Goal: Use online tool/utility: Utilize a website feature to perform a specific function

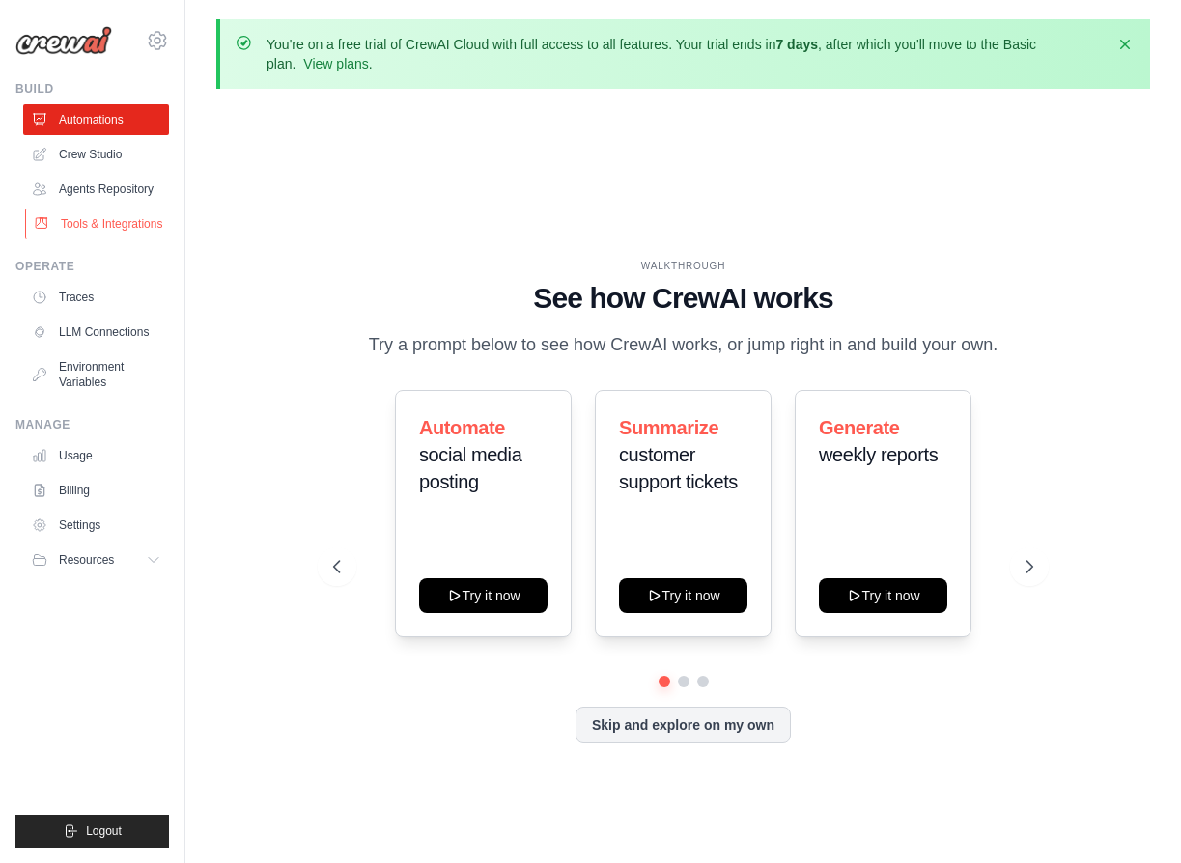
click at [111, 217] on link "Tools & Integrations" at bounding box center [98, 224] width 146 height 31
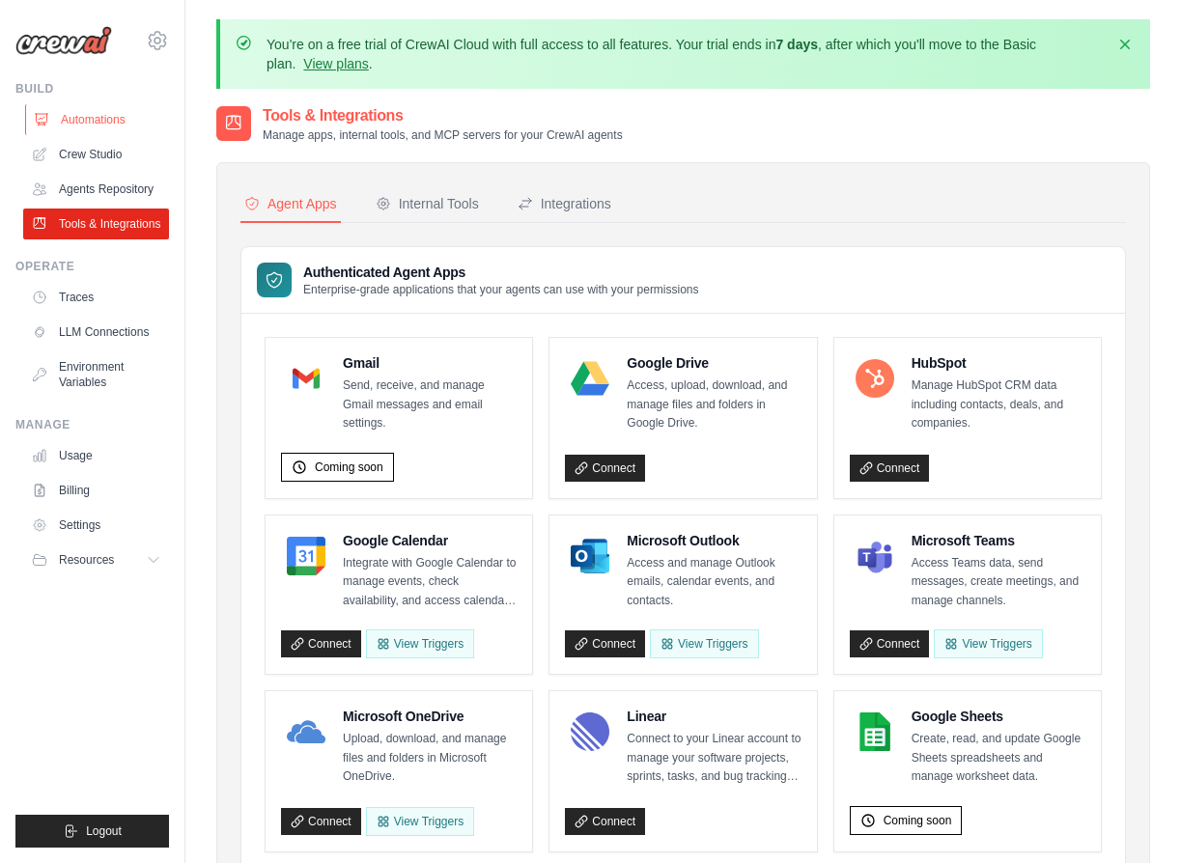
click at [77, 116] on link "Automations" at bounding box center [98, 119] width 146 height 31
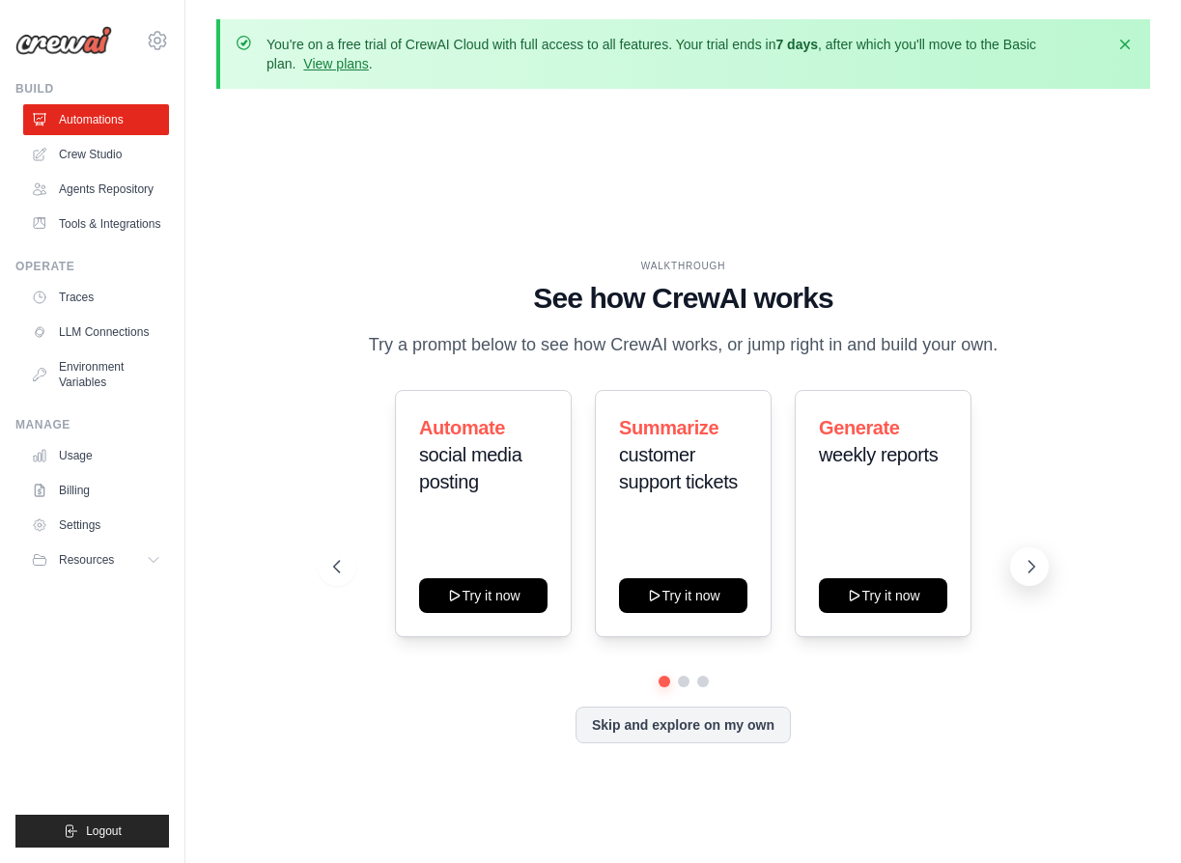
click at [1037, 552] on button at bounding box center [1029, 567] width 39 height 39
click at [1036, 554] on button at bounding box center [1029, 567] width 39 height 39
click at [673, 722] on button "Skip and explore on my own" at bounding box center [683, 723] width 215 height 37
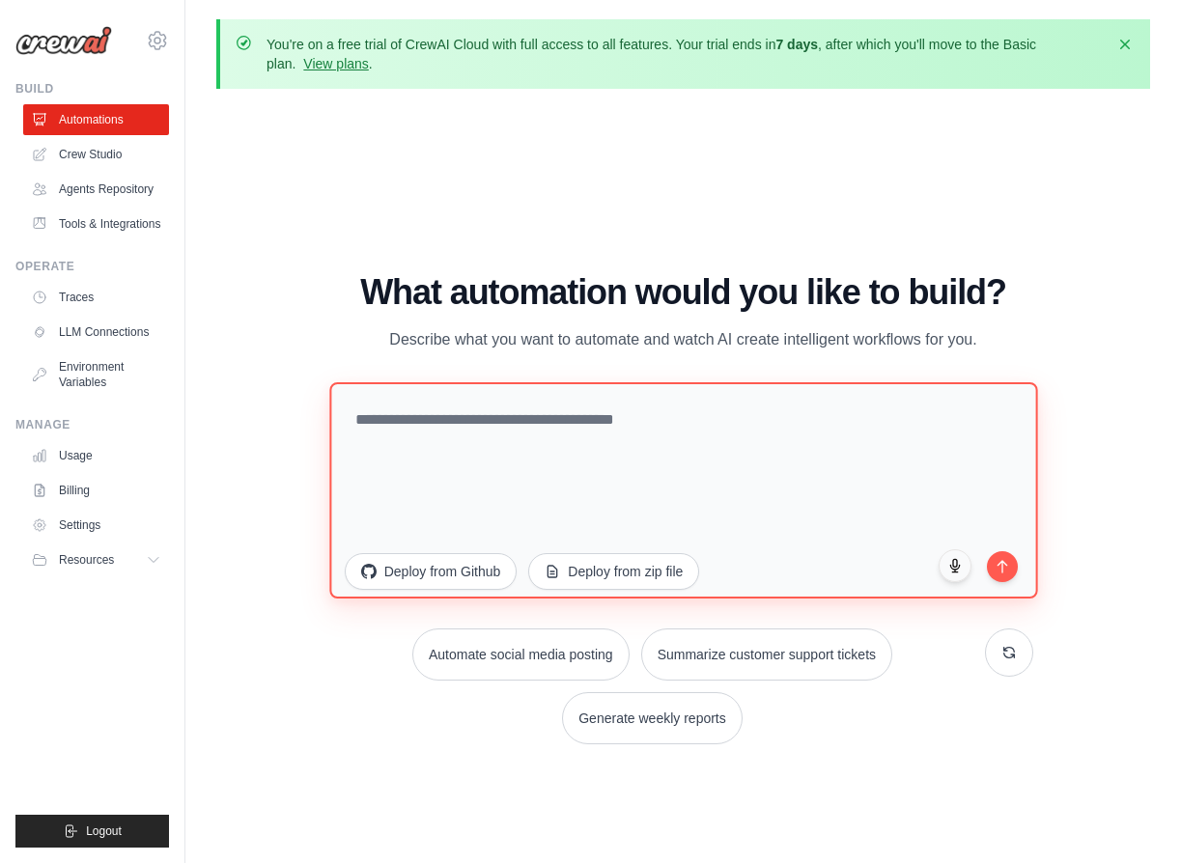
click at [665, 423] on textarea at bounding box center [683, 490] width 708 height 216
click at [495, 464] on textarea "**********" at bounding box center [683, 490] width 708 height 216
paste textarea "**********"
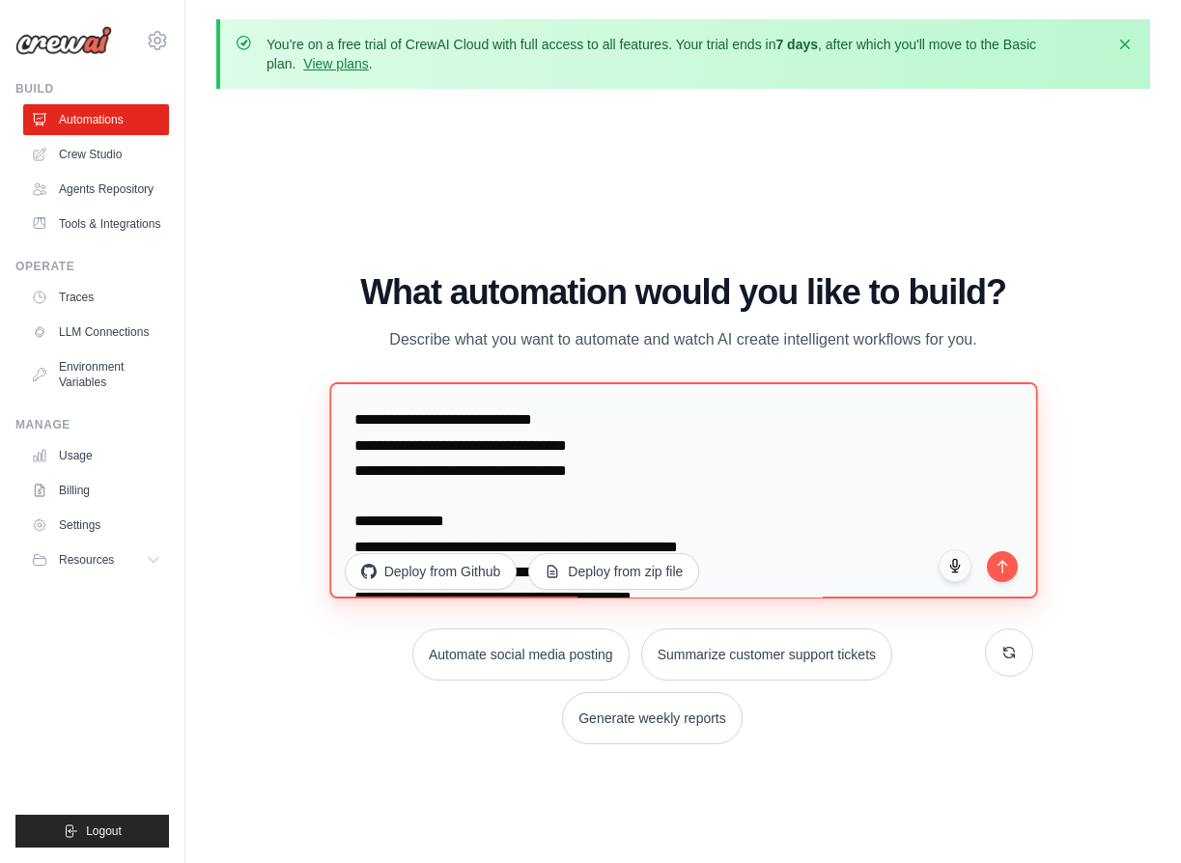
scroll to position [5133, 0]
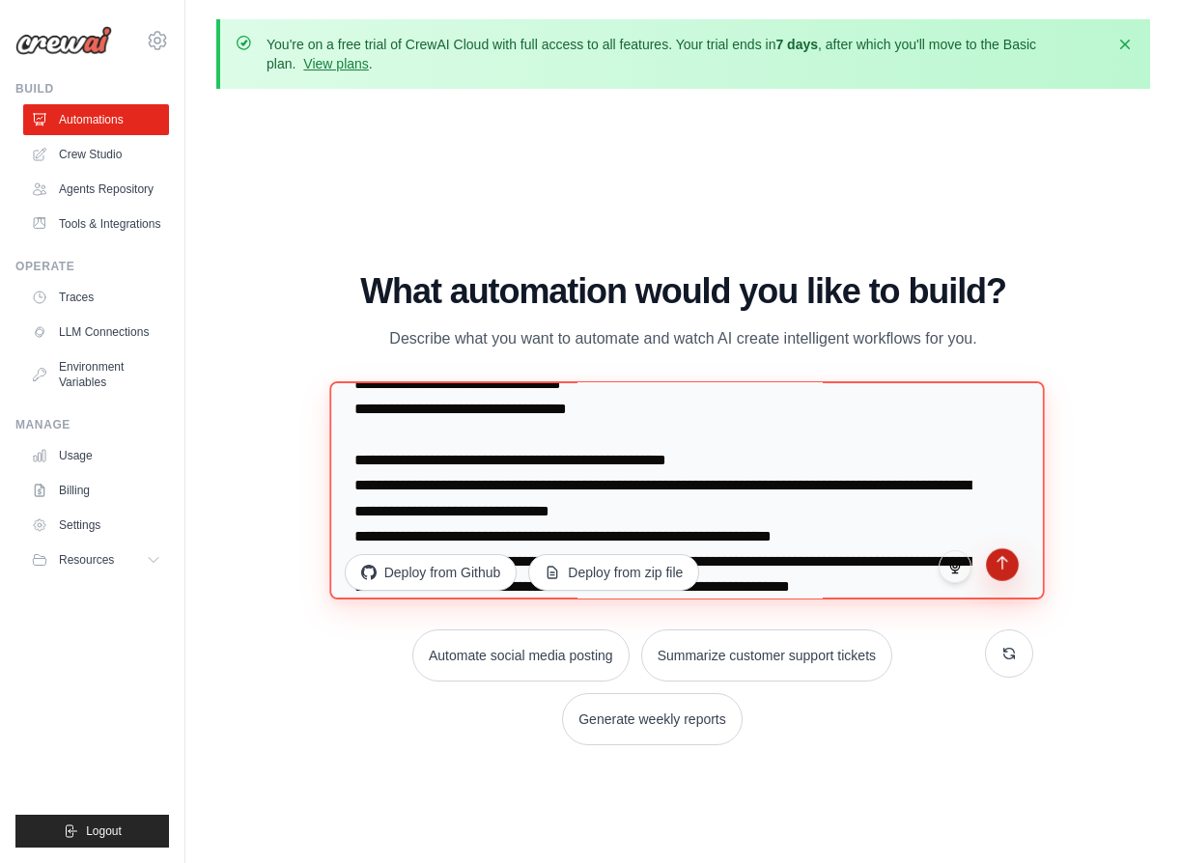
type textarea "**********"
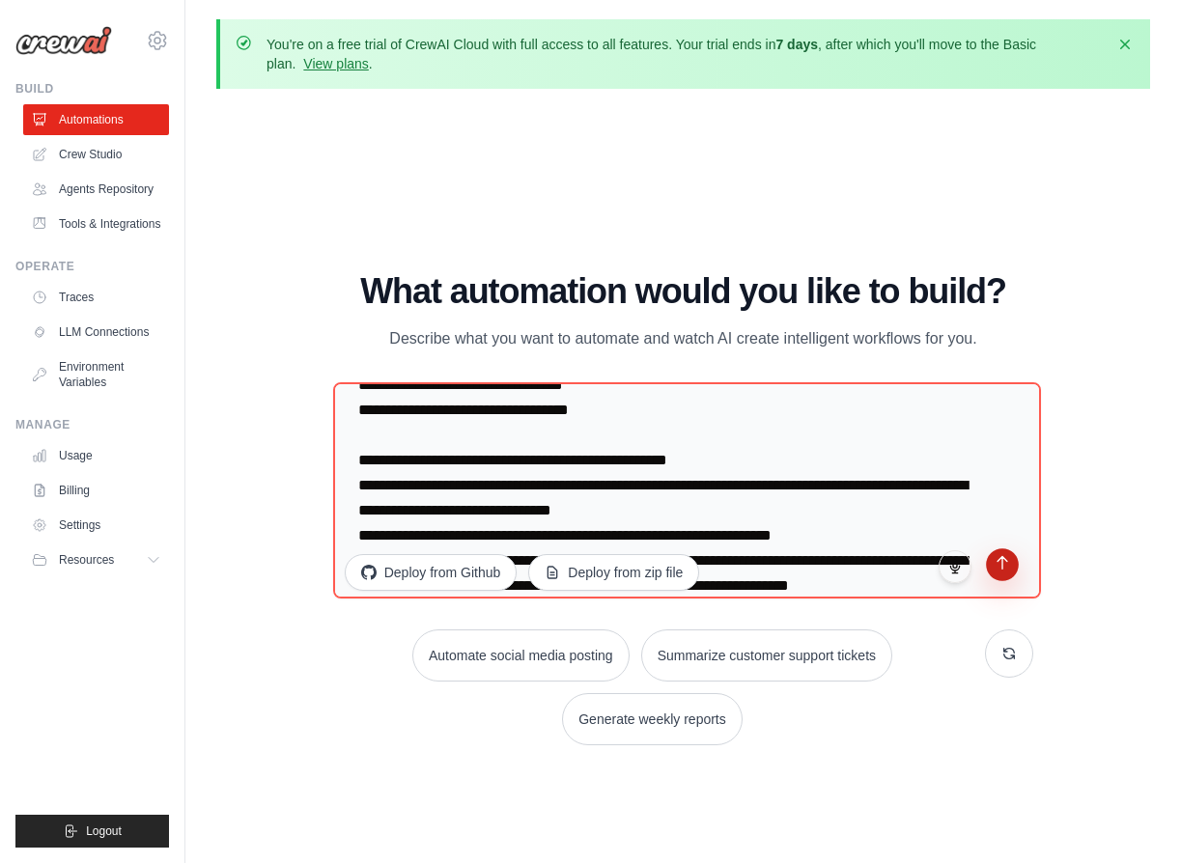
click at [1011, 572] on button "submit" at bounding box center [1002, 565] width 33 height 33
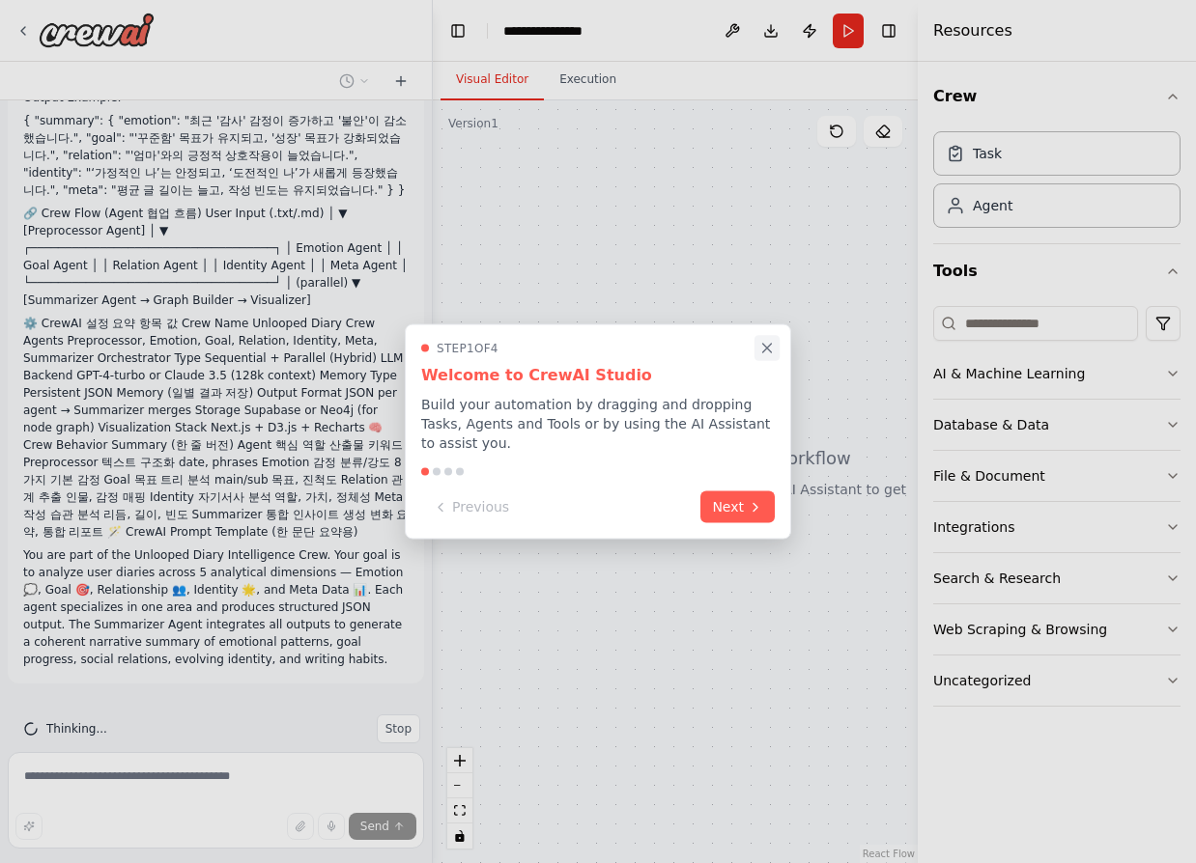
click at [768, 354] on icon "Close walkthrough" at bounding box center [766, 348] width 17 height 17
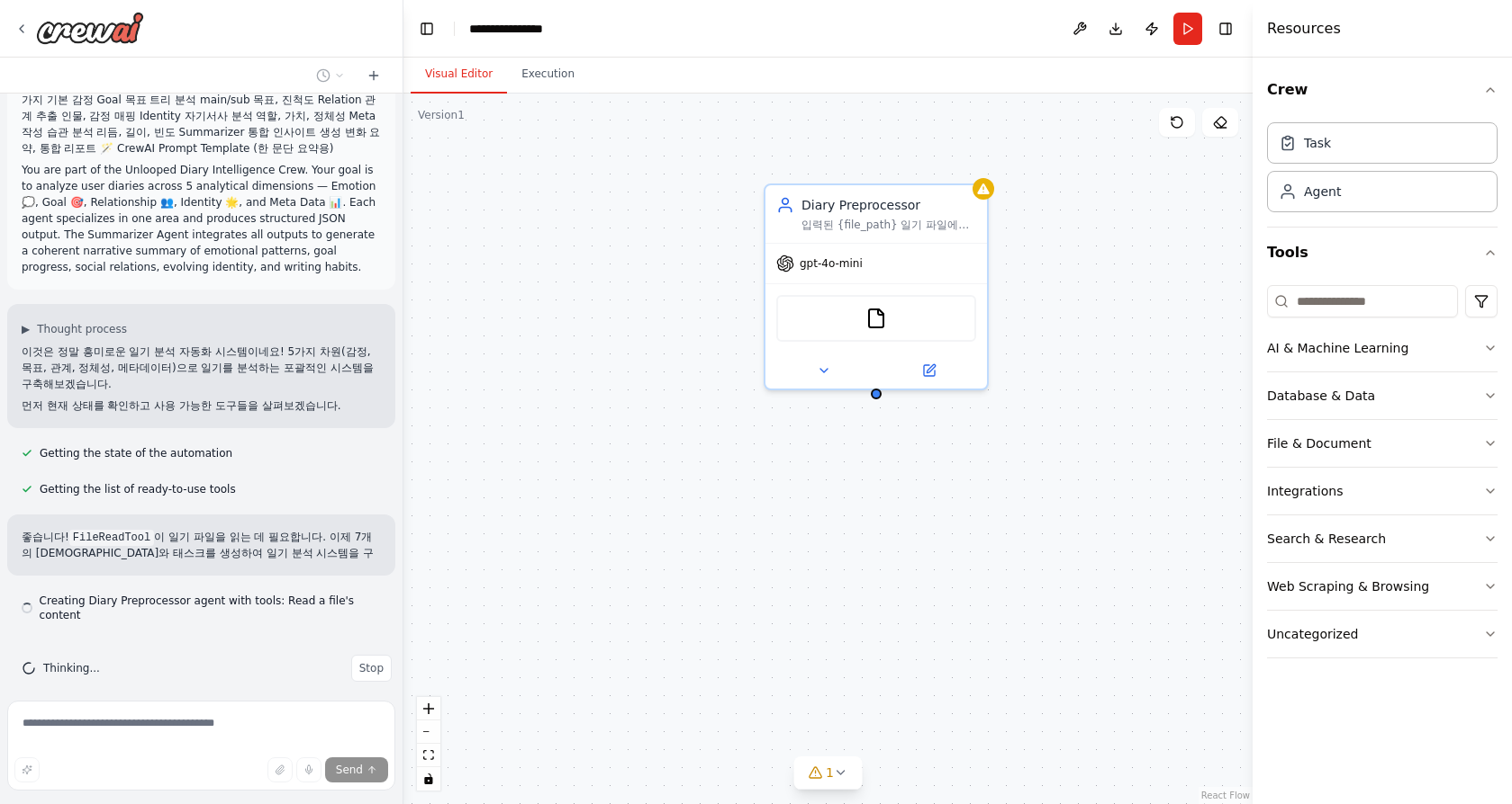
scroll to position [1769, 0]
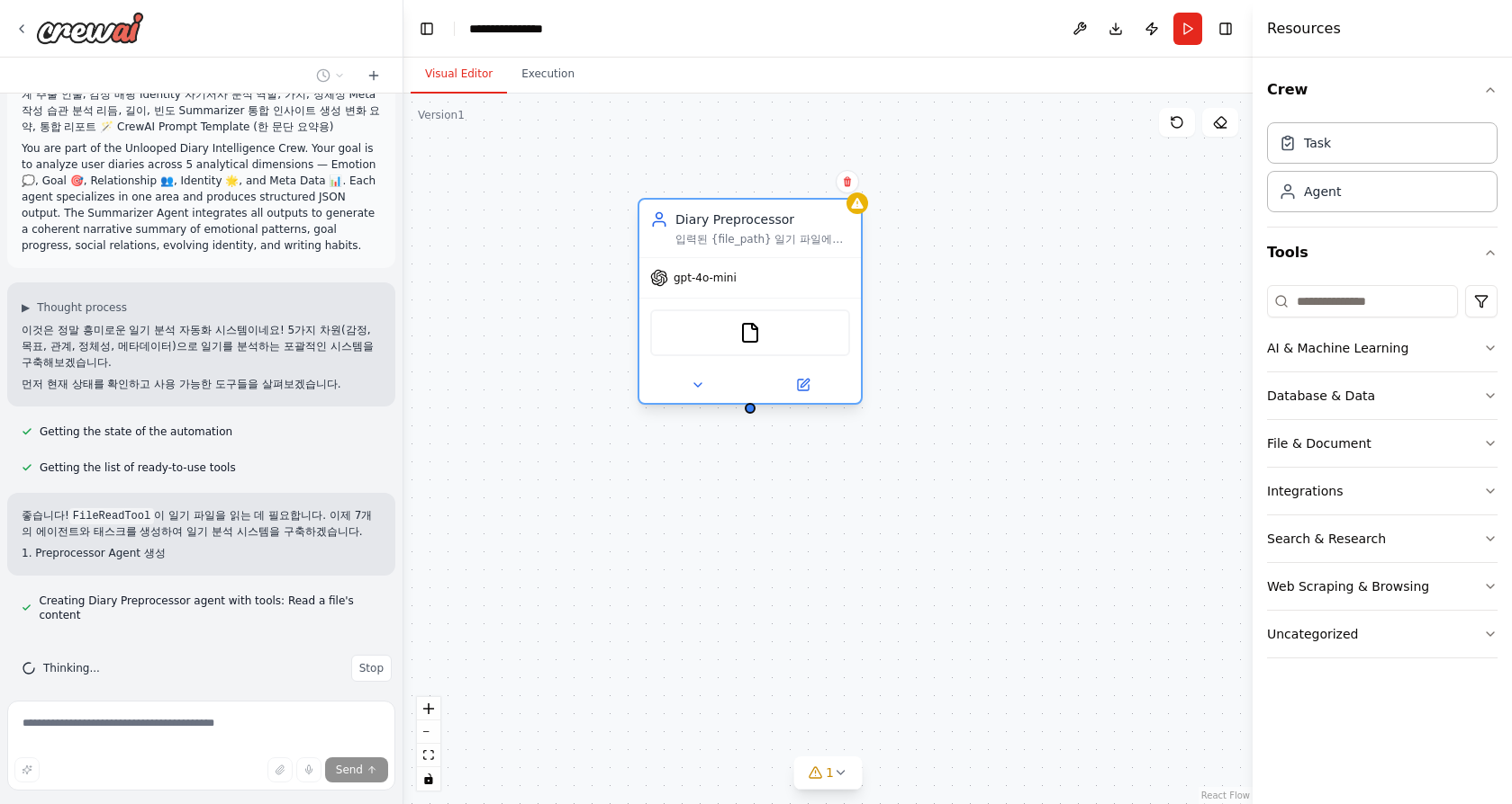
drag, startPoint x: 961, startPoint y: 262, endPoint x: 832, endPoint y: 283, distance: 130.7
click at [832, 283] on div "gpt-4o-mini" at bounding box center [750, 278] width 222 height 39
click at [782, 273] on div "gpt-4o-mini" at bounding box center [750, 278] width 222 height 39
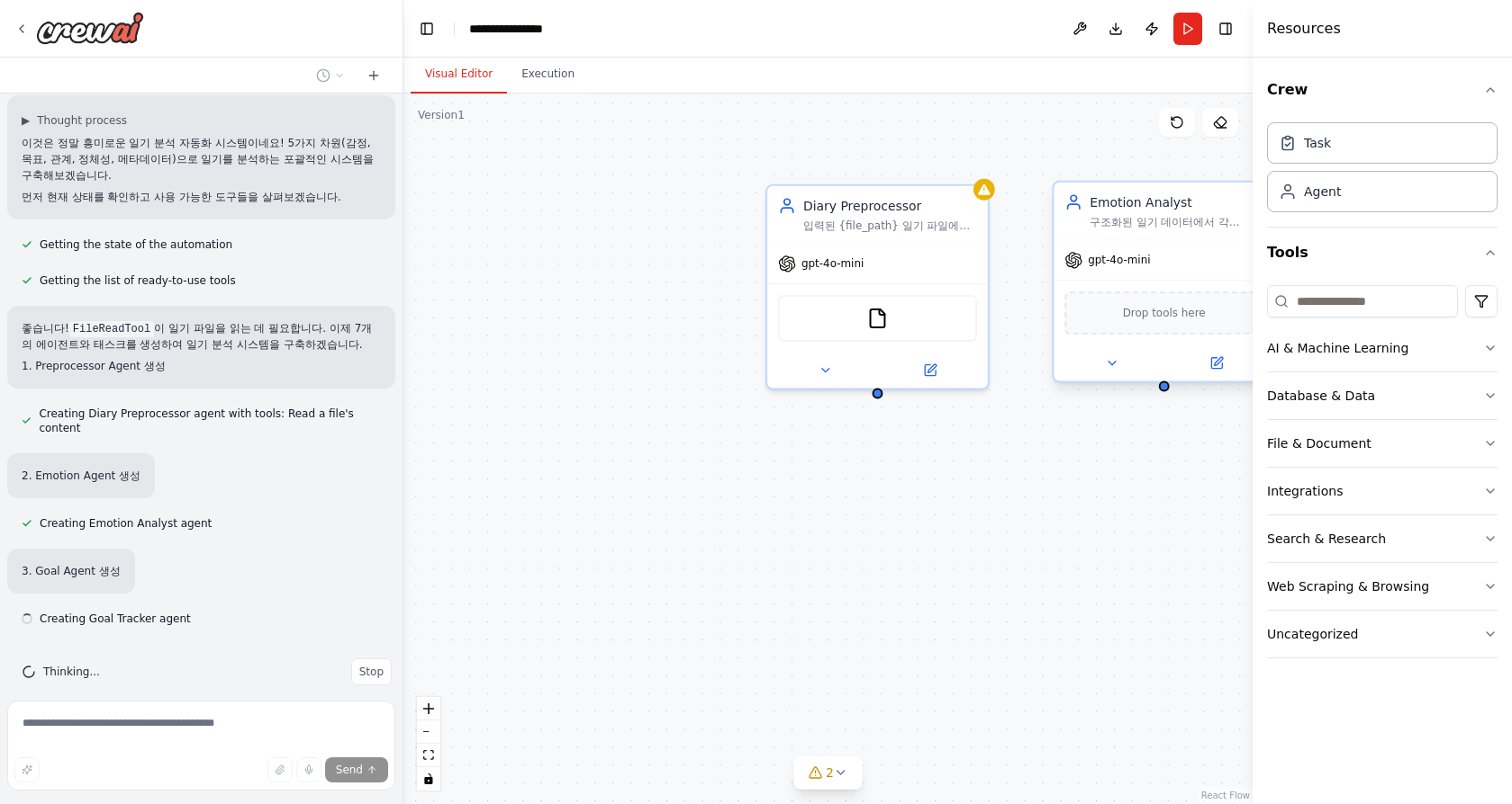
scroll to position [1960, 0]
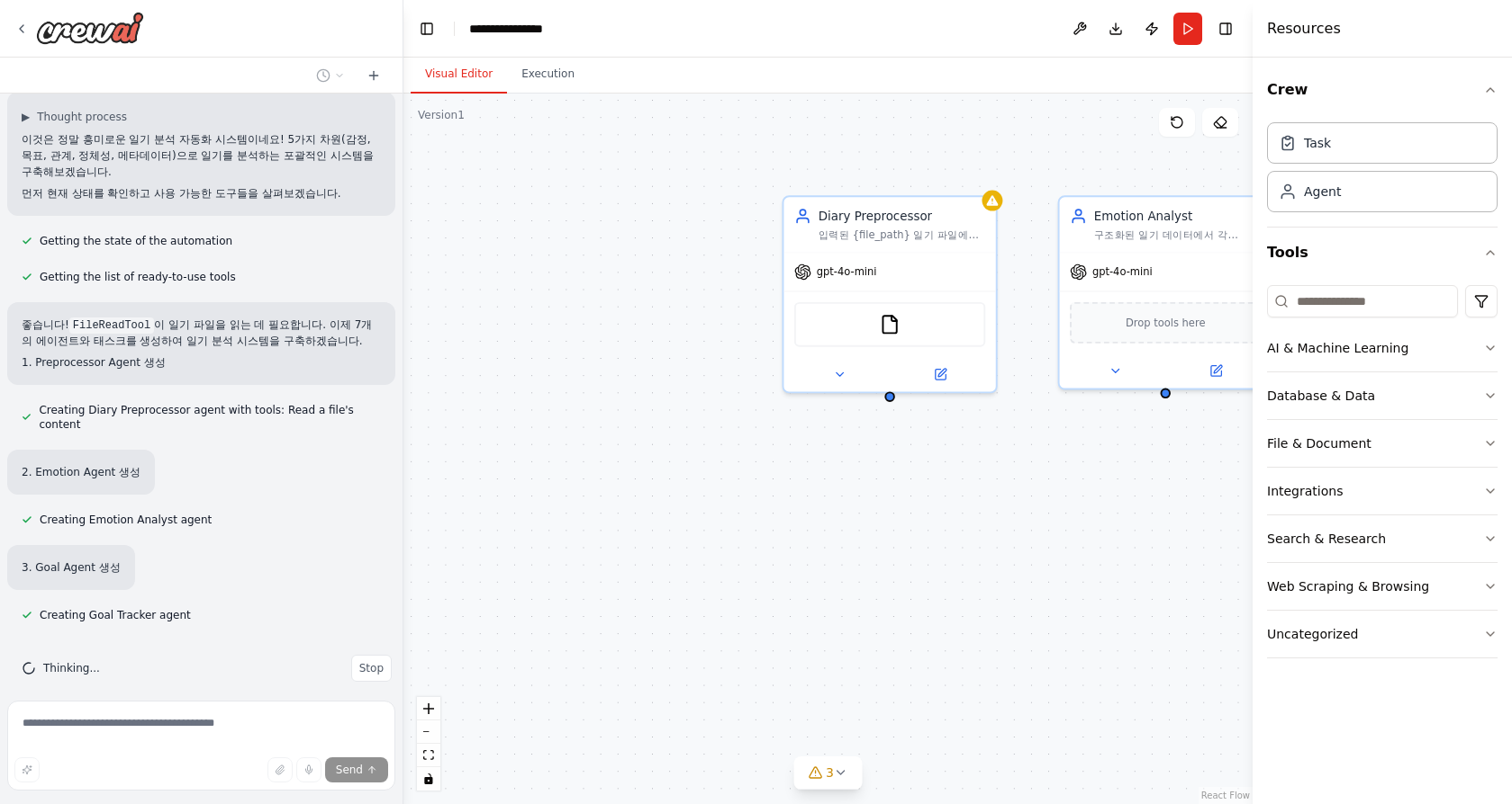
click at [1059, 170] on div "Diary Preprocessor 입력된 {file_path} 일기 파일에서 [YYYY-MM-DD] 패턴을 기준으로 일기를 날짜별로 분리하고,…" at bounding box center [828, 448] width 849 height 711
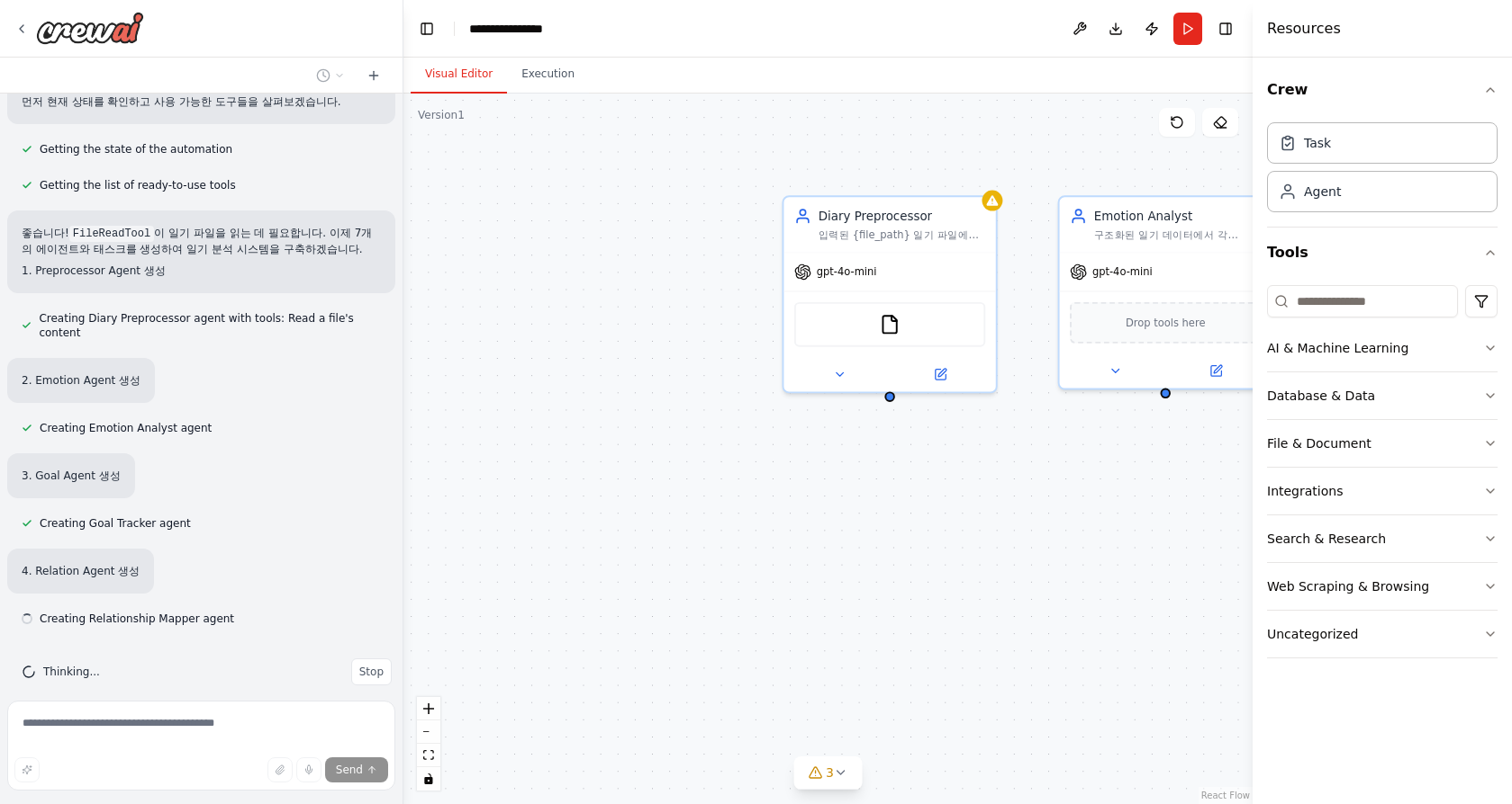
scroll to position [2055, 0]
click at [887, 404] on div "Diary Preprocessor 입력된 {file_path} 일기 파일에서 [YYYY-MM-DD] 패턴을 기준으로 일기를 날짜별로 분리하고,…" at bounding box center [828, 448] width 849 height 711
drag, startPoint x: 889, startPoint y: 398, endPoint x: 899, endPoint y: 406, distance: 12.8
click at [899, 406] on div "Diary Preprocessor 입력된 {file_path} 일기 파일에서 [YYYY-MM-DD] 패턴을 기준으로 일기를 날짜별로 분리하고,…" at bounding box center [828, 448] width 849 height 711
click at [833, 781] on button "4" at bounding box center [828, 773] width 69 height 34
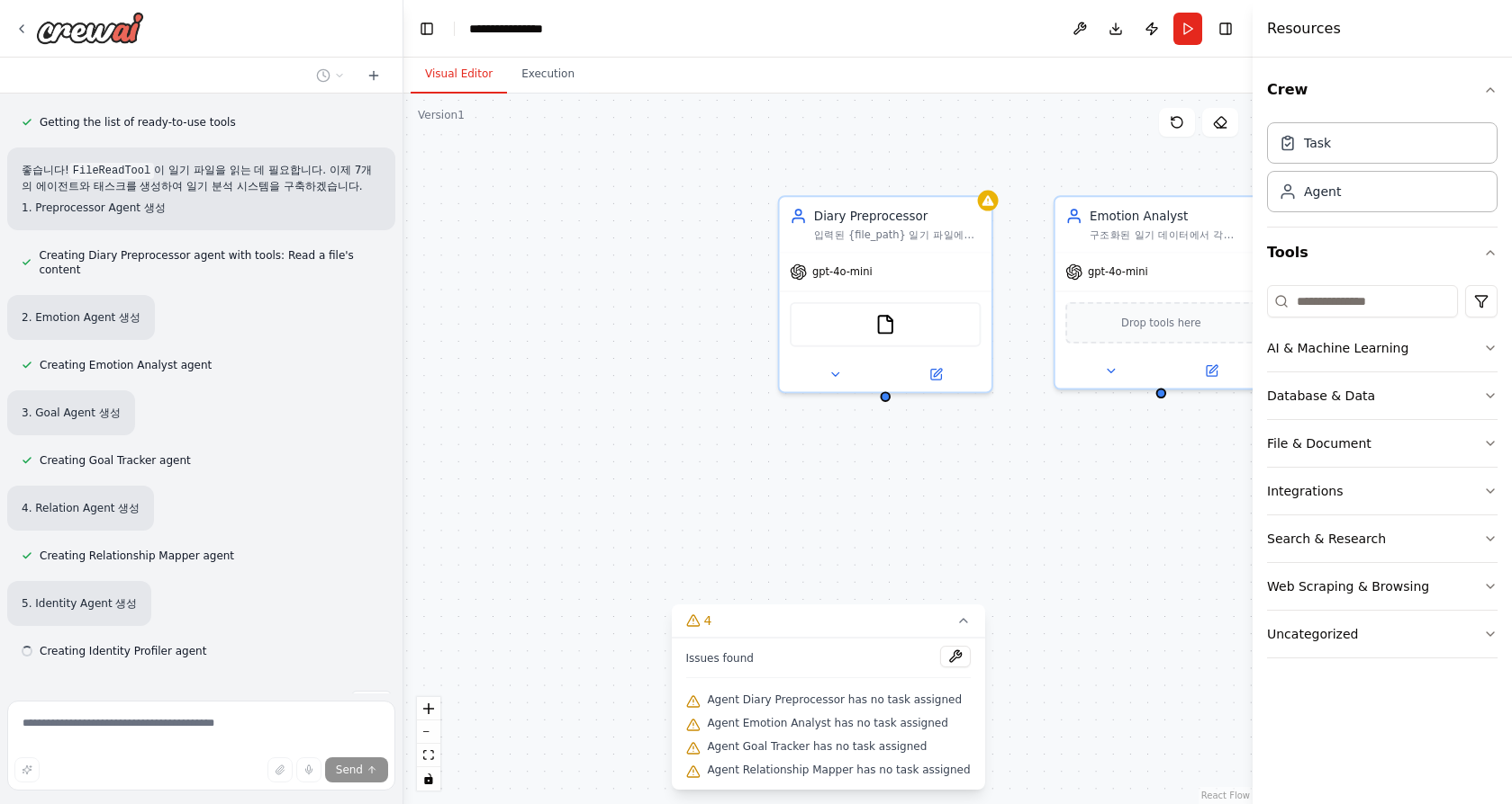
scroll to position [2150, 0]
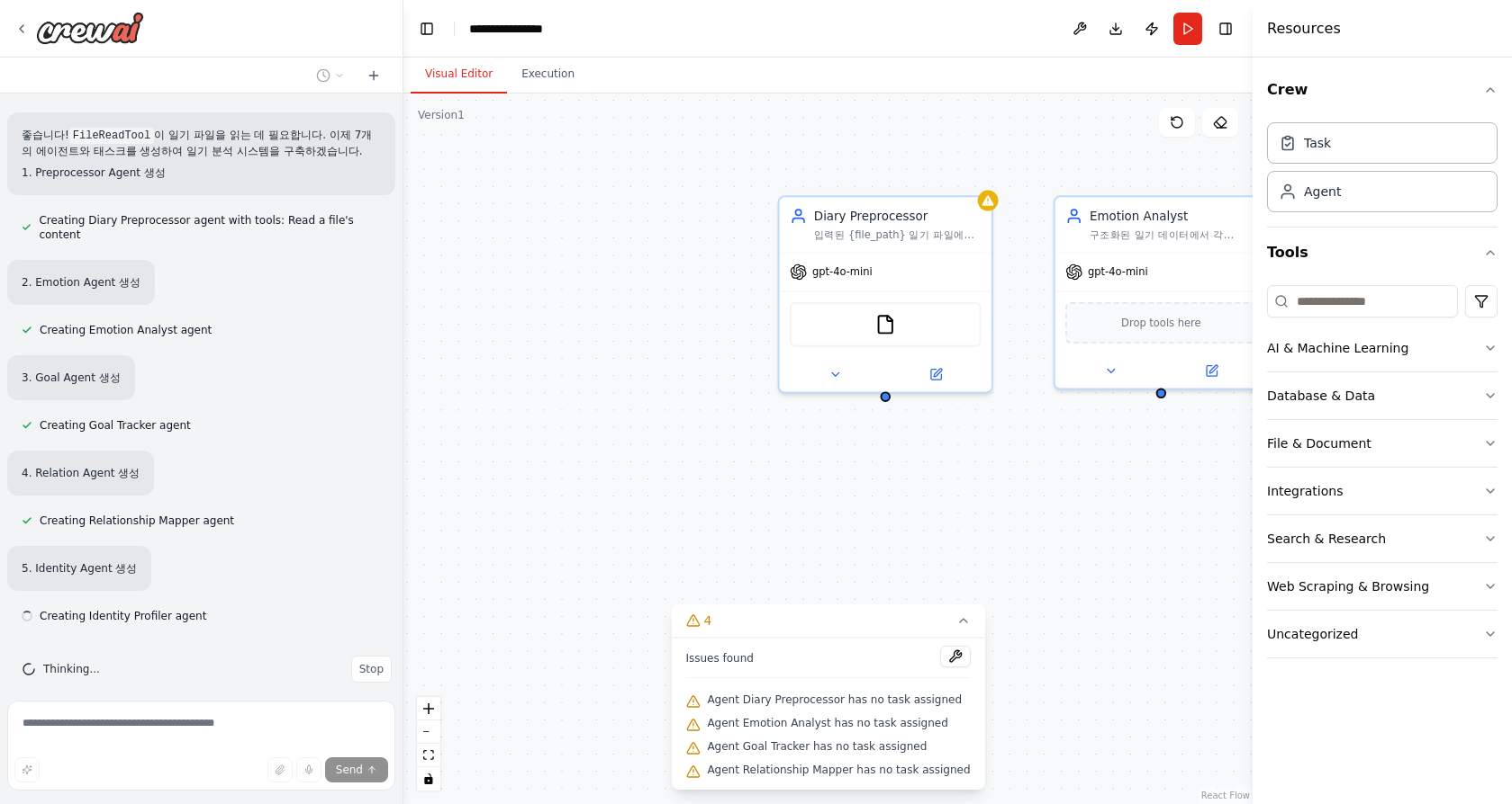
click at [962, 527] on div "Diary Preprocessor 입력된 {file_path} 일기 파일에서 [YYYY-MM-DD] 패턴을 기준으로 일기를 날짜별로 분리하고,…" at bounding box center [828, 448] width 849 height 711
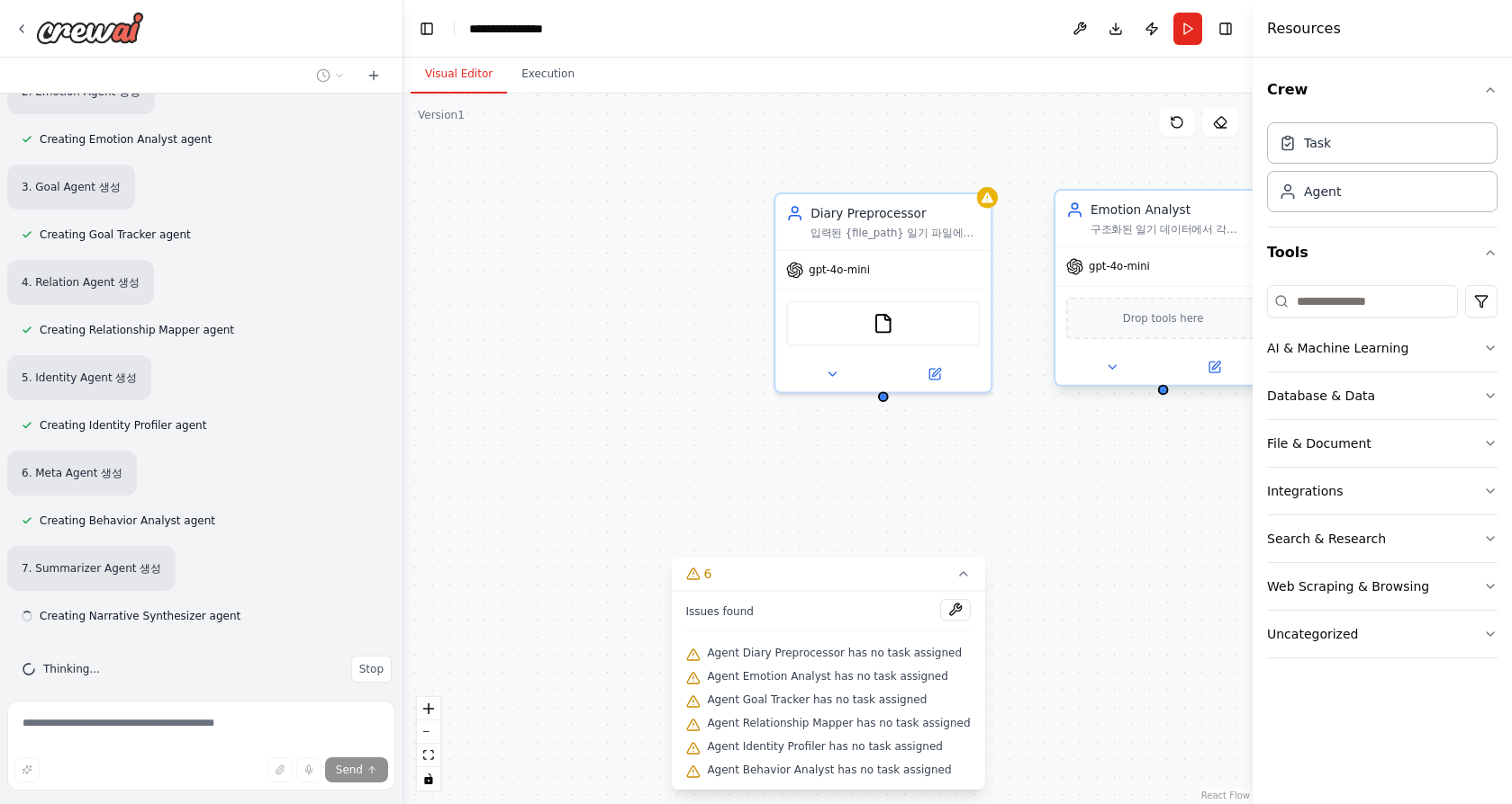
scroll to position [2341, 0]
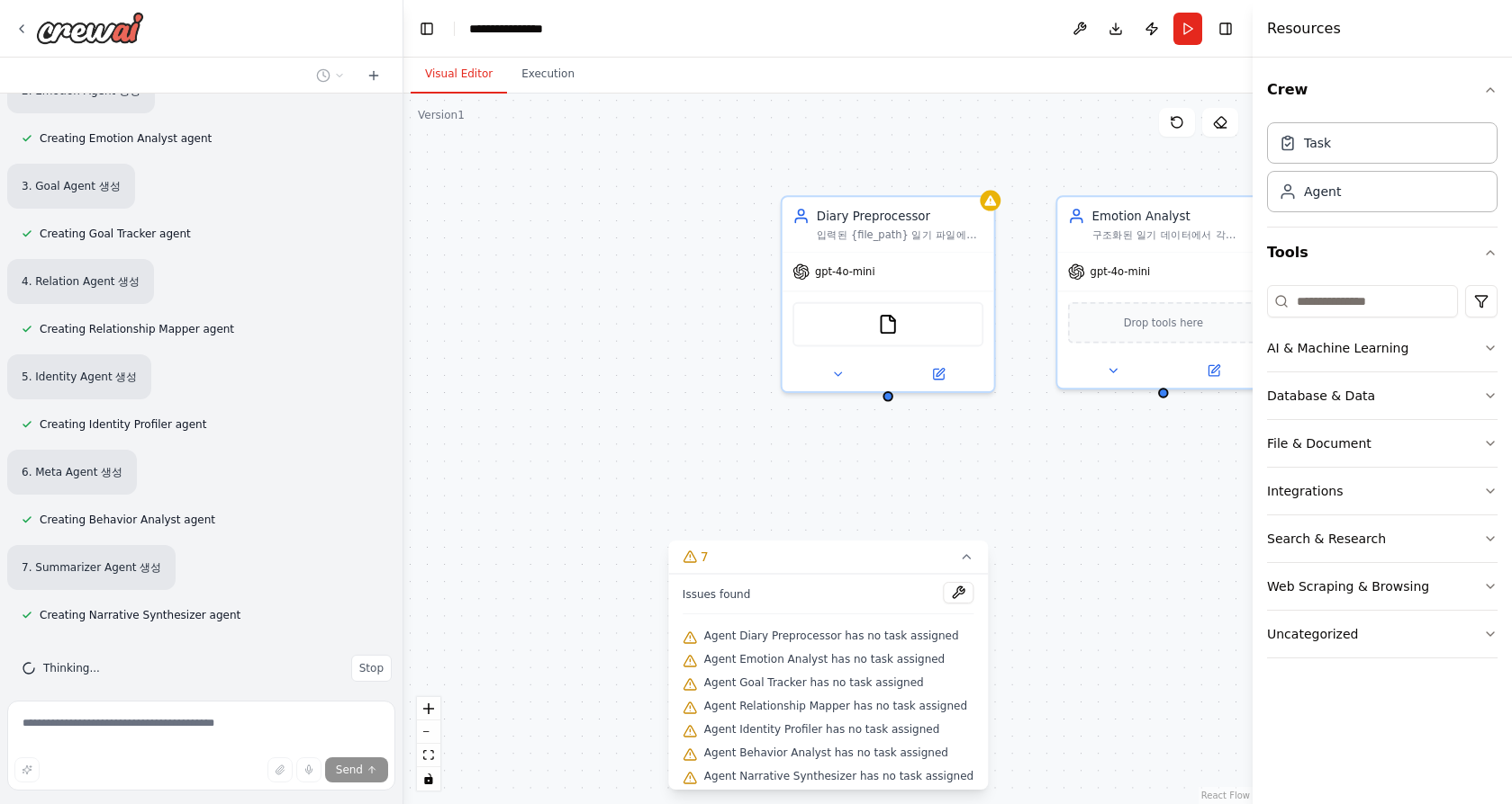
click at [1107, 450] on div "Diary Preprocessor 입력된 {file_path} 일기 파일에서 [YYYY-MM-DD] 패턴을 기준으로 일기를 날짜별로 분리하고,…" at bounding box center [828, 448] width 849 height 711
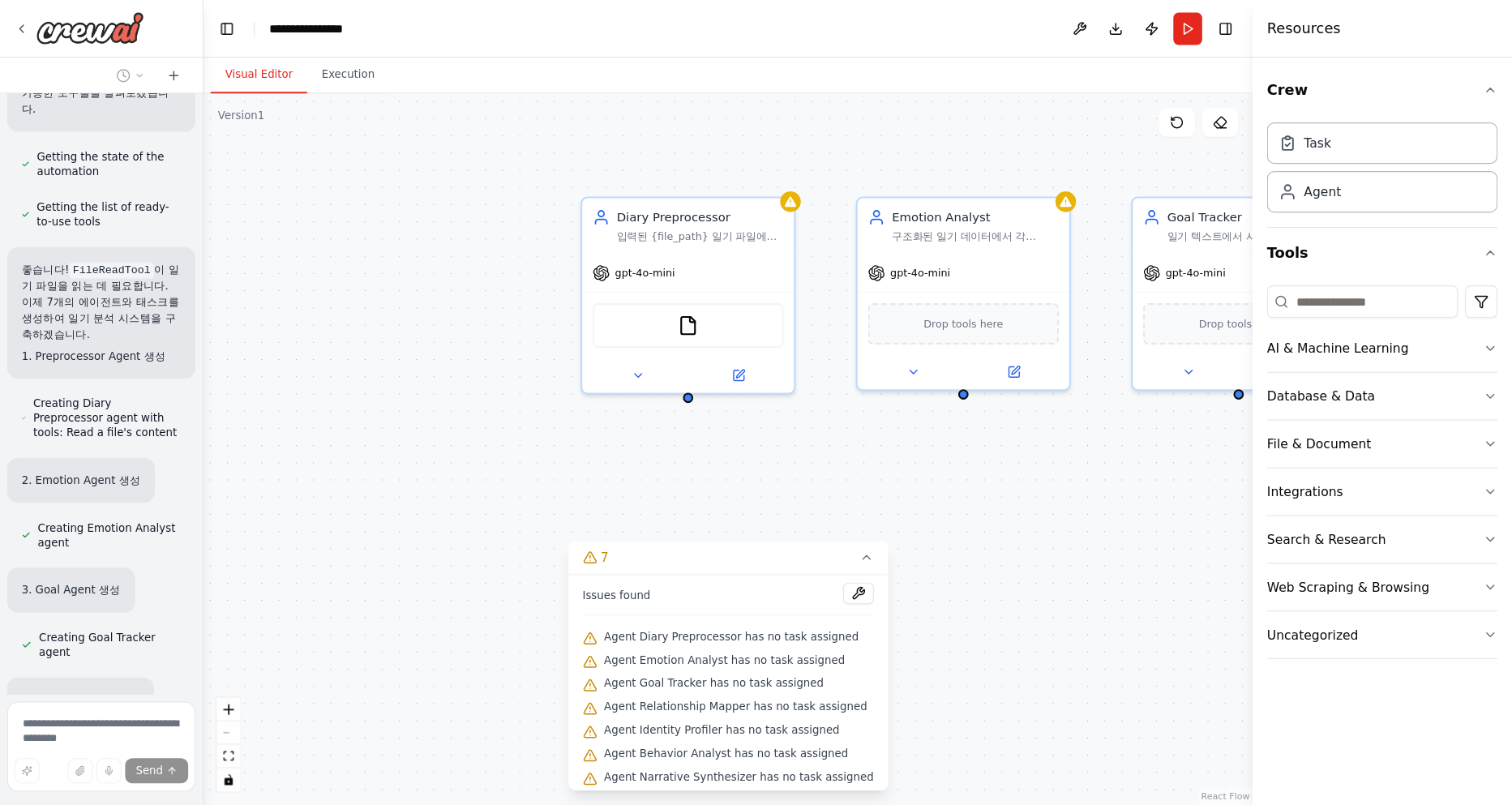
scroll to position [3272, 0]
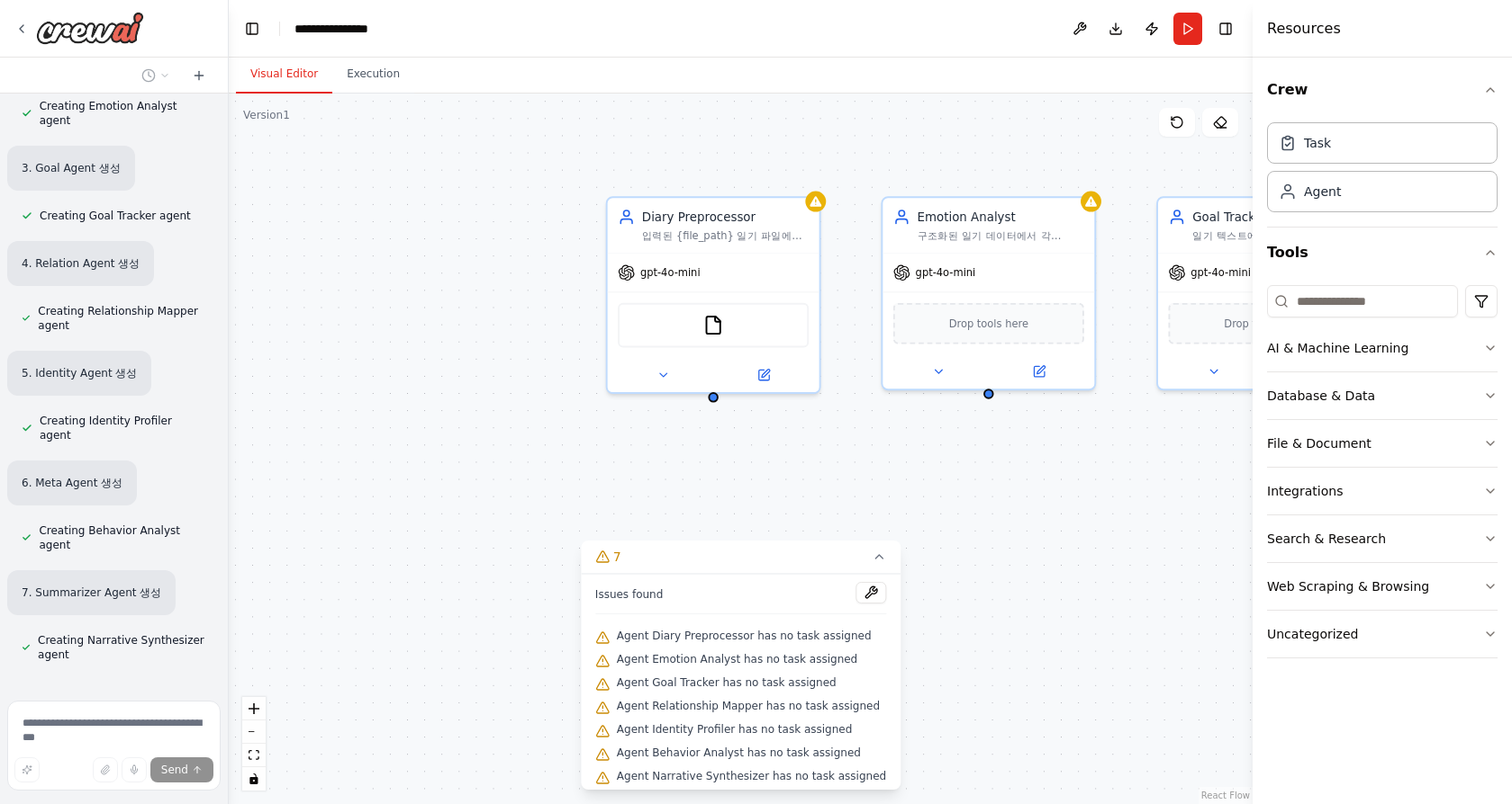
drag, startPoint x: 402, startPoint y: 555, endPoint x: 228, endPoint y: 544, distance: 174.3
click at [228, 544] on div "사용자가 입력한 일기(txt/markdown)를 분석해 5가지 차원(감정·목표·관계·정체성·메타)의 인사이트를 추출하고, 일/주/월 단위로 변…" at bounding box center [756, 402] width 1512 height 804
click at [914, 446] on div "Diary Preprocessor 입력된 {file_path} 일기 파일에서 [YYYY-MM-DD] 패턴을 기준으로 일기를 날짜별로 분리하고,…" at bounding box center [740, 448] width 1024 height 711
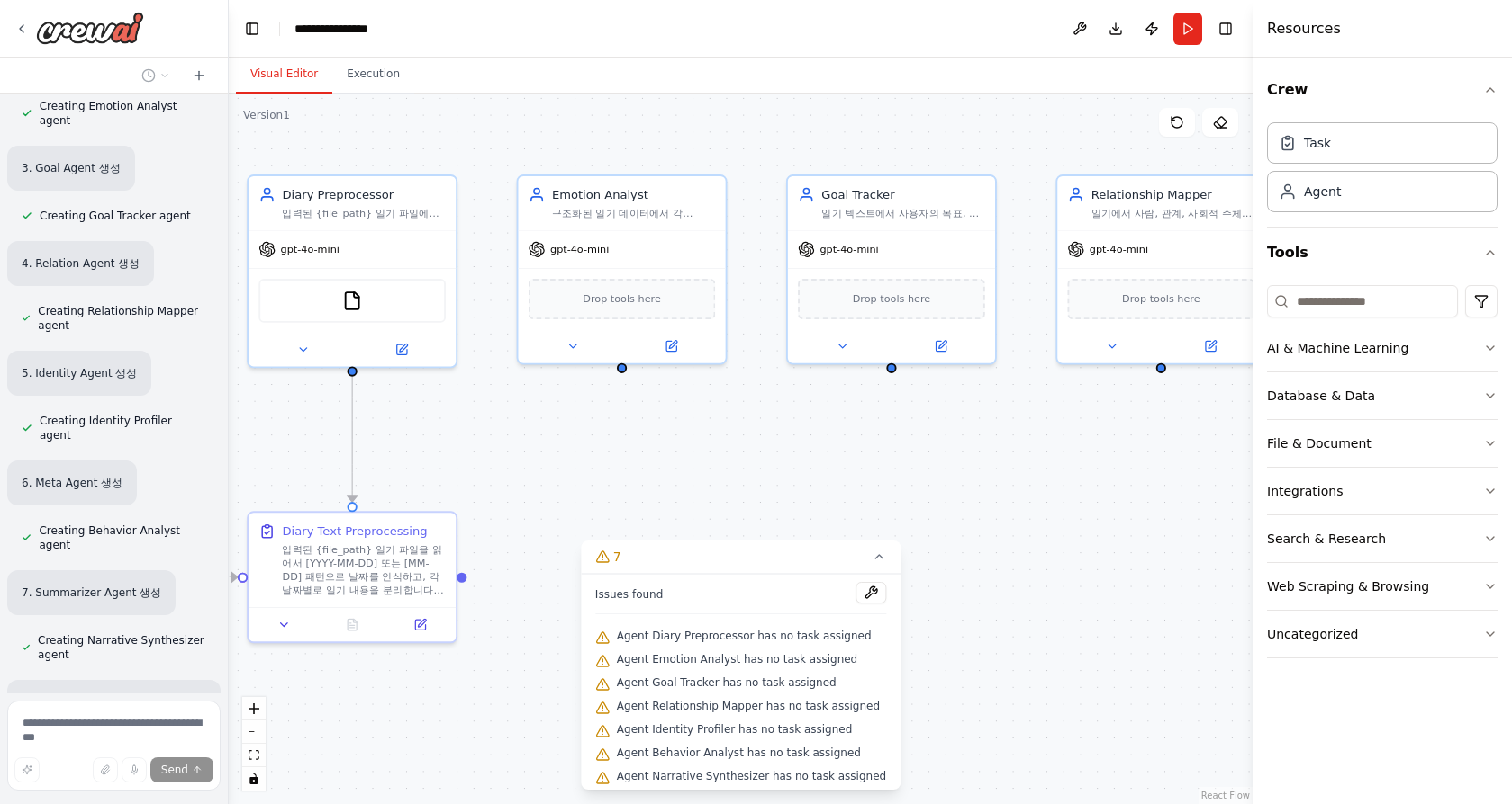
drag, startPoint x: 1132, startPoint y: 452, endPoint x: 734, endPoint y: 430, distance: 398.6
click at [734, 430] on div ".deletable-edge-delete-btn { width: 20px; height: 20px; border: 0px solid #ffff…" at bounding box center [740, 448] width 1024 height 711
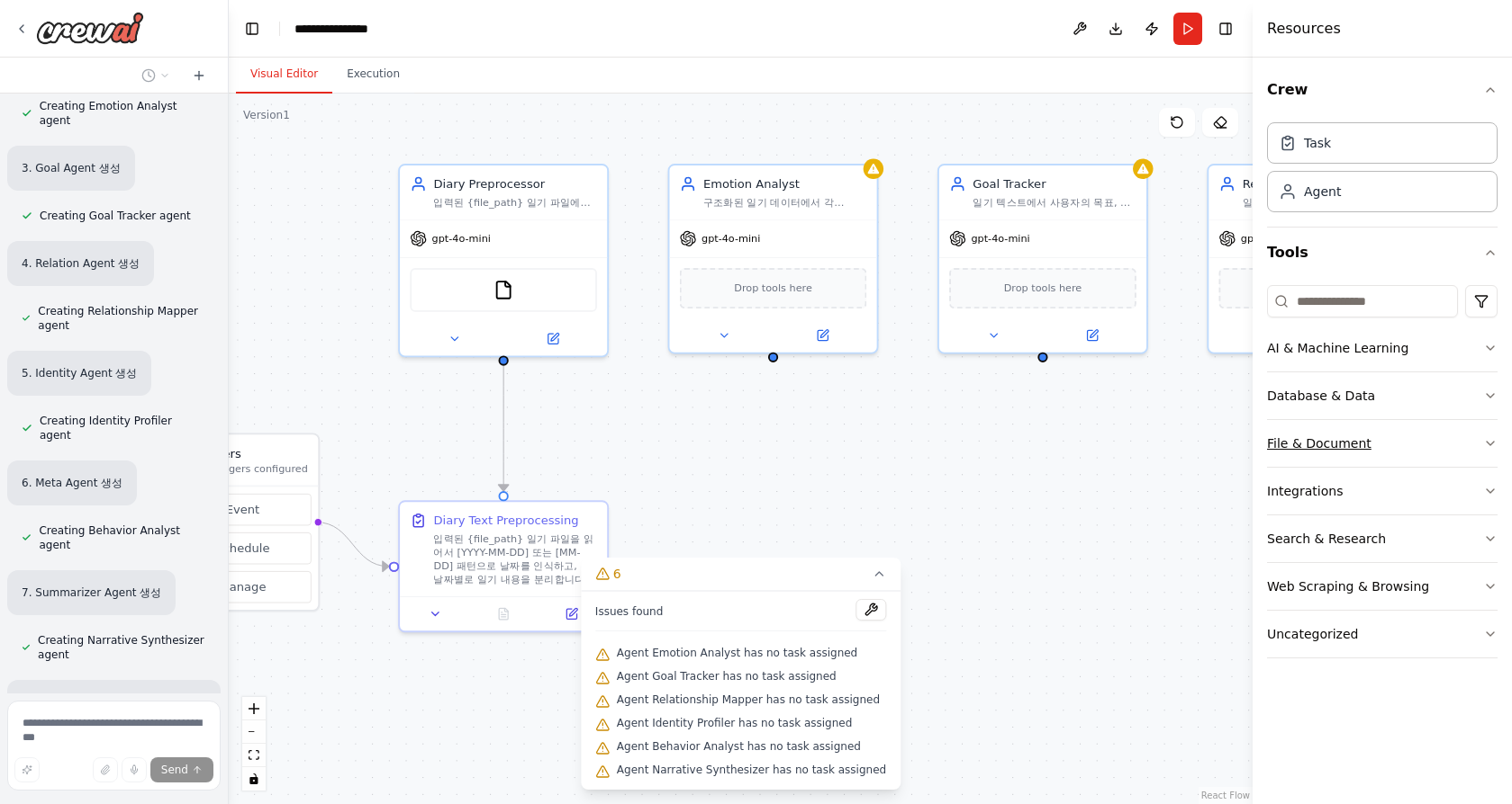
drag, startPoint x: 1199, startPoint y: 445, endPoint x: 1395, endPoint y: 429, distance: 196.7
click at [1114, 429] on div "사용자가 입력한 일기(txt/markdown)를 분석해 5가지 차원(감정·목표·관계·정체성·메타)의 인사이트를 추출하고, 일/주/월 단위로 변…" at bounding box center [756, 402] width 1512 height 804
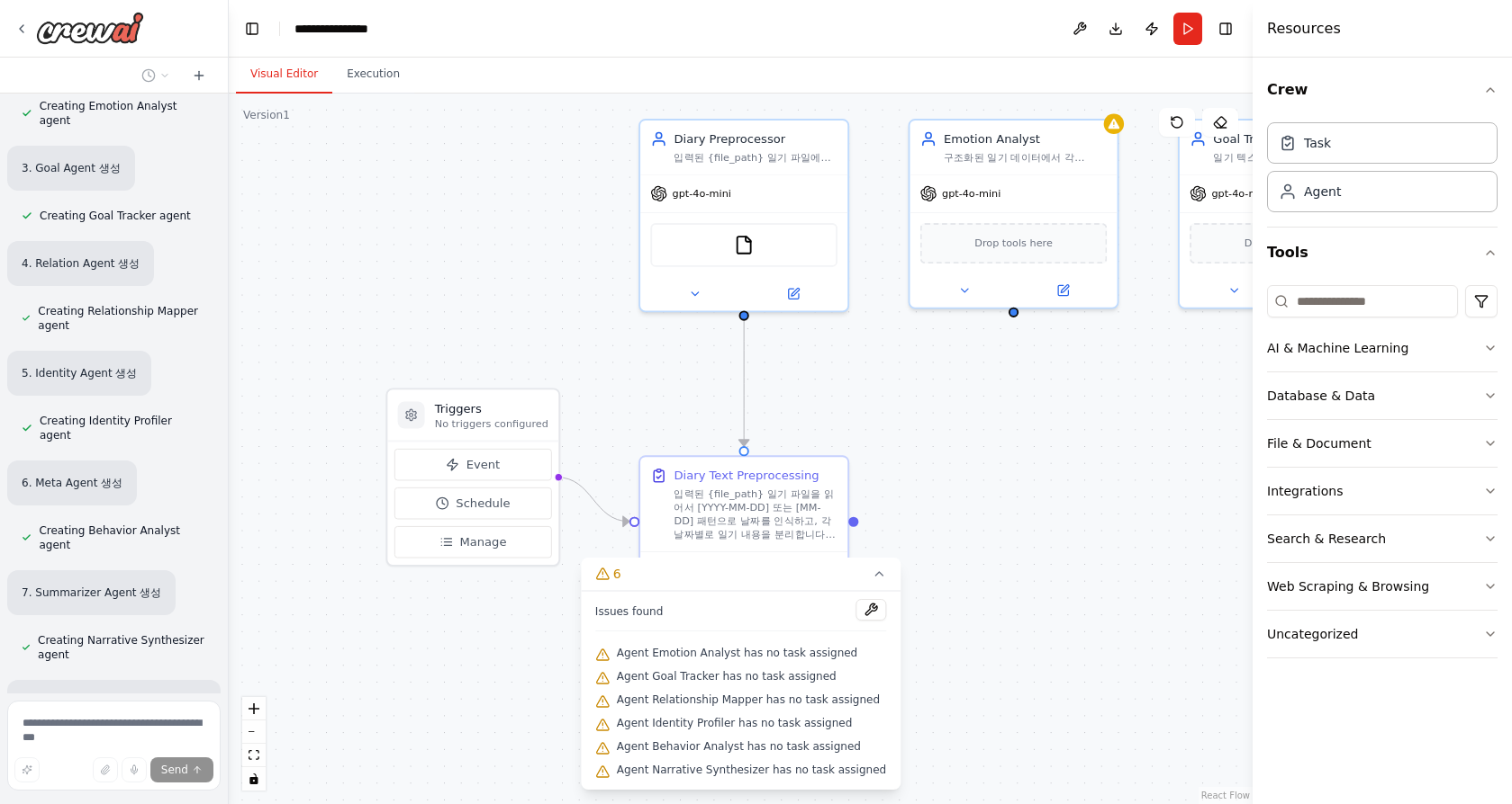
drag, startPoint x: 923, startPoint y: 442, endPoint x: 1150, endPoint y: 398, distance: 231.2
click at [1114, 398] on div ".deletable-edge-delete-btn { width: 20px; height: 20px; border: 0px solid #ffff…" at bounding box center [740, 448] width 1024 height 711
click at [872, 578] on icon at bounding box center [878, 574] width 14 height 14
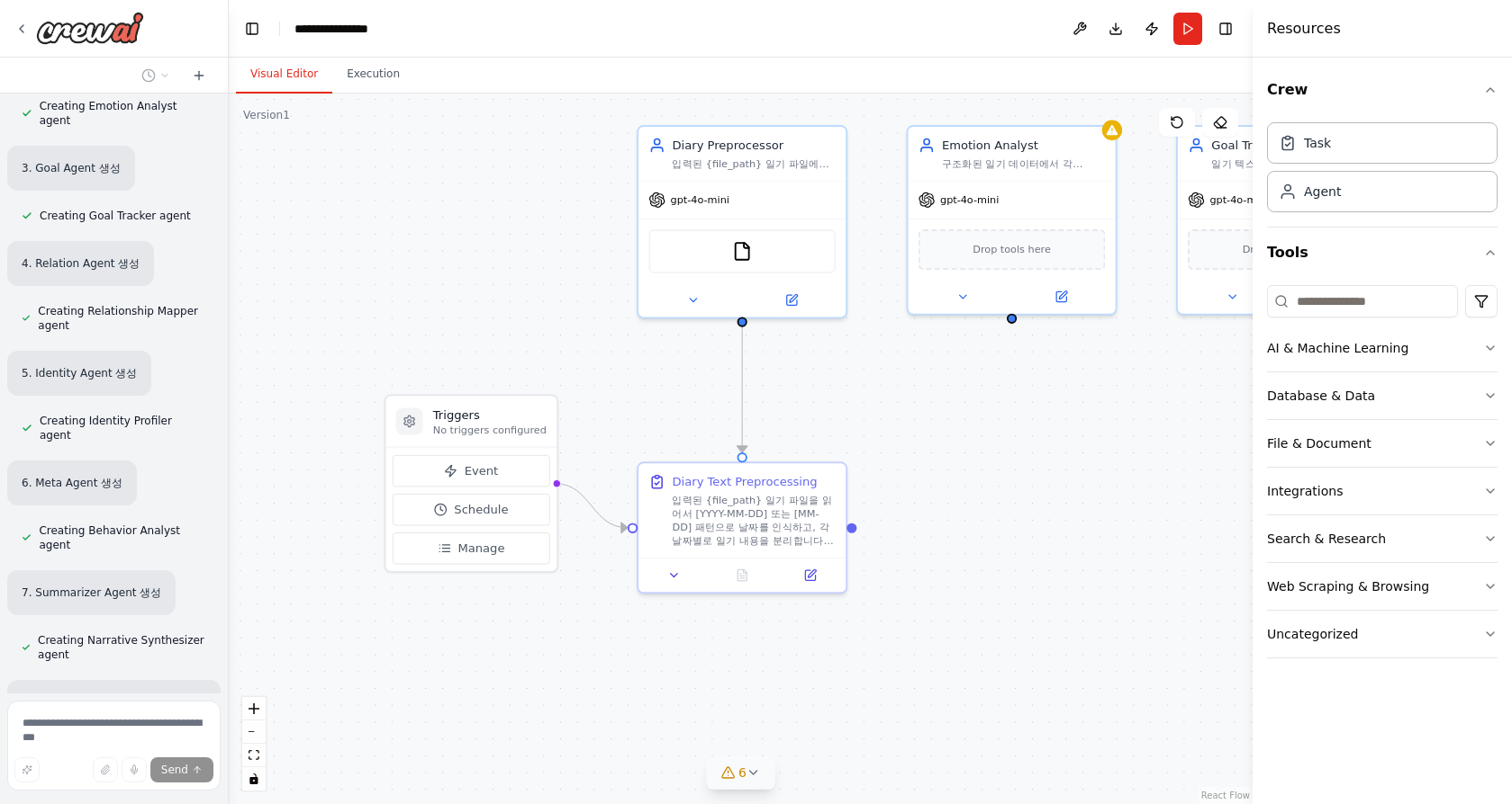
click at [1114, 568] on div ".deletable-edge-delete-btn { width: 20px; height: 20px; border: 0px solid #ffff…" at bounding box center [740, 448] width 1024 height 711
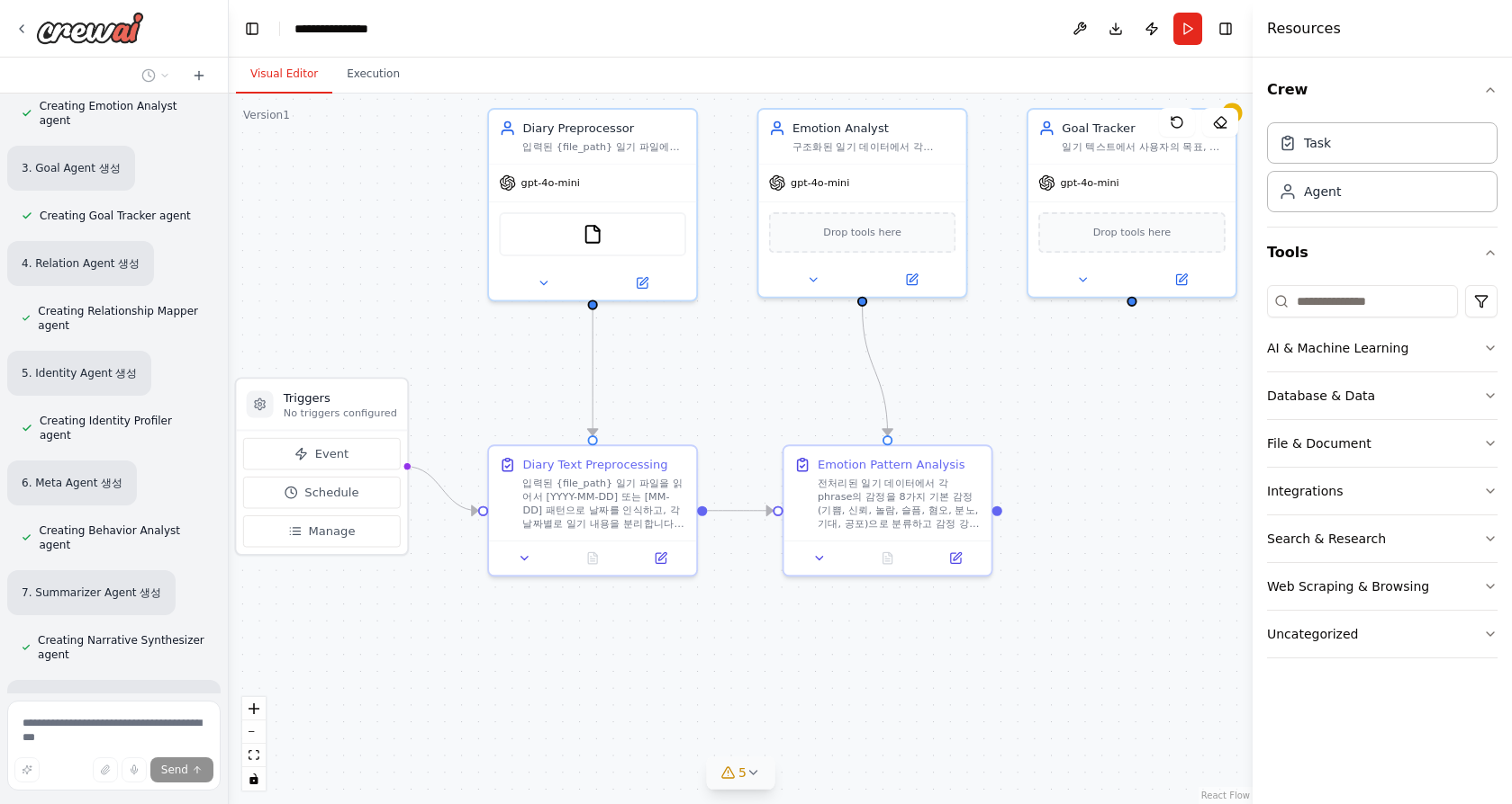
drag, startPoint x: 1177, startPoint y: 433, endPoint x: 1028, endPoint y: 416, distance: 150.0
click at [1028, 416] on div ".deletable-edge-delete-btn { width: 20px; height: 20px; border: 0px solid #ffff…" at bounding box center [740, 448] width 1024 height 711
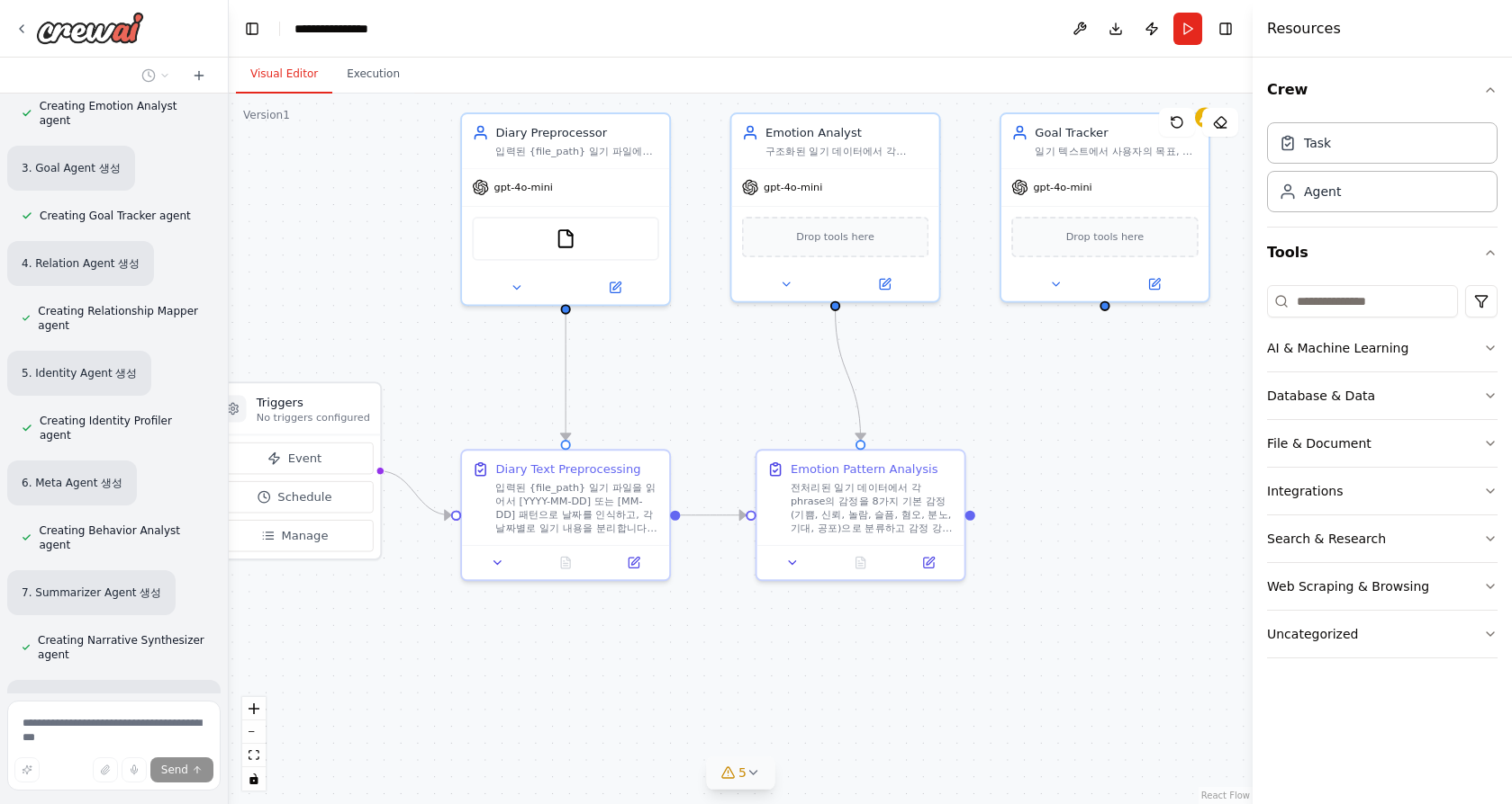
drag, startPoint x: 1102, startPoint y: 399, endPoint x: 1075, endPoint y: 403, distance: 27.3
click at [1075, 403] on div ".deletable-edge-delete-btn { width: 20px; height: 20px; border: 0px solid #ffff…" at bounding box center [740, 448] width 1024 height 711
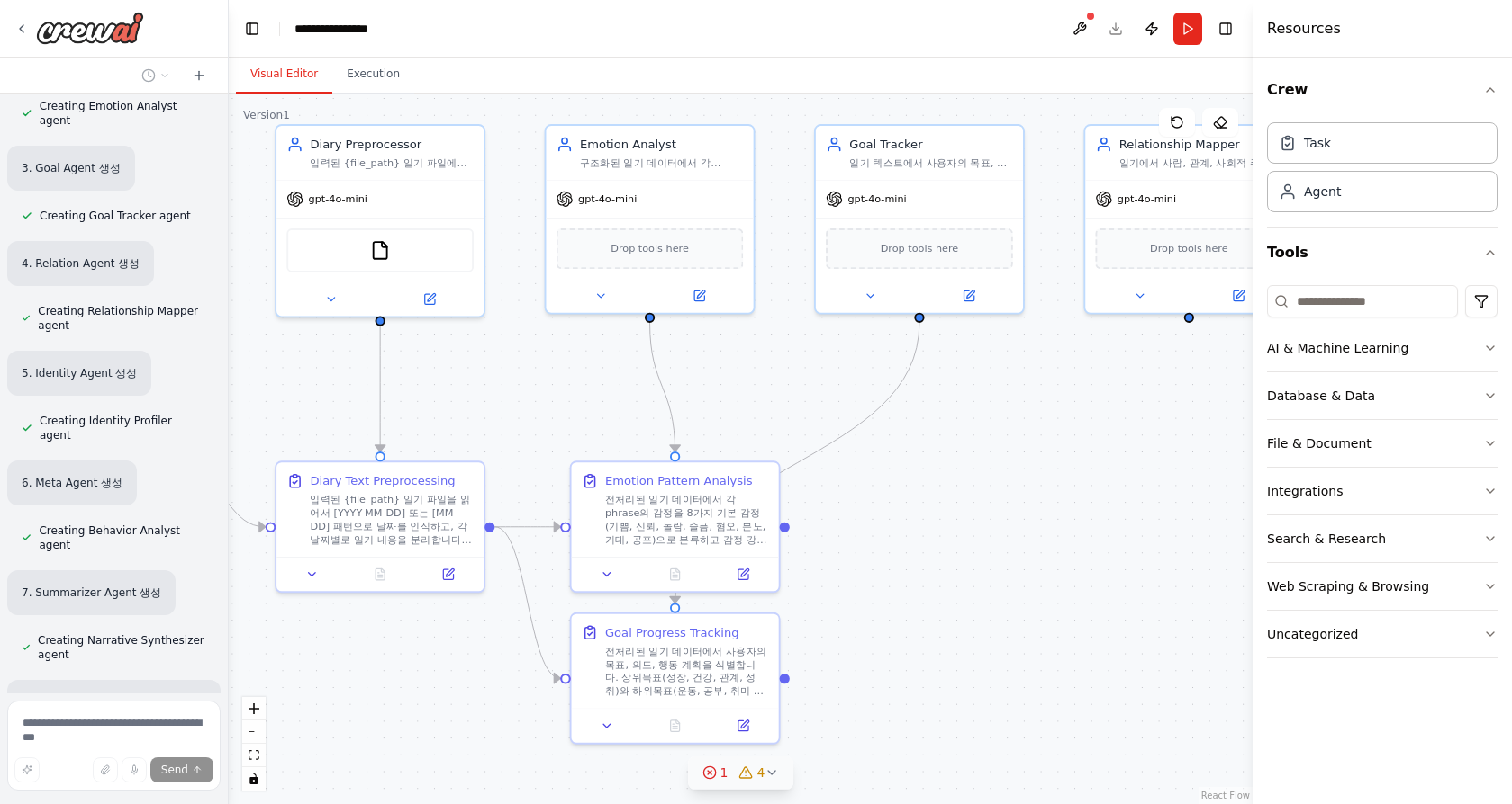
drag, startPoint x: 1132, startPoint y: 413, endPoint x: 946, endPoint y: 425, distance: 186.4
click at [946, 425] on div ".deletable-edge-delete-btn { width: 20px; height: 20px; border: 0px solid #ffff…" at bounding box center [740, 448] width 1024 height 711
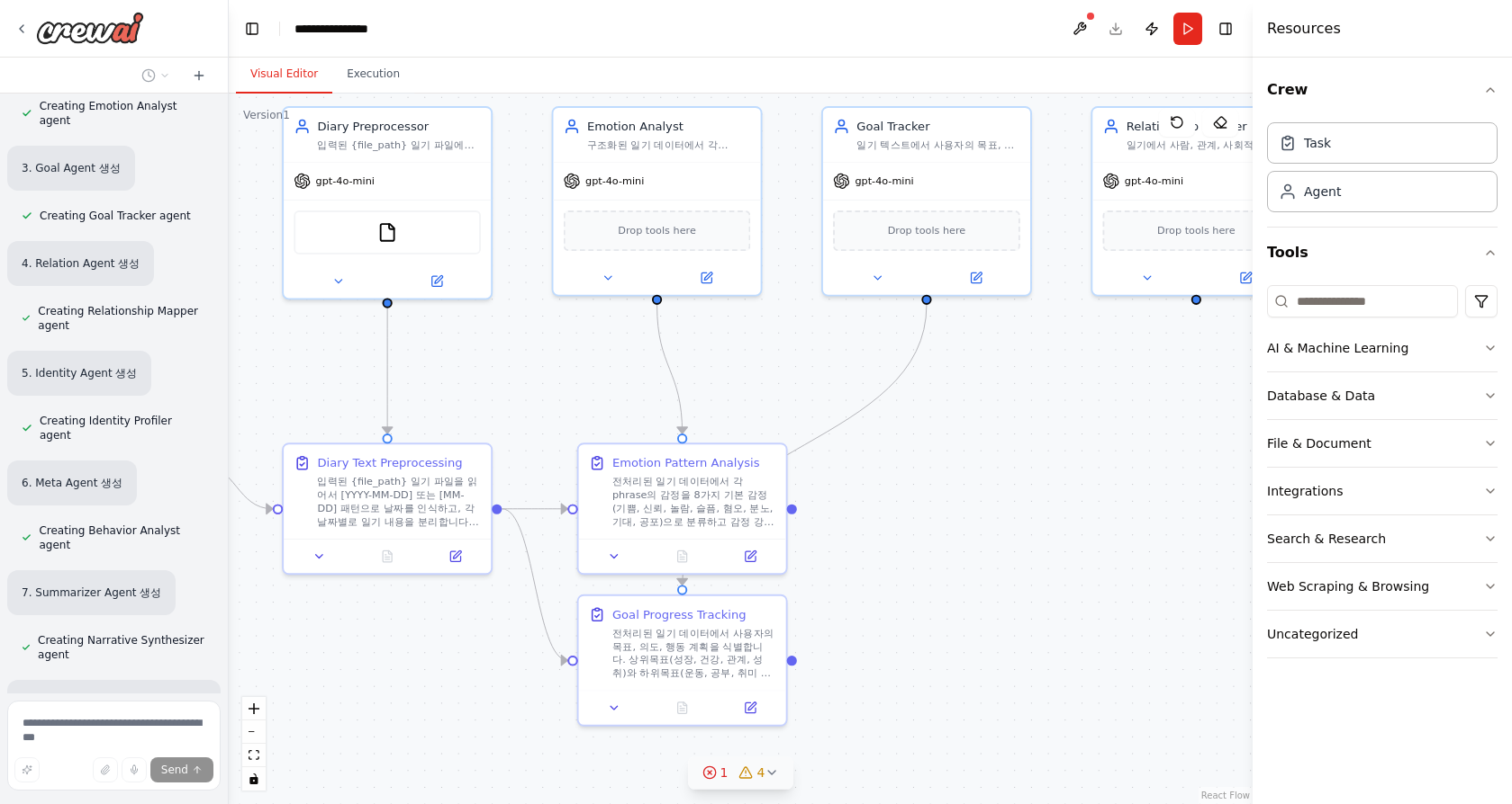
drag, startPoint x: 942, startPoint y: 488, endPoint x: 950, endPoint y: 470, distance: 19.7
click at [950, 470] on div ".deletable-edge-delete-btn { width: 20px; height: 20px; border: 0px solid #ffff…" at bounding box center [740, 448] width 1024 height 711
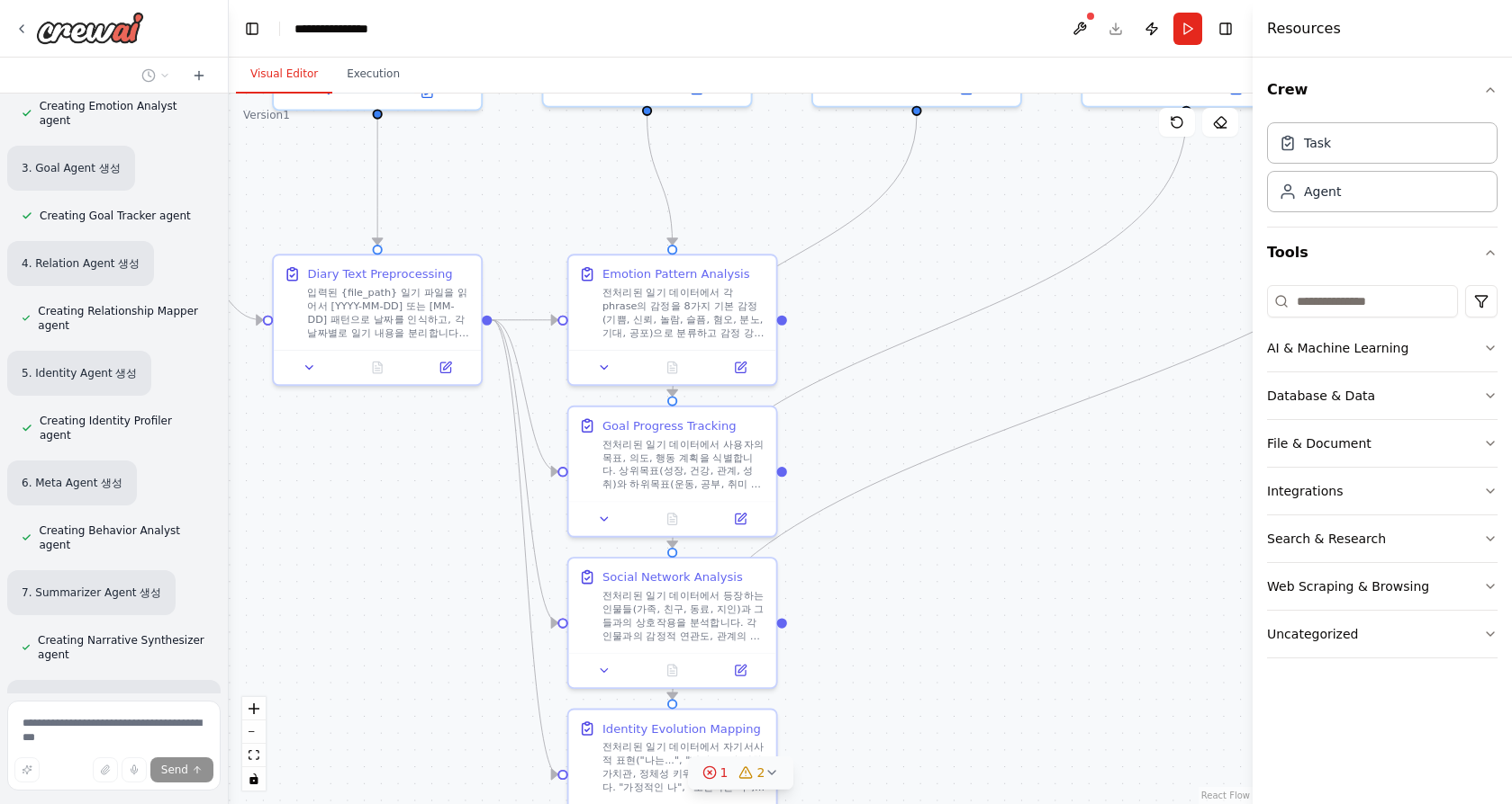
drag, startPoint x: 1044, startPoint y: 531, endPoint x: 1035, endPoint y: 342, distance: 189.2
click at [1035, 342] on div ".deletable-edge-delete-btn { width: 20px; height: 20px; border: 0px solid #ffff…" at bounding box center [740, 448] width 1024 height 711
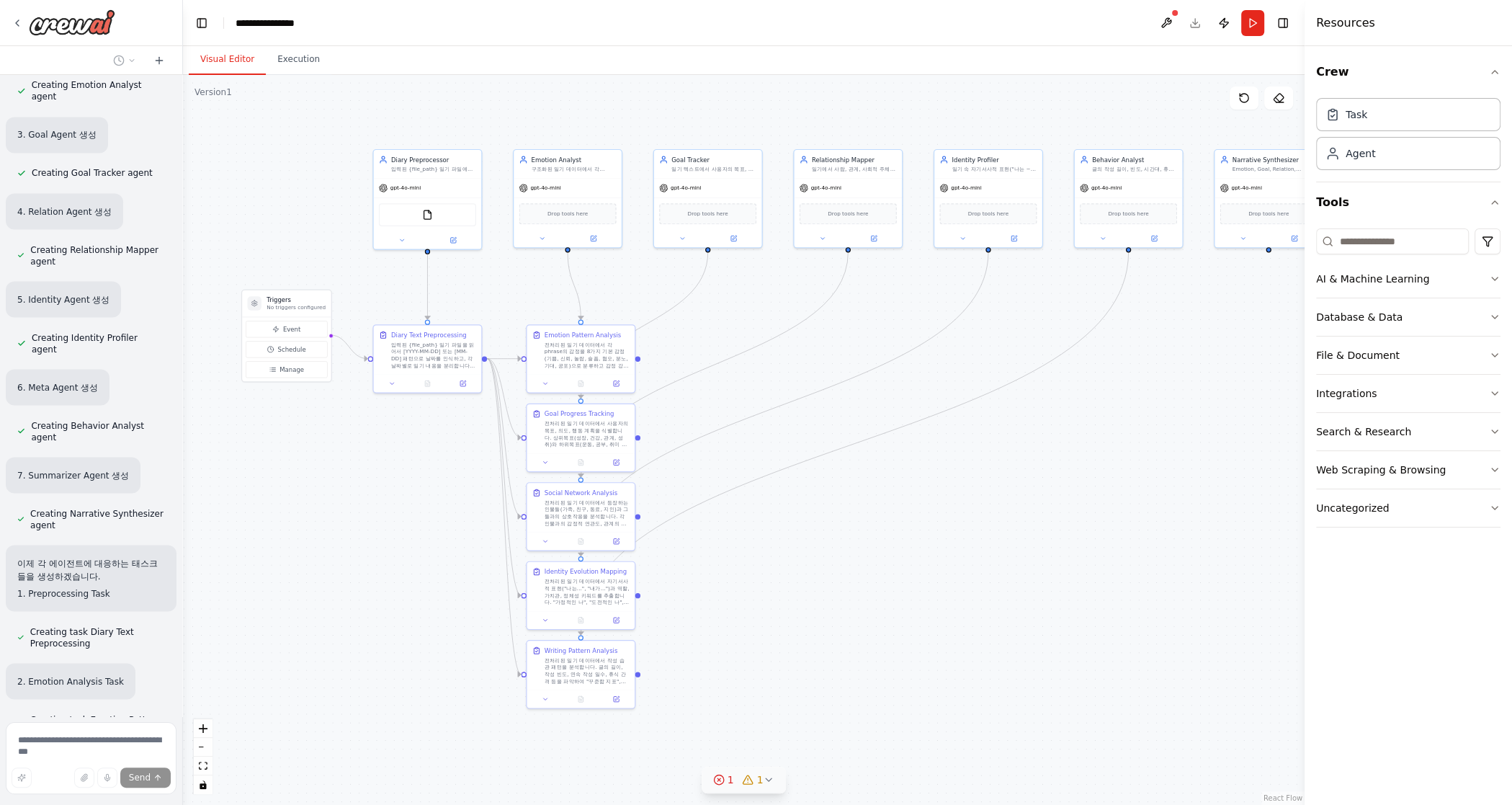
drag, startPoint x: 1093, startPoint y: 361, endPoint x: 962, endPoint y: 433, distance: 149.5
click at [891, 433] on div ".deletable-edge-delete-btn { width: 20px; height: 20px; border: 0px solid #ffff…" at bounding box center [744, 439] width 1122 height 730
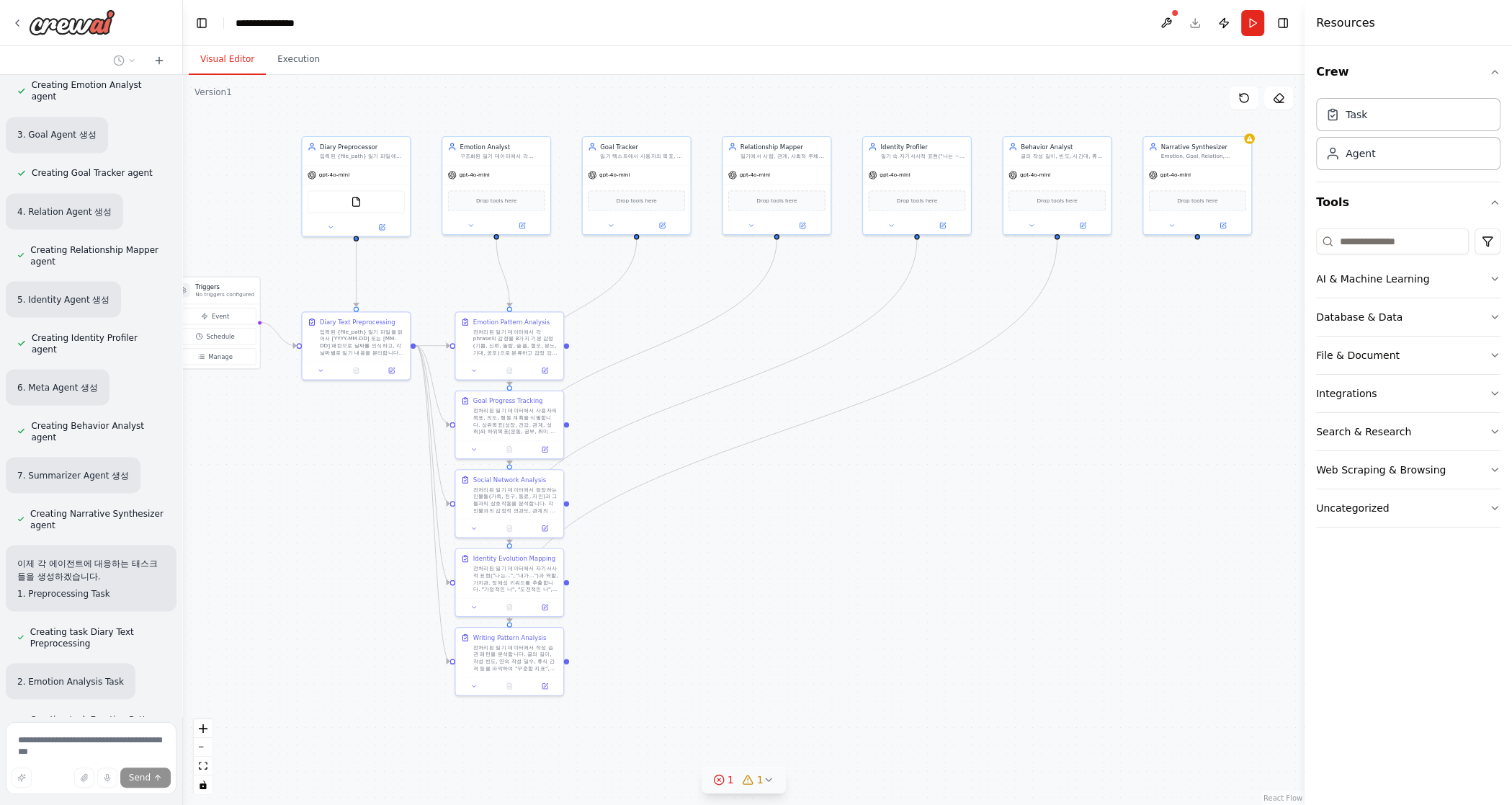
drag, startPoint x: 1102, startPoint y: 398, endPoint x: 1034, endPoint y: 387, distance: 68.9
click at [891, 387] on div ".deletable-edge-delete-btn { width: 20px; height: 20px; border: 0px solid #ffff…" at bounding box center [744, 439] width 1122 height 730
click at [253, 21] on div "**********" at bounding box center [272, 22] width 74 height 14
click at [298, 33] on header "**********" at bounding box center [744, 23] width 1122 height 46
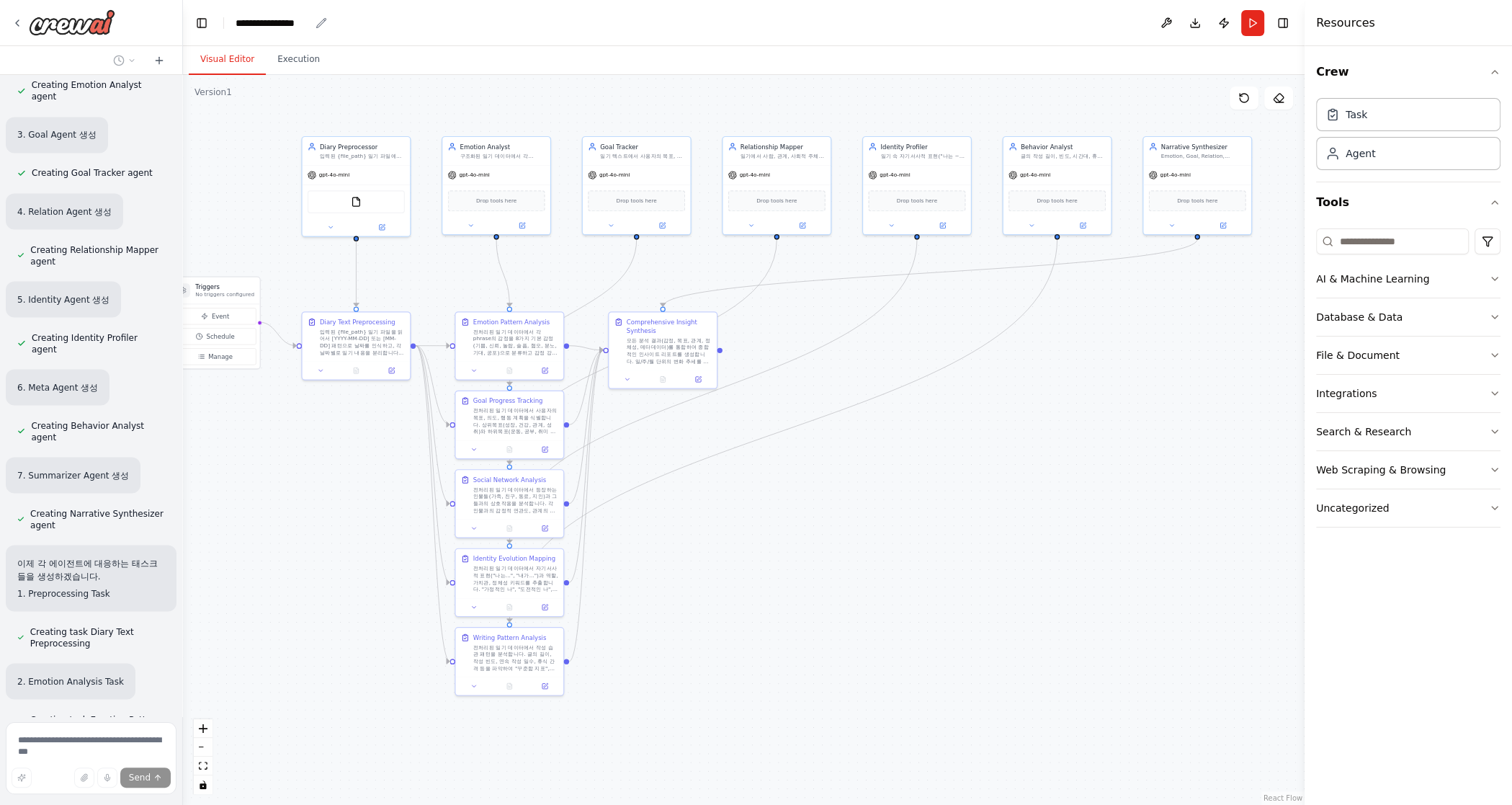
click at [307, 25] on div "**********" at bounding box center [272, 22] width 74 height 14
click at [307, 25] on div "**********" at bounding box center [289, 22] width 108 height 14
click at [891, 514] on div ".deletable-edge-delete-btn { width: 20px; height: 20px; border: 0px solid #ffff…" at bounding box center [744, 439] width 1122 height 730
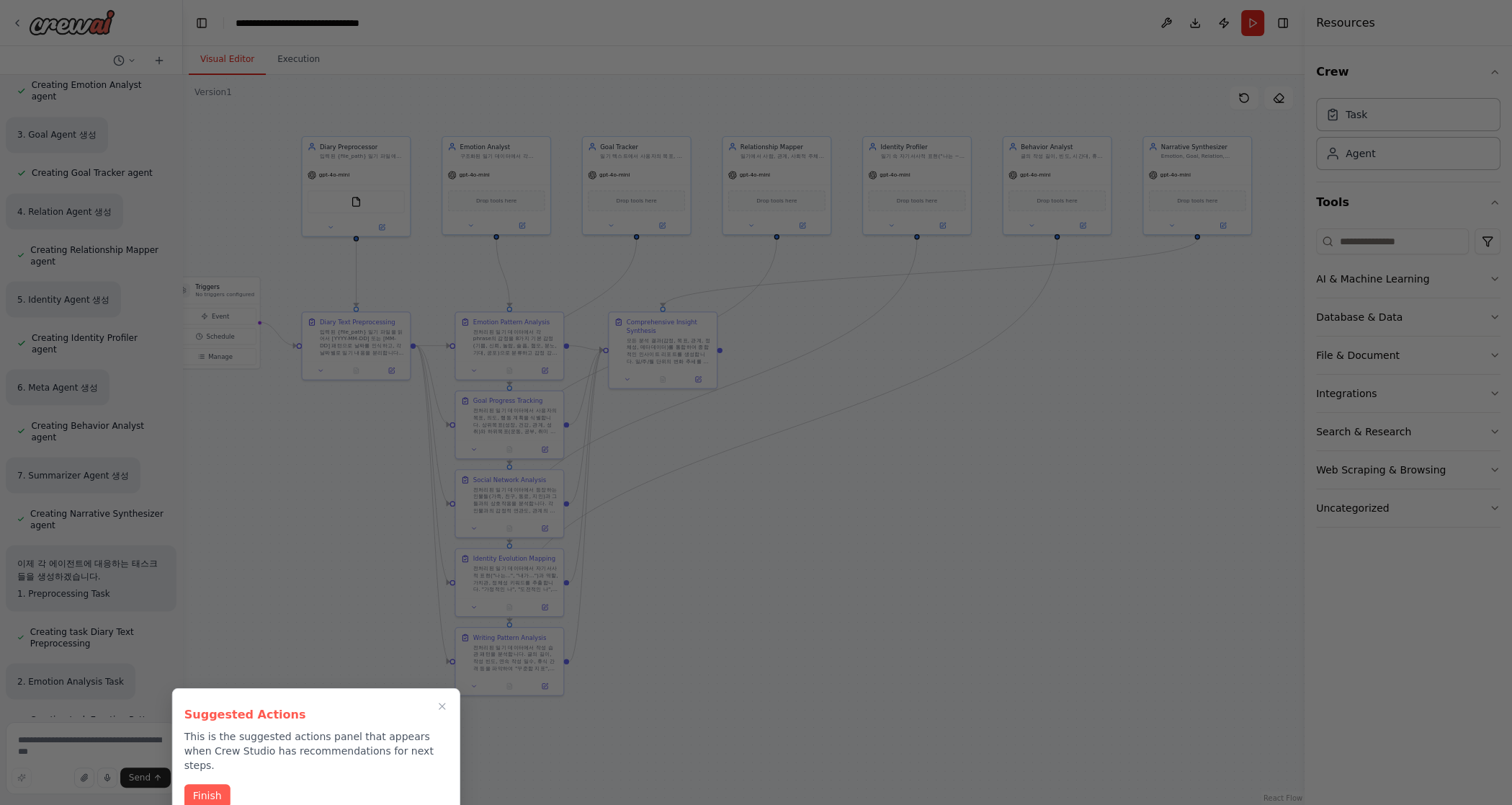
click at [229, 644] on div "Finish" at bounding box center [316, 796] width 264 height 24
click at [225, 644] on button "Finish" at bounding box center [207, 795] width 46 height 24
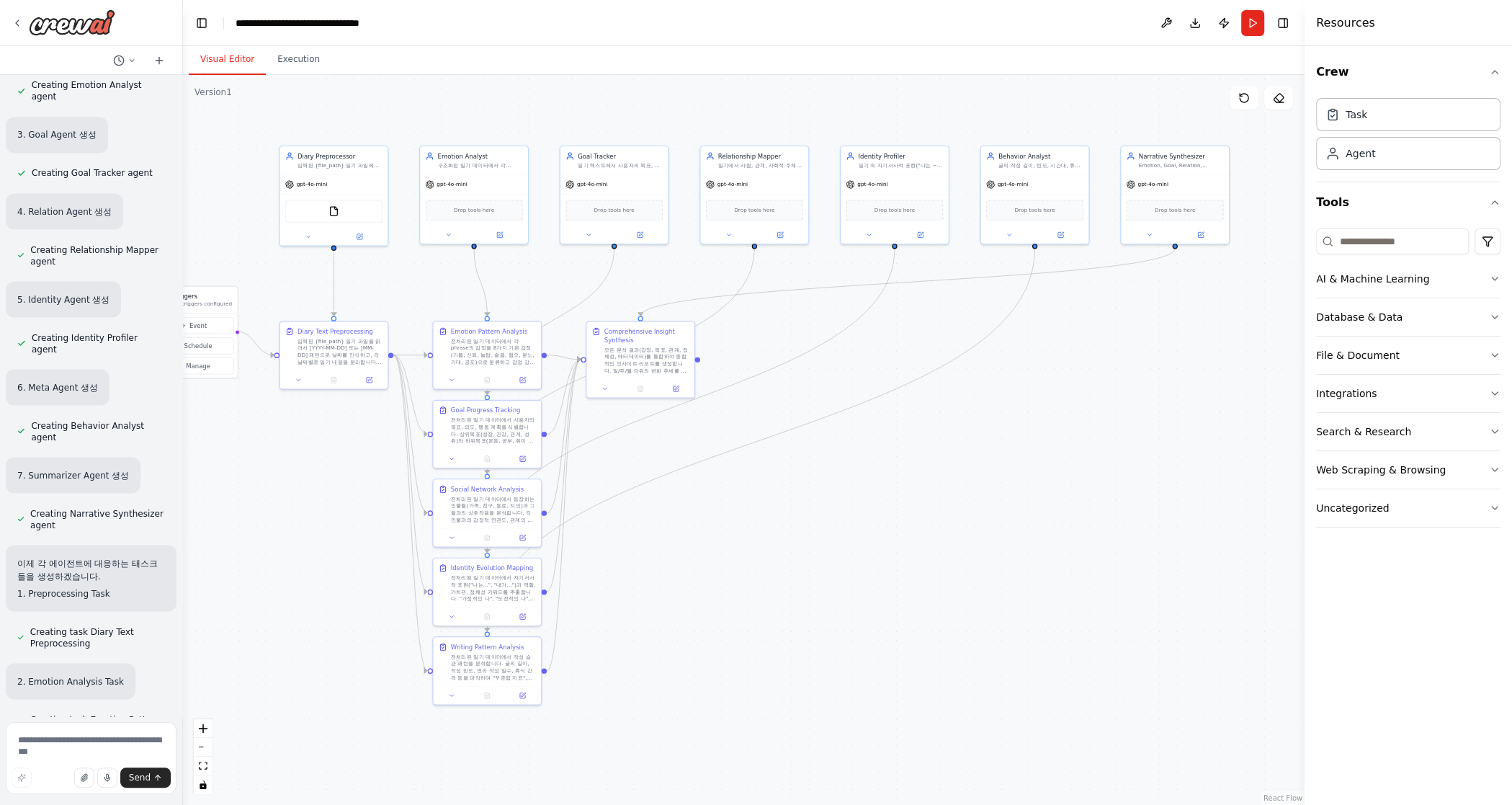
drag, startPoint x: 898, startPoint y: 555, endPoint x: 876, endPoint y: 564, distance: 23.8
click at [876, 564] on div ".deletable-edge-delete-btn { width: 20px; height: 20px; border: 0px solid #ffff…" at bounding box center [744, 439] width 1122 height 730
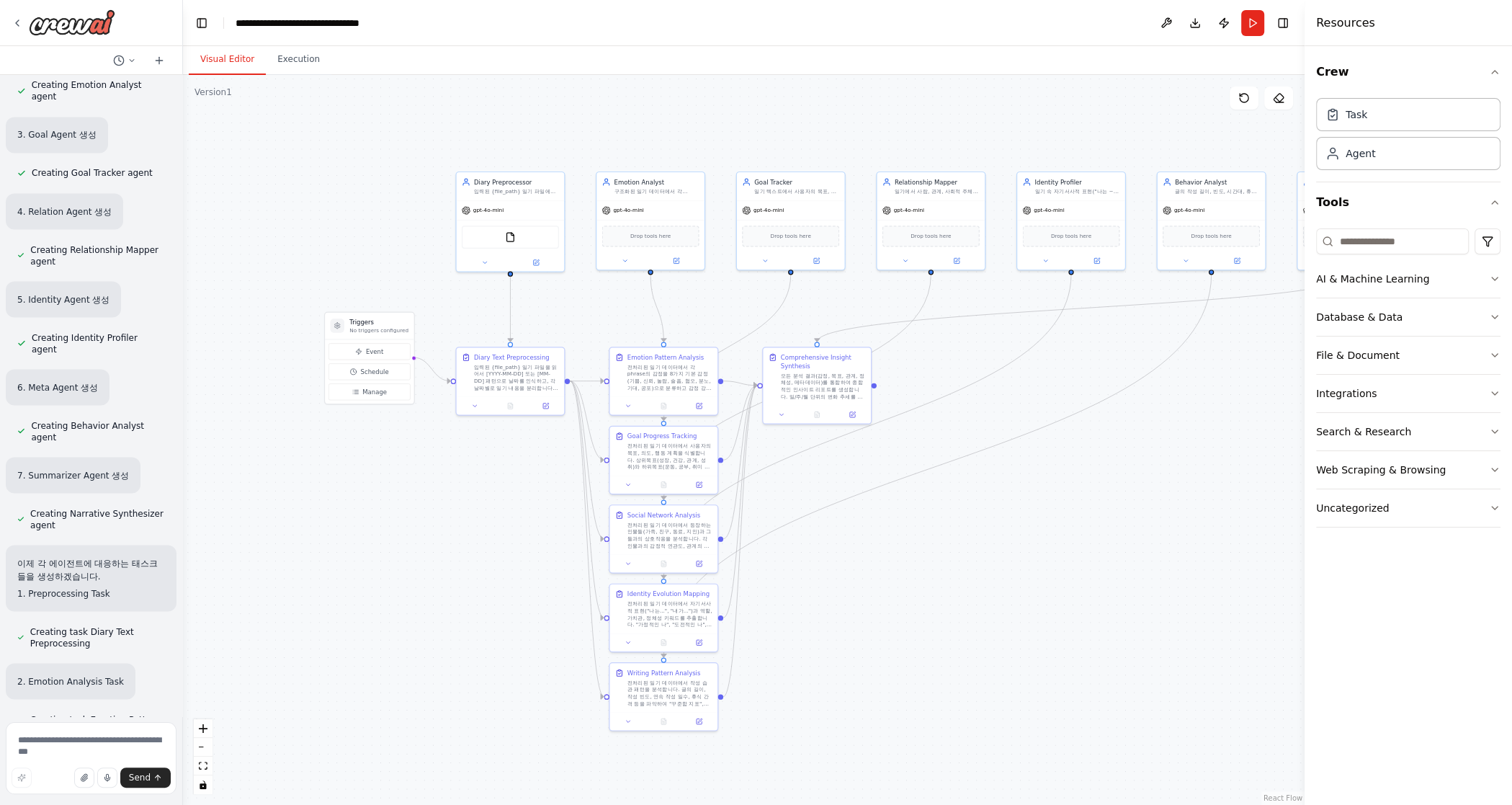
drag, startPoint x: 383, startPoint y: 293, endPoint x: 602, endPoint y: 321, distance: 220.8
click at [602, 321] on div ".deletable-edge-delete-btn { width: 20px; height: 20px; border: 0px solid #ffff…" at bounding box center [744, 439] width 1122 height 730
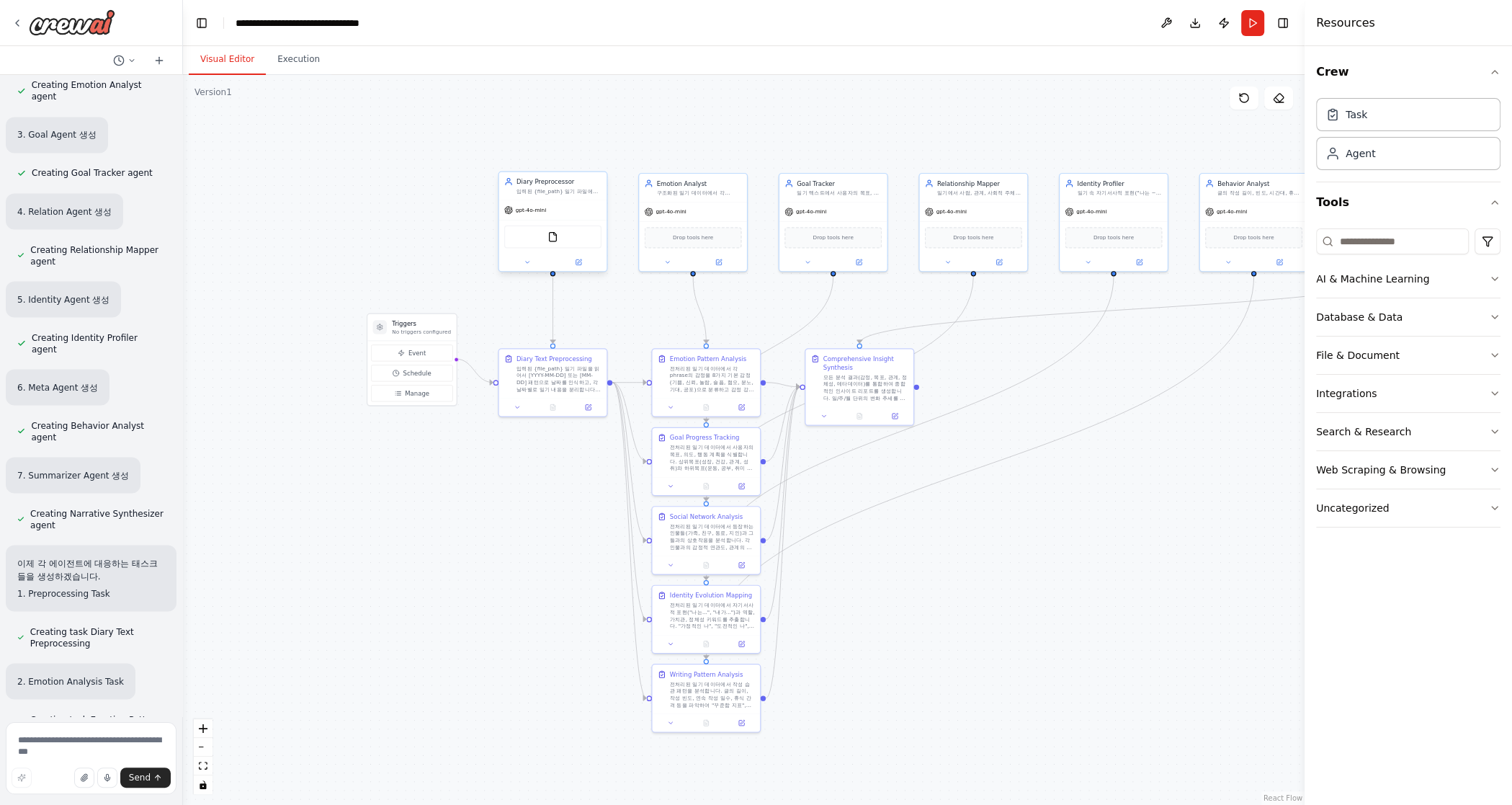
click at [558, 235] on div "FileReadTool" at bounding box center [553, 237] width 97 height 23
click at [551, 241] on img at bounding box center [553, 237] width 10 height 10
click at [554, 238] on img at bounding box center [553, 237] width 10 height 10
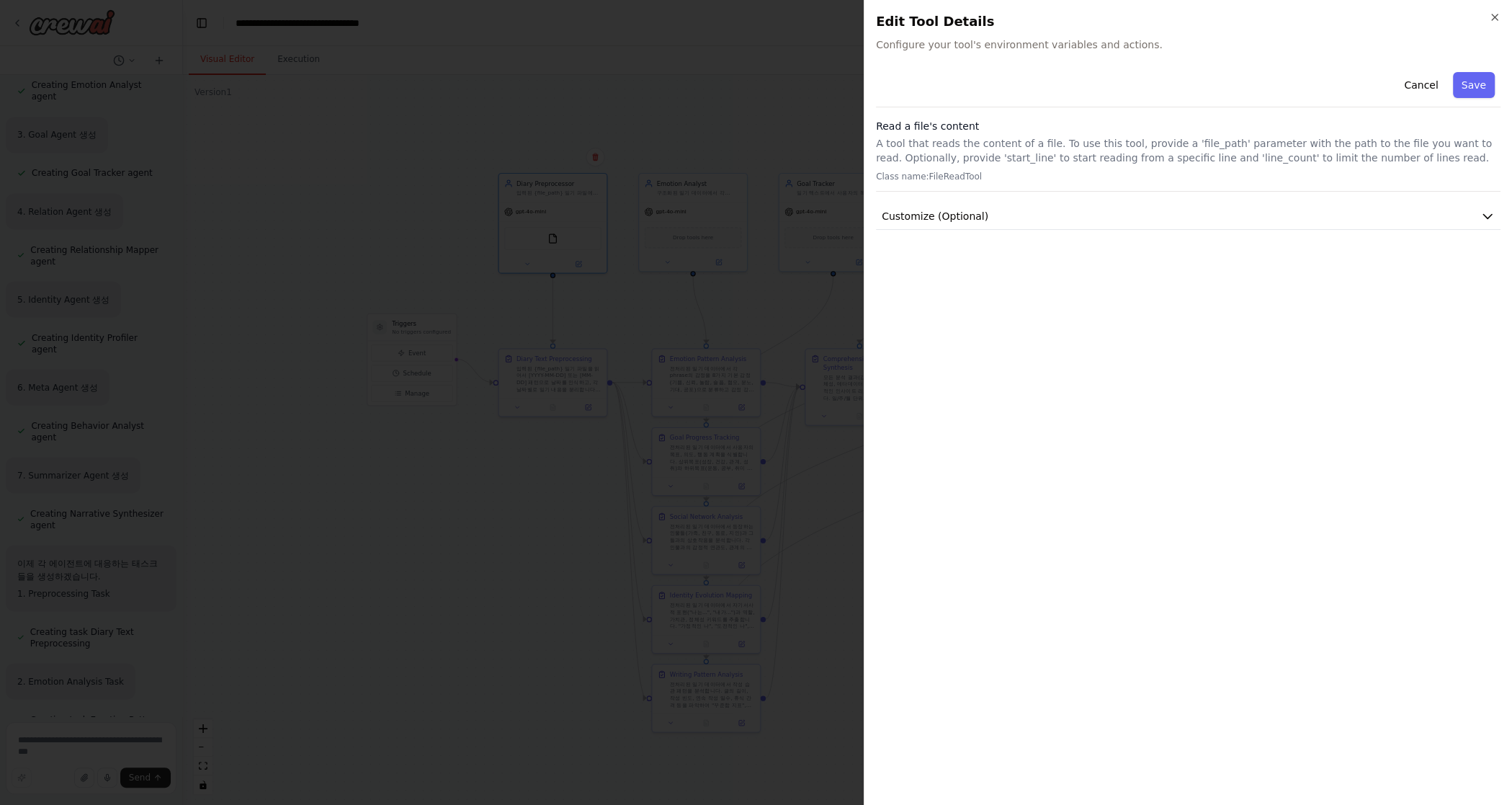
click at [891, 30] on h2 "Edit Tool Details" at bounding box center [1188, 21] width 624 height 20
click at [891, 25] on h2 "Edit Tool Details" at bounding box center [1188, 21] width 624 height 20
click at [891, 15] on icon "button" at bounding box center [1494, 16] width 11 height 11
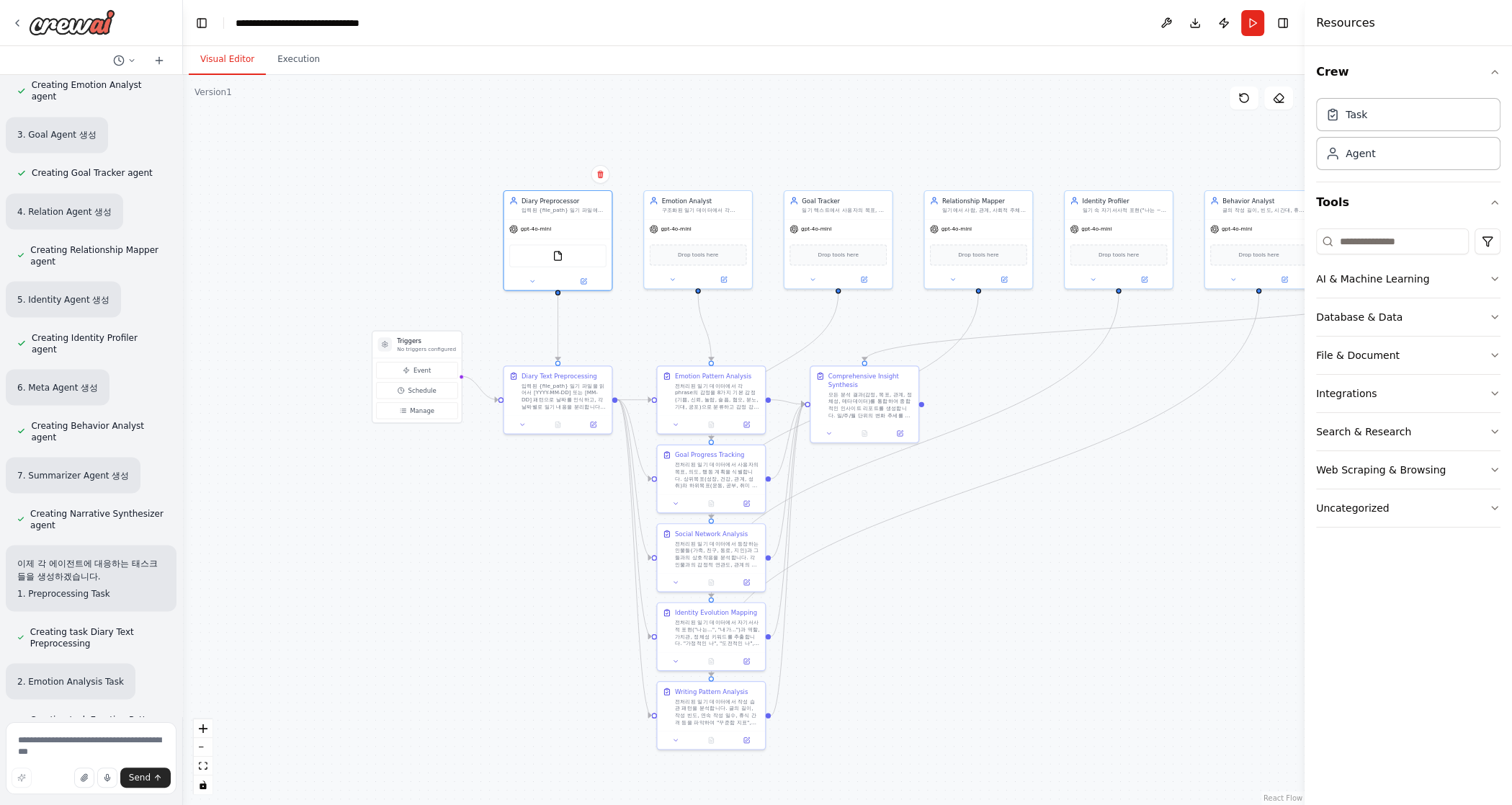
drag, startPoint x: 452, startPoint y: 195, endPoint x: 457, endPoint y: 213, distance: 18.7
click at [457, 213] on div ".deletable-edge-delete-btn { width: 20px; height: 20px; border: 0px solid #ffff…" at bounding box center [744, 439] width 1122 height 730
click at [694, 489] on div "Goal Progress Tracking 전처리된 일기 데이터에서 사용자의 목표, 의도, 행동 계획을 식별합니다. 상위목표(성장, 건강, 관계…" at bounding box center [711, 468] width 108 height 49
click at [338, 641] on div ".deletable-edge-delete-btn { width: 20px; height: 20px; border: 0px solid #ffff…" at bounding box center [744, 439] width 1122 height 730
click at [706, 388] on div "전처리된 일기 데이터에서 각 phrase의 감정을 8가지 기본 감정(기쁨, 신뢰, 놀람, 슬픔, 혐오, 분노, 기대, 공포)으로 분류하고 감정…" at bounding box center [717, 393] width 85 height 28
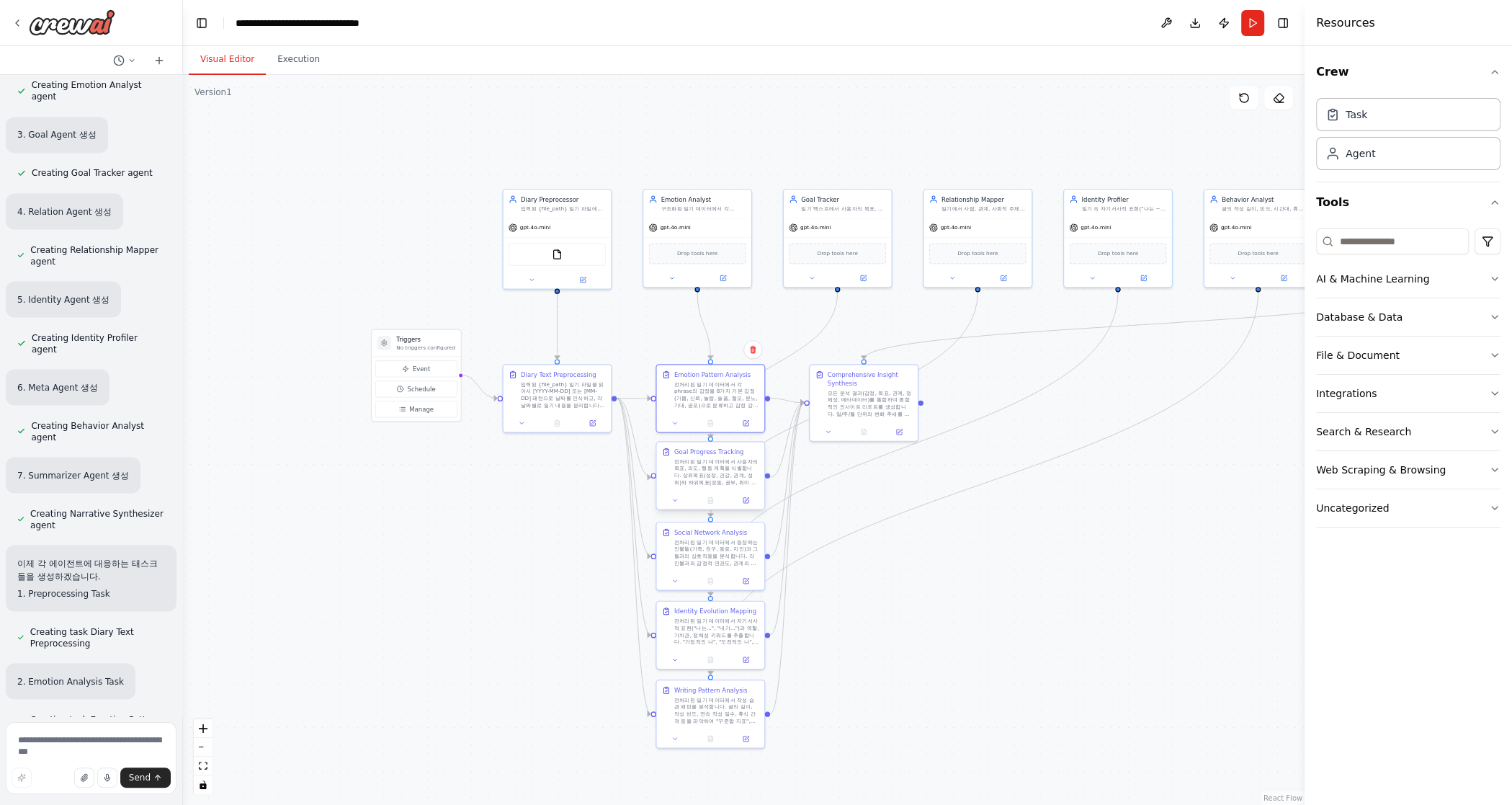
click at [702, 471] on div "전처리된 일기 데이터에서 사용자의 목표, 의도, 행동 계획을 식별합니다. 상위목표(성장, 건강, 관계, 성취)와 하위목표(운동, 공부, 취미 …" at bounding box center [717, 472] width 85 height 28
click at [704, 631] on div "전처리된 일기 데이터에서 자기서사적 표현("나는...", "내가...")과 역할, 가치관, 정체성 키워드를 추출합니다. "가정적인 나", "도…" at bounding box center [717, 630] width 85 height 28
click at [705, 565] on div "Social Network Analysis 전처리된 일기 데이터에서 등장하는 인물들(가족, 친구, 동료, 지인)과 그들과의 상호작용을 분석합니…" at bounding box center [710, 545] width 108 height 49
click at [683, 624] on div "전처리된 일기 데이터에서 자기서사적 표현("나는...", "내가...")과 역할, 가치관, 정체성 키워드를 추출합니다. "가정적인 나", "도…" at bounding box center [717, 630] width 85 height 28
click at [743, 167] on div ".deletable-edge-delete-btn { width: 20px; height: 20px; border: 0px solid #ffff…" at bounding box center [744, 439] width 1122 height 730
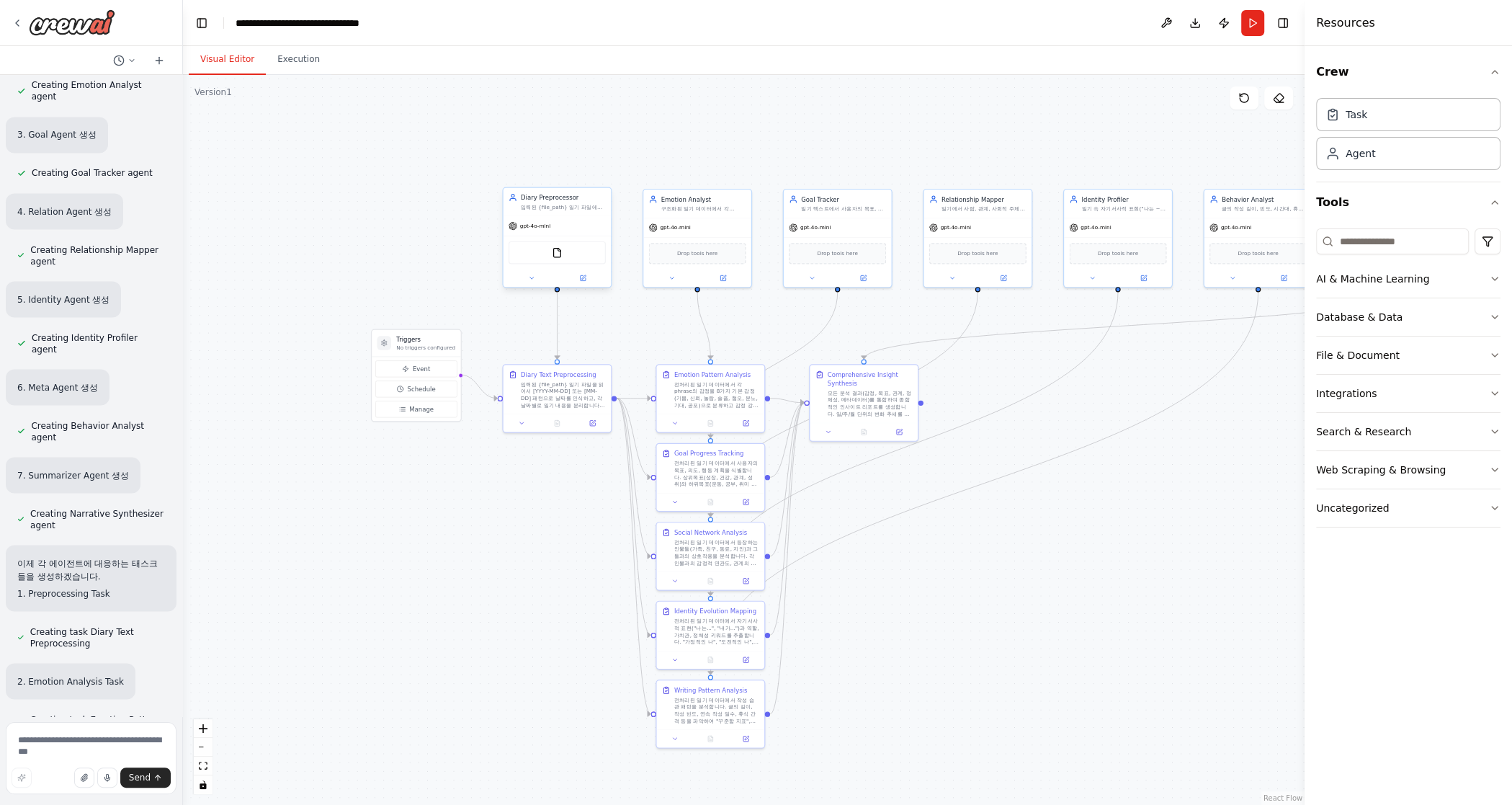
click at [569, 266] on div "FileReadTool" at bounding box center [557, 252] width 108 height 34
click at [566, 258] on div "FileReadTool" at bounding box center [557, 253] width 97 height 23
click at [433, 294] on div ".deletable-edge-delete-btn { width: 20px; height: 20px; border: 0px solid #ffff…" at bounding box center [744, 439] width 1122 height 730
click at [522, 276] on button at bounding box center [531, 278] width 50 height 10
click at [593, 431] on div "A tool that reads the content of a file. To use this tool, provide a 'file_path…" at bounding box center [580, 435] width 90 height 7
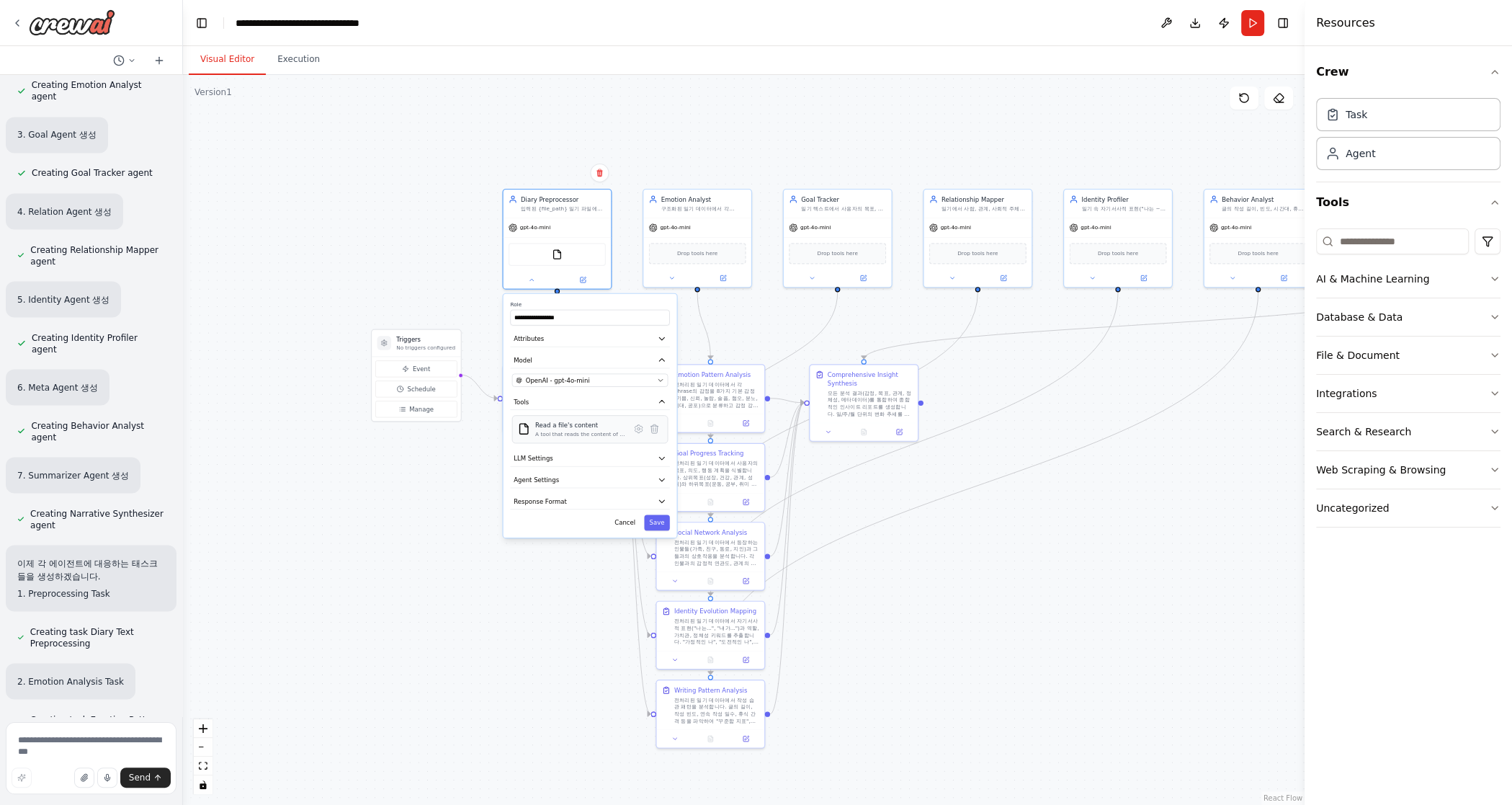
click at [593, 431] on div "A tool that reads the content of a file. To use this tool, provide a 'file_path…" at bounding box center [580, 435] width 90 height 7
click at [358, 270] on div ".deletable-edge-delete-btn { width: 20px; height: 20px; border: 0px solid #ffff…" at bounding box center [744, 439] width 1122 height 730
click at [430, 224] on div ".deletable-edge-delete-btn { width: 20px; height: 20px; border: 0px solid #ffff…" at bounding box center [744, 439] width 1122 height 730
click at [544, 258] on div "FileReadTool" at bounding box center [557, 253] width 97 height 23
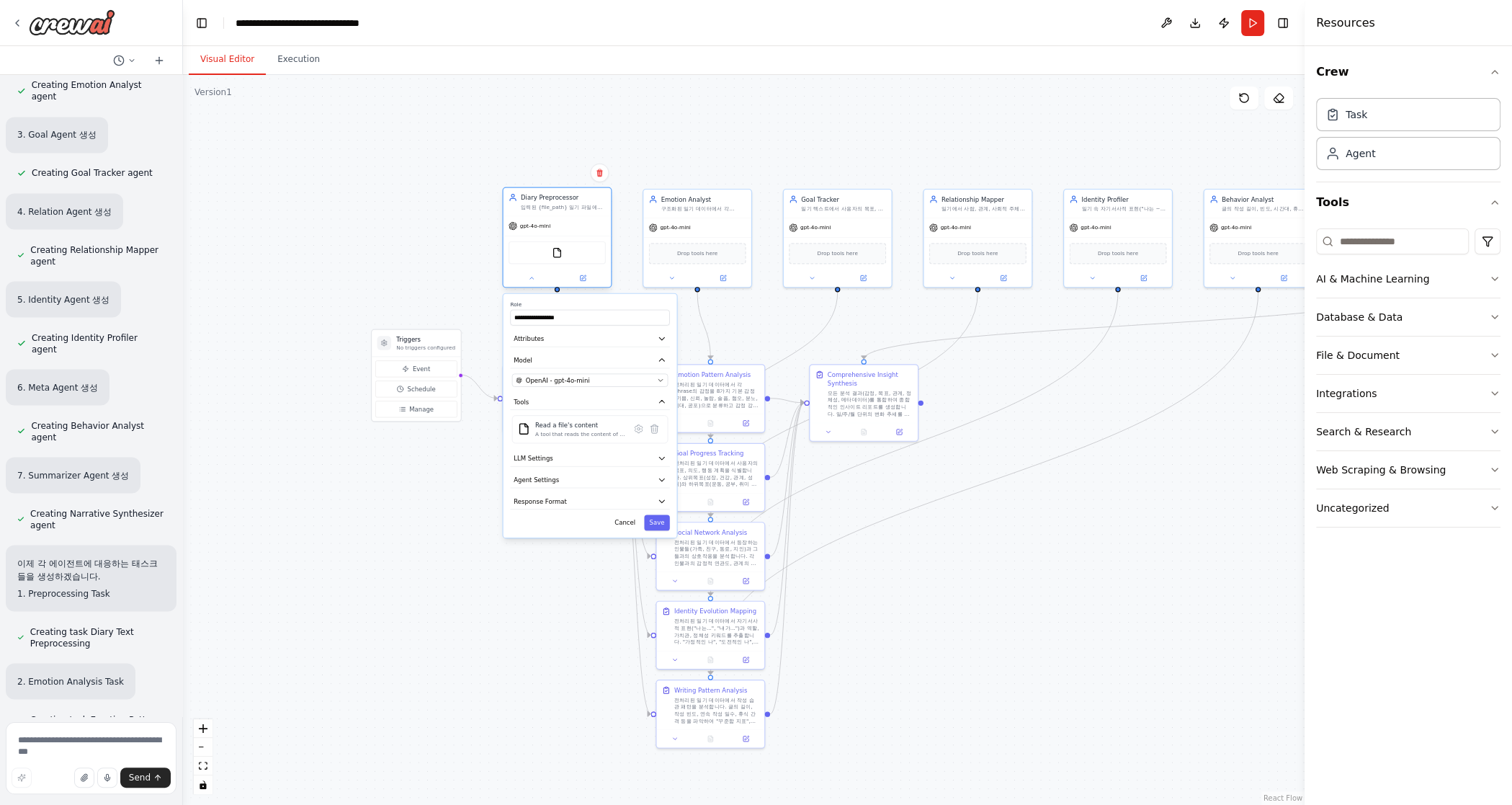
click at [544, 258] on div "FileReadTool" at bounding box center [557, 253] width 97 height 23
click at [317, 306] on div ".deletable-edge-delete-btn { width: 20px; height: 20px; border: 0px solid #ffff…" at bounding box center [744, 439] width 1122 height 730
click at [320, 305] on div ".deletable-edge-delete-btn { width: 20px; height: 20px; border: 0px solid #ffff…" at bounding box center [744, 439] width 1122 height 730
click at [891, 10] on button "Run" at bounding box center [1252, 23] width 23 height 26
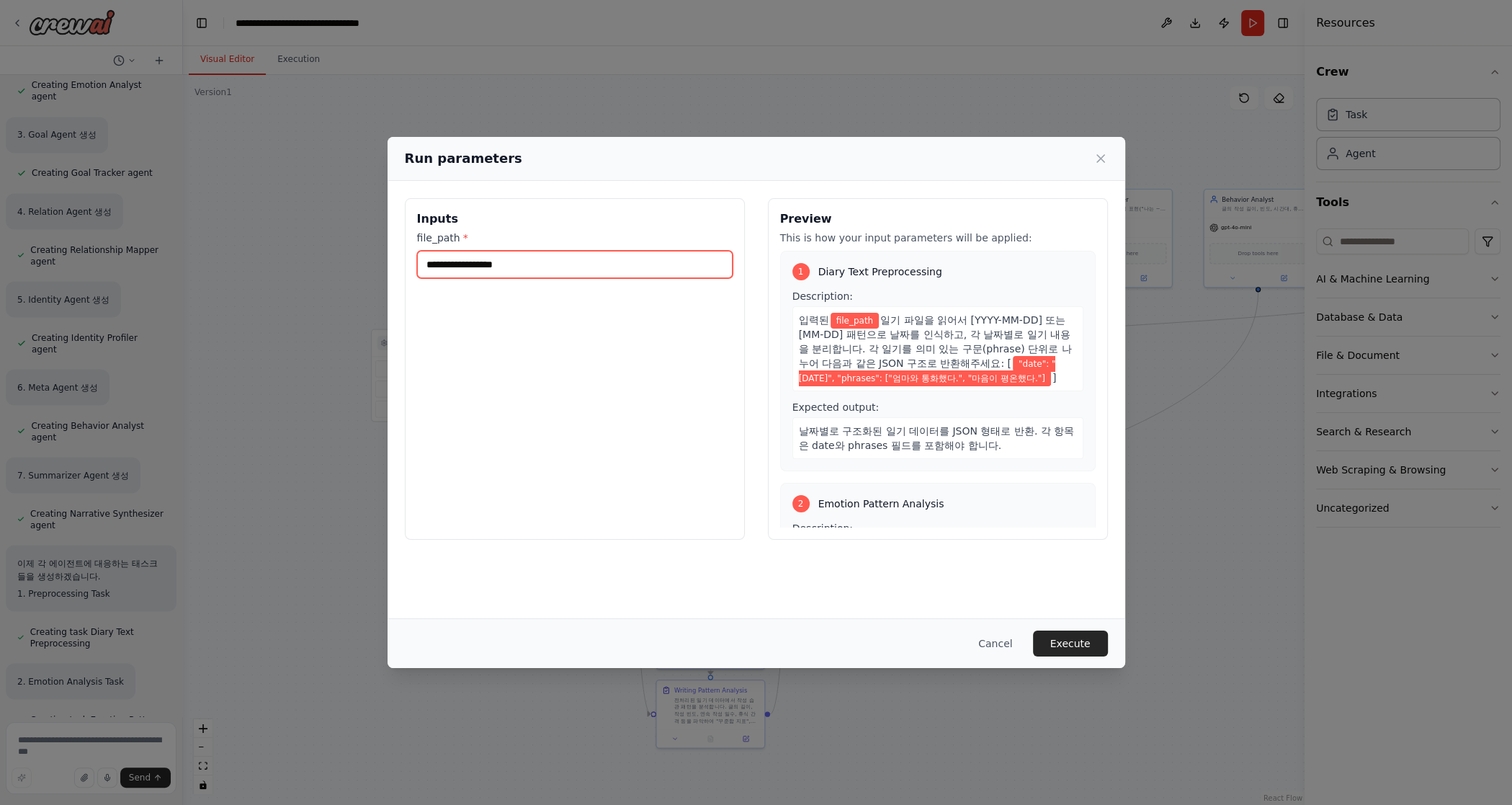
click at [571, 264] on input "file_path *" at bounding box center [574, 264] width 316 height 28
click at [513, 263] on input "file_path *" at bounding box center [574, 264] width 316 height 28
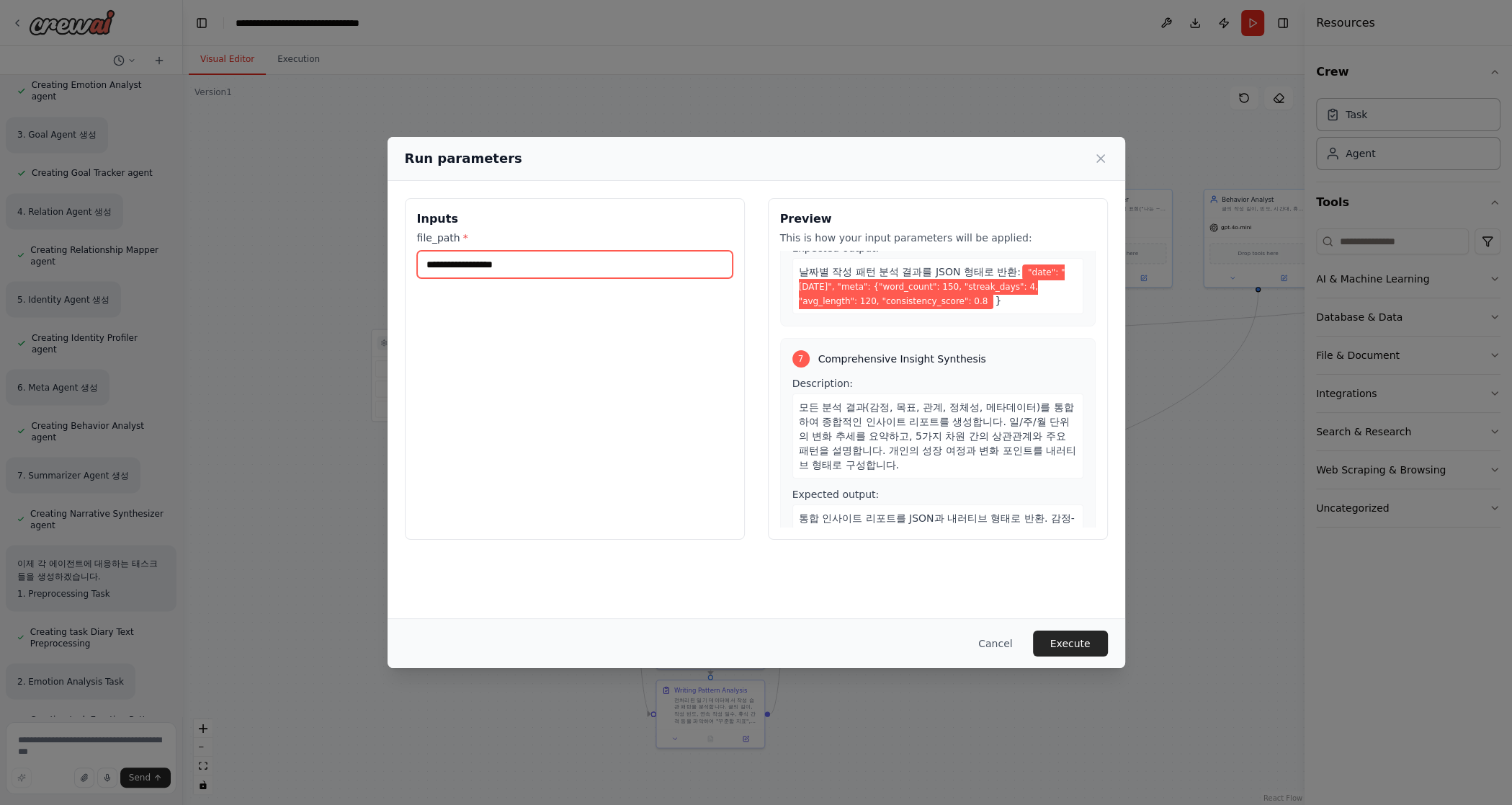
scroll to position [1324, 0]
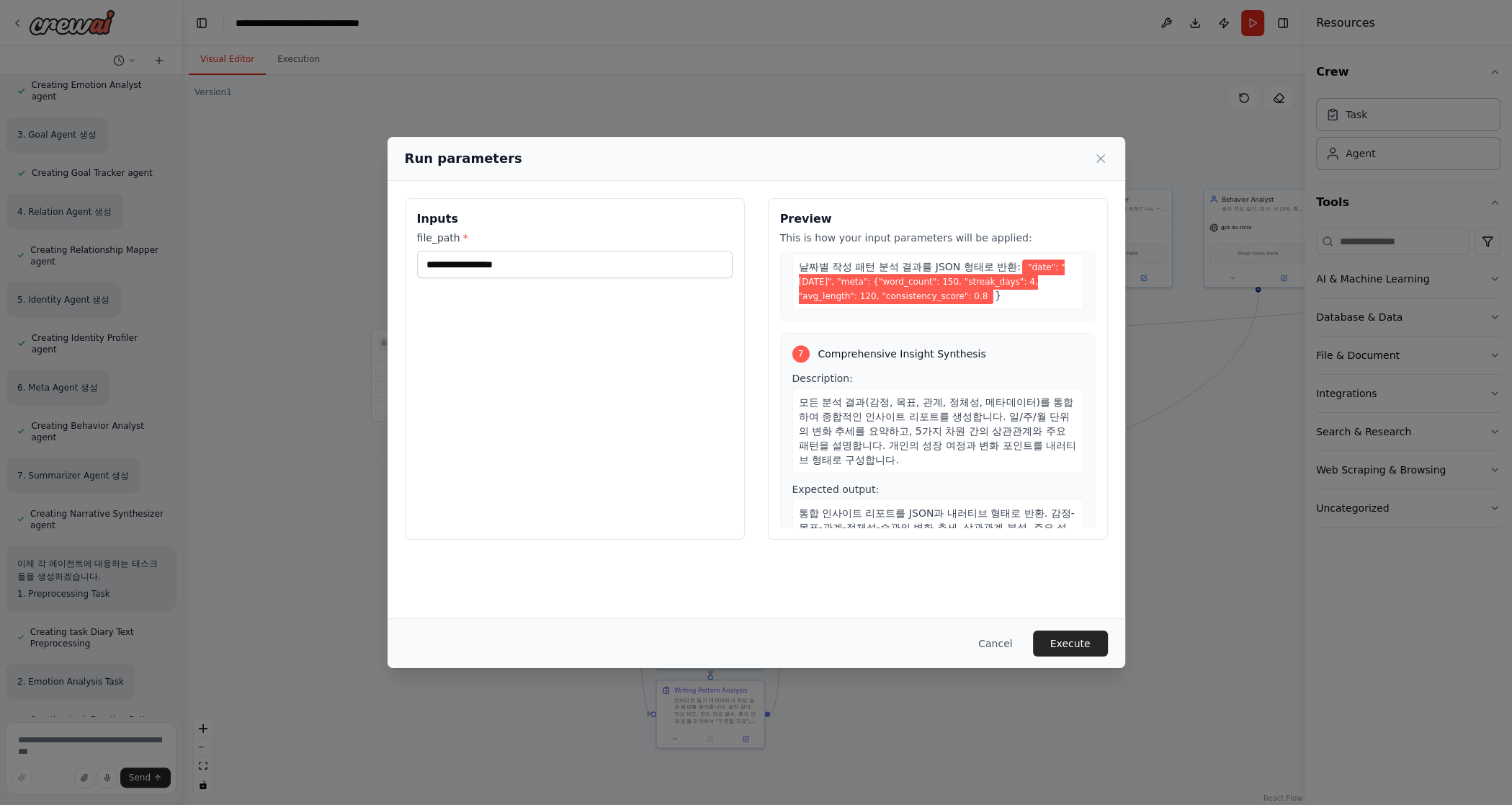
click at [668, 293] on div "Inputs file_path *" at bounding box center [575, 369] width 340 height 342
click at [603, 262] on input "file_path *" at bounding box center [574, 264] width 316 height 28
click at [891, 644] on button "Execute" at bounding box center [1070, 643] width 75 height 26
click at [667, 432] on div "Inputs file_path * This field is required" at bounding box center [575, 369] width 340 height 342
click at [507, 262] on input "file_path *" at bounding box center [574, 264] width 316 height 28
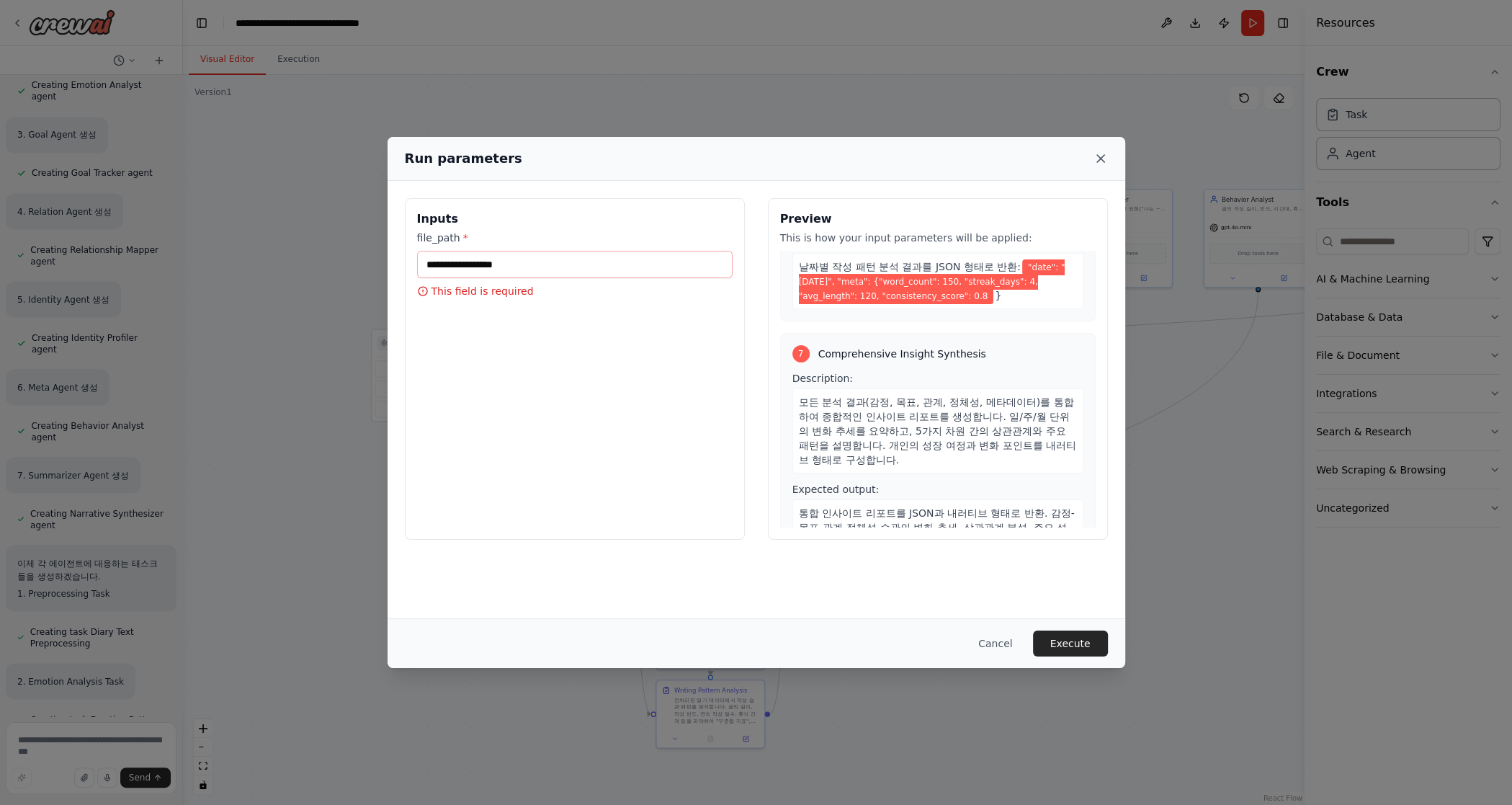
click at [891, 157] on icon at bounding box center [1100, 158] width 14 height 14
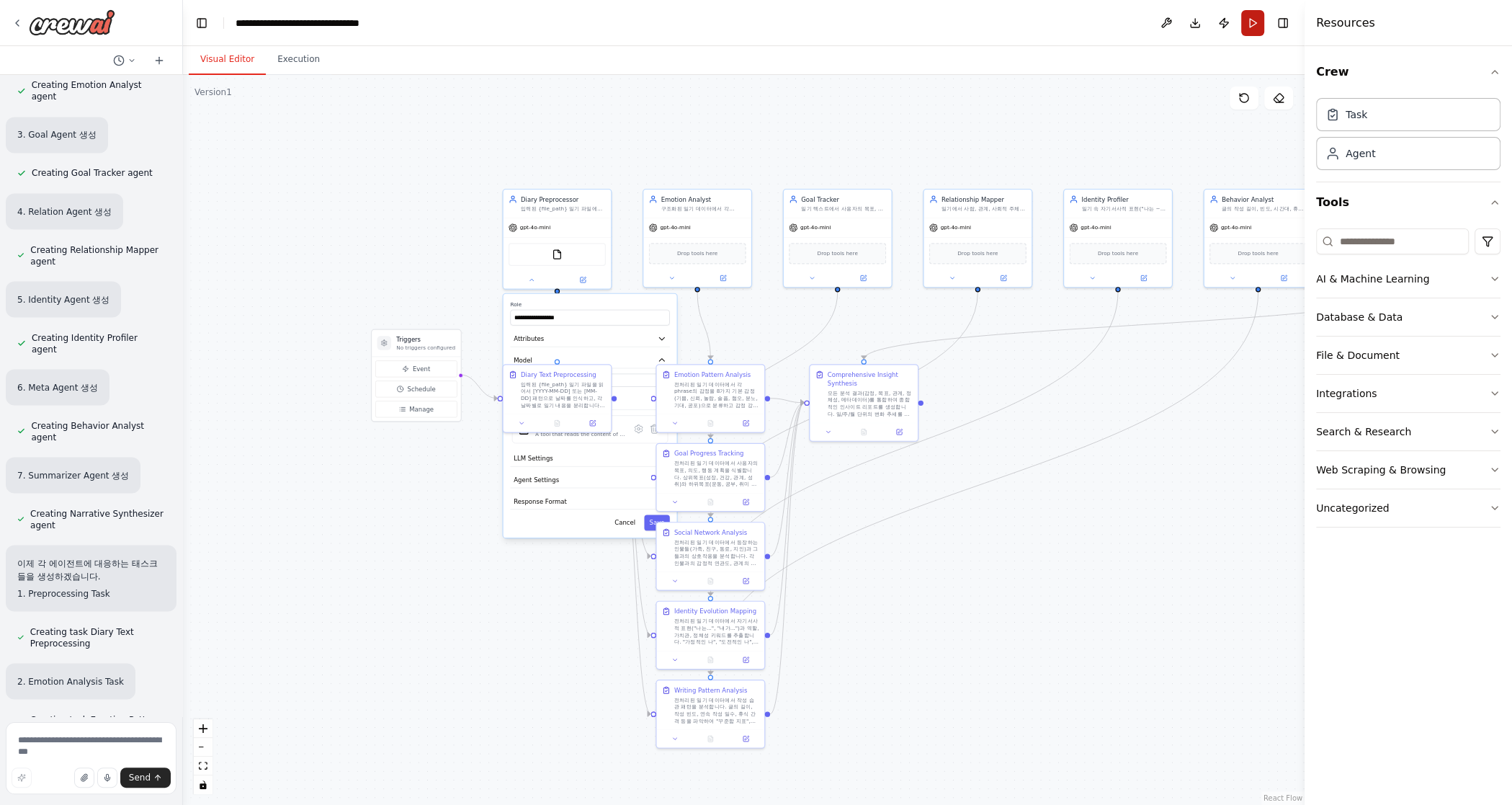
click at [891, 31] on button "Run" at bounding box center [1252, 23] width 23 height 26
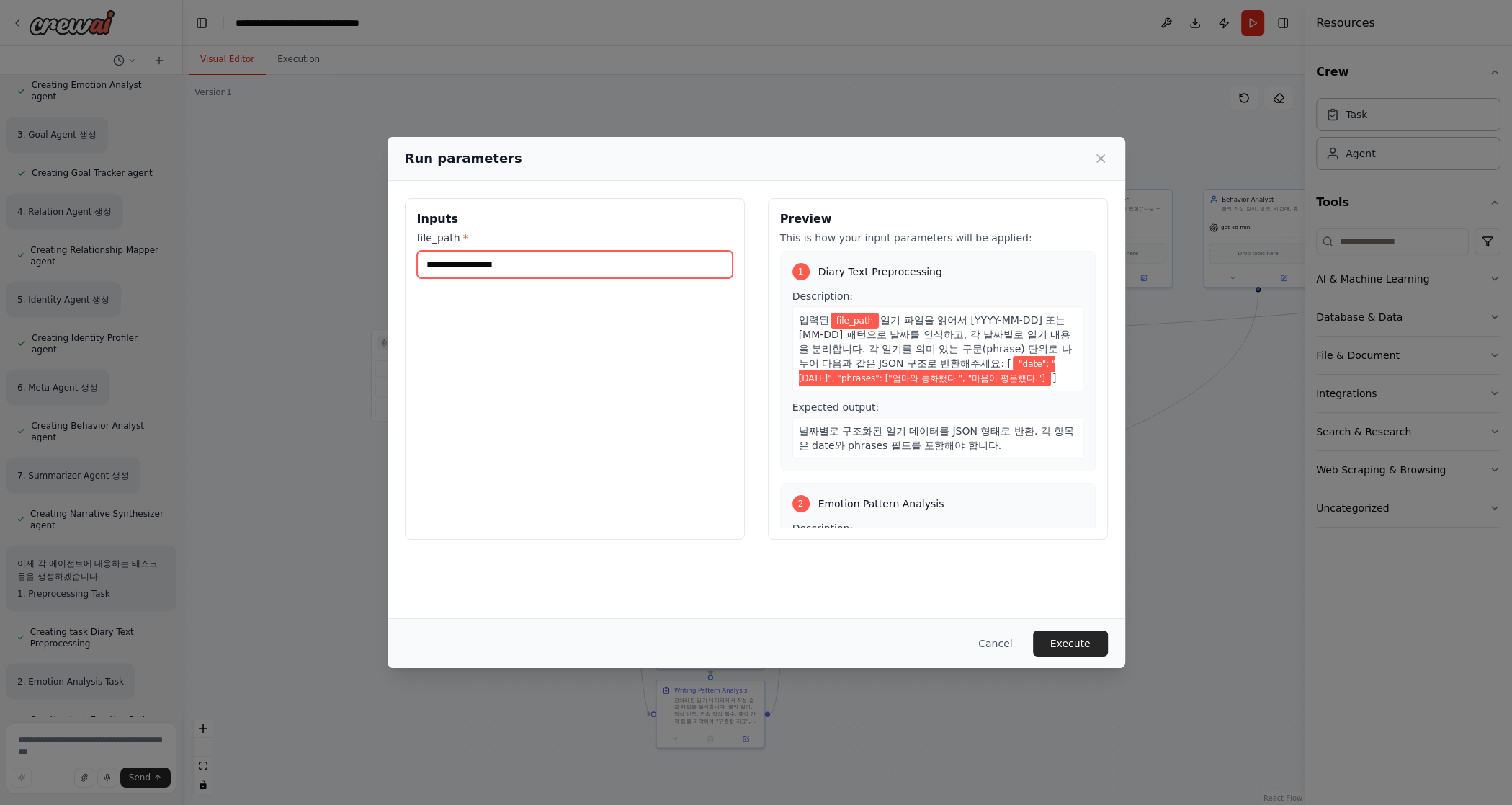
click at [454, 276] on input "file_path *" at bounding box center [574, 264] width 316 height 28
click at [859, 600] on div "Inputs file_path * Preview This is how your input parameters will be applied: 1…" at bounding box center [756, 399] width 738 height 437
click at [891, 162] on div "Run parameters" at bounding box center [756, 159] width 738 height 44
click at [891, 160] on icon at bounding box center [1100, 158] width 14 height 14
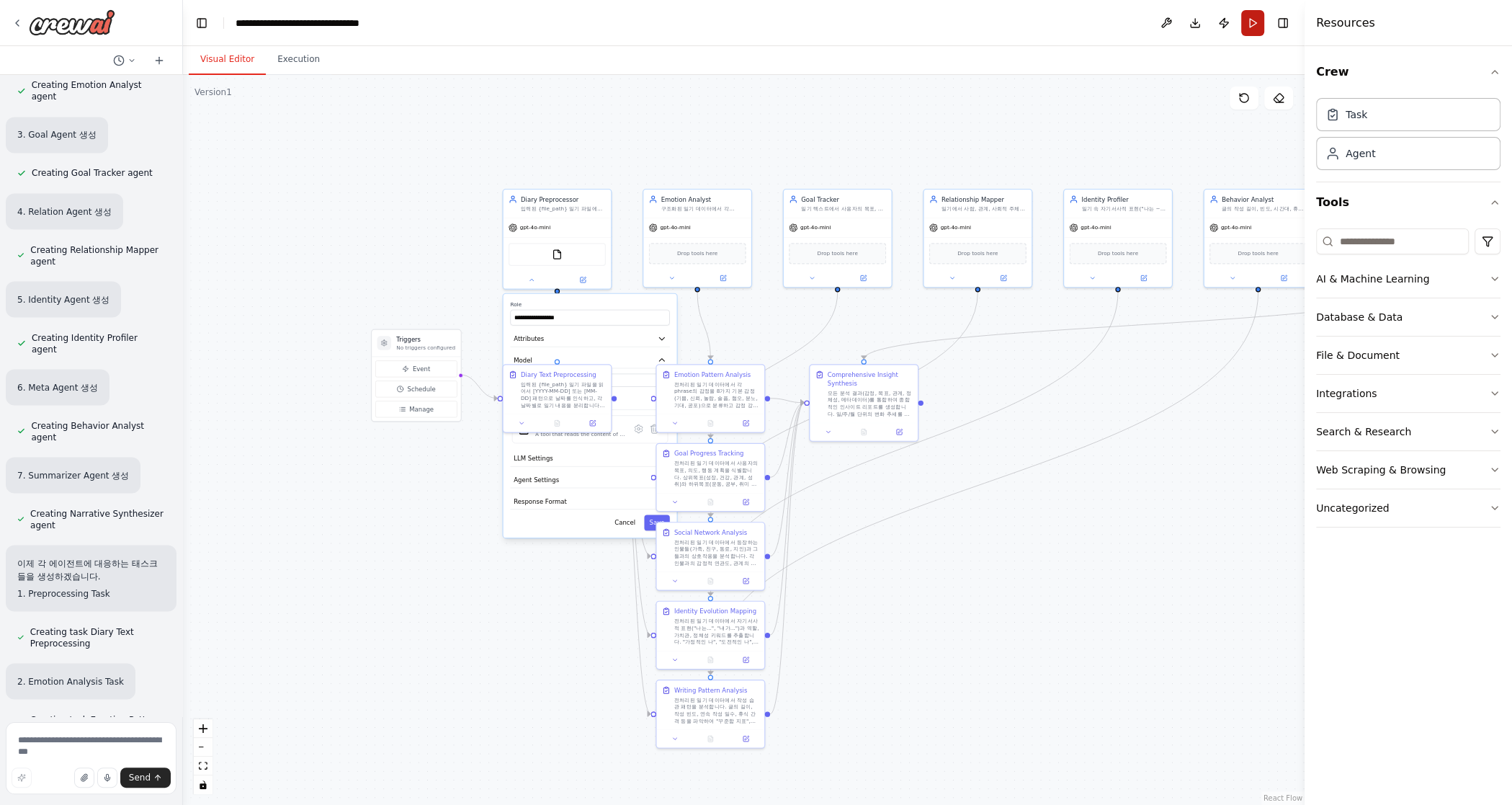
click at [891, 22] on button "Run" at bounding box center [1252, 23] width 23 height 26
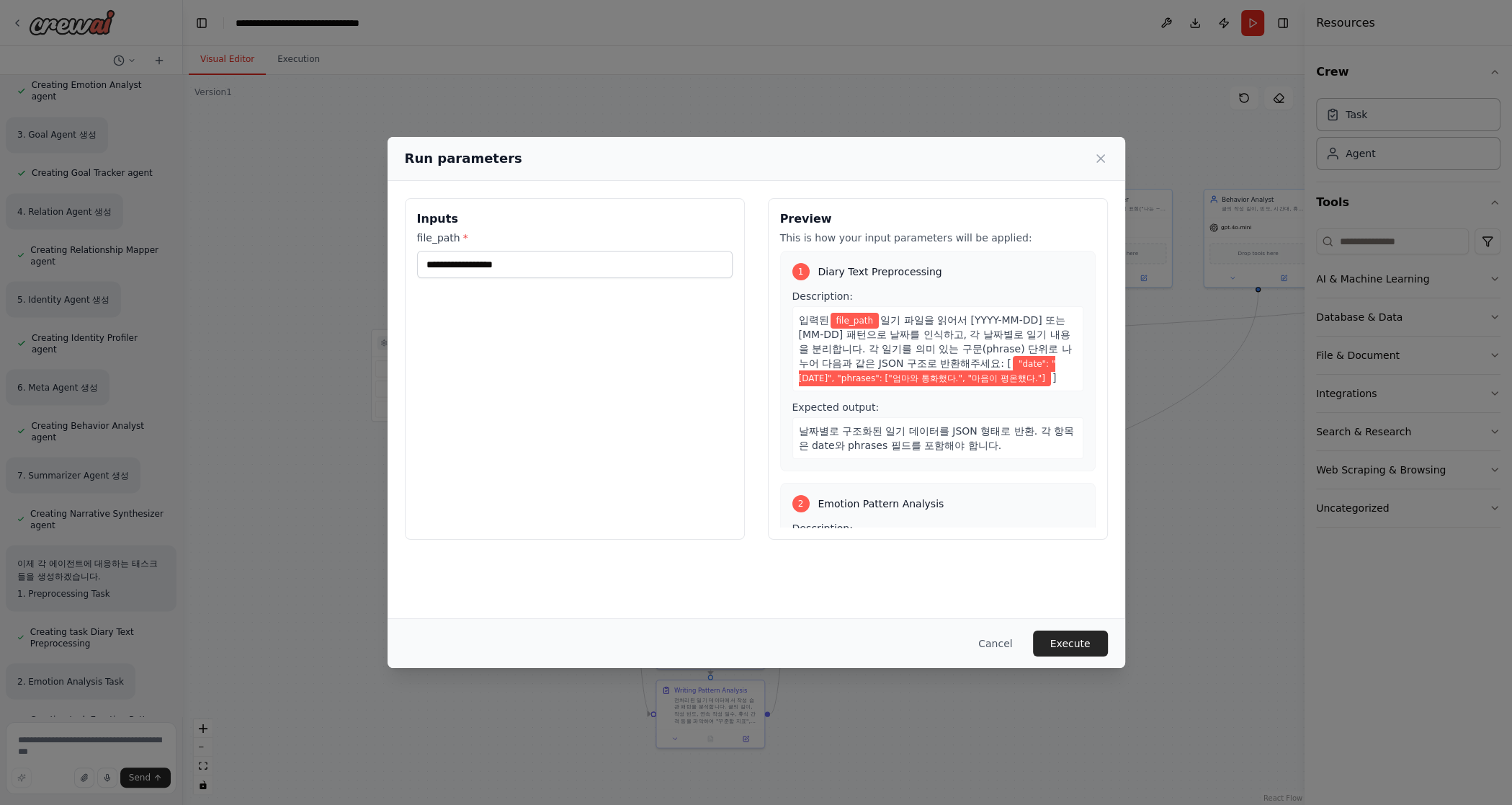
click at [870, 390] on div "Description: 입력된 file_path 일기 파일을 읽어서 [YYYY-MM-DD] 또는 [MM-DD] 패턴으로 날짜를 인식하고, 각 …" at bounding box center [938, 374] width 291 height 170
click at [702, 276] on input "file_path *" at bounding box center [574, 264] width 316 height 28
click at [683, 274] on input "file_path *" at bounding box center [574, 264] width 316 height 28
click at [891, 172] on div "Run parameters" at bounding box center [756, 159] width 738 height 44
click at [891, 167] on div "Run parameters" at bounding box center [756, 158] width 703 height 20
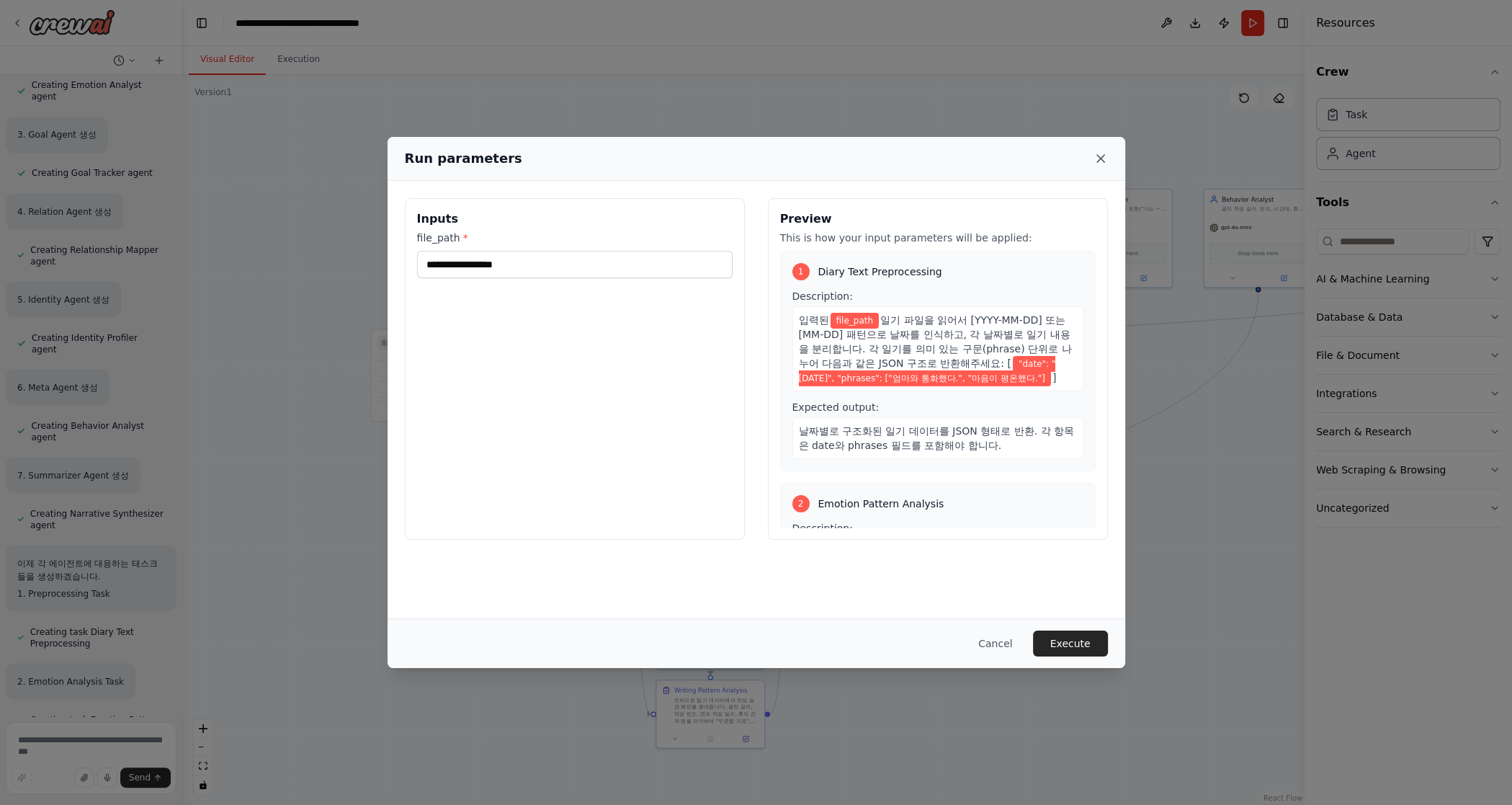
click at [891, 154] on icon at bounding box center [1100, 158] width 14 height 14
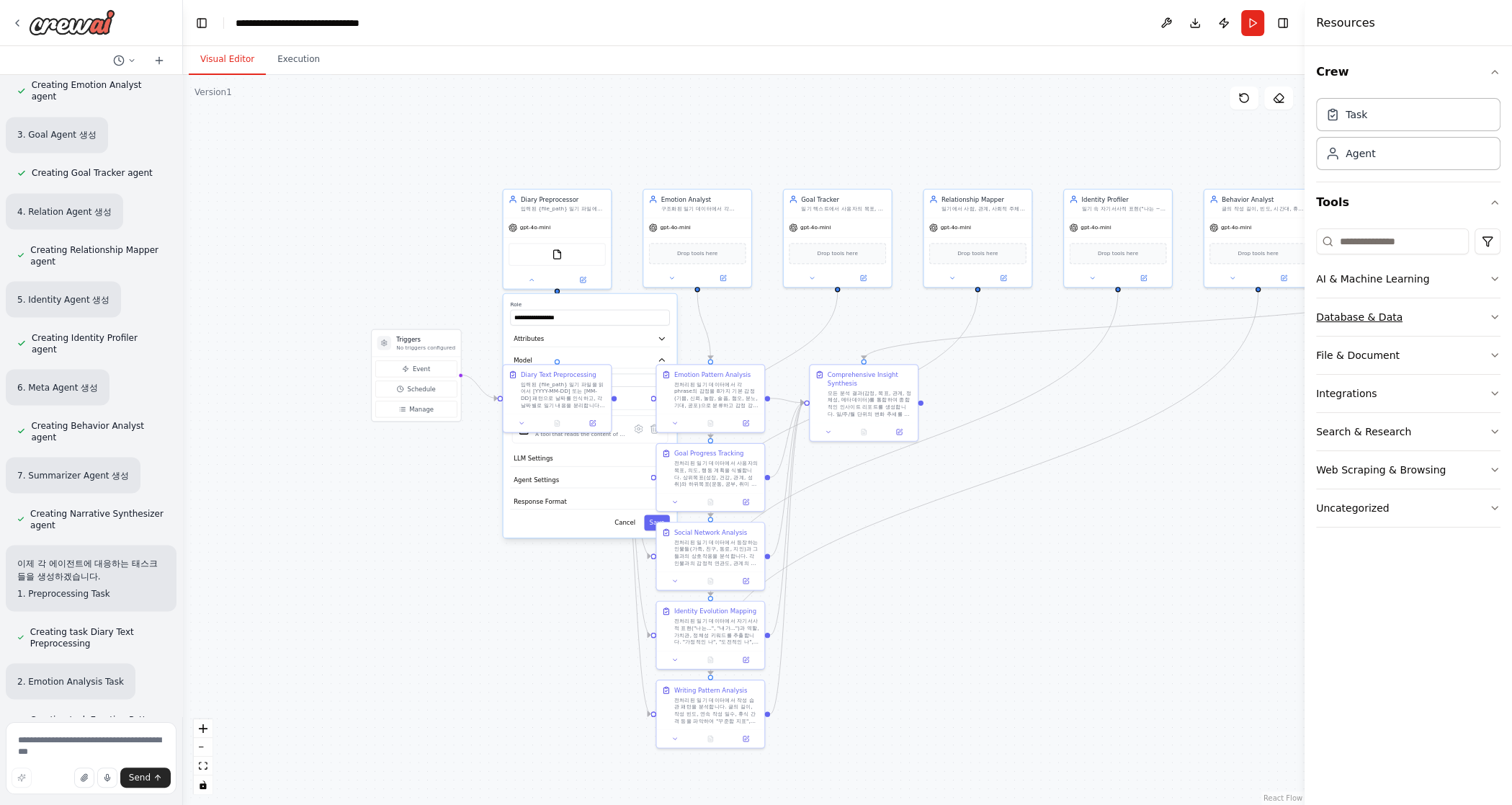
click at [891, 330] on button "Database & Data" at bounding box center [1408, 317] width 184 height 37
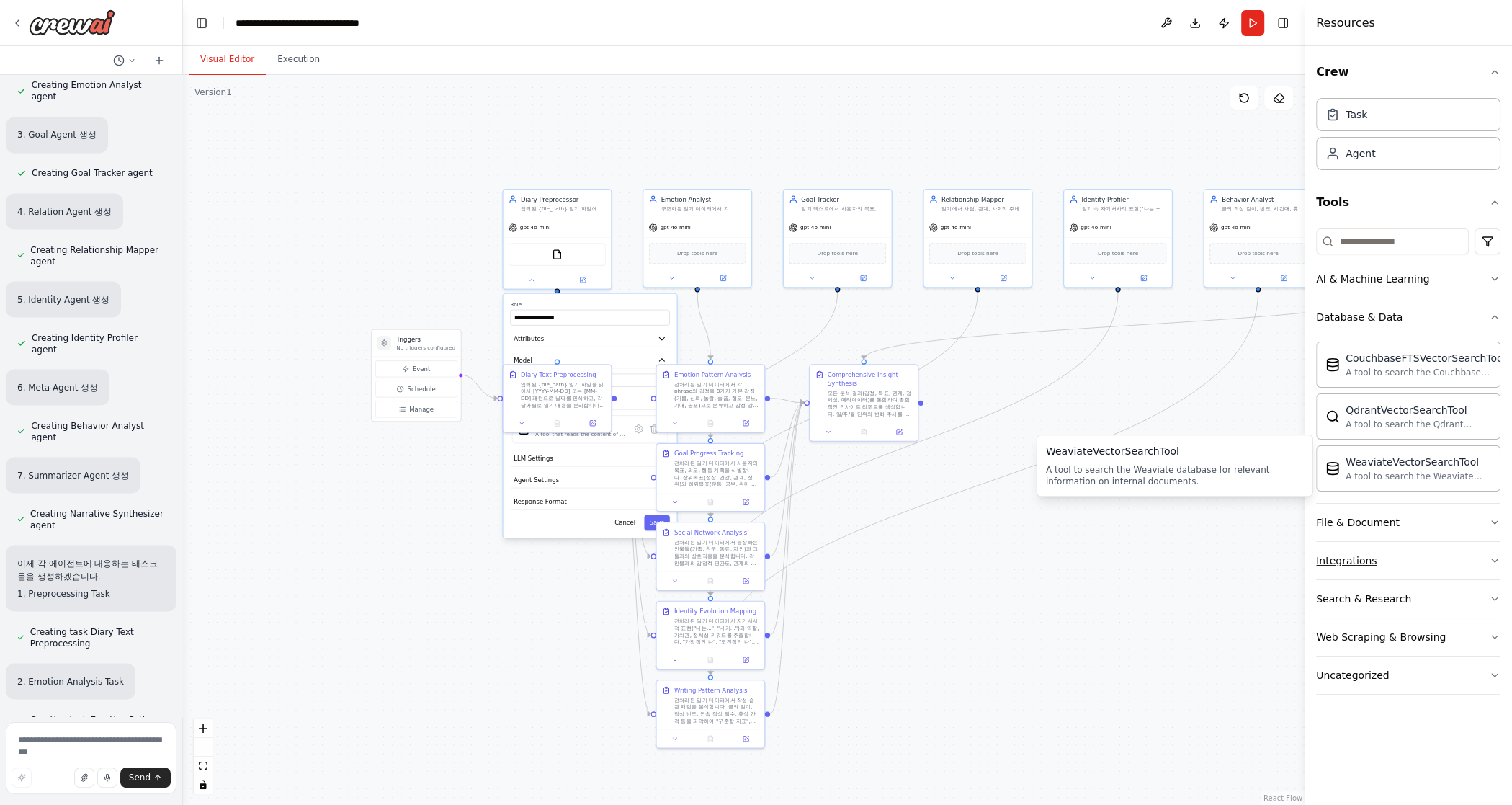
click at [891, 542] on button "Integrations" at bounding box center [1408, 560] width 184 height 37
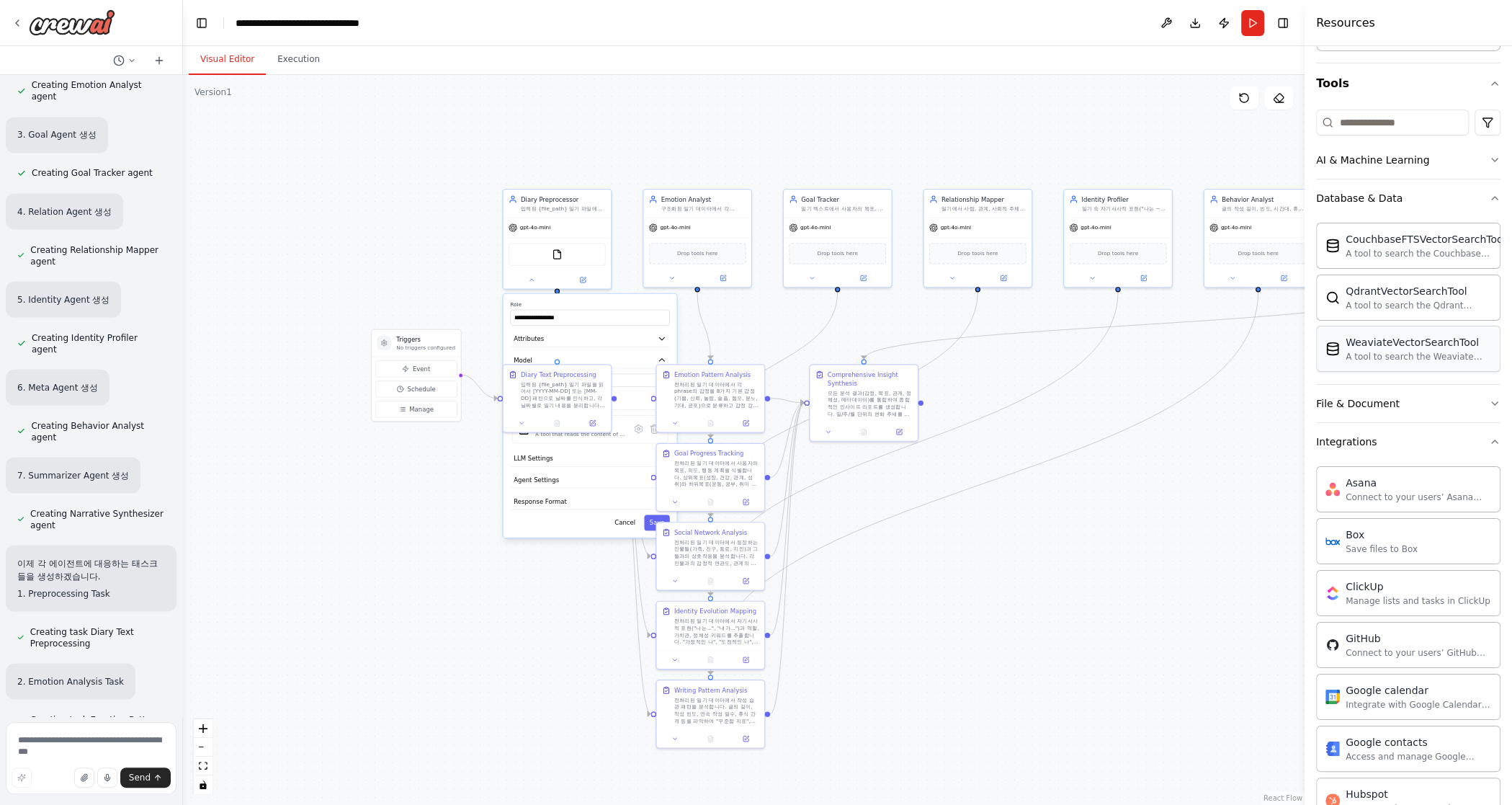
scroll to position [123, 0]
click at [891, 401] on div "File & Document" at bounding box center [1358, 398] width 84 height 14
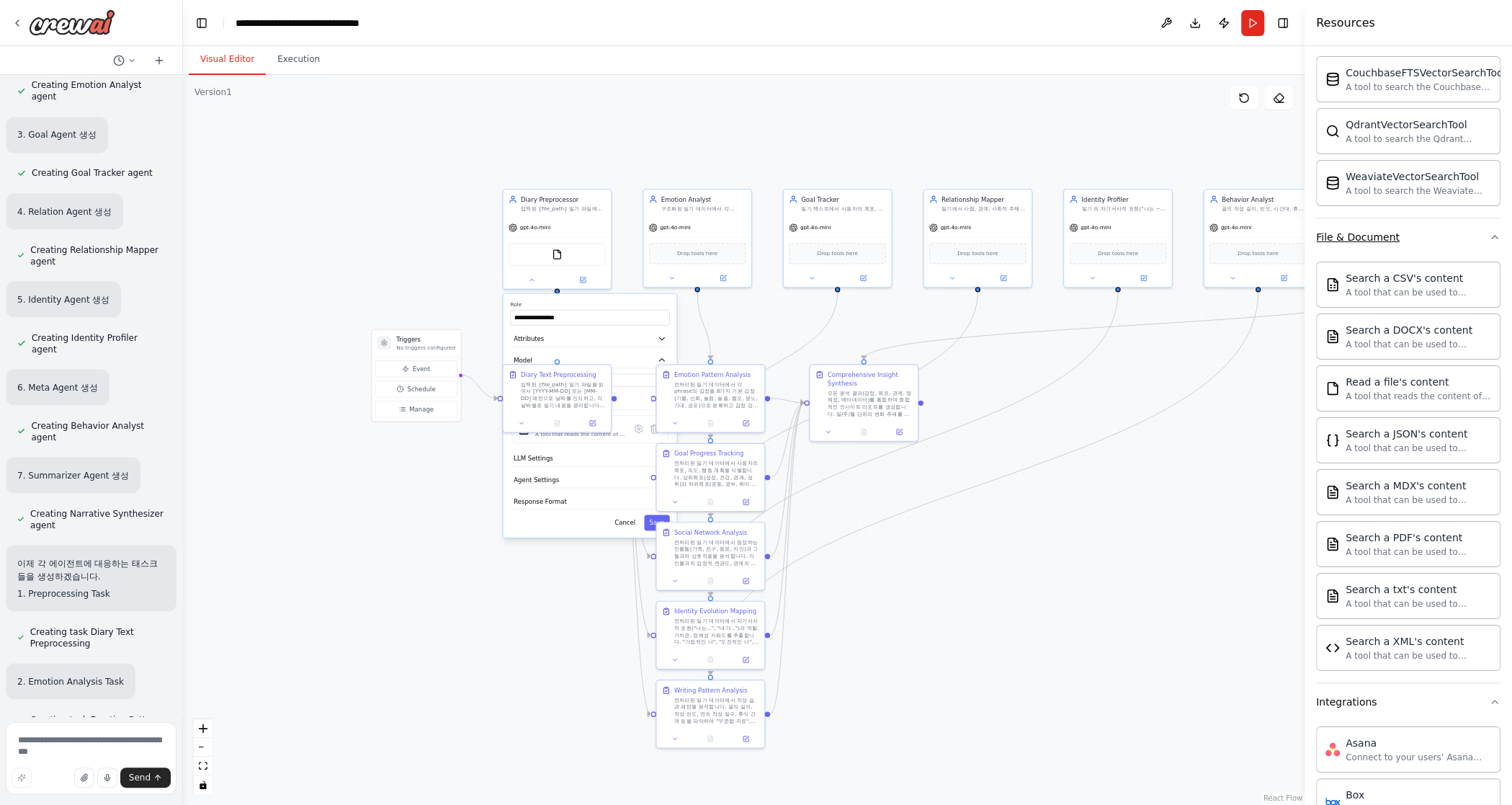
scroll to position [290, 0]
click at [891, 373] on div "Read a file's content" at bounding box center [1418, 376] width 145 height 14
click at [891, 385] on div "A tool that reads the content of a file. To use this tool, provide a 'file_path…" at bounding box center [1418, 390] width 145 height 11
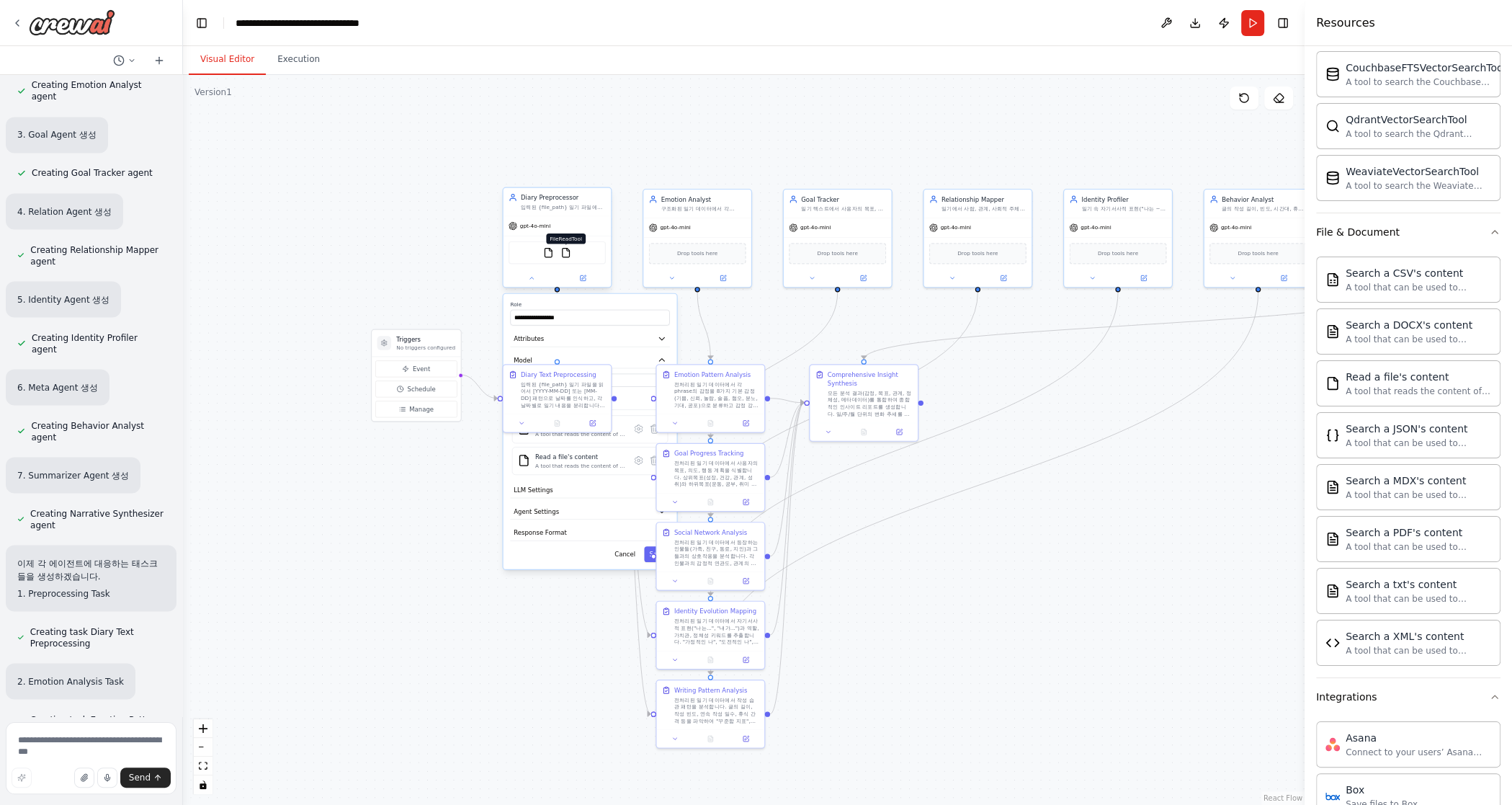
click at [568, 256] on img at bounding box center [565, 252] width 10 height 10
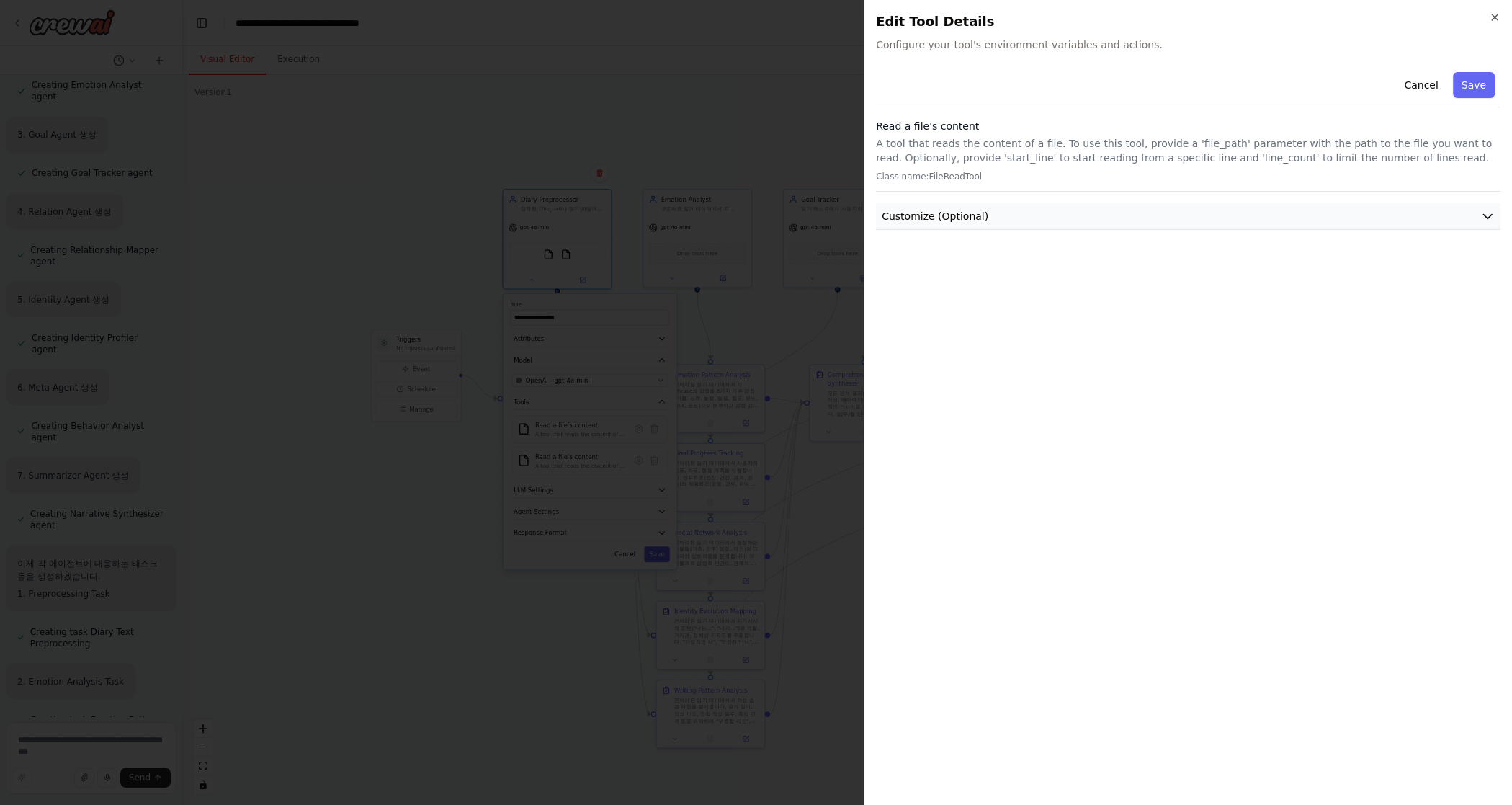
click at [891, 218] on button "Customize (Optional)" at bounding box center [1188, 216] width 624 height 27
click at [891, 253] on div "File Path" at bounding box center [1188, 262] width 619 height 40
drag, startPoint x: 1404, startPoint y: 253, endPoint x: 1375, endPoint y: 270, distance: 33.6
click at [891, 270] on div "File Path" at bounding box center [1188, 262] width 619 height 40
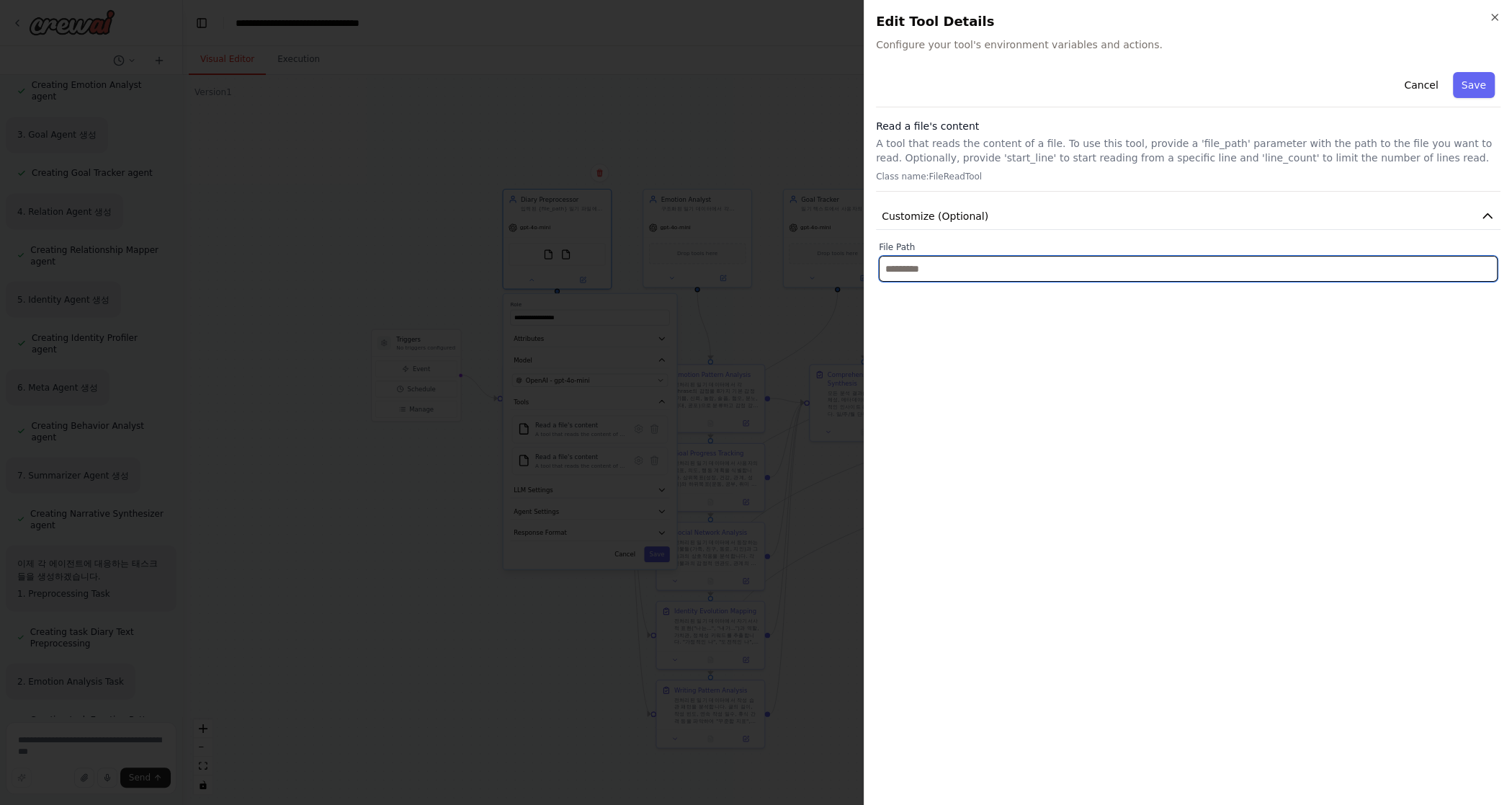
click at [891, 270] on input "text" at bounding box center [1188, 269] width 619 height 26
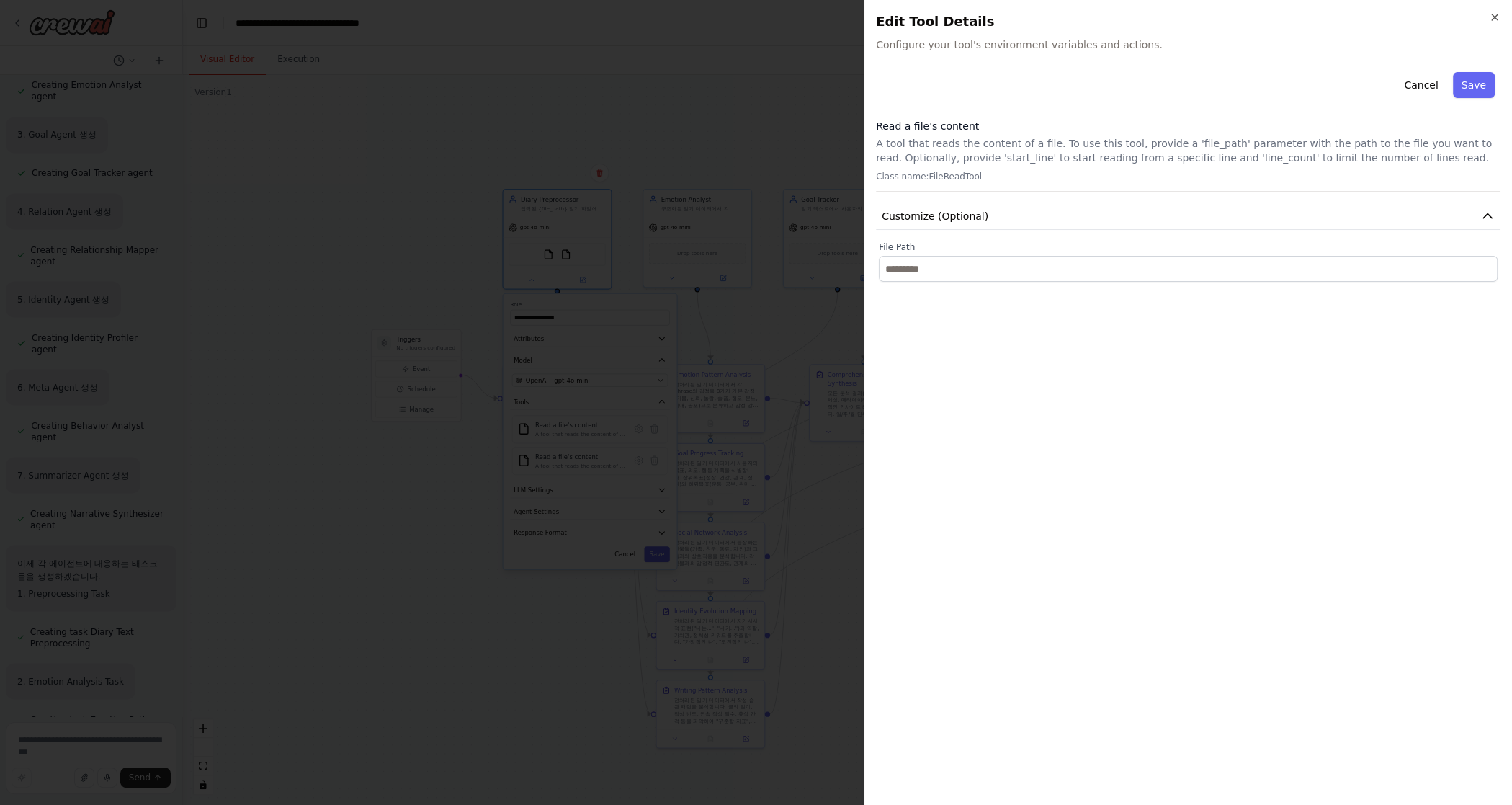
click at [891, 285] on div "Cancel Save Read a file's content A tool that reads the content of a file. To u…" at bounding box center [1188, 430] width 624 height 727
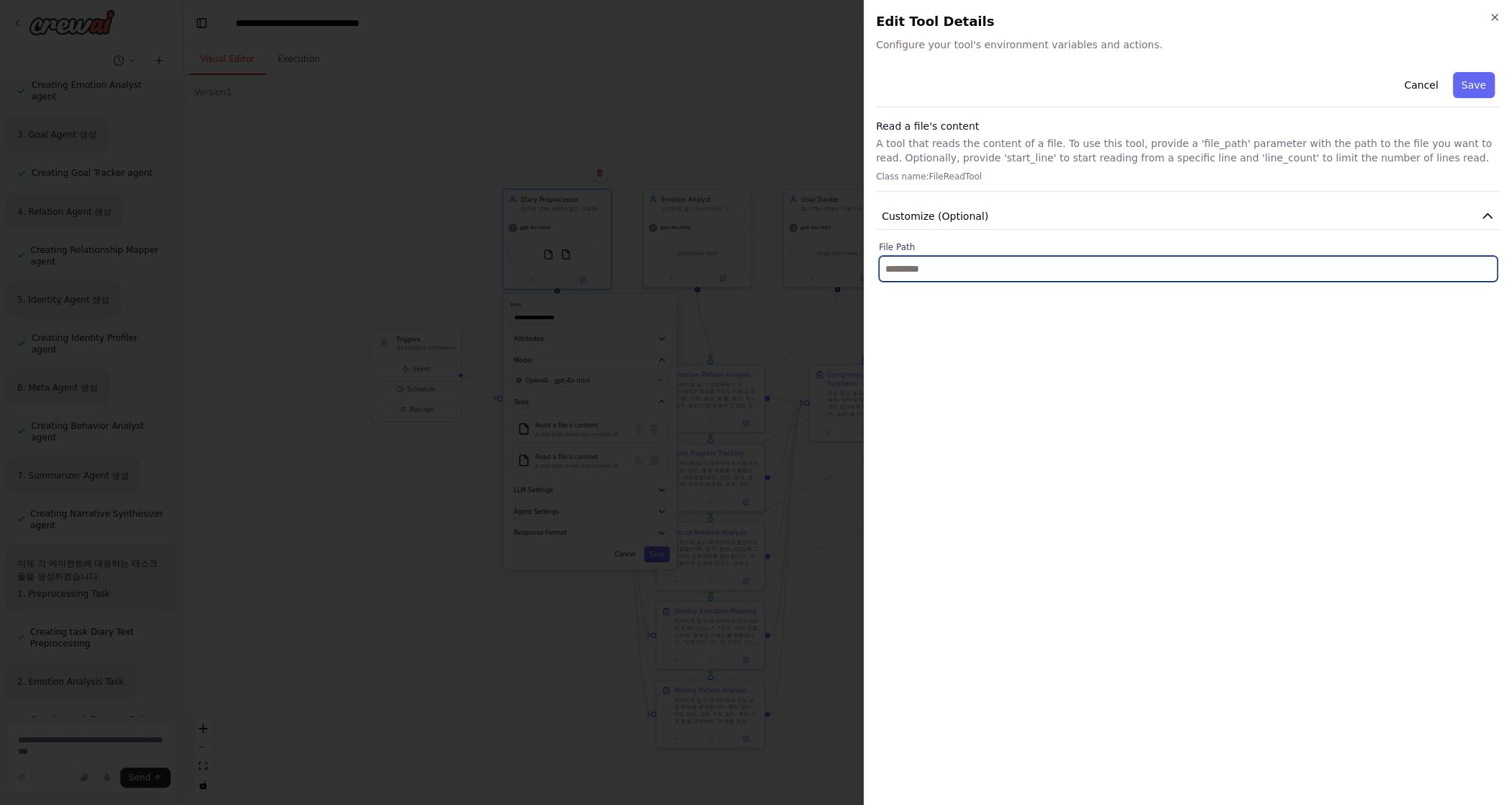
click at [891, 269] on input "text" at bounding box center [1188, 269] width 619 height 26
paste input "**********"
type input "**********"
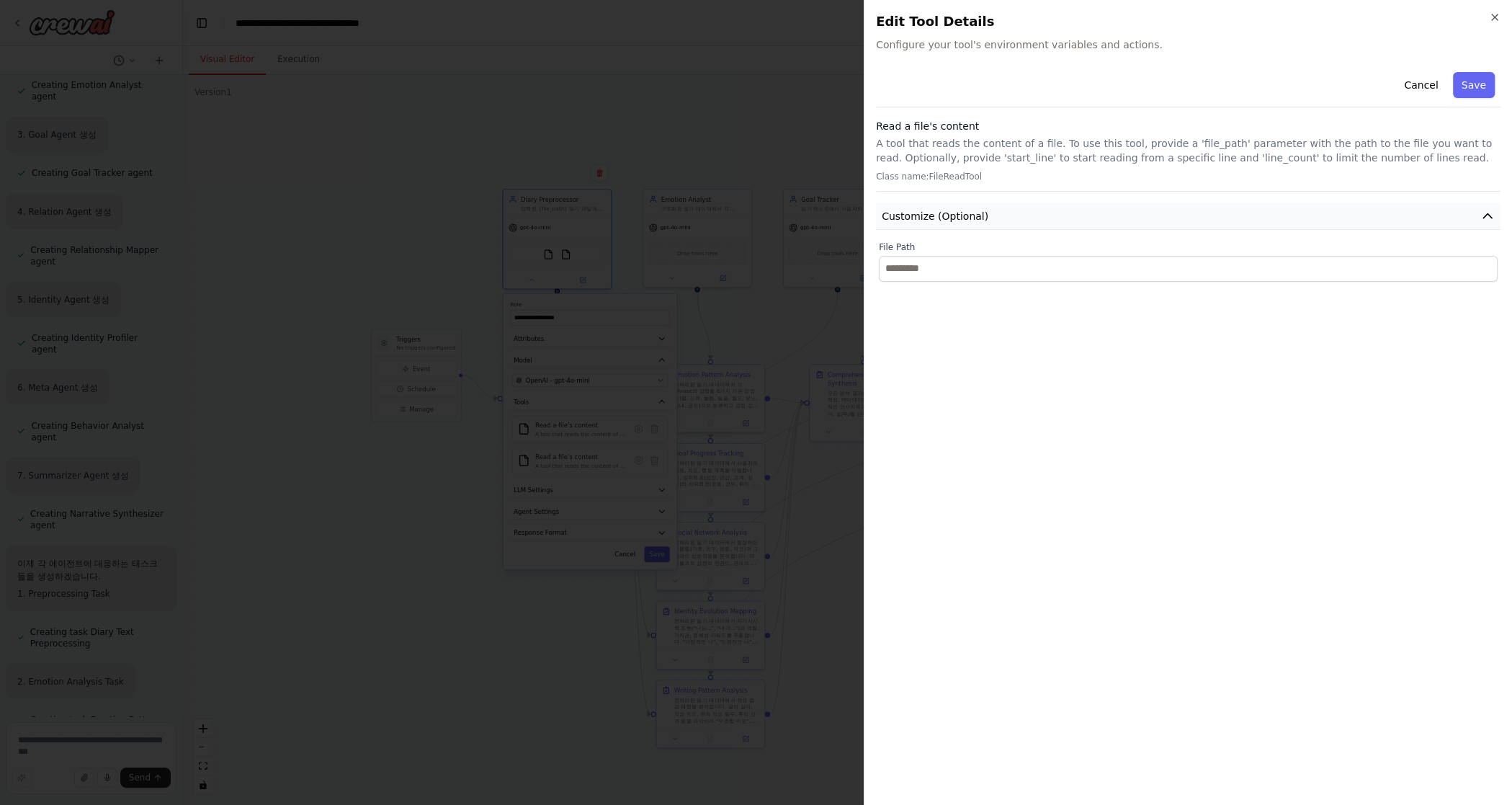
drag, startPoint x: 1195, startPoint y: 412, endPoint x: 1247, endPoint y: 219, distance: 199.9
click at [891, 412] on div "Cancel Save Read a file's content A tool that reads the content of a file. To u…" at bounding box center [1188, 430] width 624 height 727
click at [891, 18] on h2 "Edit Tool Details" at bounding box center [1188, 21] width 624 height 20
click at [891, 22] on icon "button" at bounding box center [1494, 16] width 11 height 11
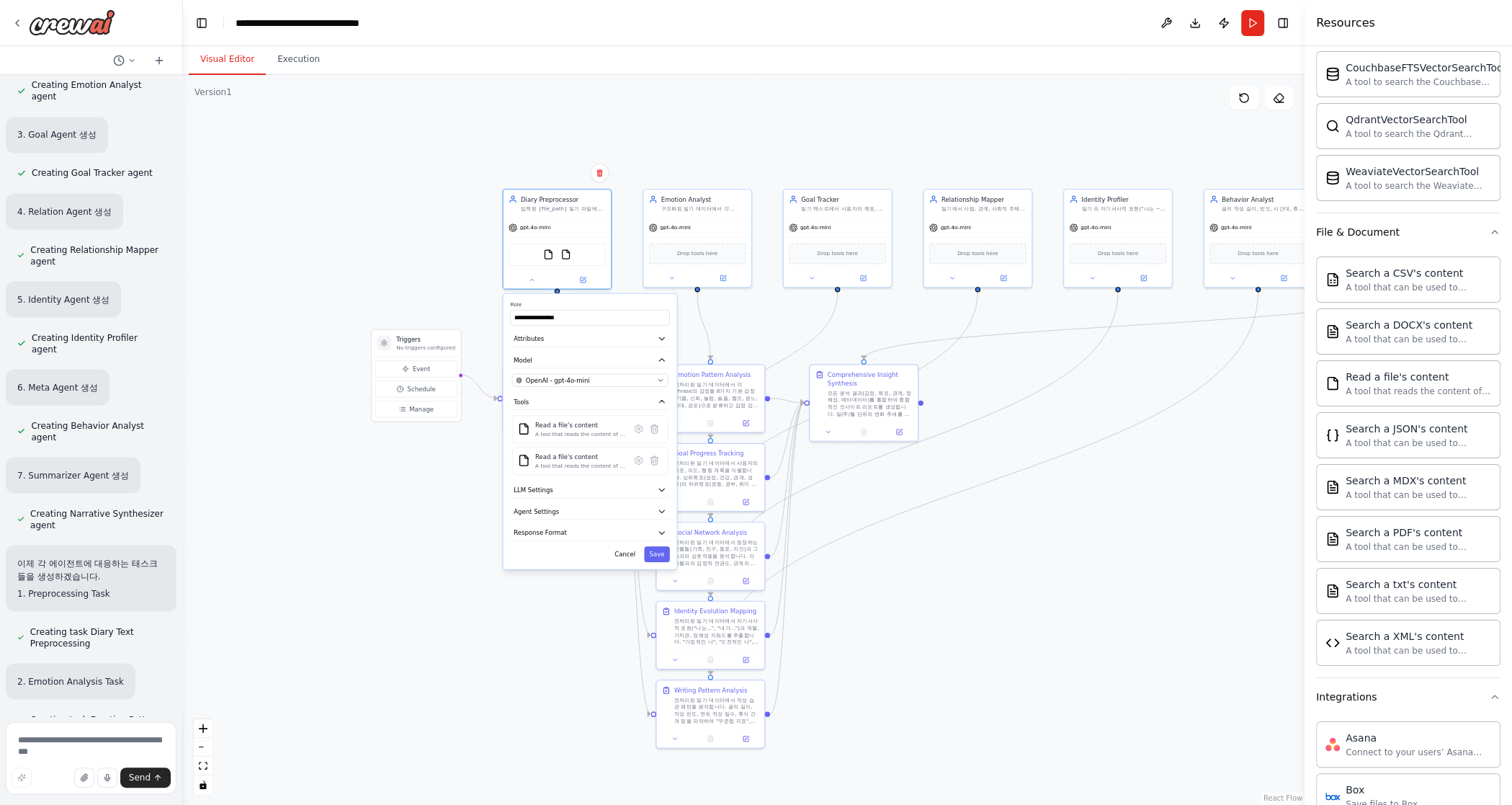
click at [370, 223] on div ".deletable-edge-delete-btn { width: 20px; height: 20px; border: 0px solid #ffff…" at bounding box center [744, 439] width 1122 height 730
click at [559, 256] on img at bounding box center [565, 252] width 10 height 10
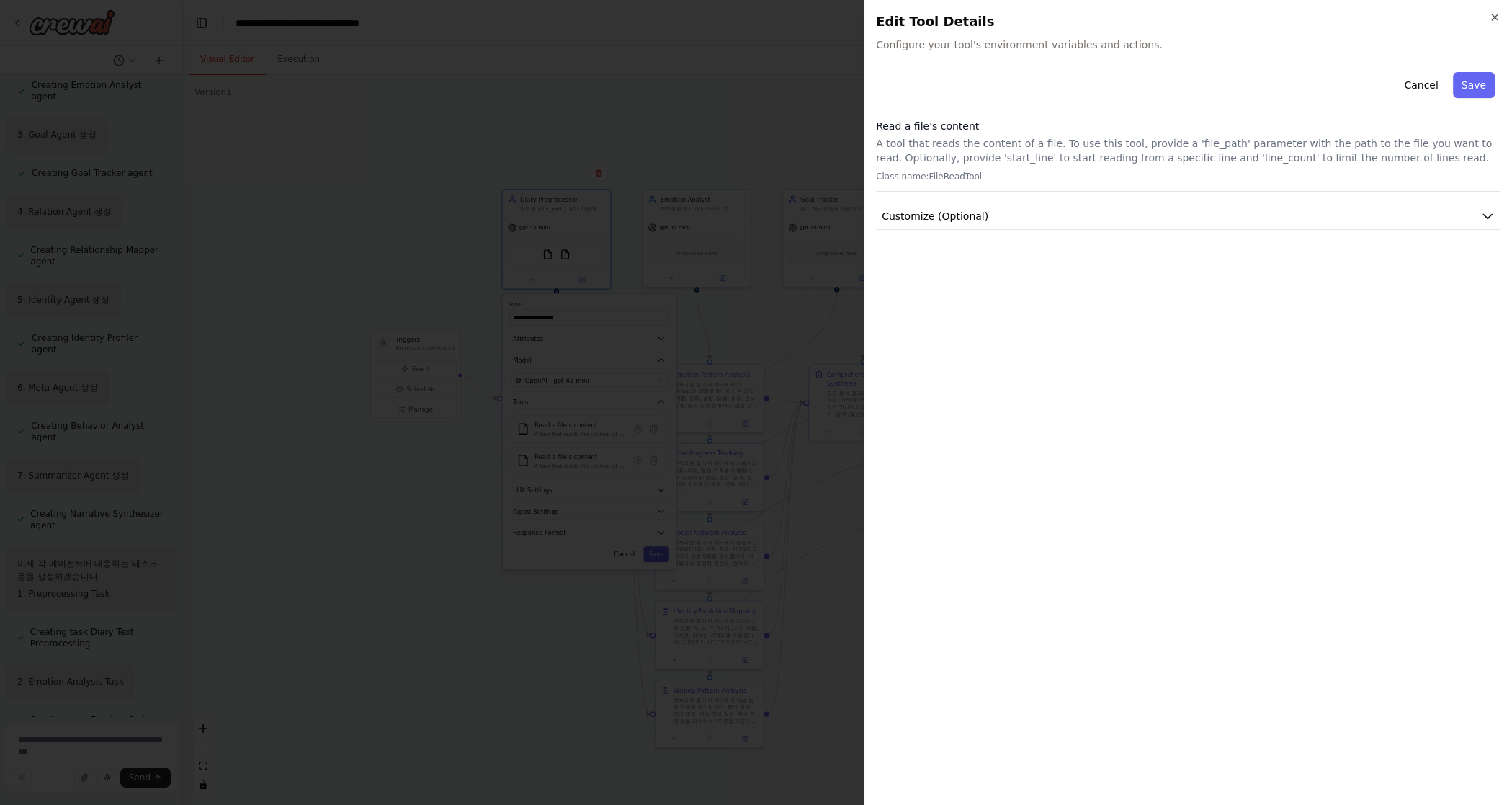
click at [891, 27] on h2 "Edit Tool Details" at bounding box center [1188, 21] width 624 height 20
click at [891, 22] on icon "button" at bounding box center [1494, 16] width 11 height 11
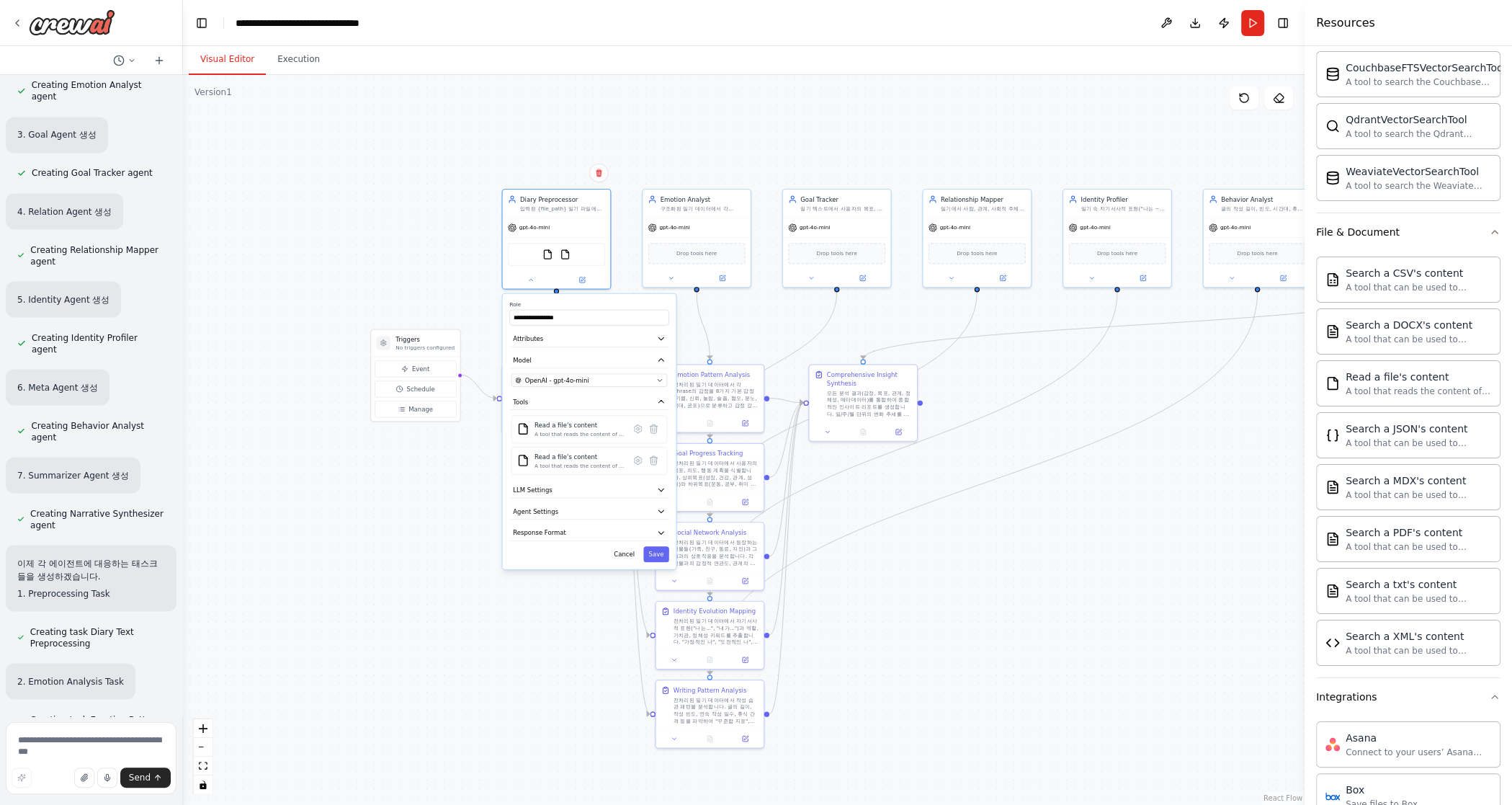
click at [575, 620] on div ".deletable-edge-delete-btn { width: 20px; height: 20px; border: 0px solid #ffff…" at bounding box center [744, 439] width 1122 height 730
click at [573, 534] on button "Response Format" at bounding box center [589, 533] width 159 height 16
click at [712, 295] on div ".deletable-edge-delete-btn { width: 20px; height: 20px; border: 0px solid #ffff…" at bounding box center [744, 439] width 1122 height 730
click at [753, 315] on div ".deletable-edge-delete-btn { width: 20px; height: 20px; border: 0px solid #ffff…" at bounding box center [744, 439] width 1122 height 730
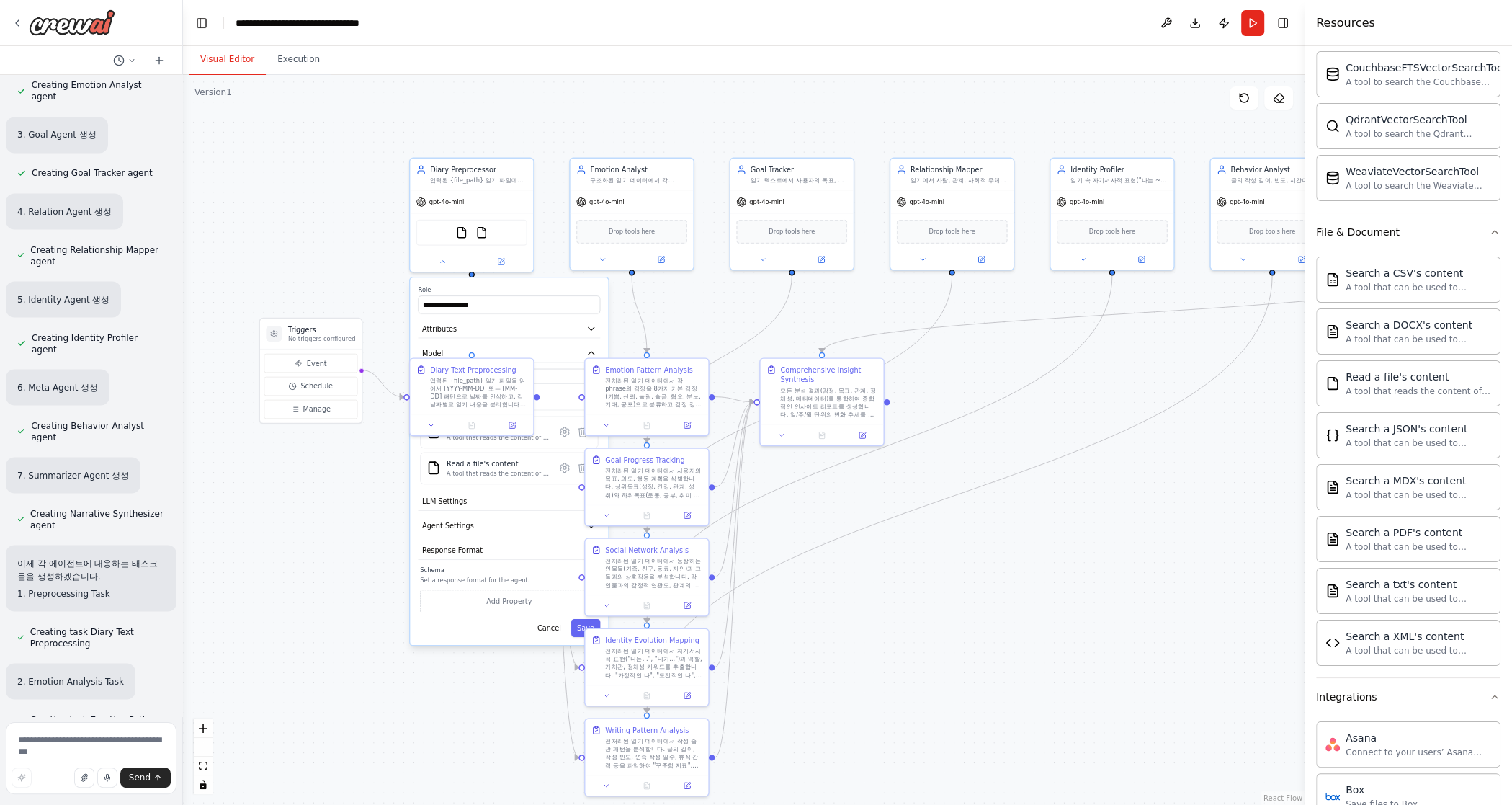
click at [377, 644] on div ".deletable-edge-delete-btn { width: 20px; height: 20px; border: 0px solid #ffff…" at bounding box center [744, 439] width 1122 height 730
click at [556, 623] on button "Cancel" at bounding box center [550, 628] width 36 height 18
click at [488, 618] on div ".deletable-edge-delete-btn { width: 20px; height: 20px; border: 0px solid #ffff…" at bounding box center [744, 439] width 1122 height 730
click at [469, 542] on div ".deletable-edge-delete-btn { width: 20px; height: 20px; border: 0px solid #ffff…" at bounding box center [744, 439] width 1122 height 730
click at [483, 231] on img at bounding box center [481, 231] width 12 height 12
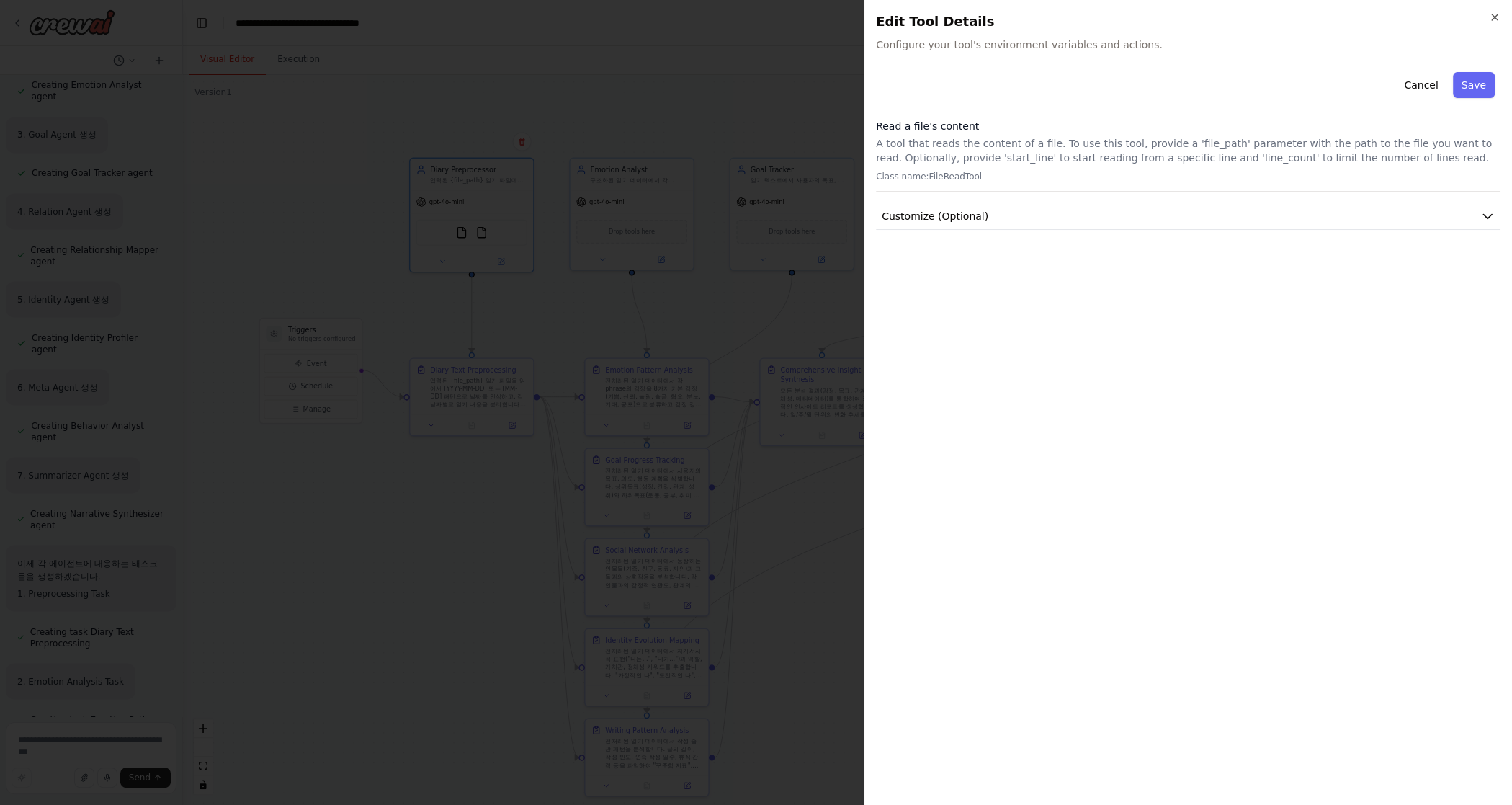
click at [891, 25] on h2 "Edit Tool Details" at bounding box center [1188, 21] width 624 height 20
click at [891, 19] on icon "button" at bounding box center [1494, 16] width 11 height 11
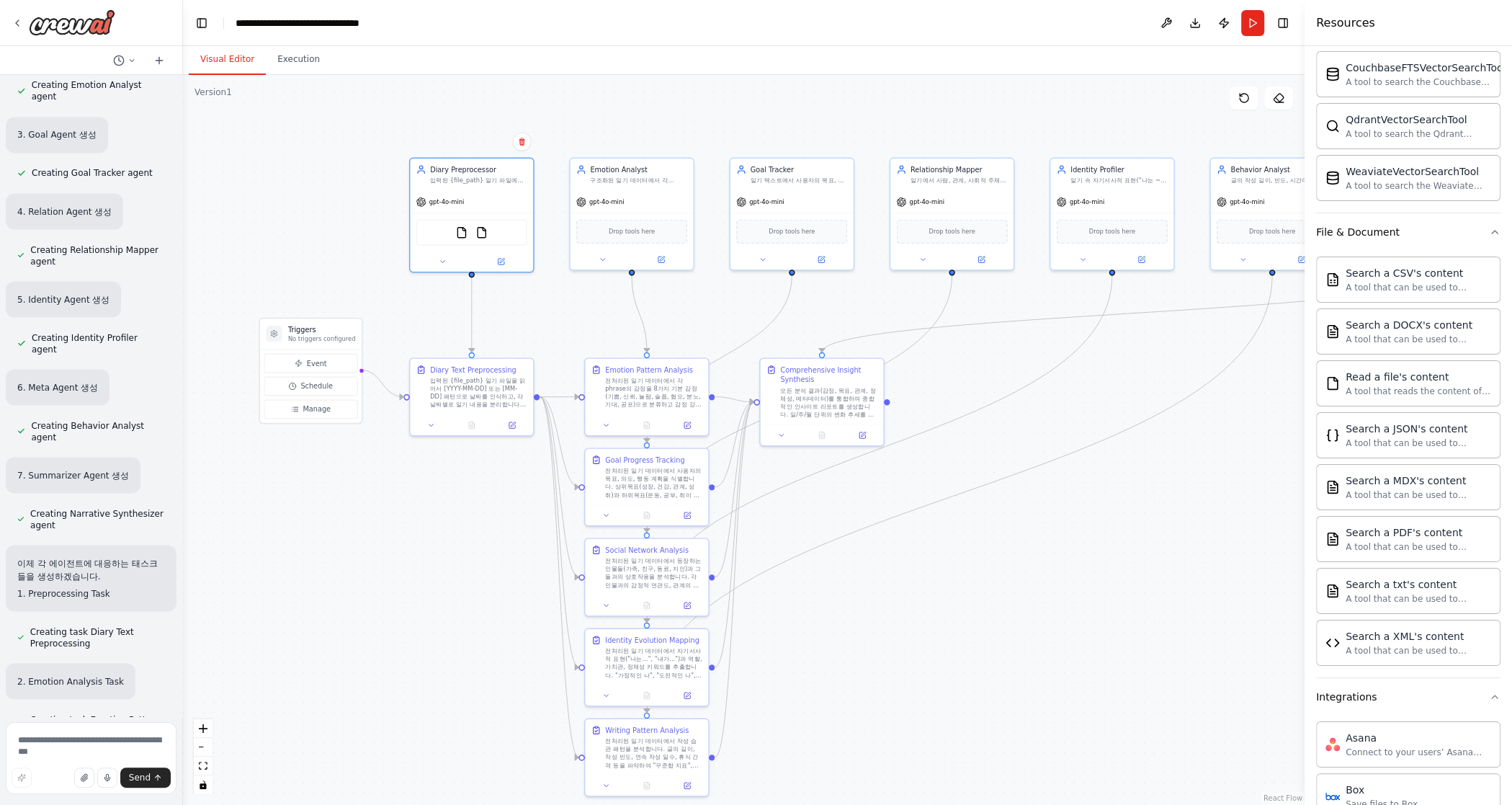
click at [562, 307] on div ".deletable-edge-delete-btn { width: 20px; height: 20px; border: 0px solid #ffff…" at bounding box center [744, 439] width 1122 height 730
click at [505, 258] on button at bounding box center [501, 260] width 56 height 12
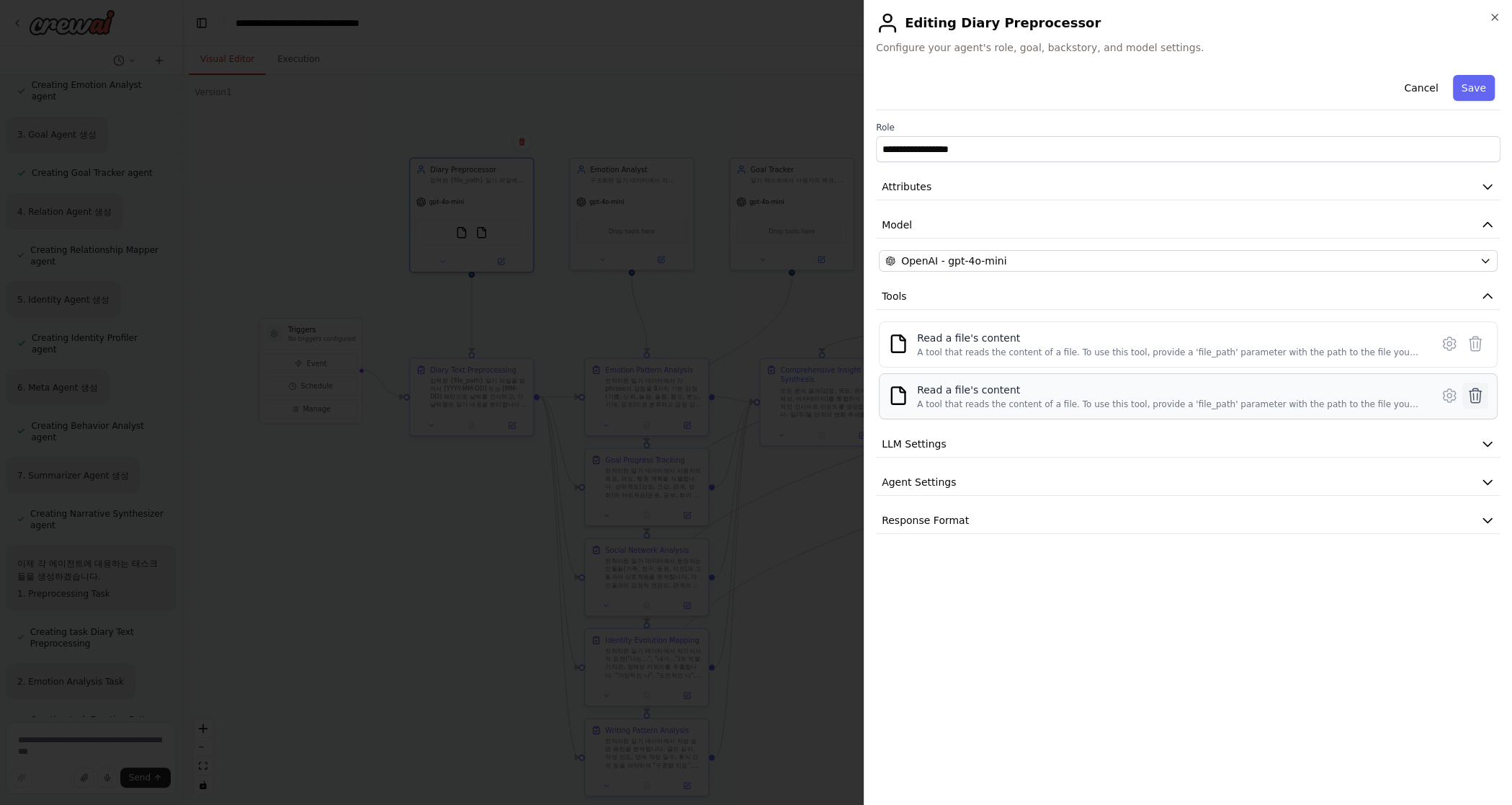
click at [891, 391] on icon at bounding box center [1475, 395] width 17 height 17
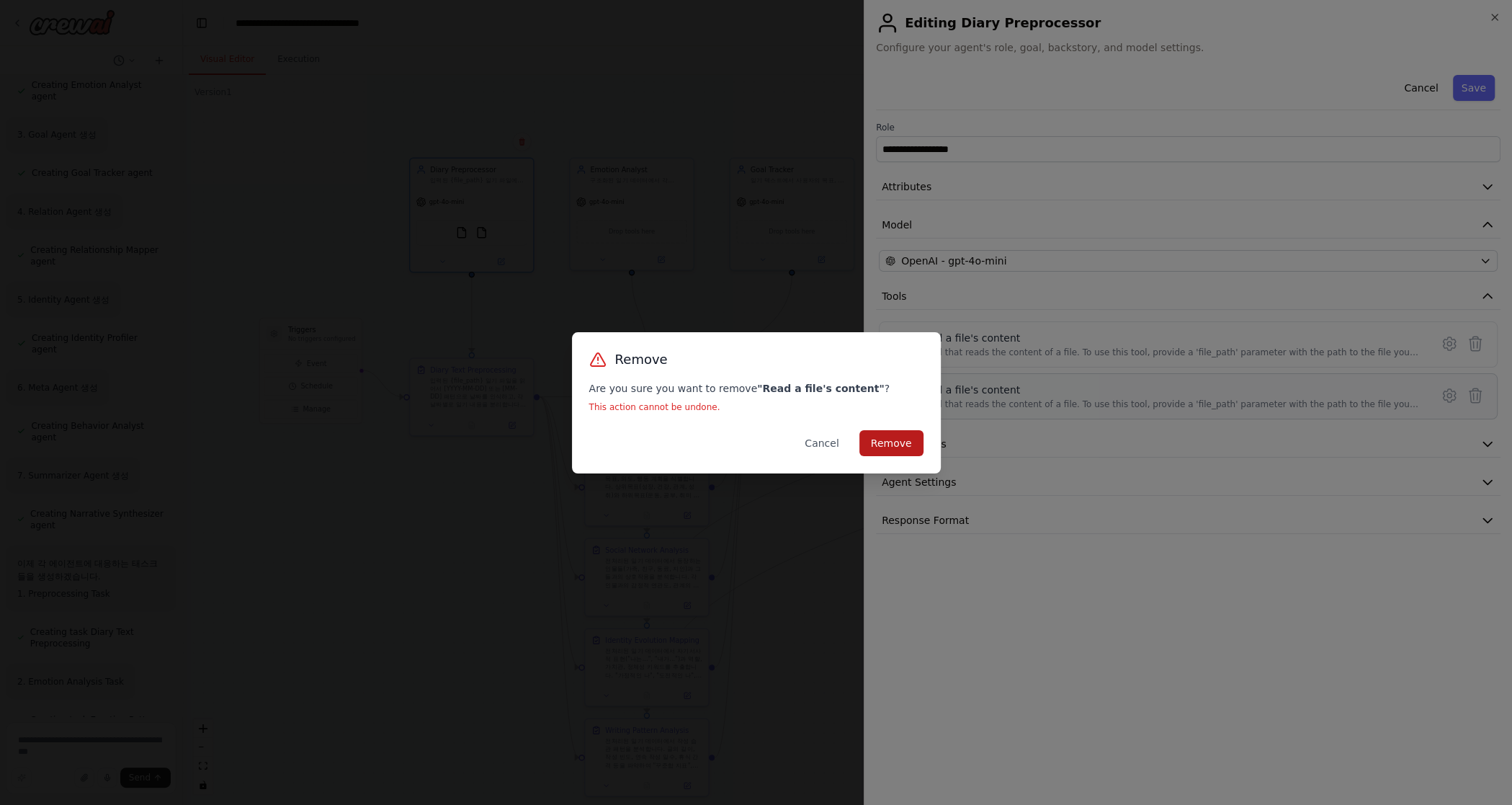
click at [891, 438] on button "Remove" at bounding box center [891, 443] width 64 height 26
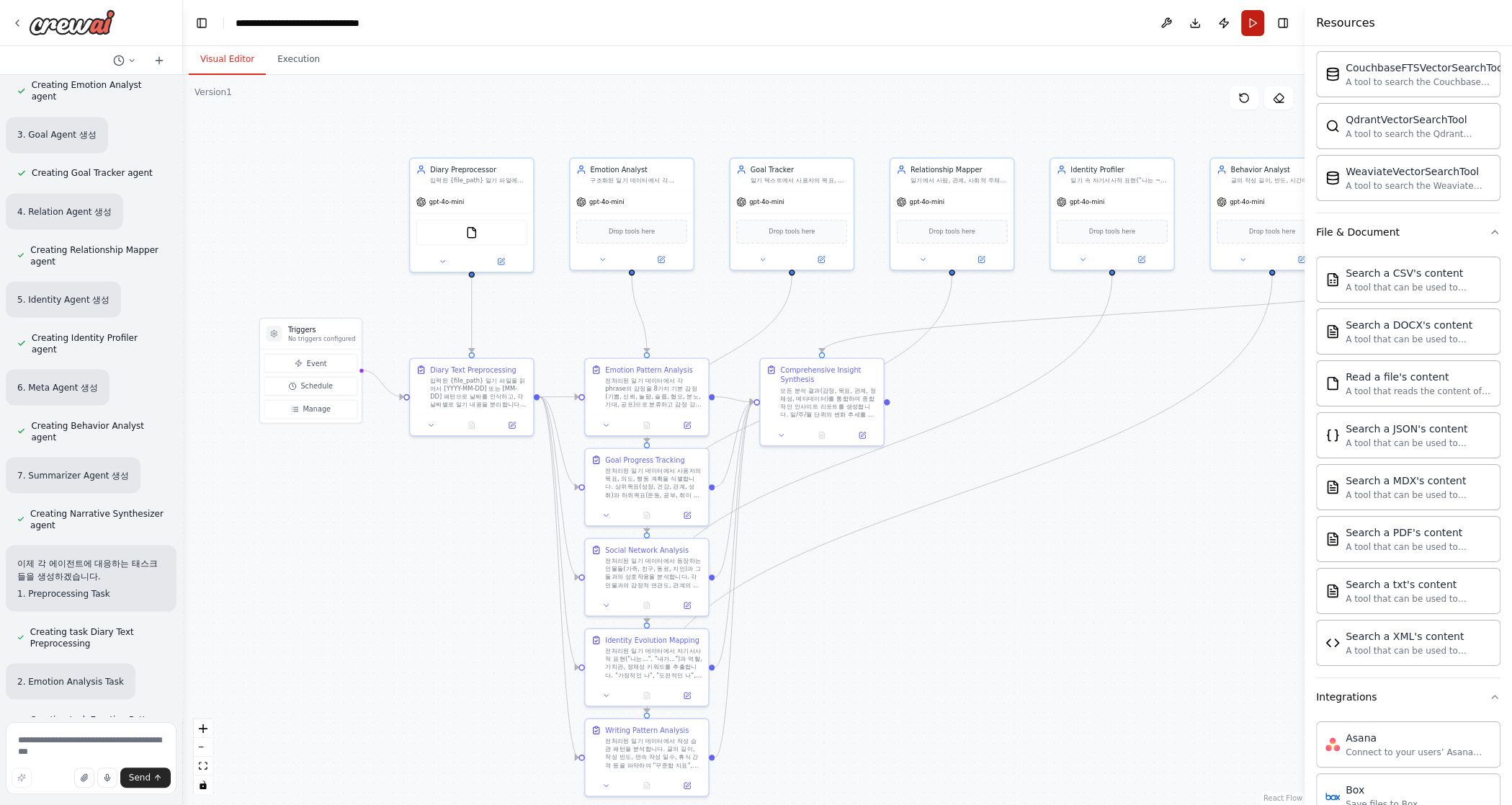
click at [891, 29] on button "Run" at bounding box center [1252, 23] width 23 height 26
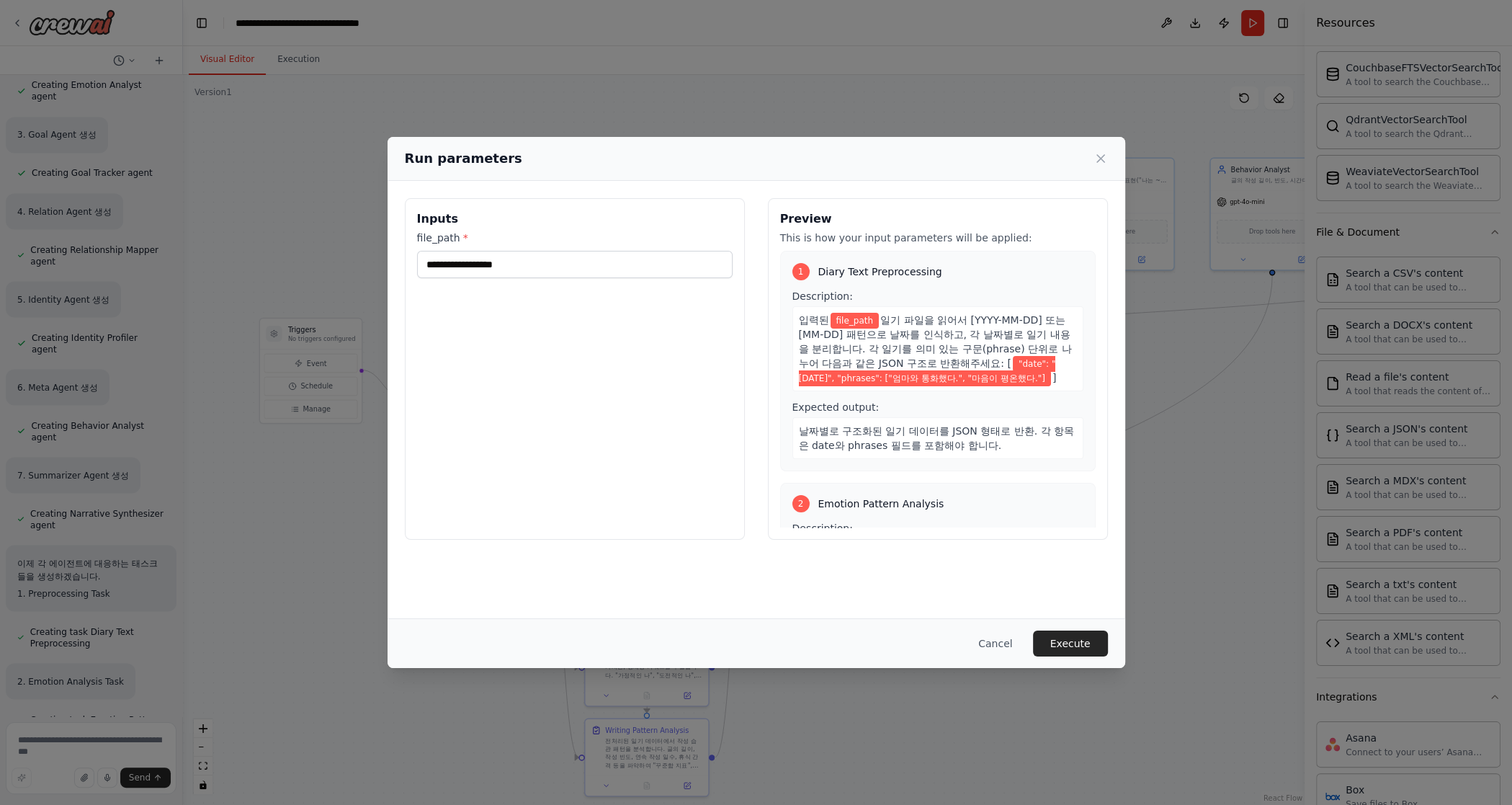
click at [662, 313] on div "Inputs file_path *" at bounding box center [575, 369] width 340 height 342
click at [564, 270] on input "file_path *" at bounding box center [574, 264] width 316 height 28
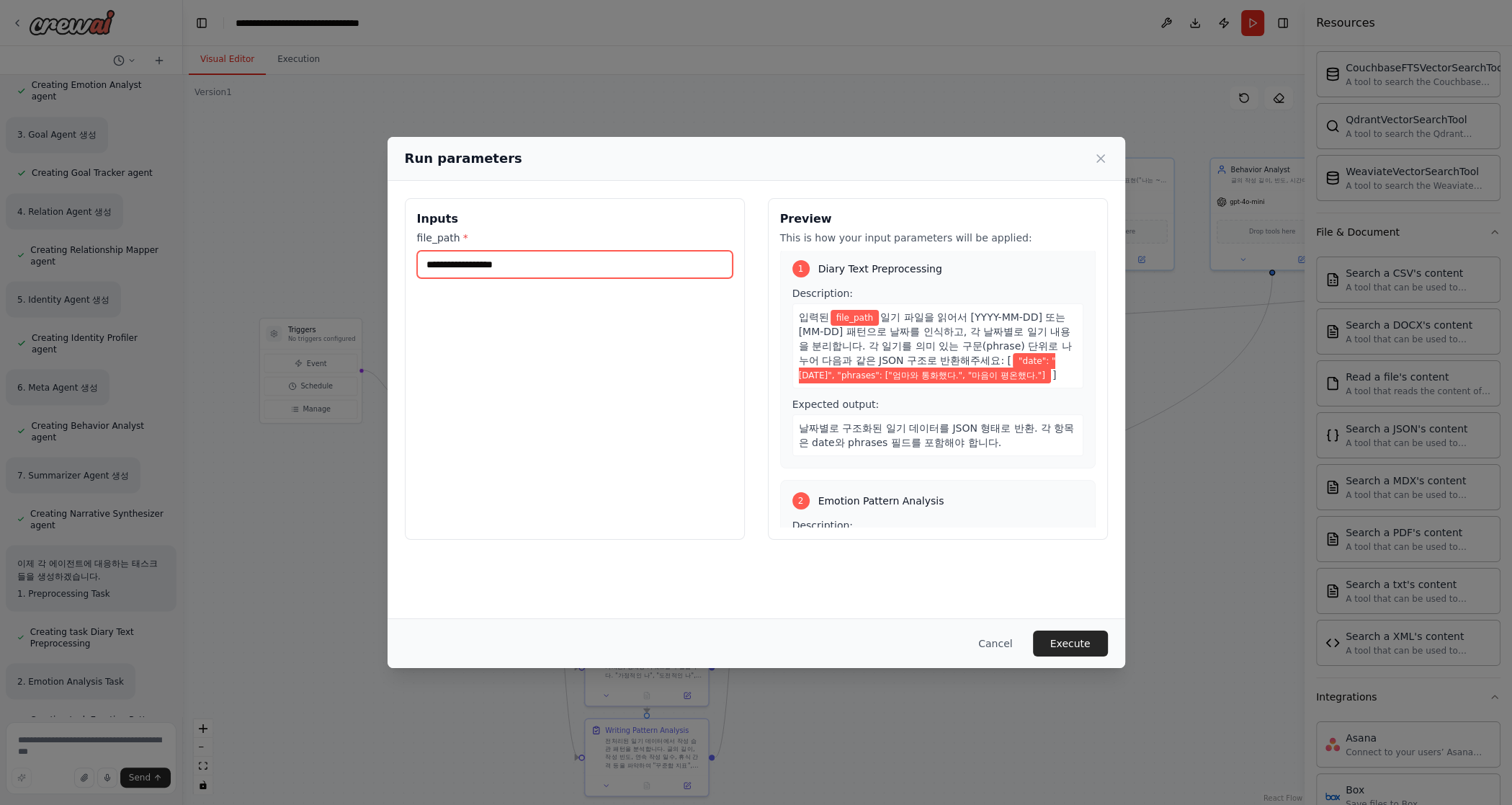
scroll to position [4, 0]
click at [891, 159] on icon at bounding box center [1100, 158] width 14 height 14
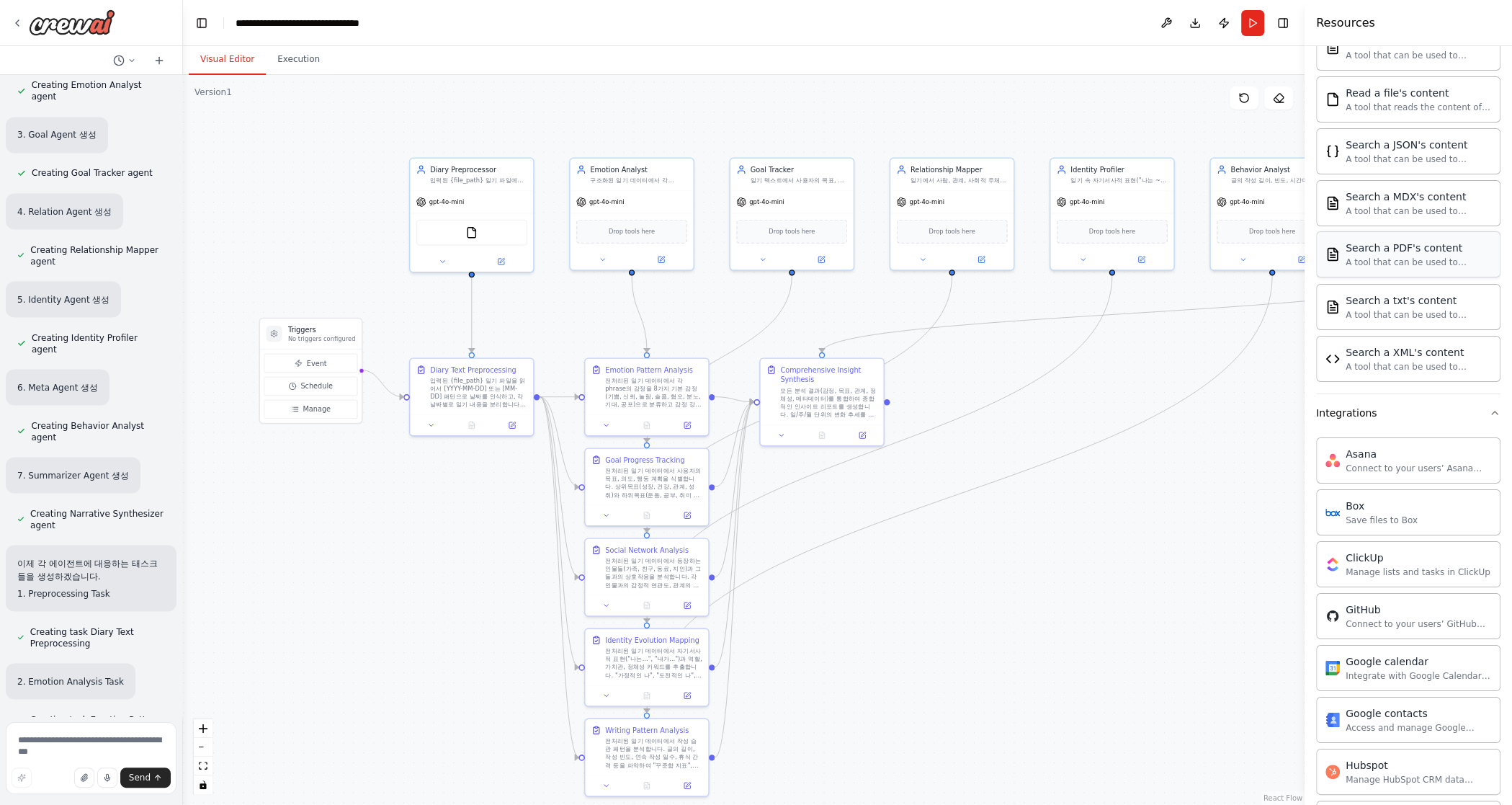
scroll to position [572, 0]
click at [891, 310] on div "A tool that can be used to semantic search a query from a txt's content." at bounding box center [1418, 316] width 145 height 11
click at [891, 312] on div "A tool that can be used to semantic search a query from a txt's content." at bounding box center [1418, 316] width 145 height 11
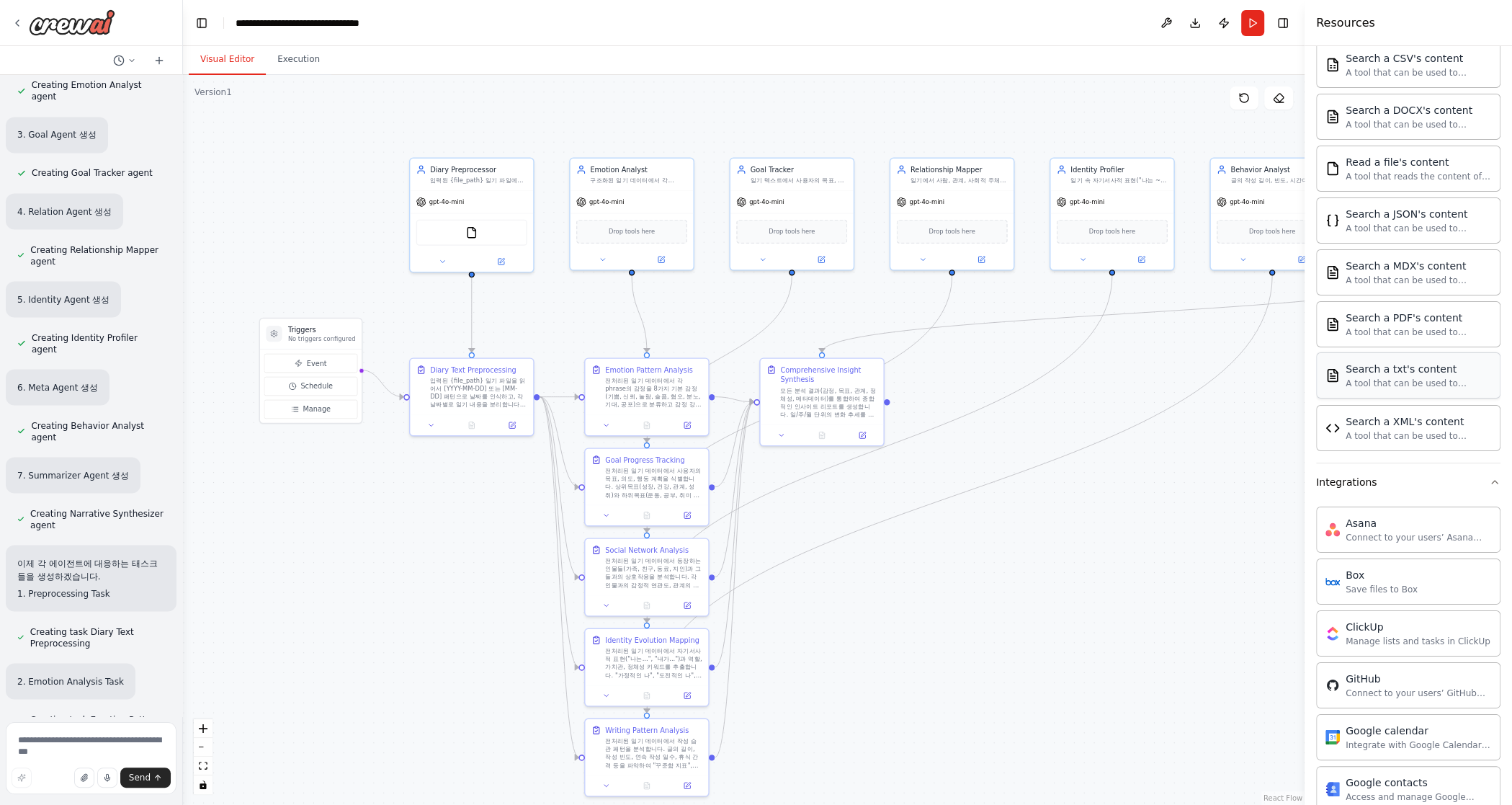
scroll to position [477, 0]
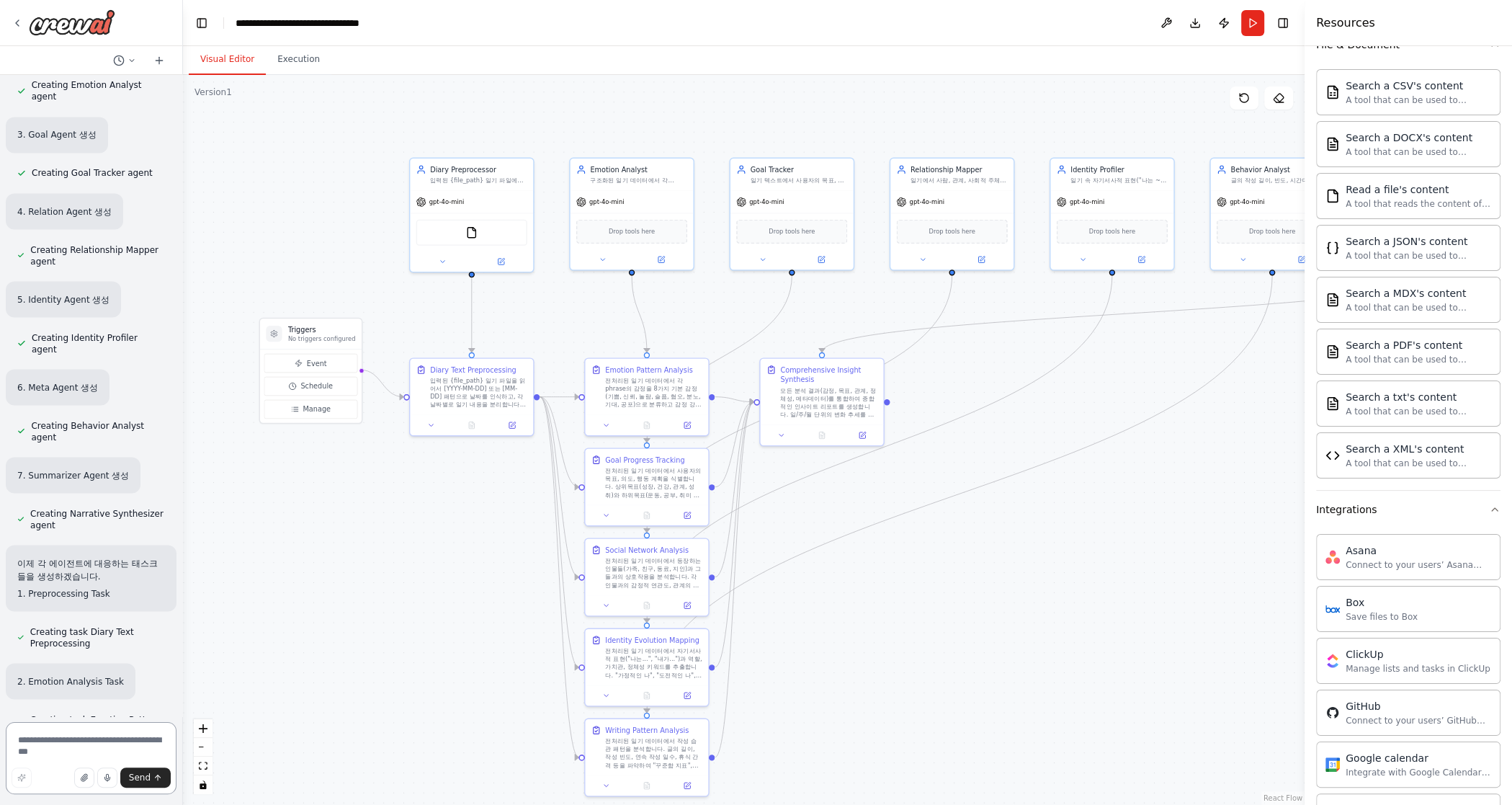
click at [89, 644] on textarea at bounding box center [91, 758] width 171 height 72
drag, startPoint x: 121, startPoint y: 745, endPoint x: 137, endPoint y: 754, distance: 18.4
click at [137, 644] on textarea "**********" at bounding box center [91, 754] width 171 height 81
click at [139, 644] on textarea "**********" at bounding box center [91, 754] width 171 height 81
drag, startPoint x: 144, startPoint y: 754, endPoint x: 95, endPoint y: 753, distance: 49.0
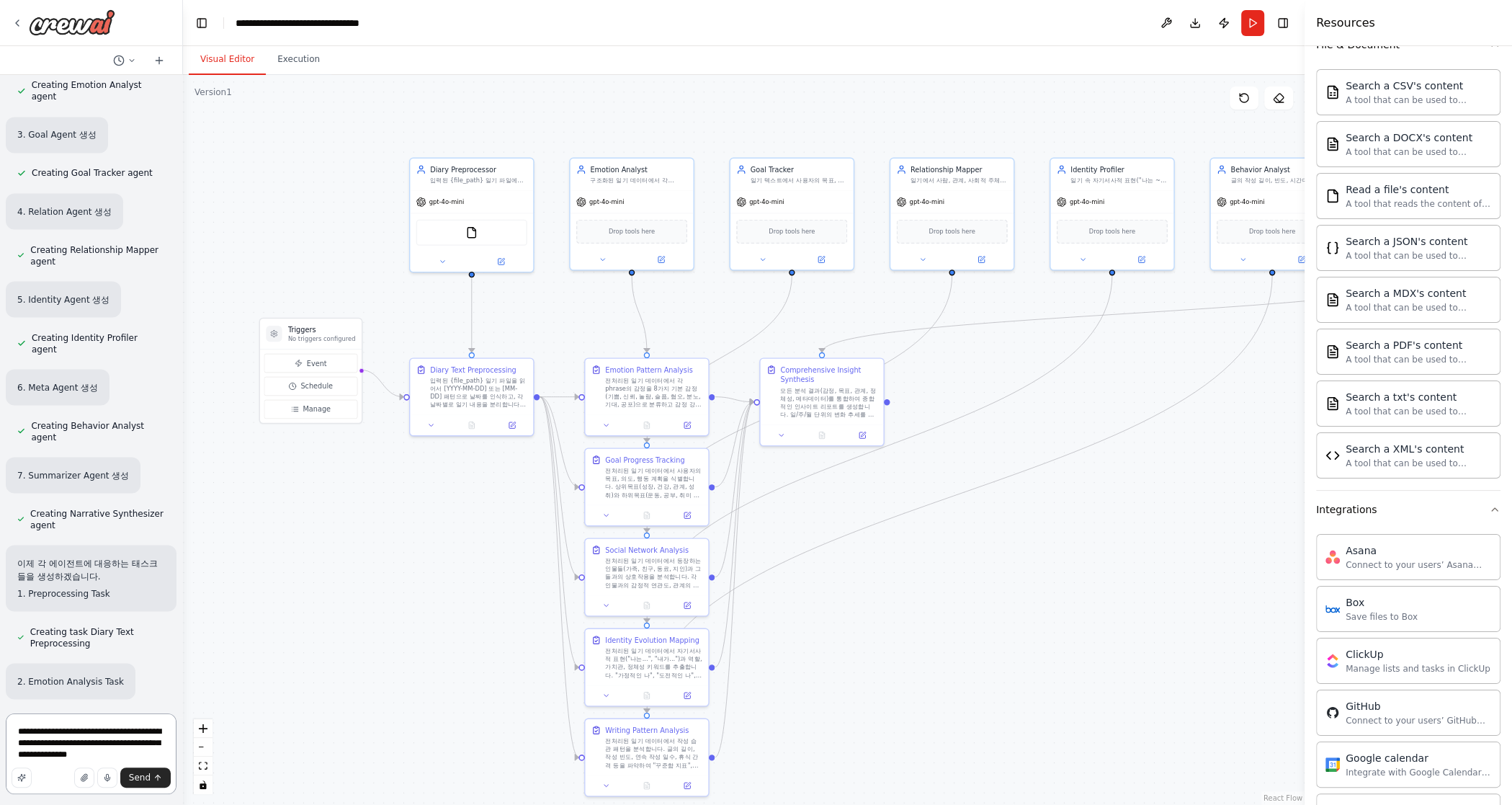
click at [95, 644] on textarea "**********" at bounding box center [91, 754] width 171 height 81
type textarea "**********"
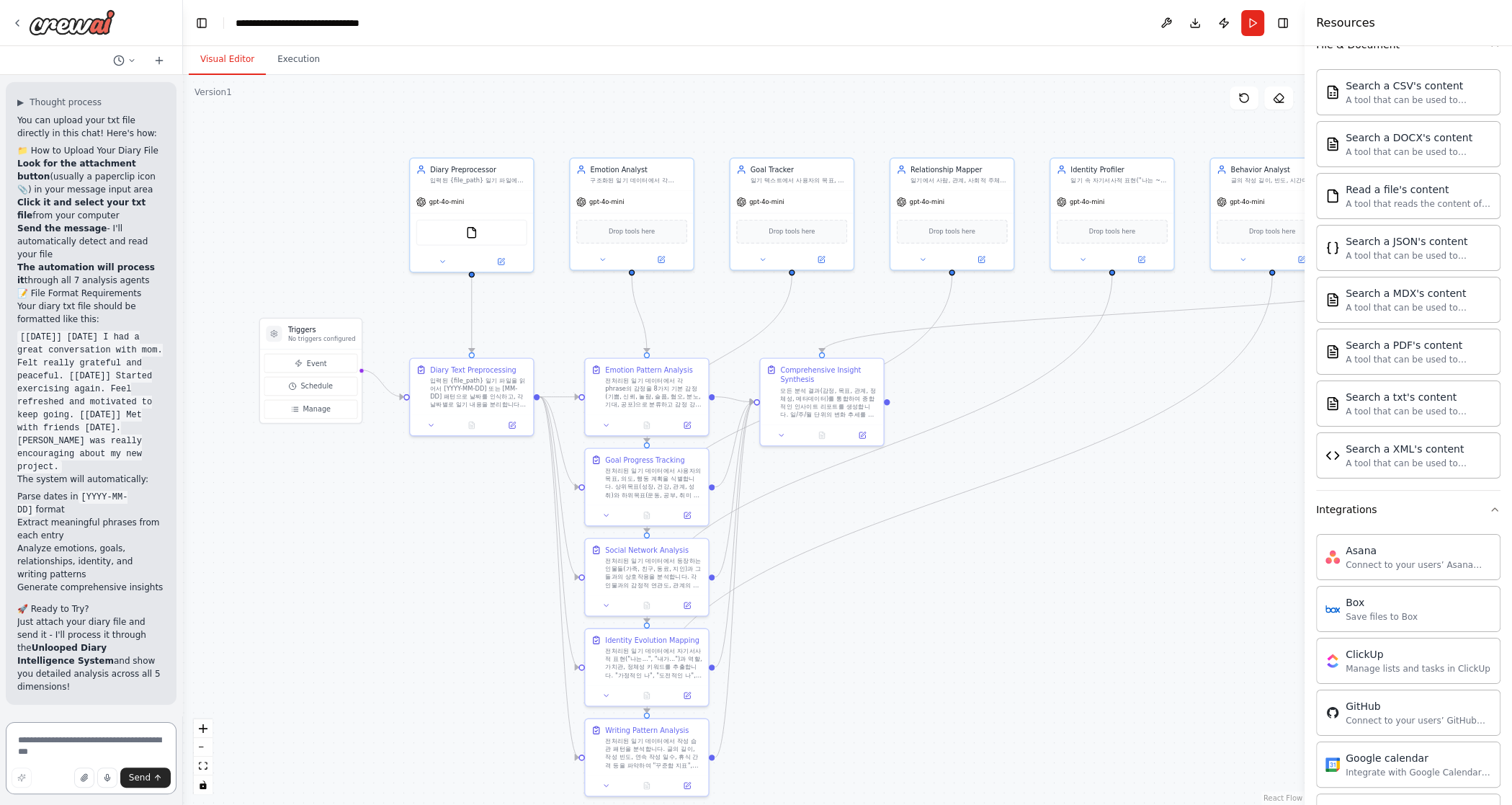
scroll to position [5078, 0]
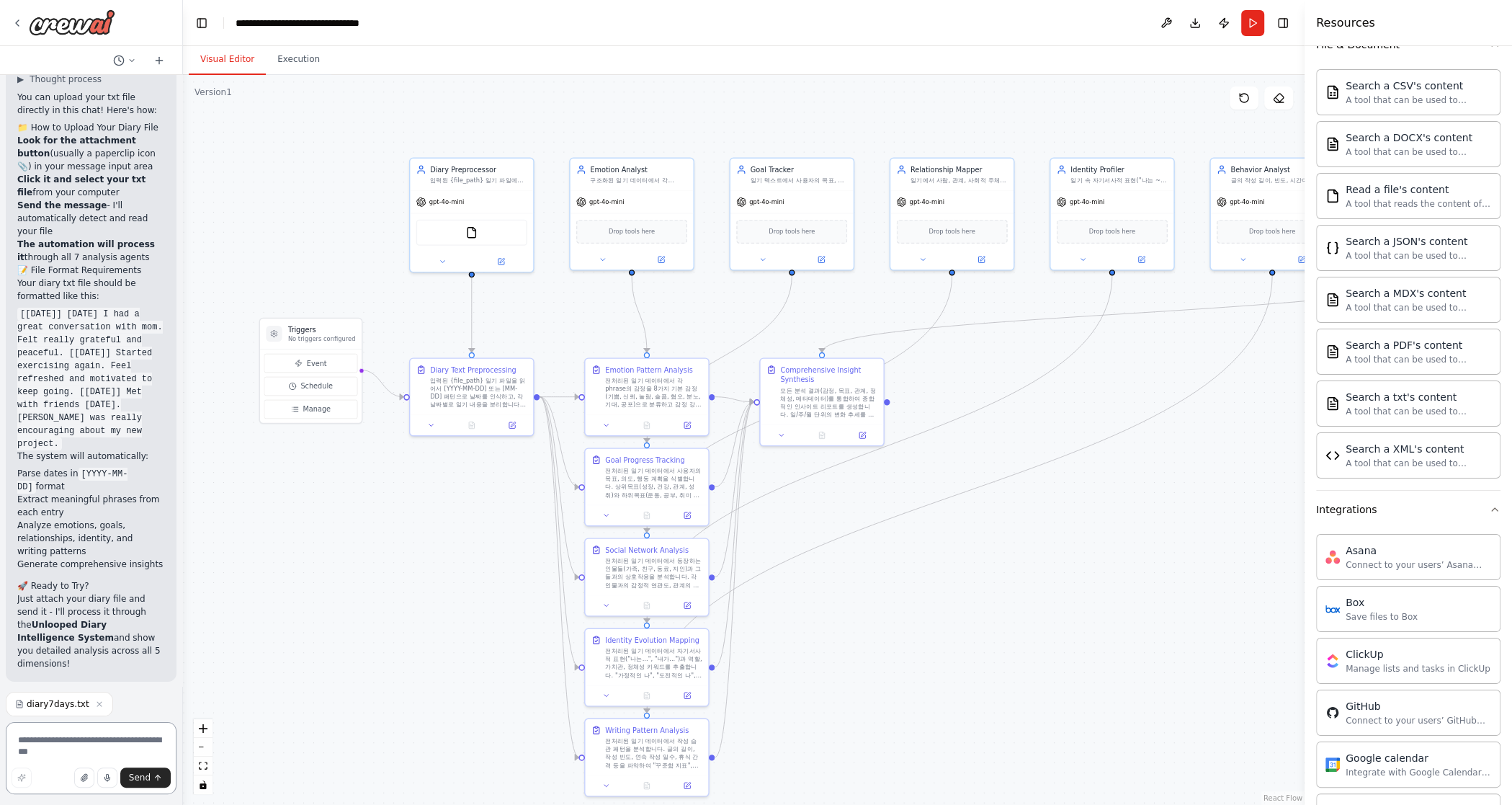
click at [52, 644] on textarea at bounding box center [91, 758] width 171 height 72
type textarea "**********"
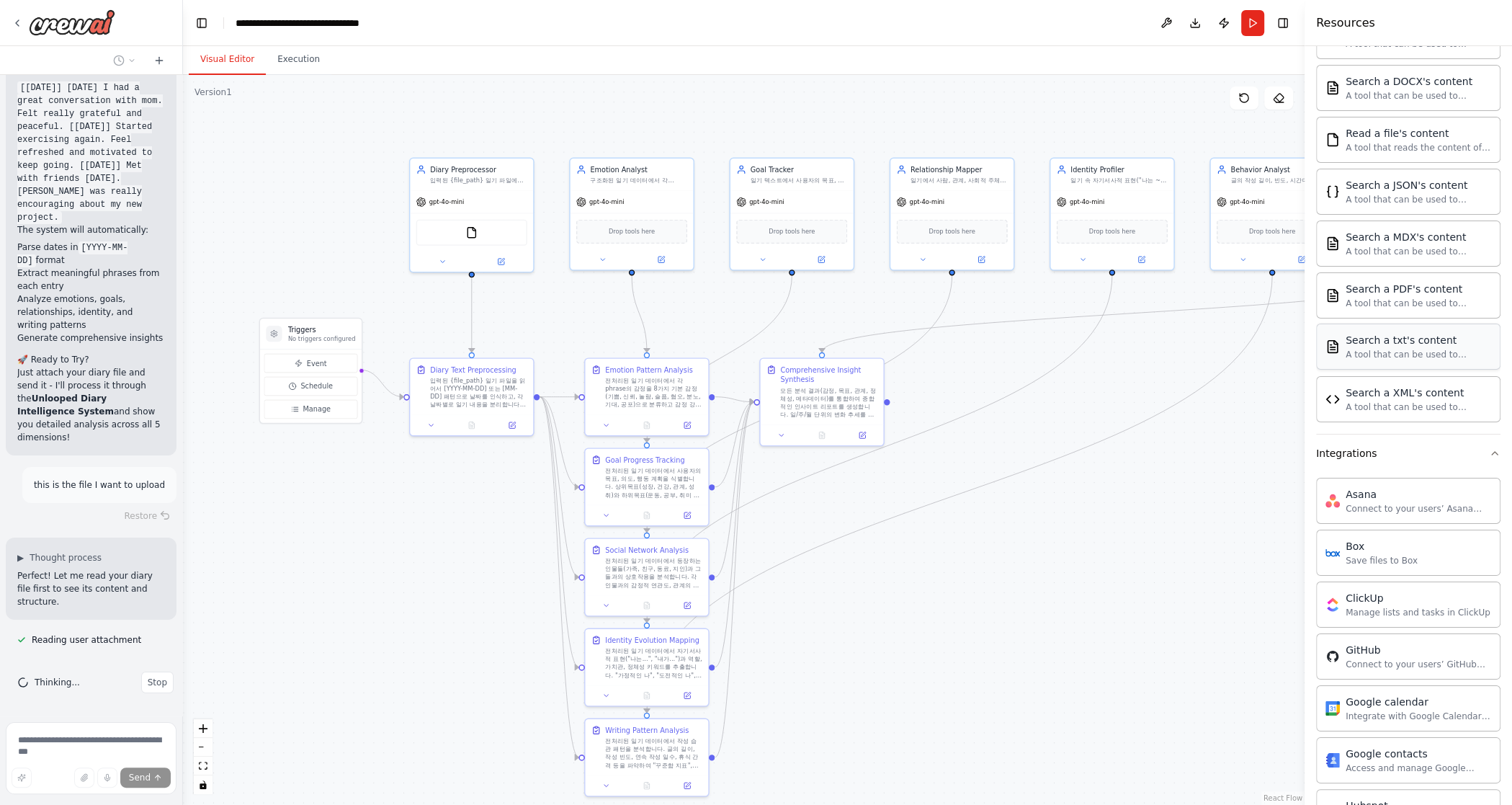
scroll to position [561, 0]
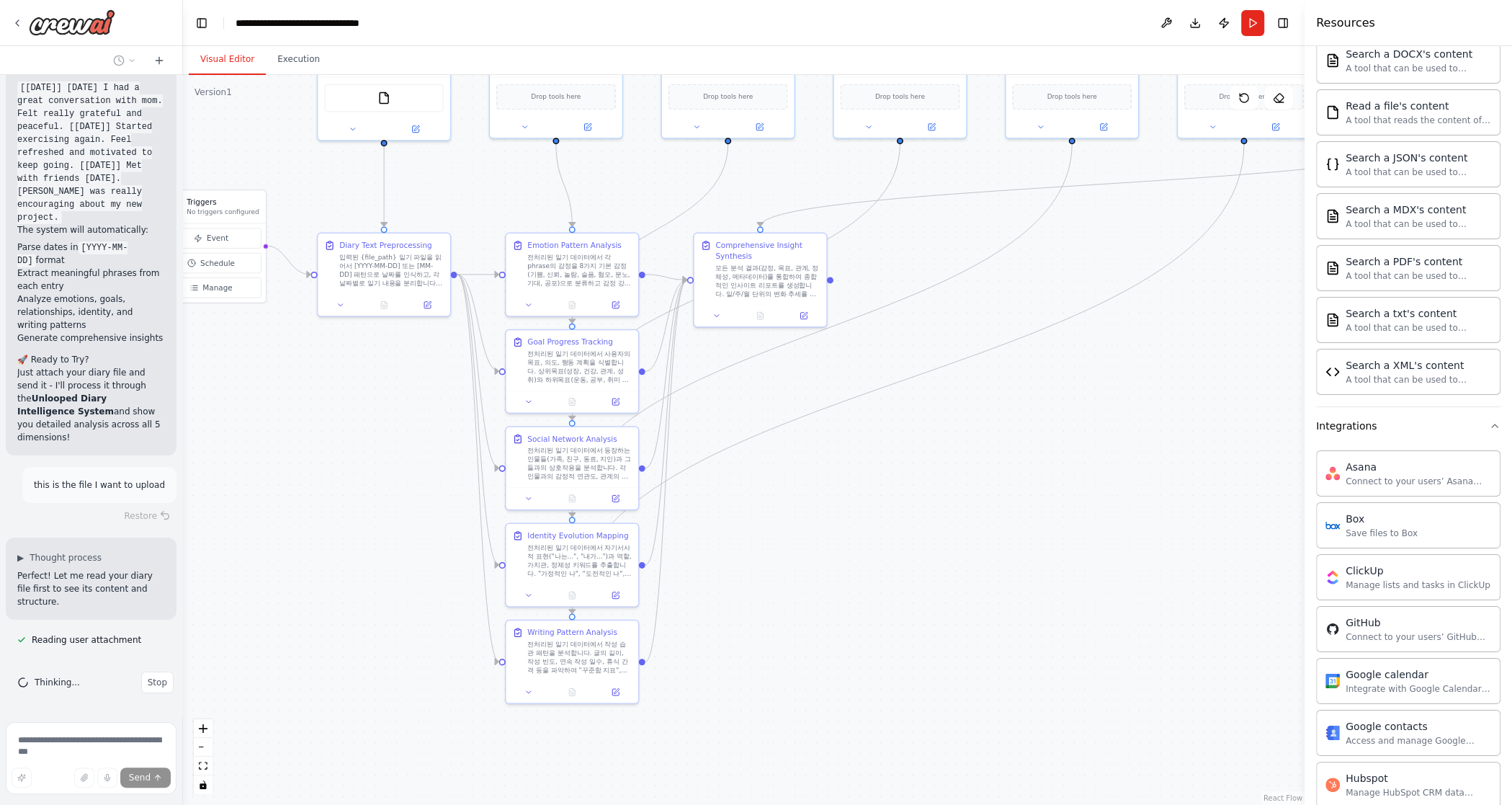
drag, startPoint x: 1172, startPoint y: 494, endPoint x: 1135, endPoint y: 379, distance: 120.8
click at [891, 379] on div ".deletable-edge-delete-btn { width: 20px; height: 20px; border: 0px solid #ffff…" at bounding box center [744, 439] width 1122 height 730
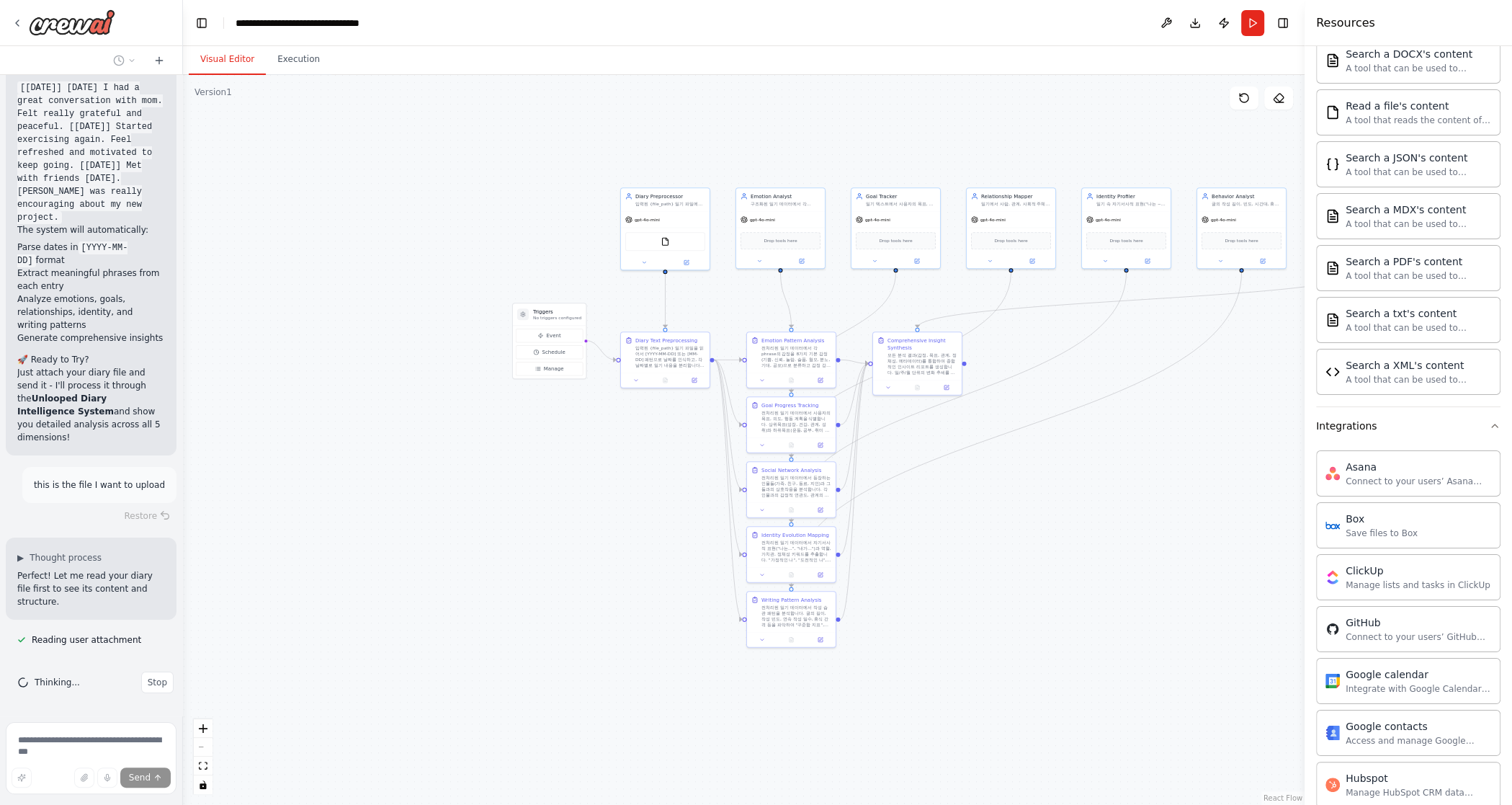
drag, startPoint x: 439, startPoint y: 420, endPoint x: 486, endPoint y: 468, distance: 67.2
click at [486, 468] on div ".deletable-edge-delete-btn { width: 20px; height: 20px; border: 0px solid #ffff…" at bounding box center [744, 439] width 1122 height 730
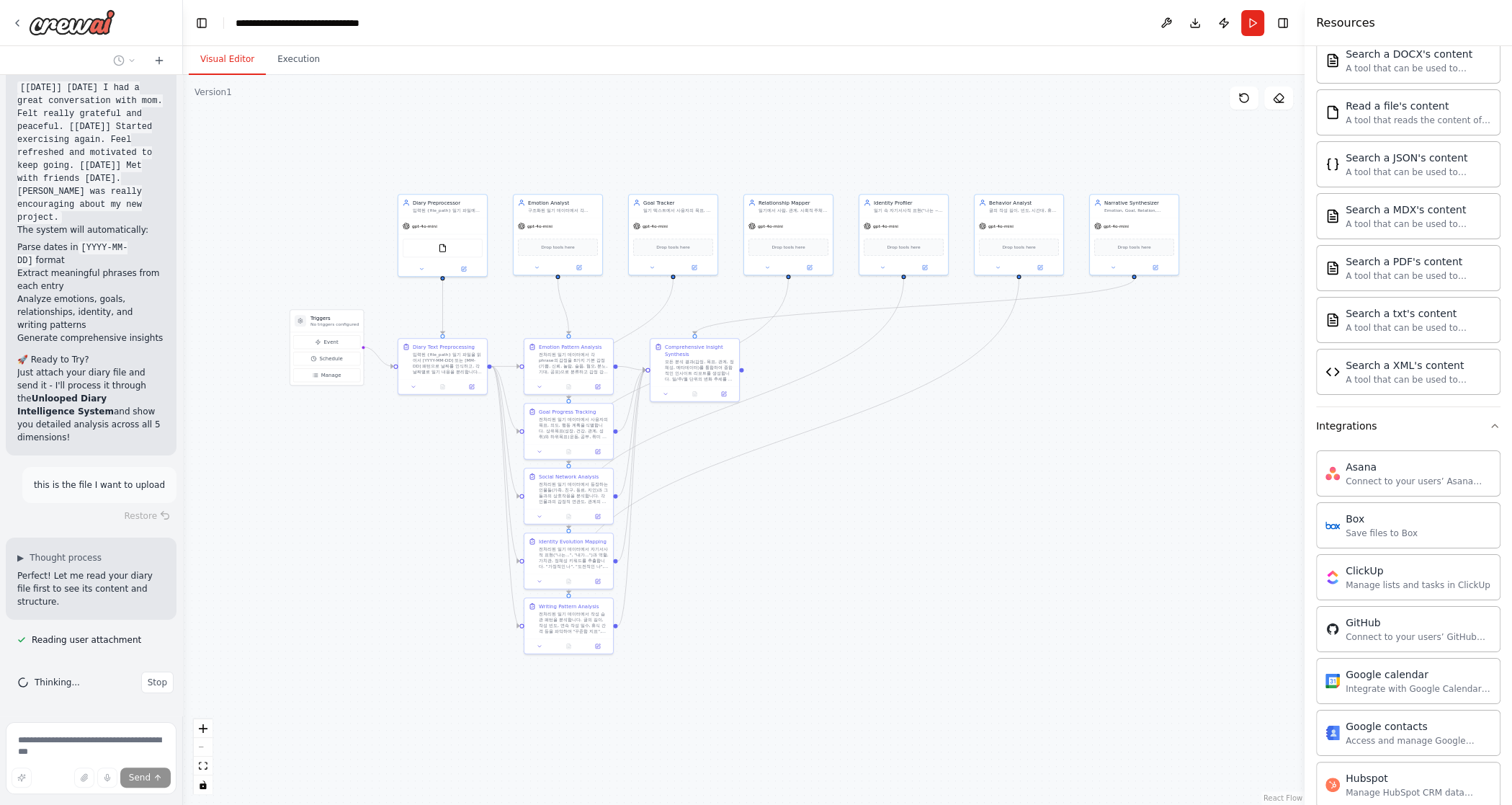
drag, startPoint x: 537, startPoint y: 450, endPoint x: 307, endPoint y: 452, distance: 230.0
click at [307, 452] on div ".deletable-edge-delete-btn { width: 20px; height: 20px; border: 0px solid #ffff…" at bounding box center [744, 439] width 1122 height 730
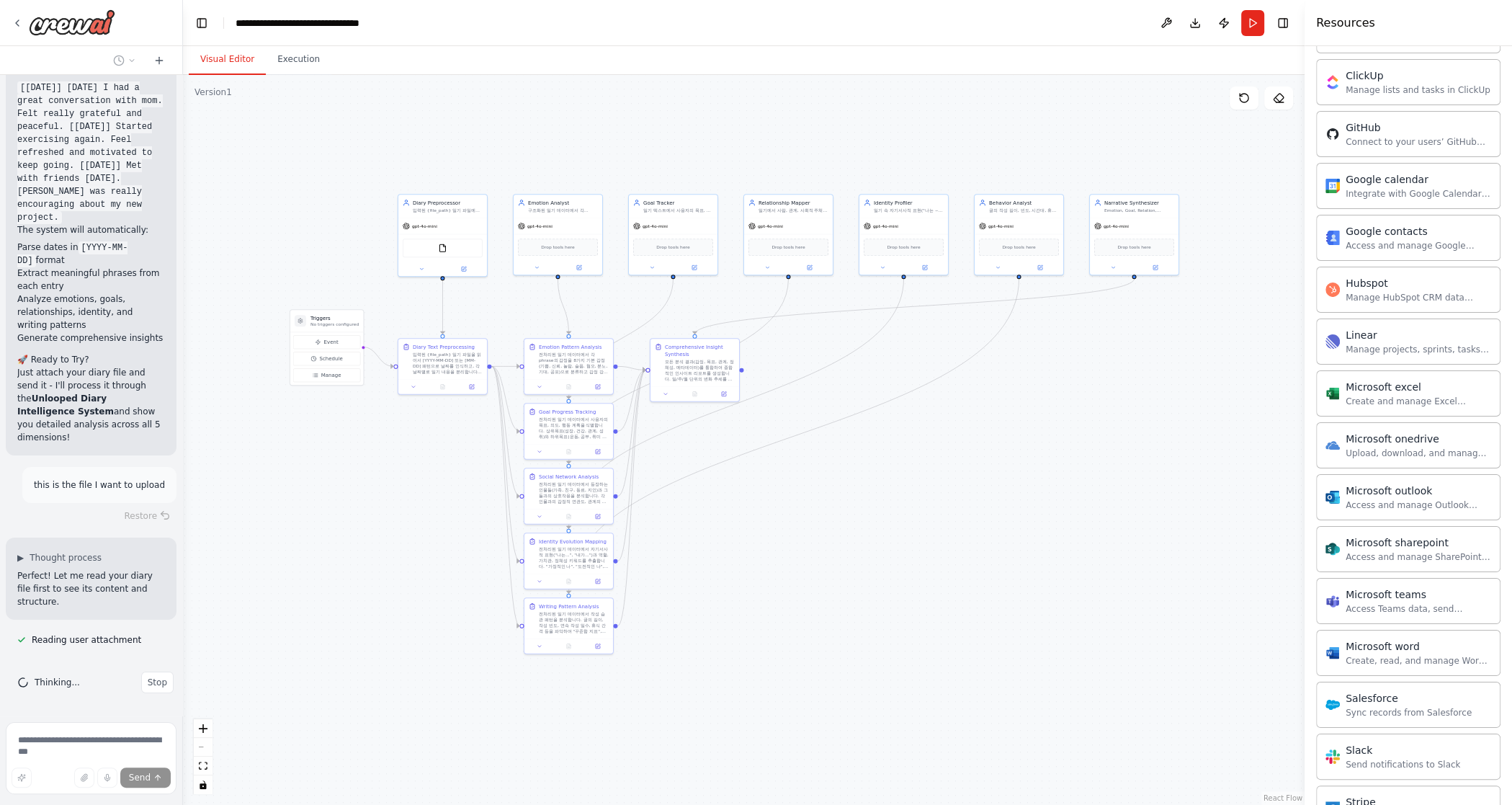
scroll to position [1213, 0]
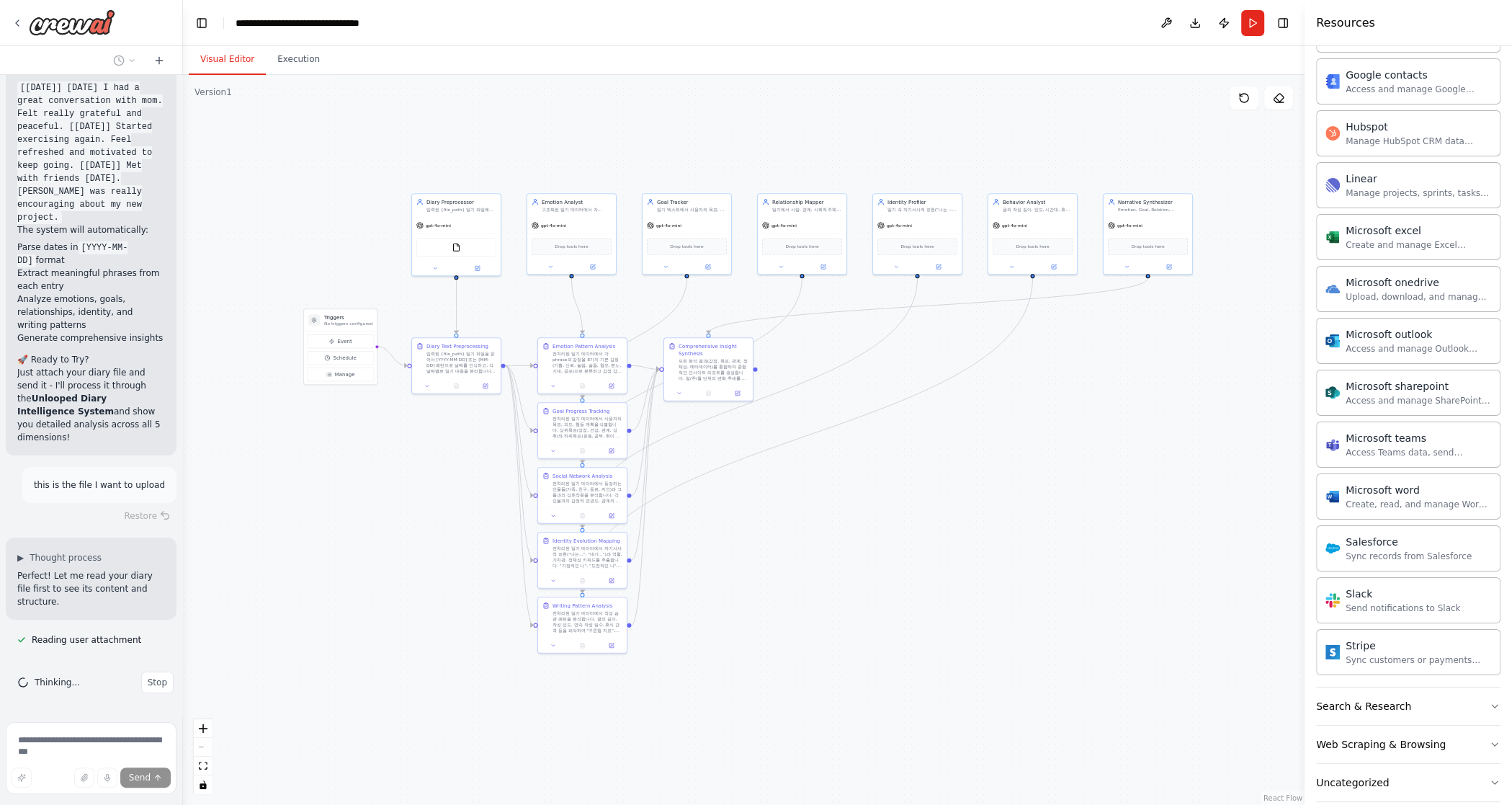
drag, startPoint x: 933, startPoint y: 524, endPoint x: 947, endPoint y: 523, distance: 14.0
click at [891, 523] on div ".deletable-edge-delete-btn { width: 20px; height: 20px; border: 0px solid #ffff…" at bounding box center [744, 439] width 1122 height 730
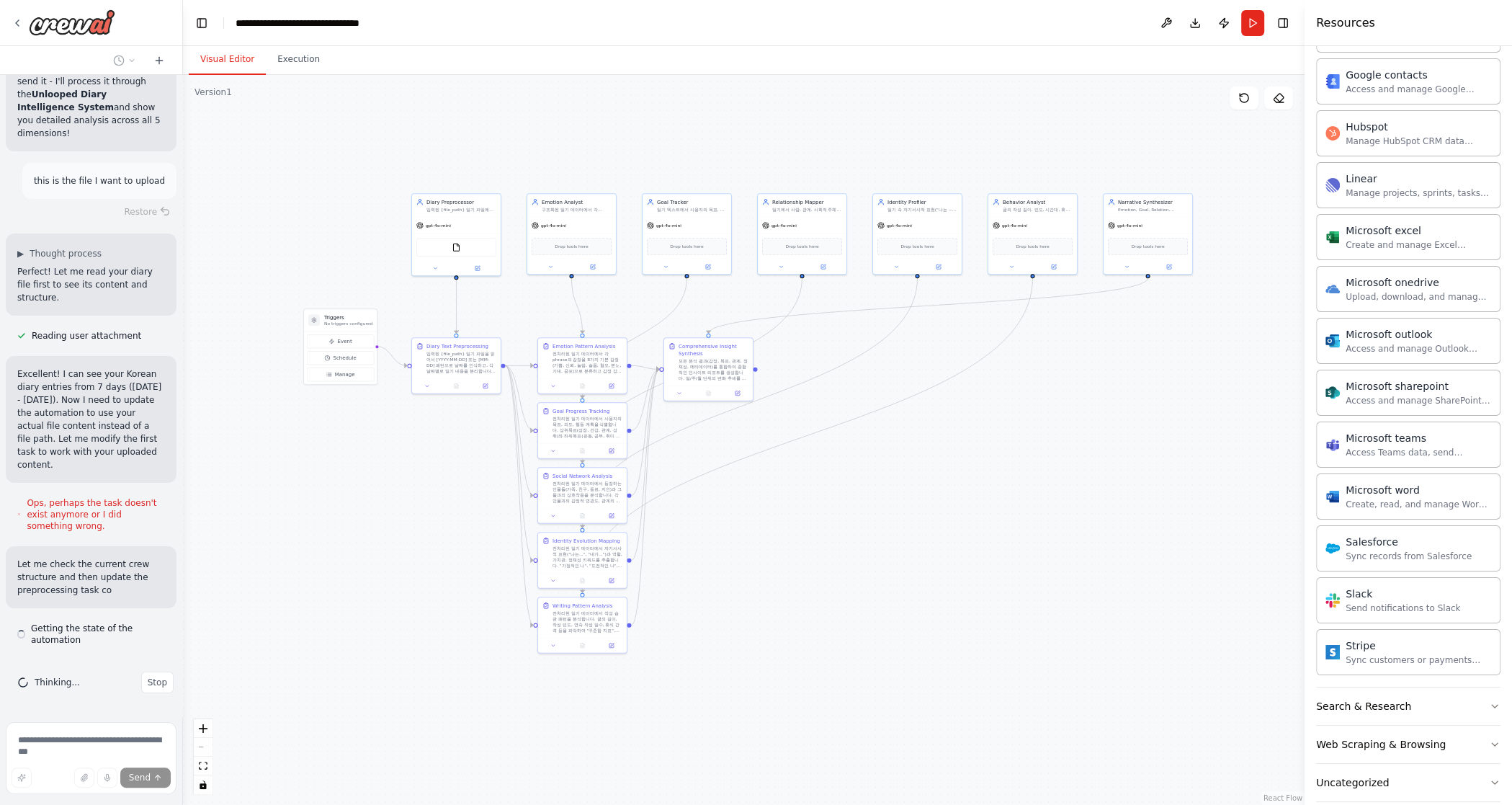
scroll to position [5643, 0]
click at [433, 247] on div "FileReadTool" at bounding box center [456, 245] width 80 height 19
click at [660, 164] on div ".deletable-edge-delete-btn { width: 20px; height: 20px; border: 0px solid #ffff…" at bounding box center [744, 439] width 1122 height 730
click at [891, 26] on button "Run" at bounding box center [1252, 23] width 23 height 26
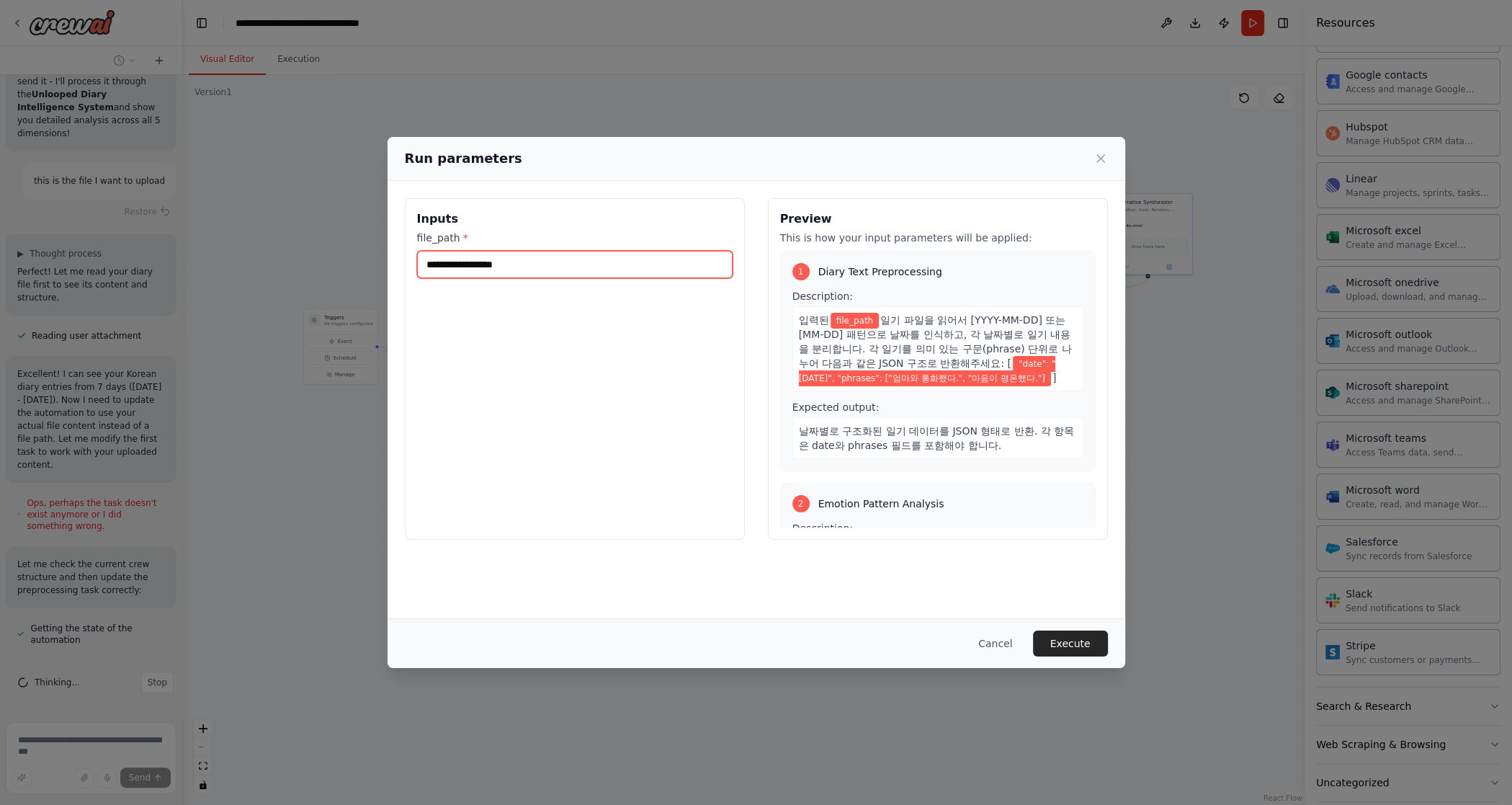
click at [463, 269] on input "file_path *" at bounding box center [574, 264] width 316 height 28
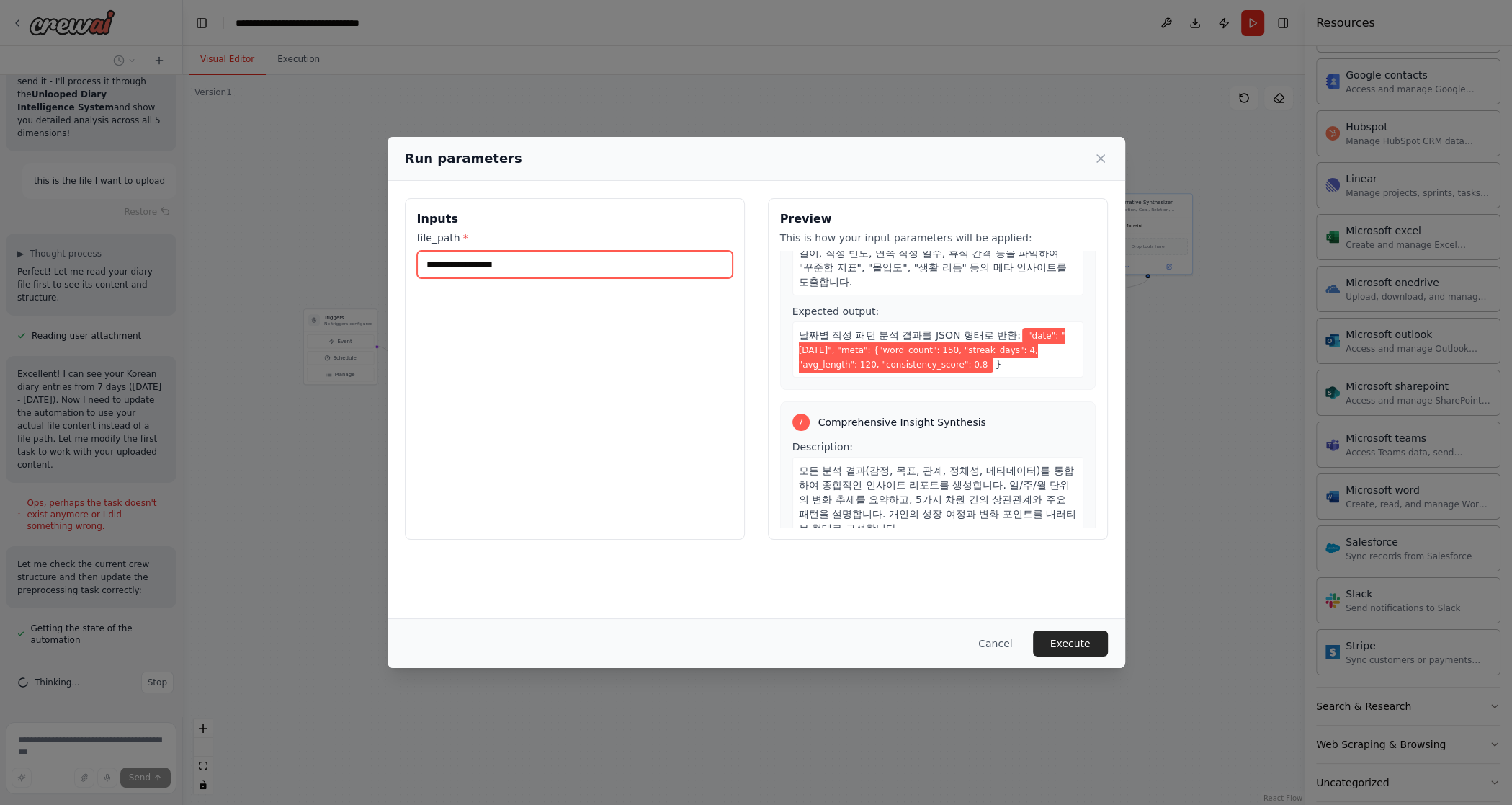
scroll to position [1324, 0]
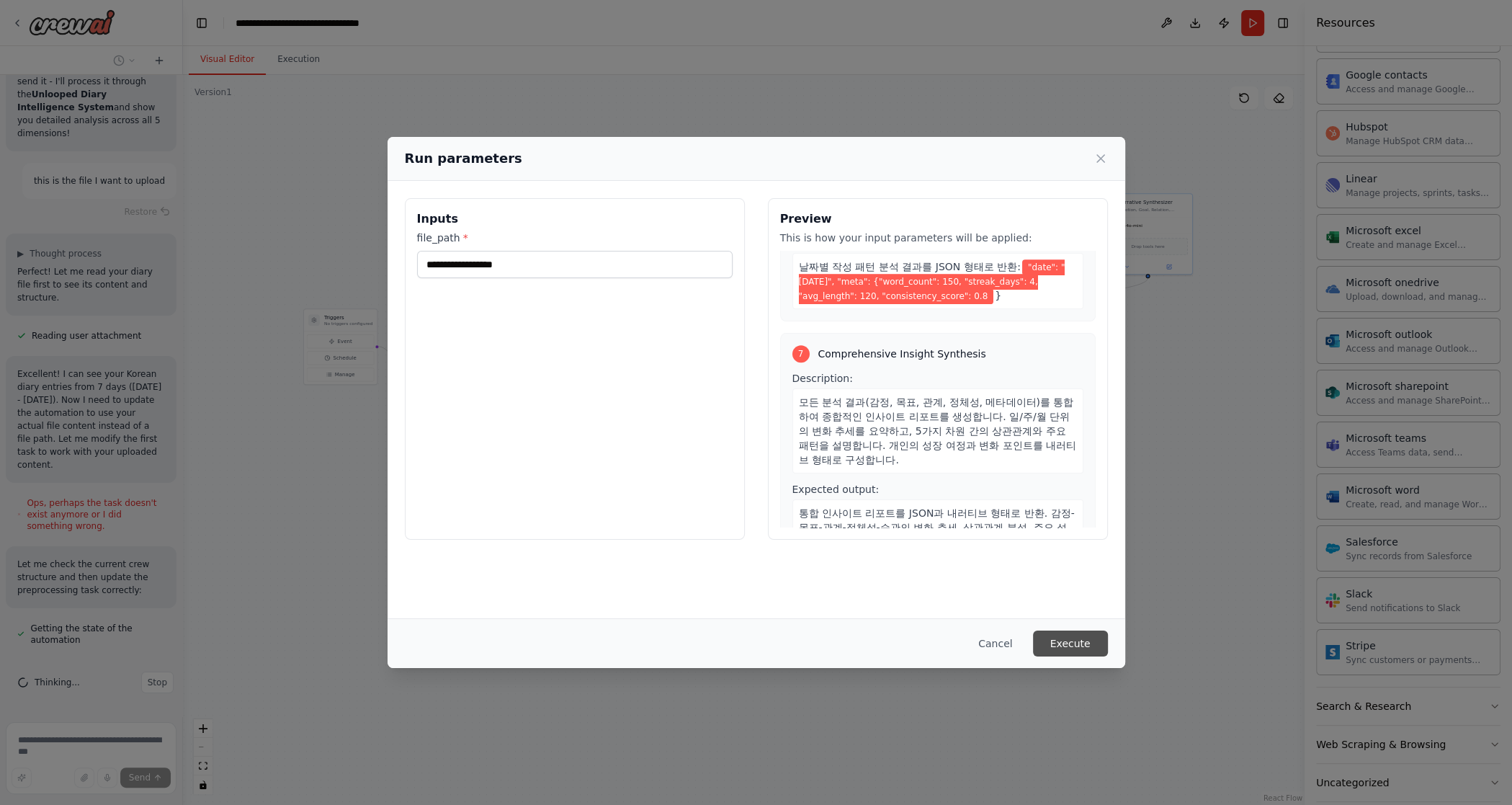
click at [891, 644] on button "Execute" at bounding box center [1070, 643] width 75 height 26
click at [477, 274] on input "file_path *" at bounding box center [574, 264] width 316 height 28
click at [468, 264] on input "file_path *" at bounding box center [574, 264] width 316 height 28
click at [519, 285] on p "This field is required" at bounding box center [574, 291] width 316 height 14
click at [496, 271] on input "file_path *" at bounding box center [574, 264] width 316 height 28
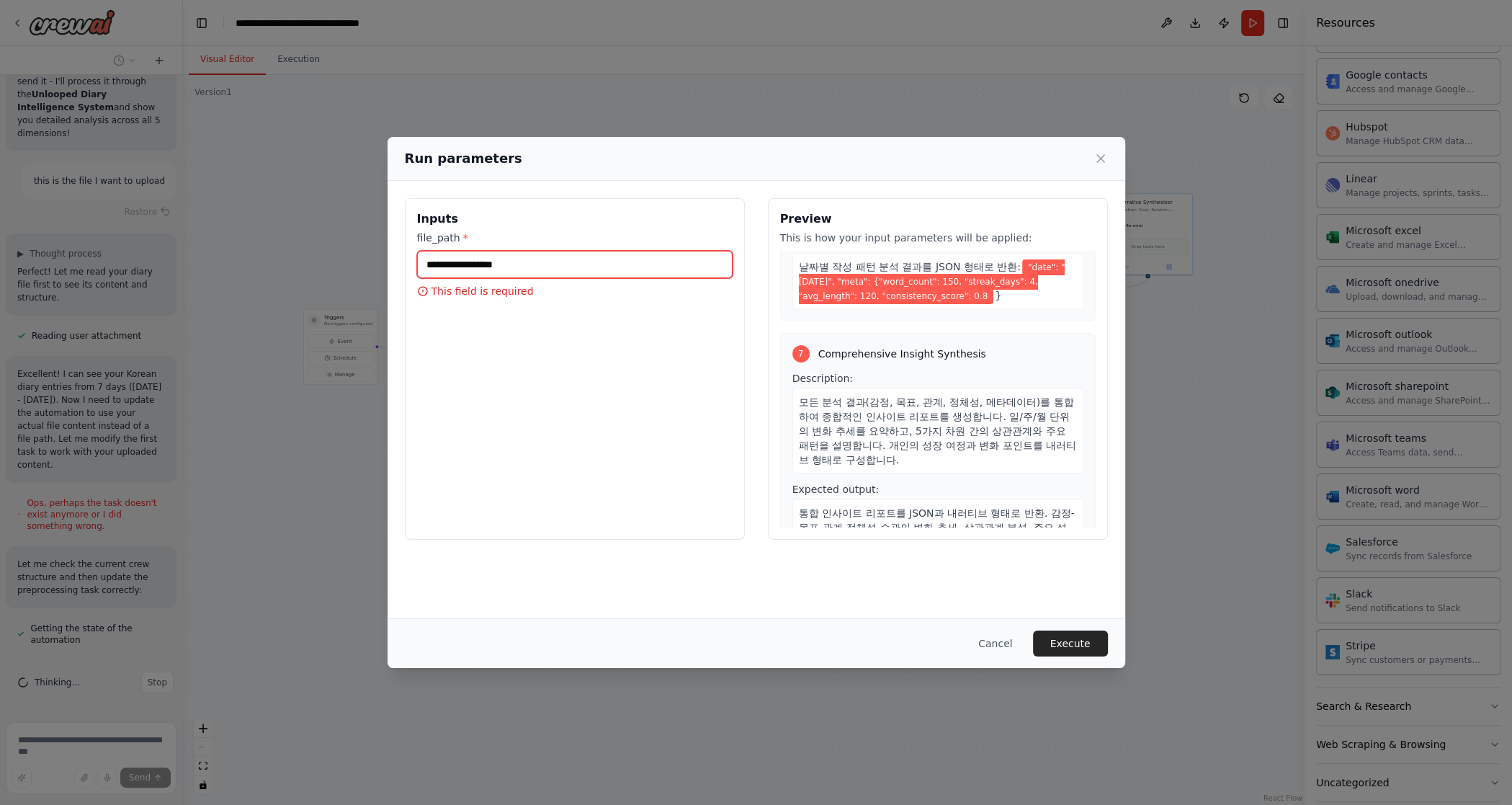
click at [495, 269] on input "file_path *" at bounding box center [574, 264] width 316 height 28
click at [470, 264] on input "file_path *" at bounding box center [574, 264] width 316 height 28
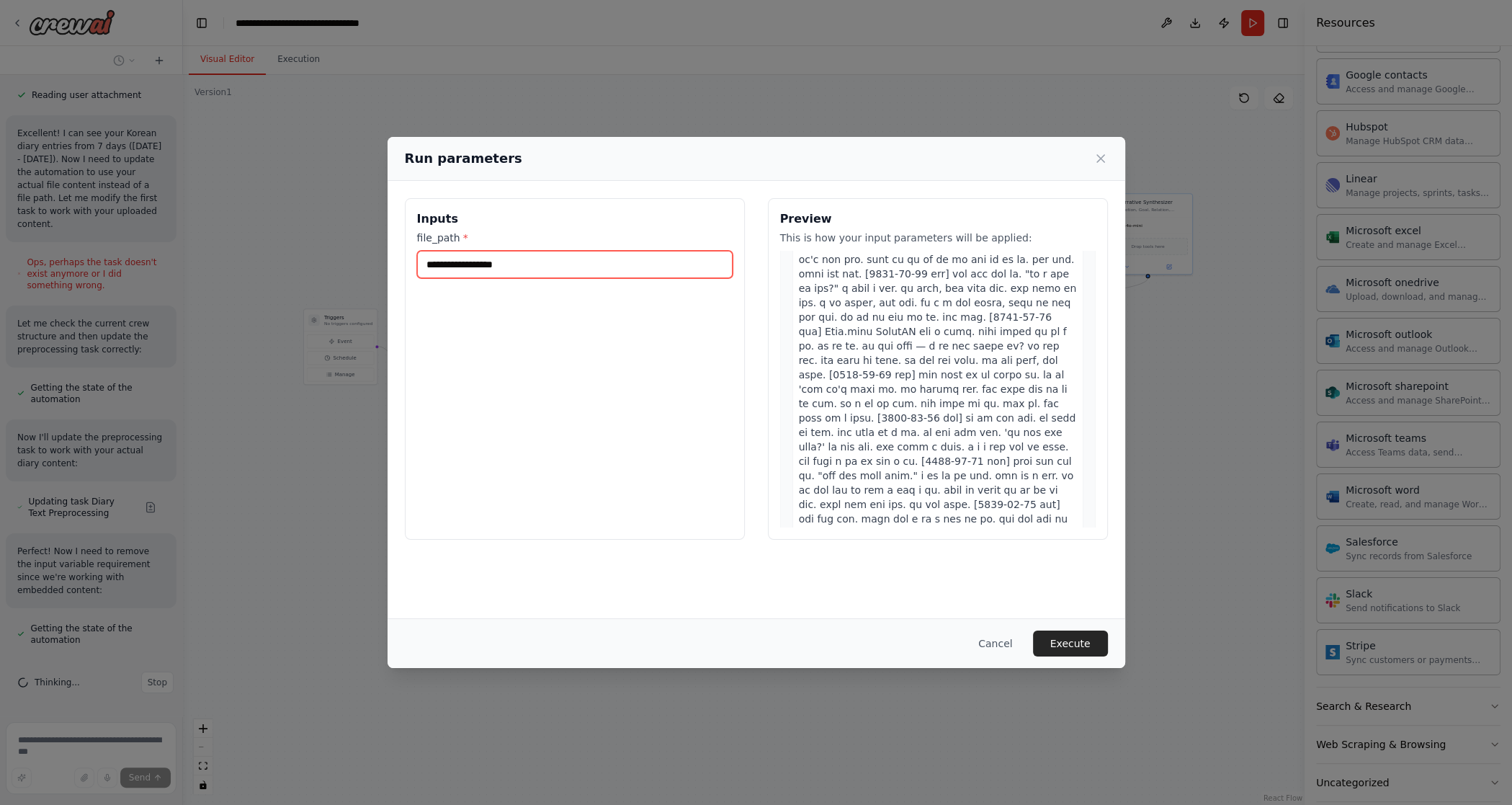
scroll to position [0, 0]
click at [490, 256] on input "file_path *" at bounding box center [574, 264] width 316 height 28
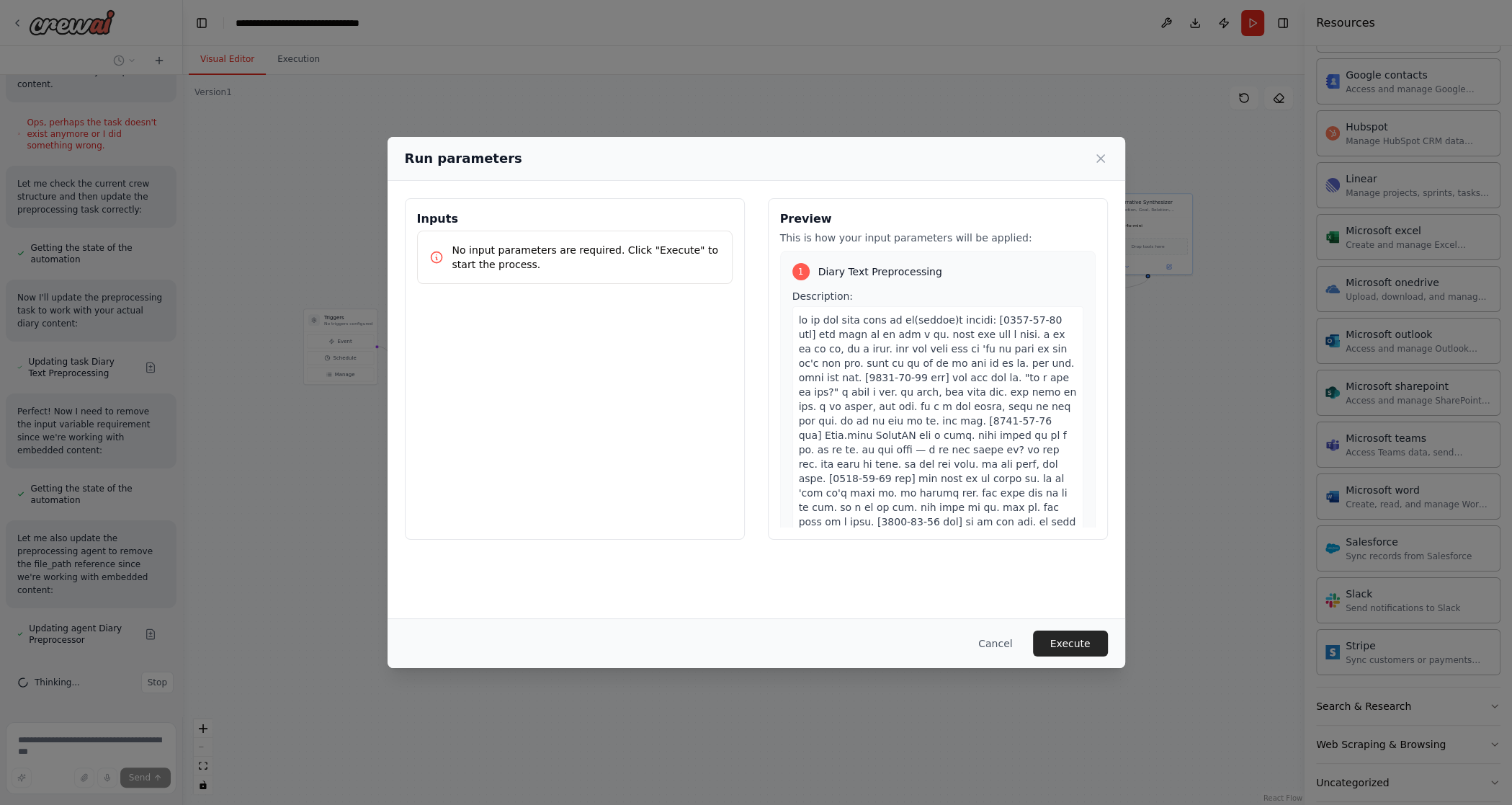
scroll to position [6024, 0]
click at [144, 609] on div "Run parameters Inputs No input parameters are required. Click "Execute" to star…" at bounding box center [756, 402] width 1512 height 805
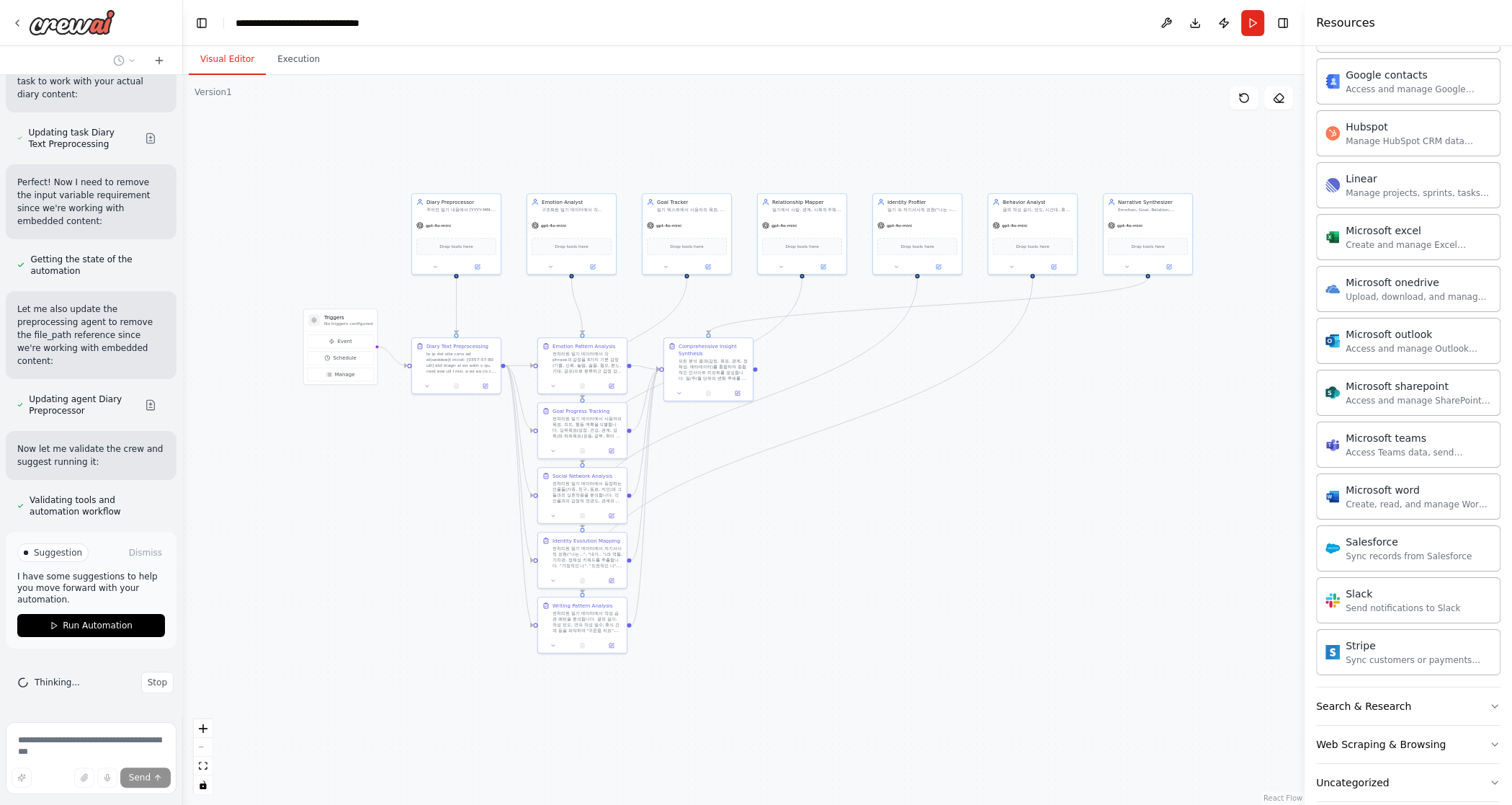
scroll to position [6252, 0]
click at [95, 630] on span "Run Automation" at bounding box center [98, 625] width 70 height 11
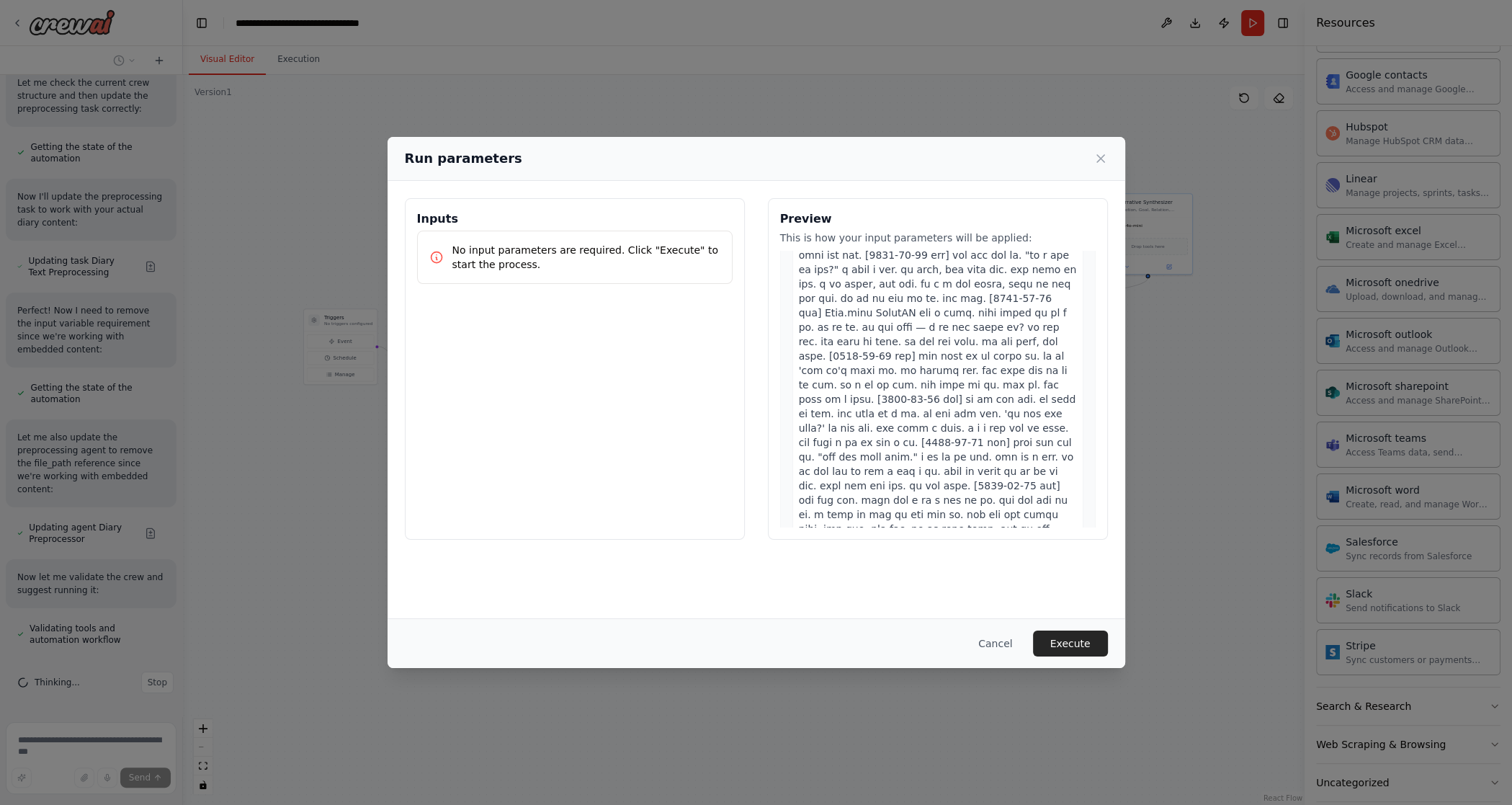
scroll to position [404, 0]
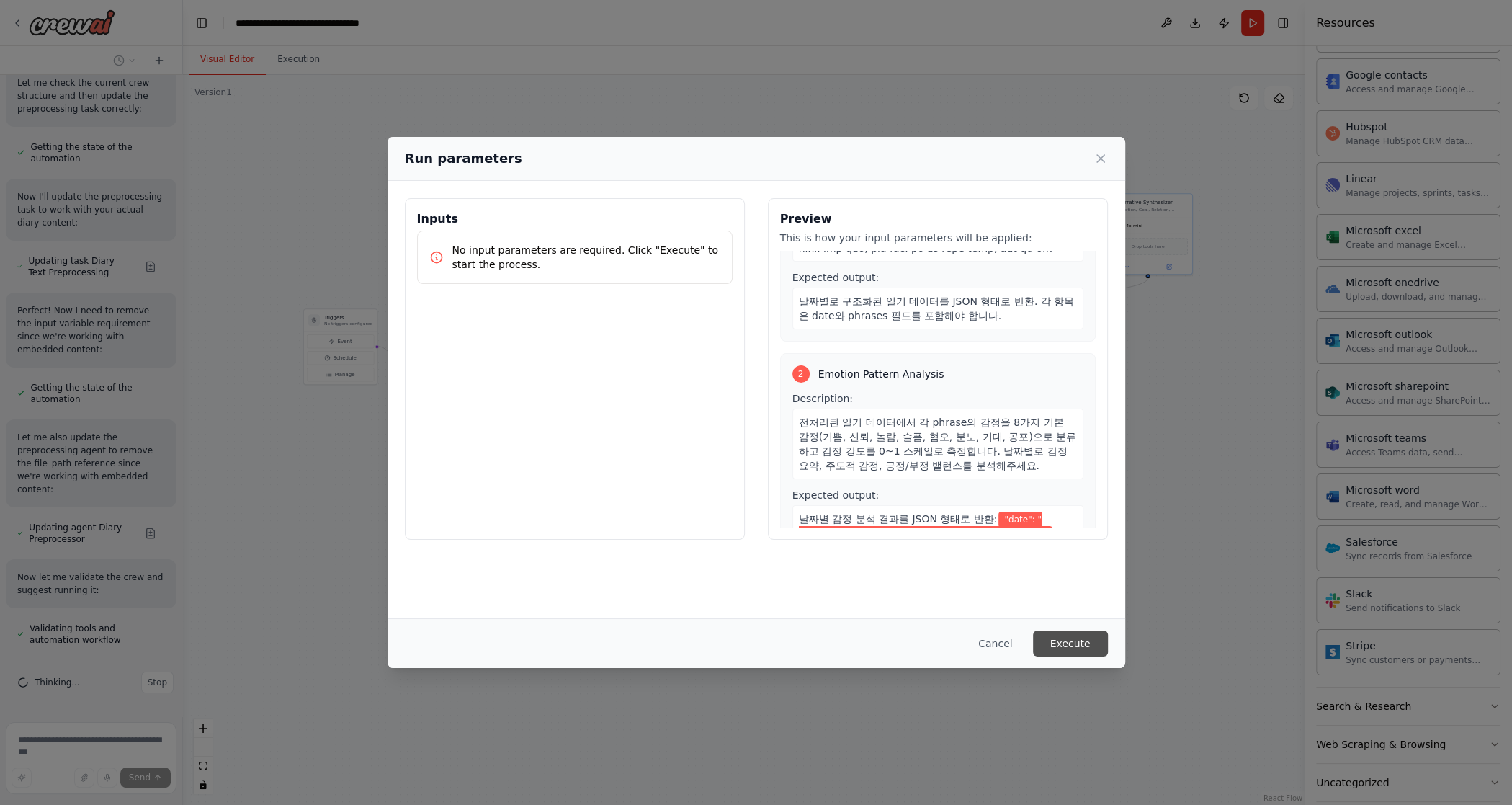
click at [891, 644] on button "Execute" at bounding box center [1070, 643] width 75 height 26
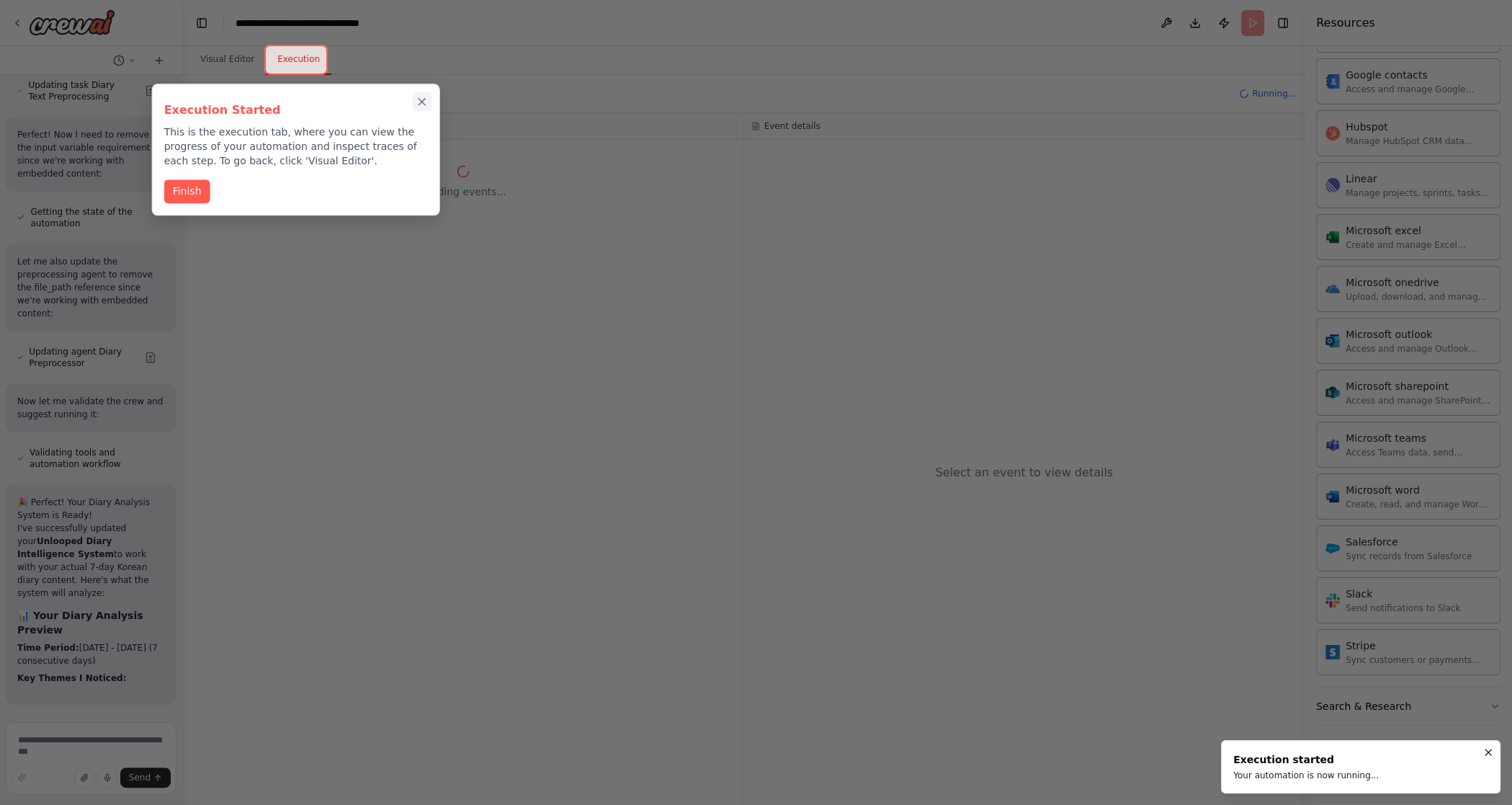
click at [414, 100] on button "Close walkthrough" at bounding box center [421, 101] width 19 height 19
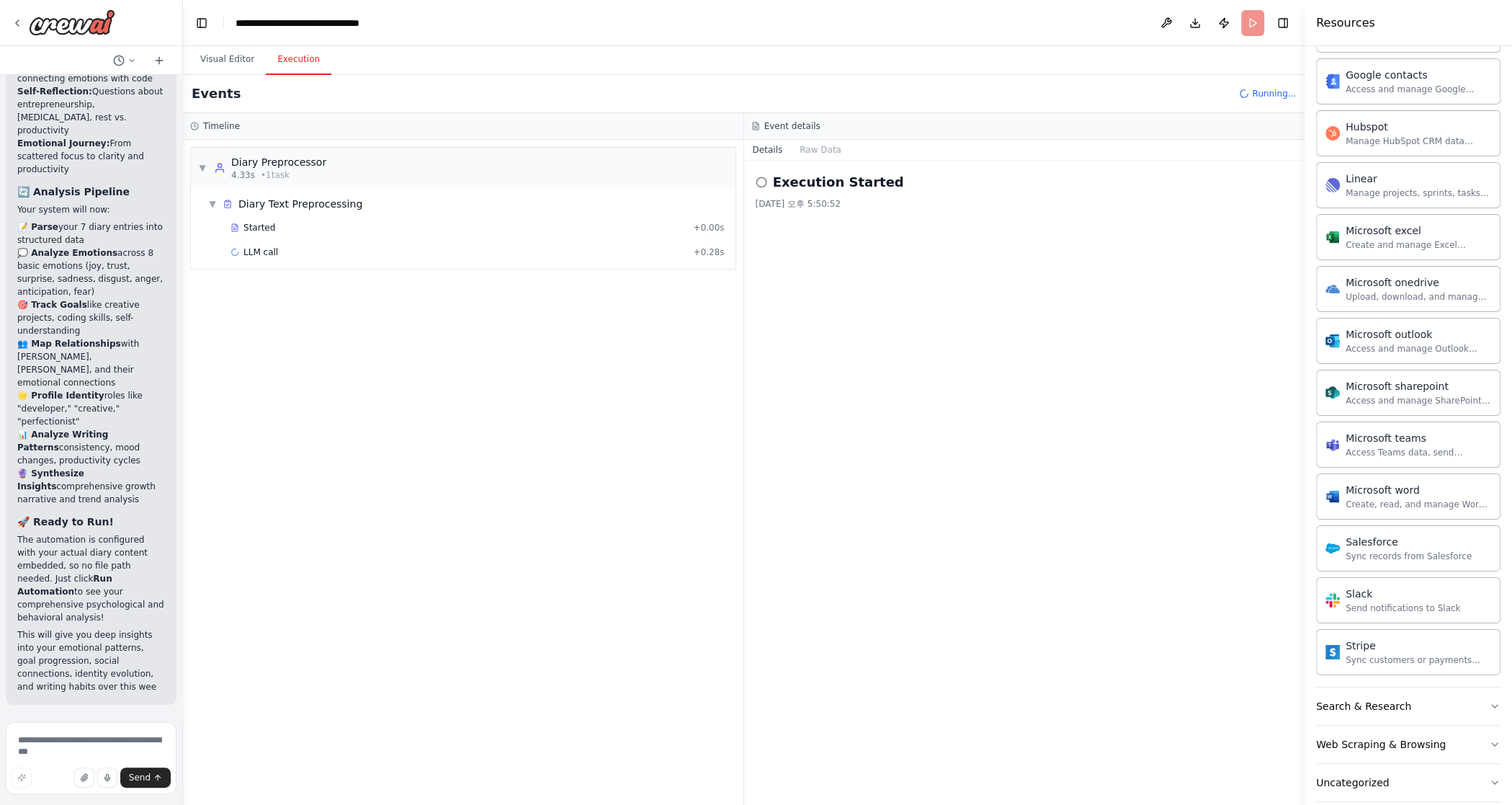
scroll to position [7021, 0]
click at [615, 248] on div "LLM call + 0.28s" at bounding box center [477, 251] width 495 height 11
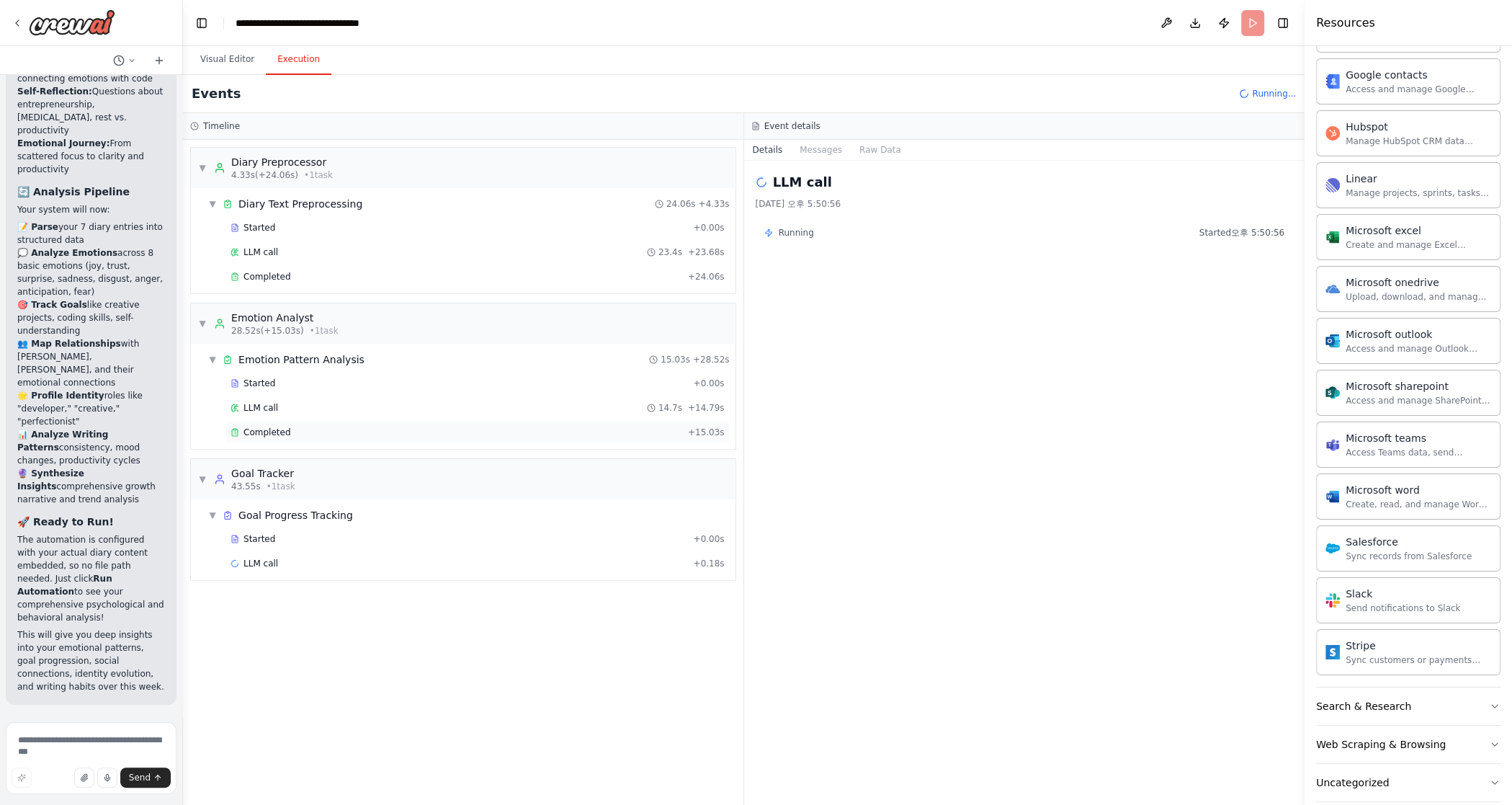
click at [332, 429] on div "Completed" at bounding box center [457, 432] width 452 height 11
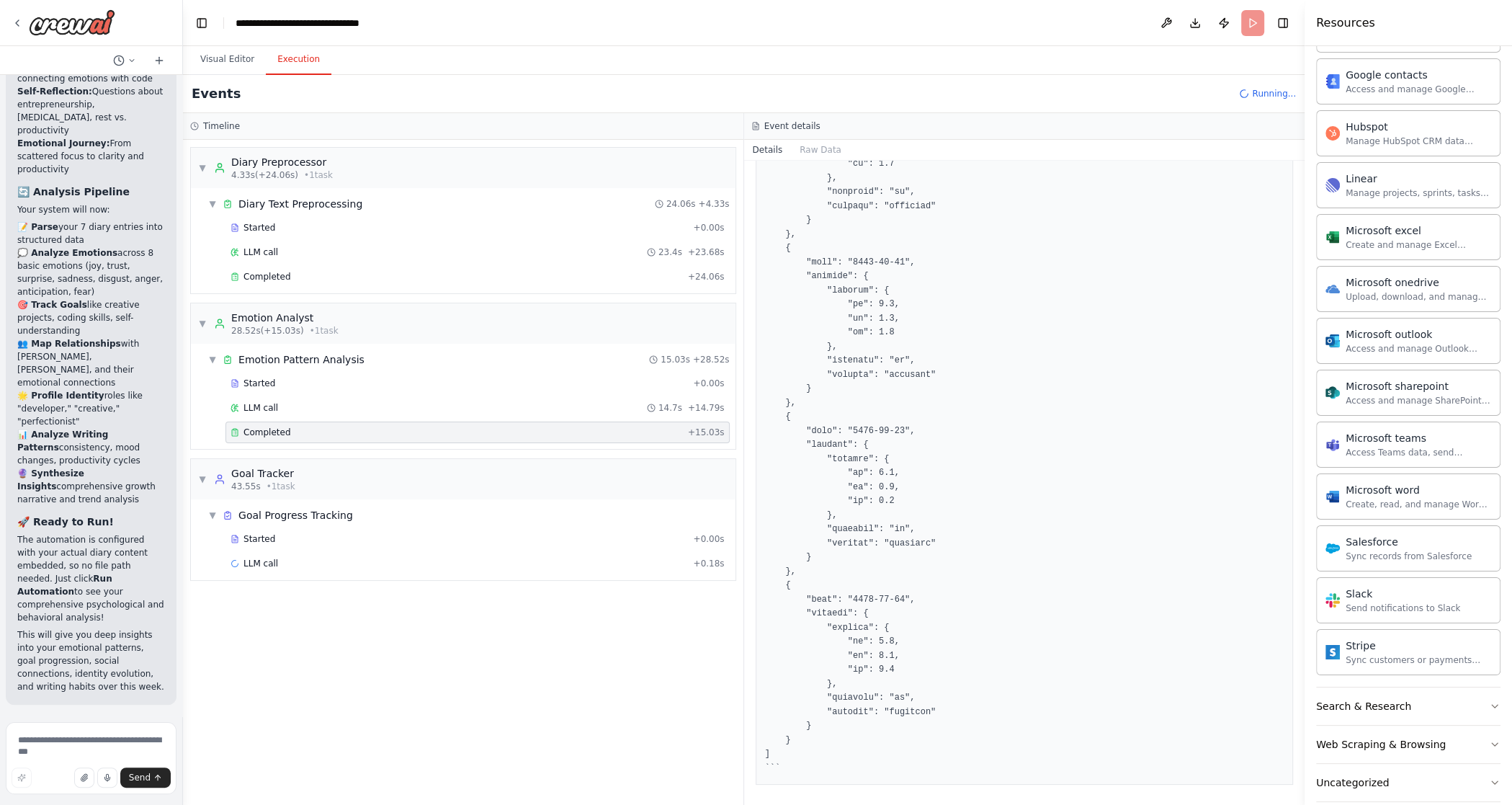
scroll to position [0, 0]
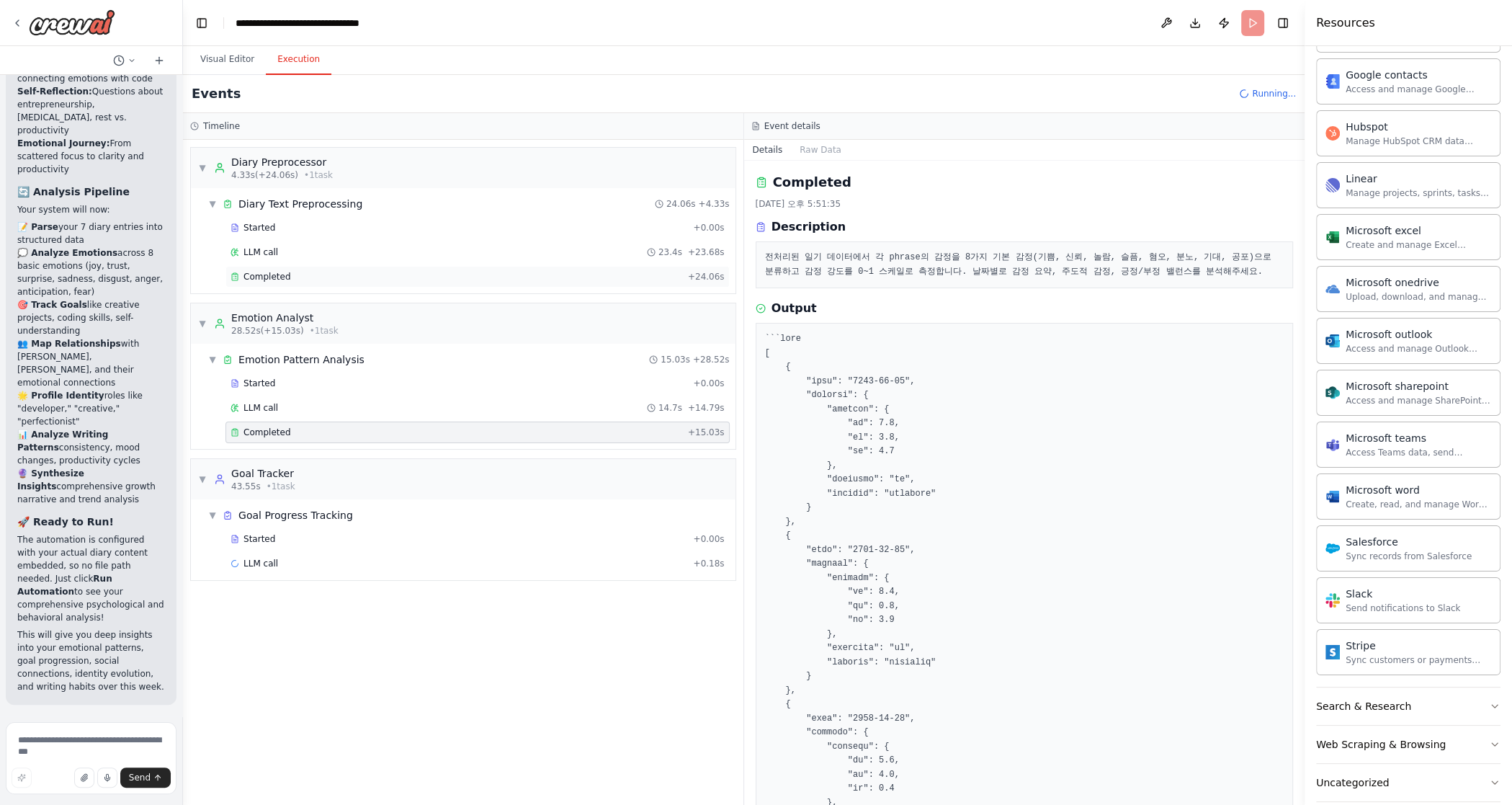
click at [497, 273] on div "Completed" at bounding box center [457, 276] width 452 height 11
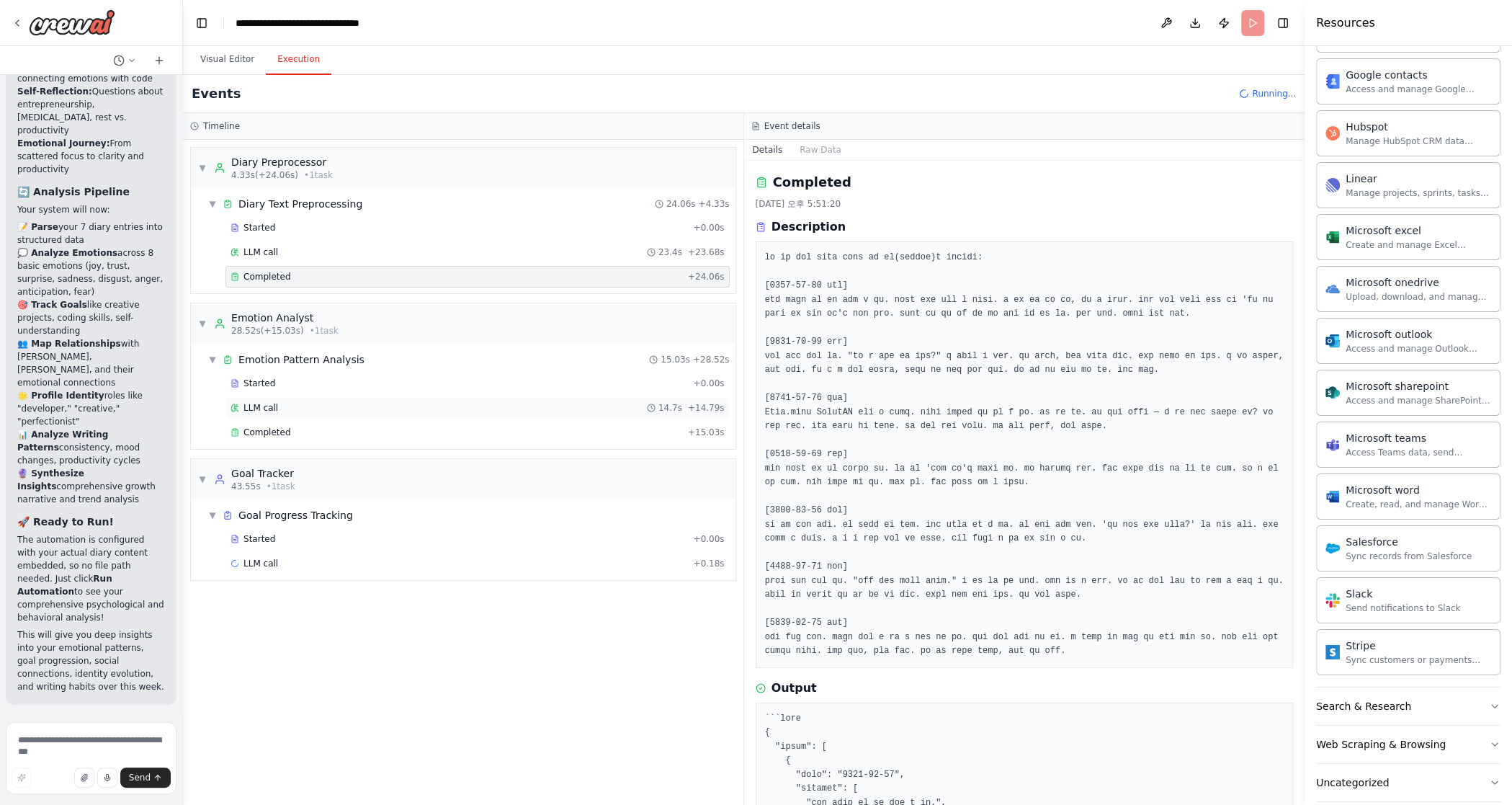
click at [437, 403] on div "LLM call 14.7s + 14.79s" at bounding box center [477, 407] width 495 height 11
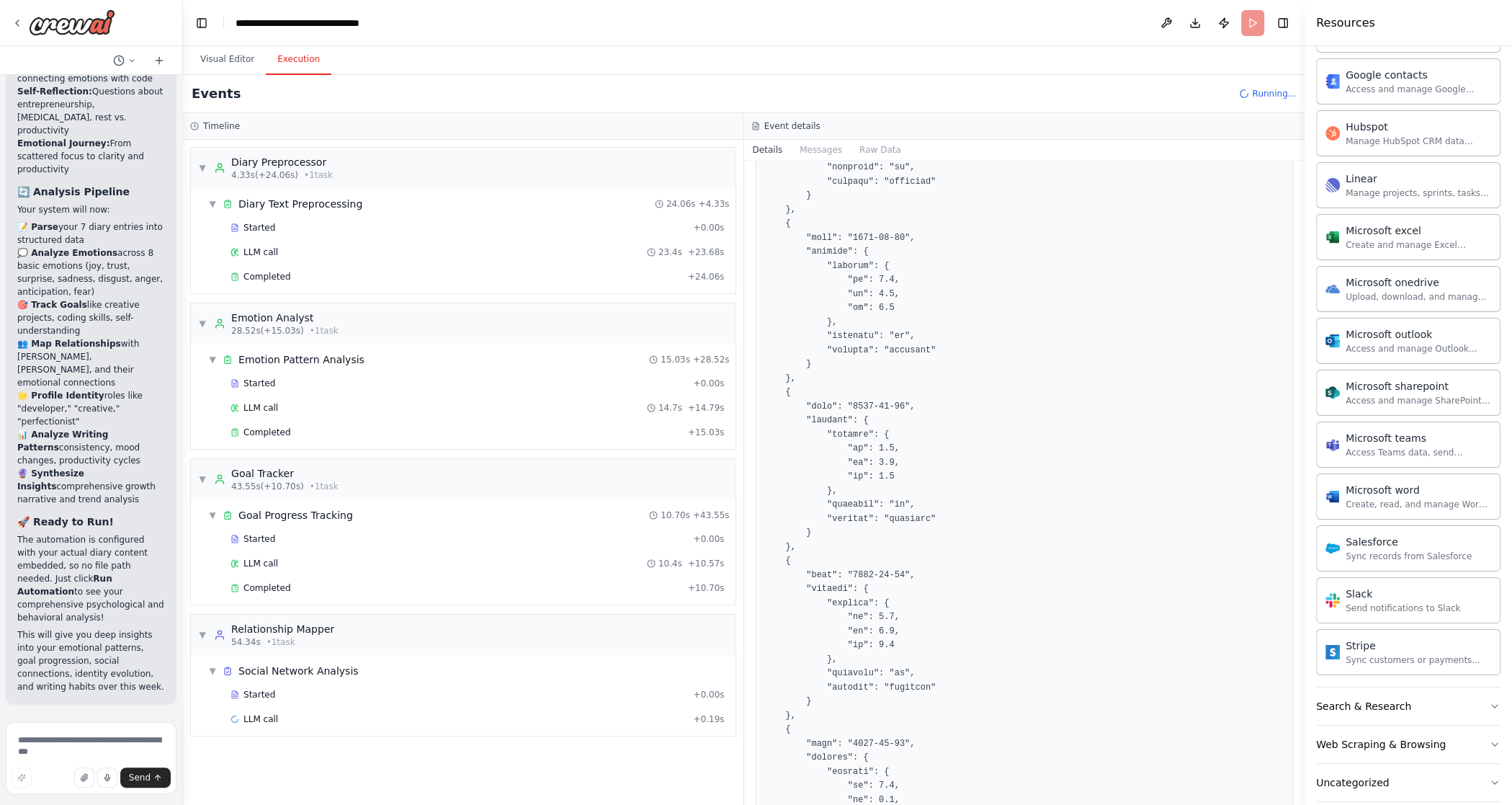
scroll to position [602, 0]
click at [310, 582] on div "Completed" at bounding box center [457, 587] width 452 height 11
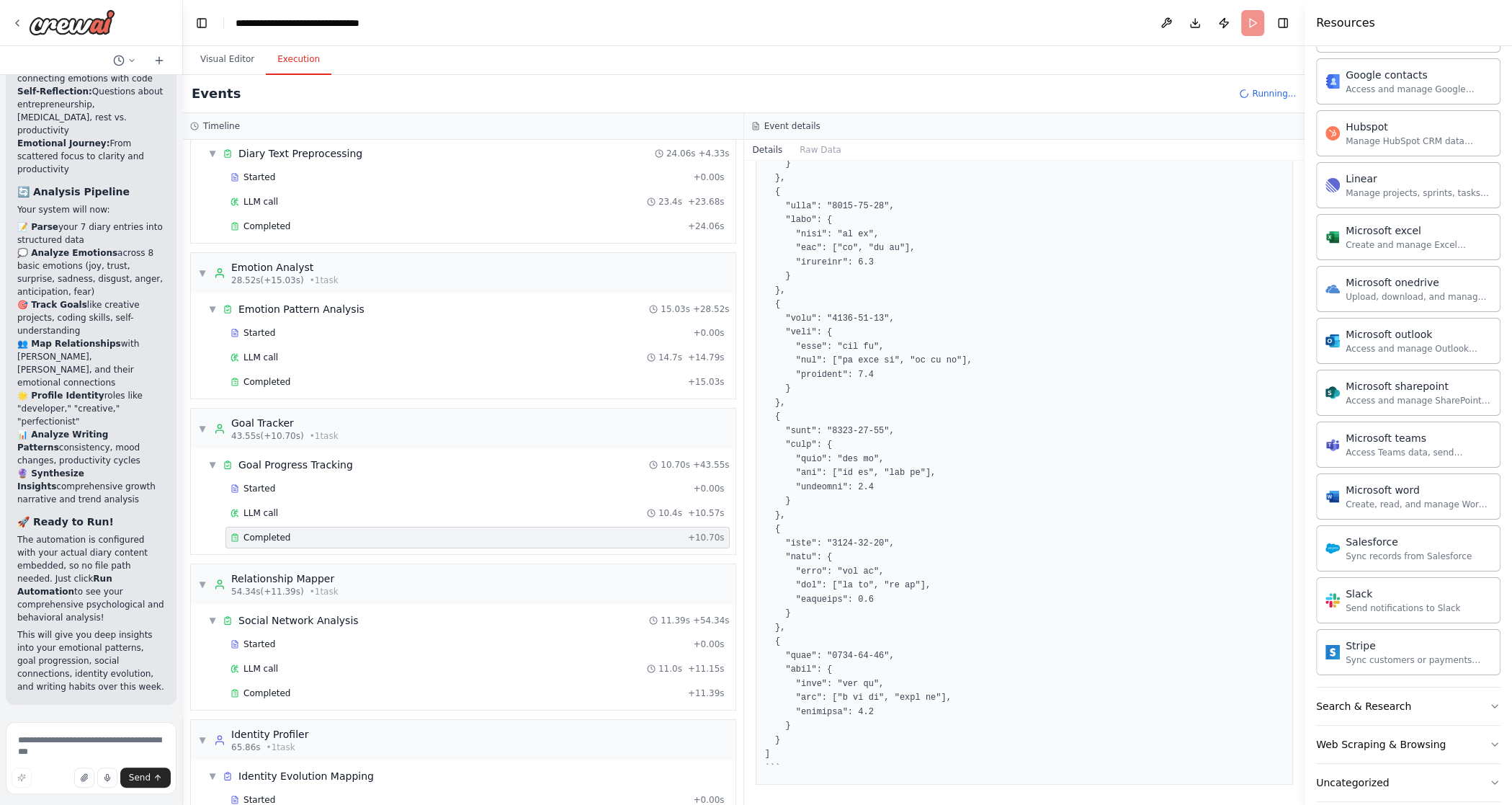
scroll to position [91, 0]
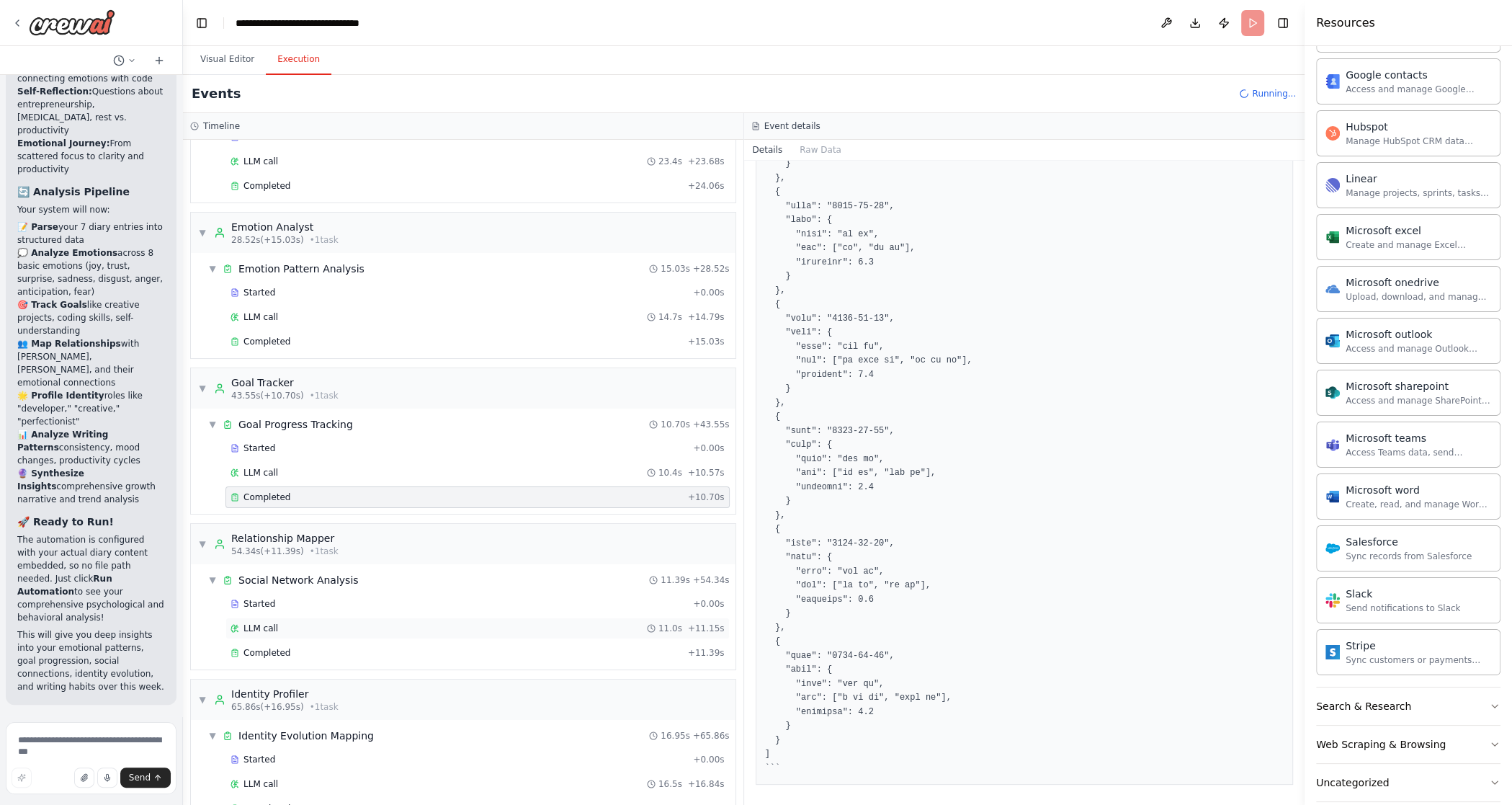
click at [390, 629] on div "Started + 0.00s LLM call 11.0s + 11.15s Completed + 11.39s" at bounding box center [468, 630] width 533 height 74
click at [368, 644] on div "Completed" at bounding box center [457, 652] width 452 height 11
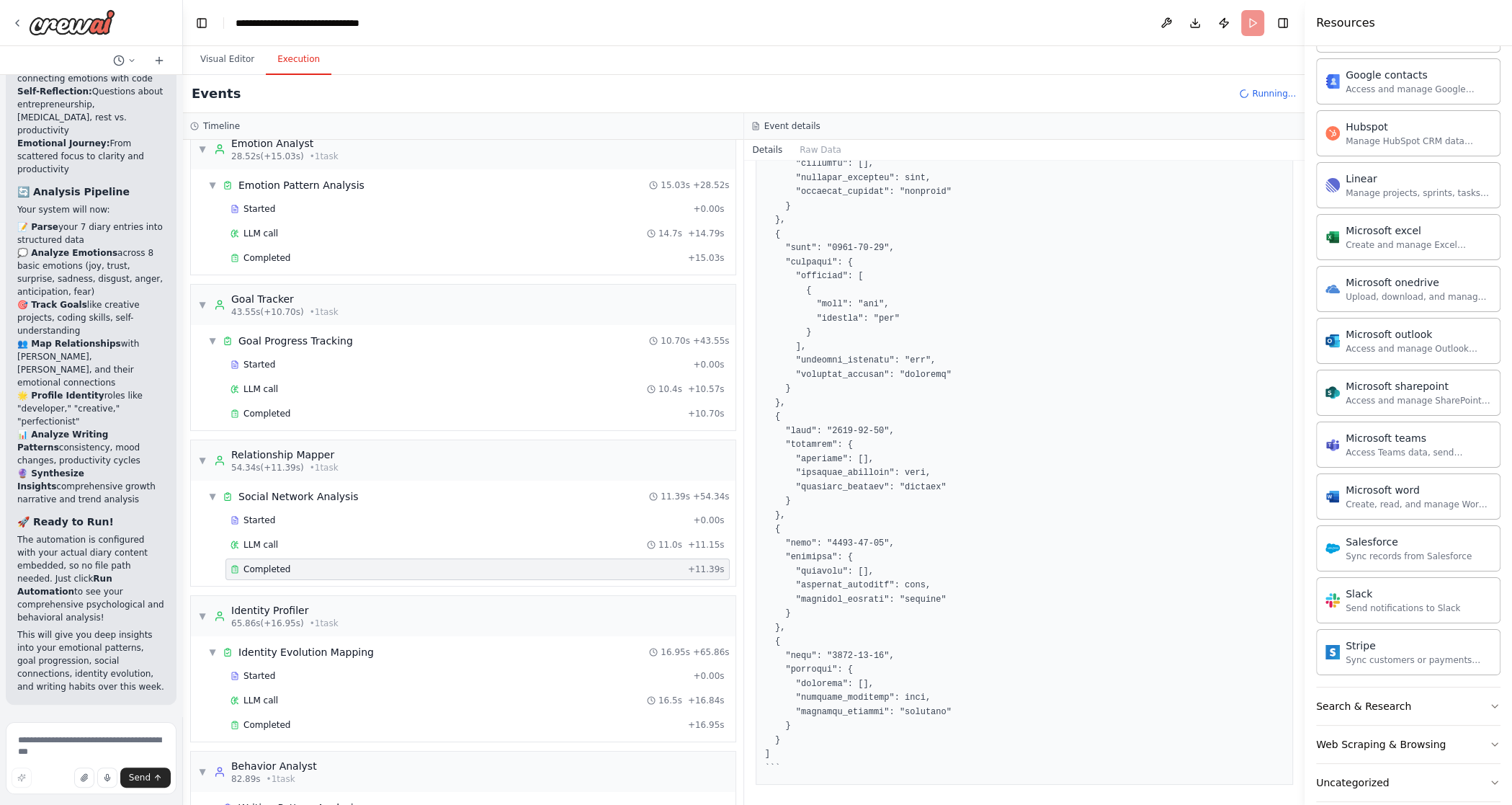
scroll to position [245, 0]
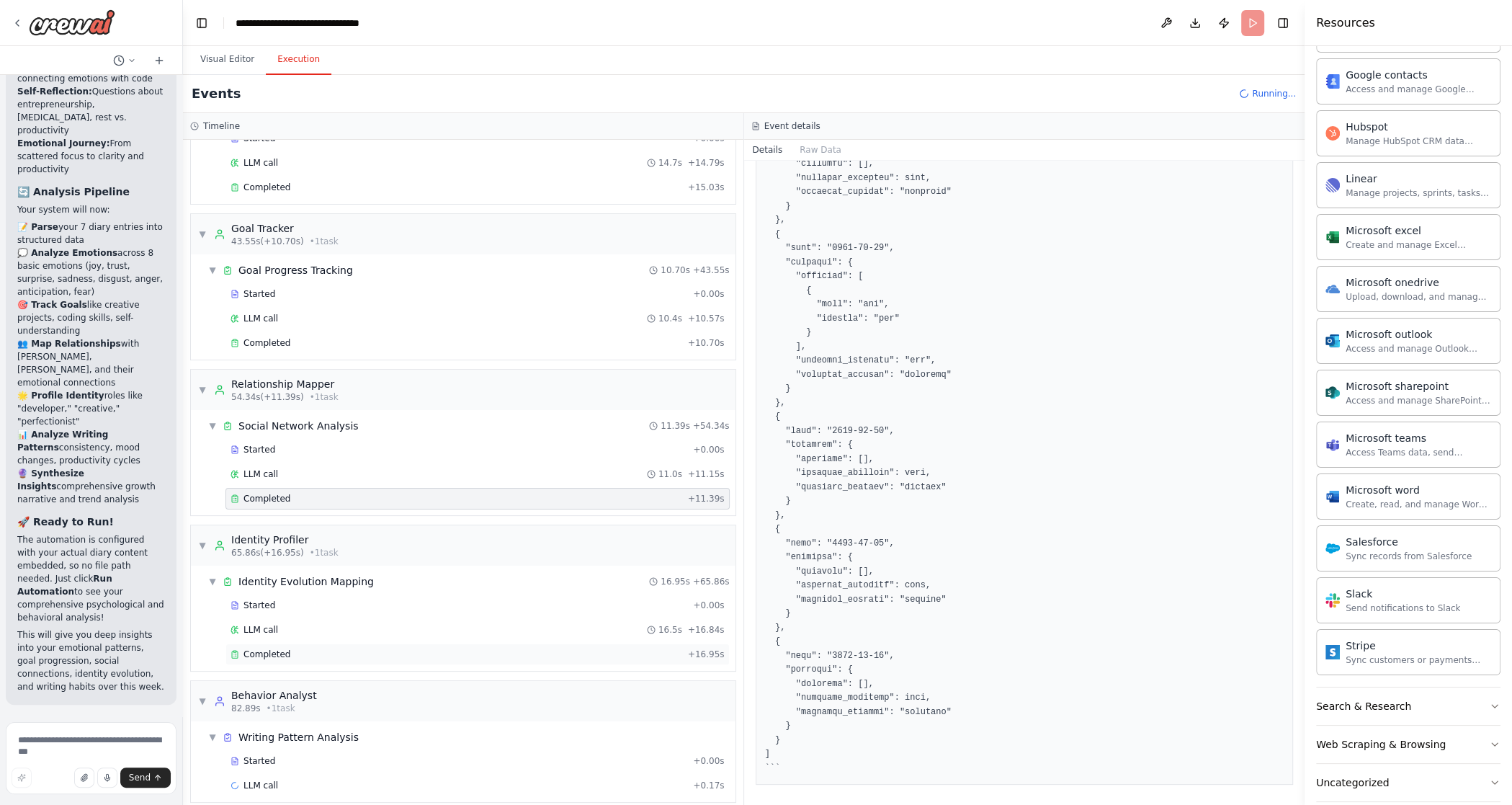
click at [318, 644] on div "Completed" at bounding box center [457, 654] width 452 height 11
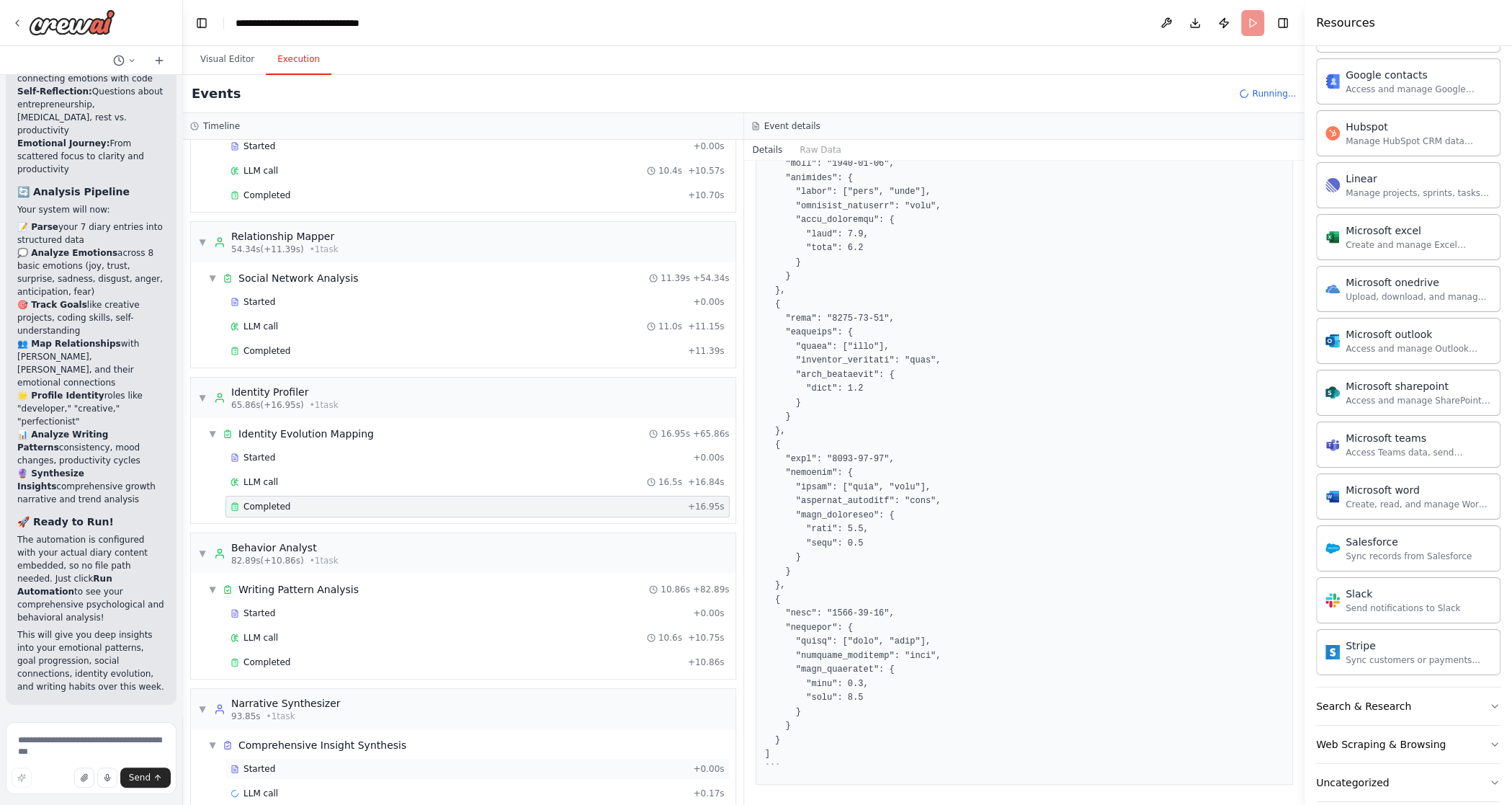
scroll to position [398, 0]
click at [421, 644] on div "Completed" at bounding box center [457, 656] width 452 height 11
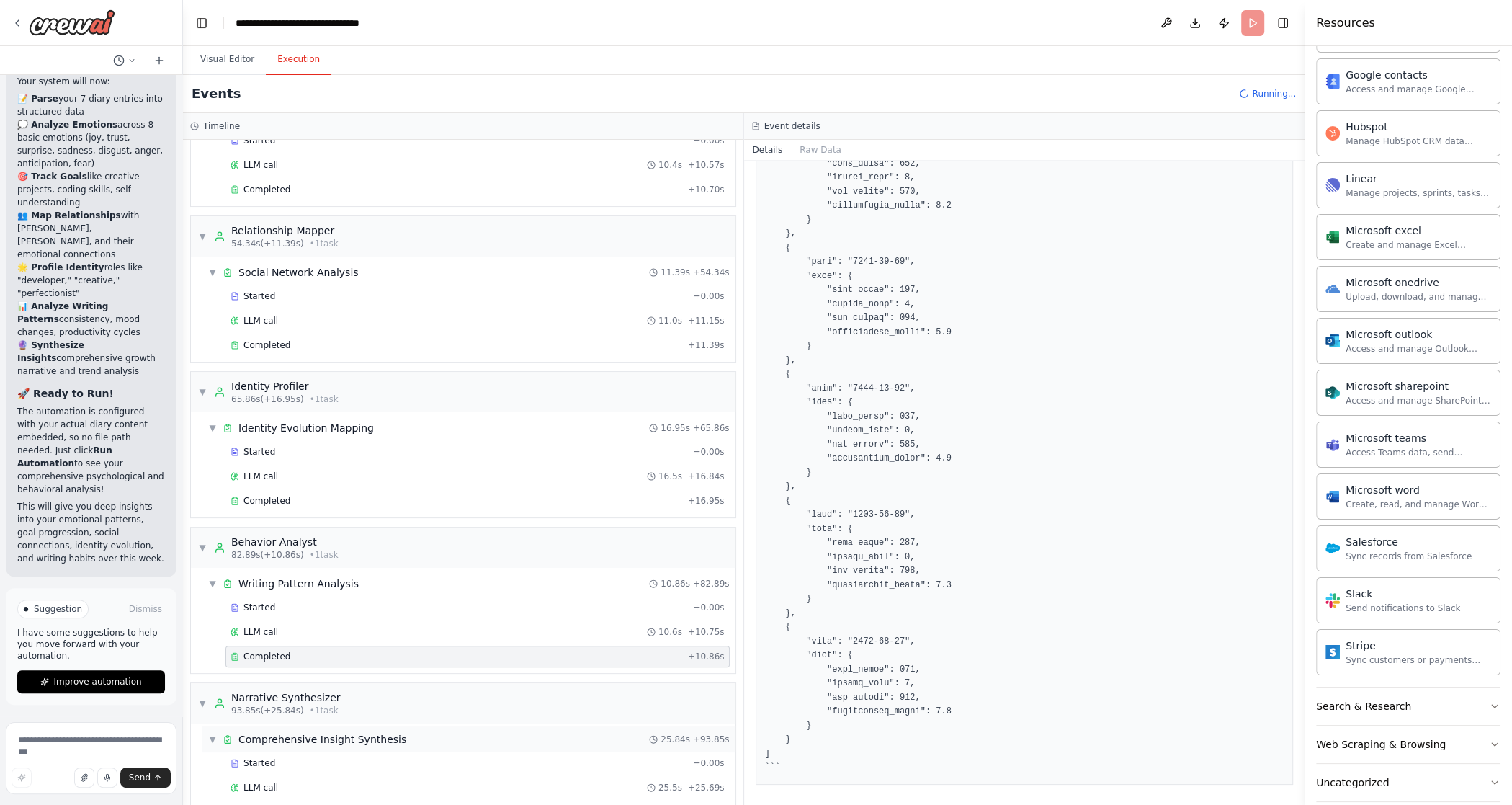
scroll to position [422, 0]
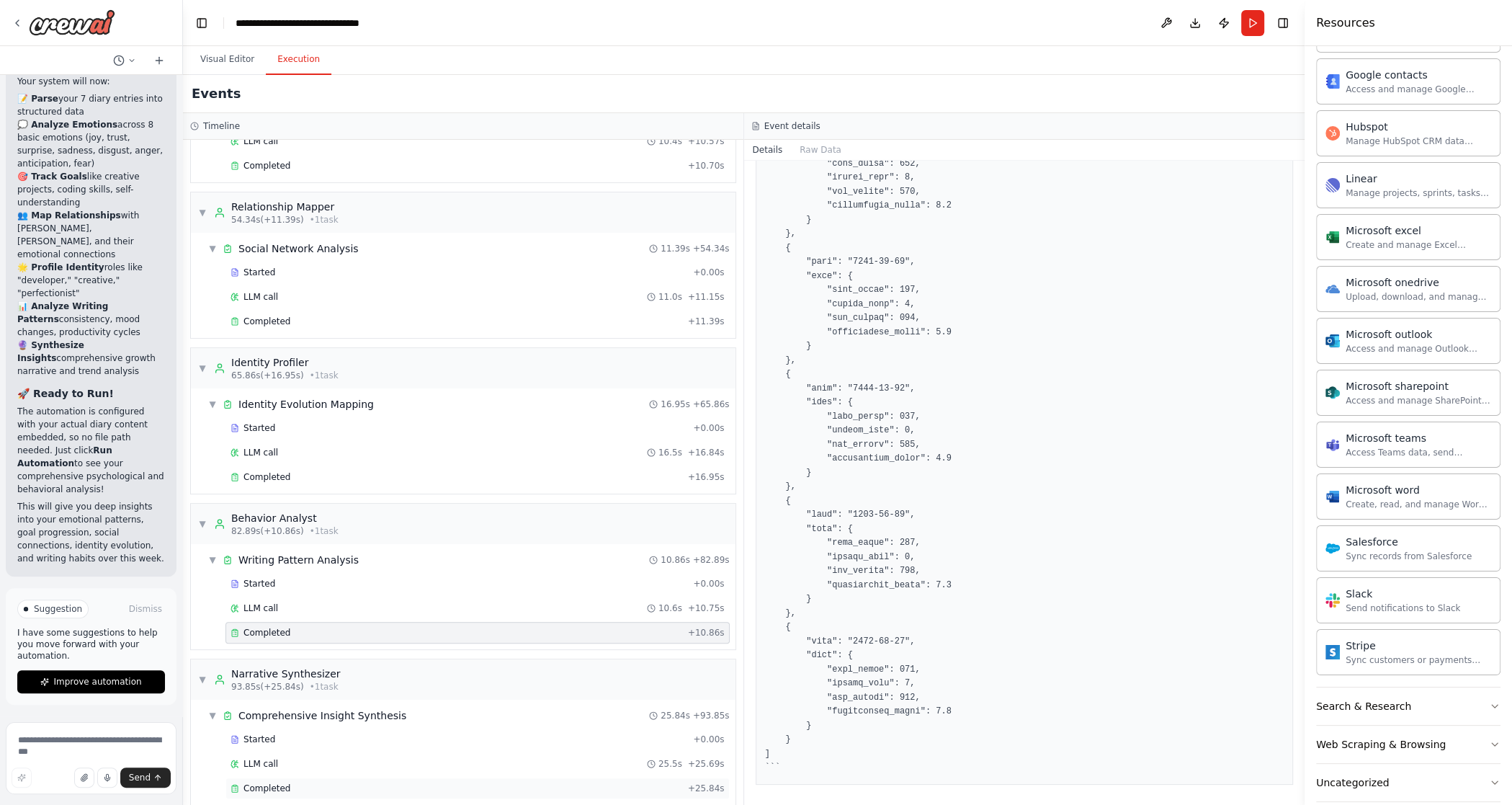
click at [388, 644] on div "Completed" at bounding box center [457, 788] width 452 height 11
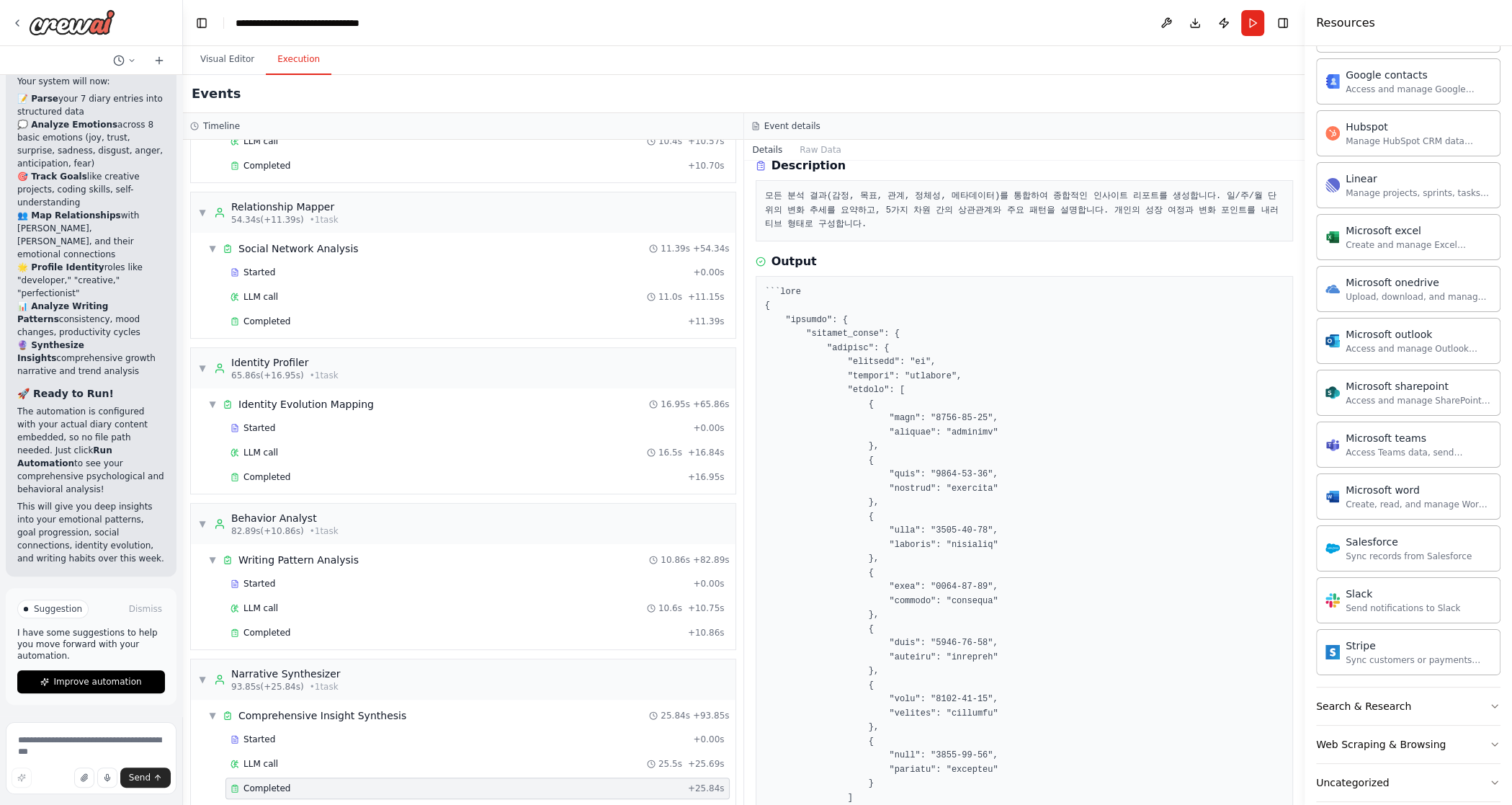
scroll to position [0, 0]
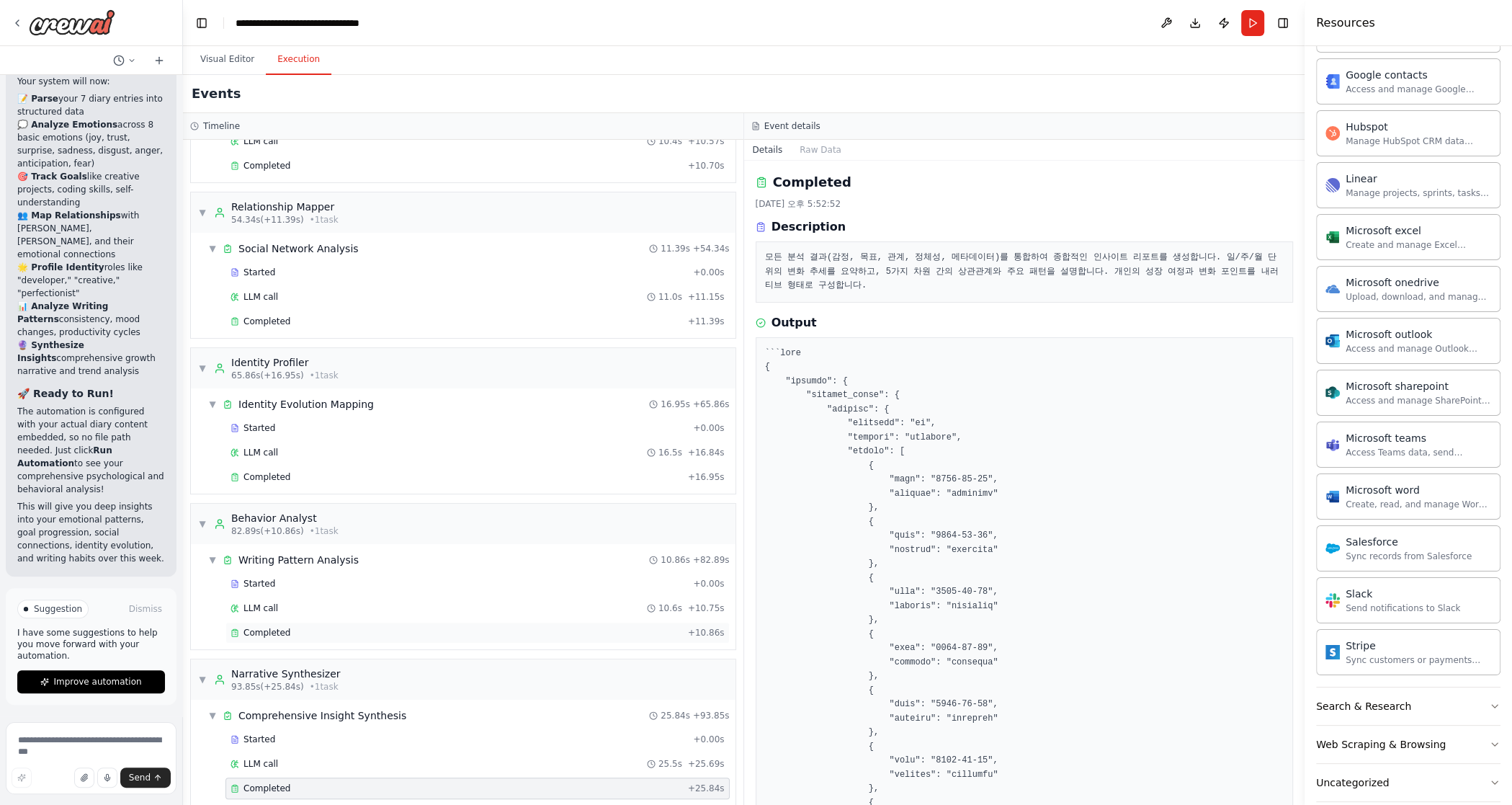
click at [339, 625] on div "Completed + 10.86s" at bounding box center [477, 633] width 504 height 22
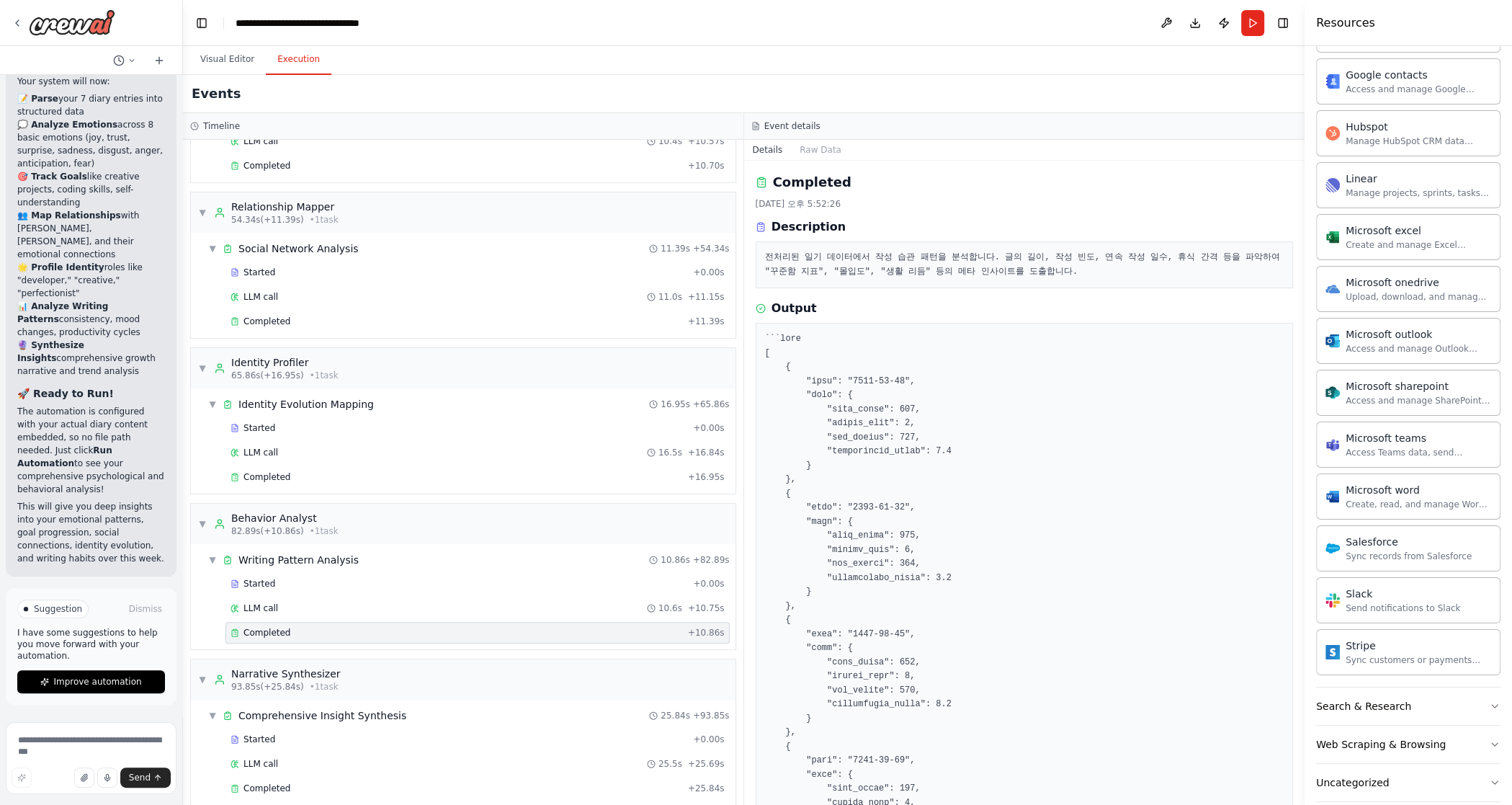
scroll to position [498, 0]
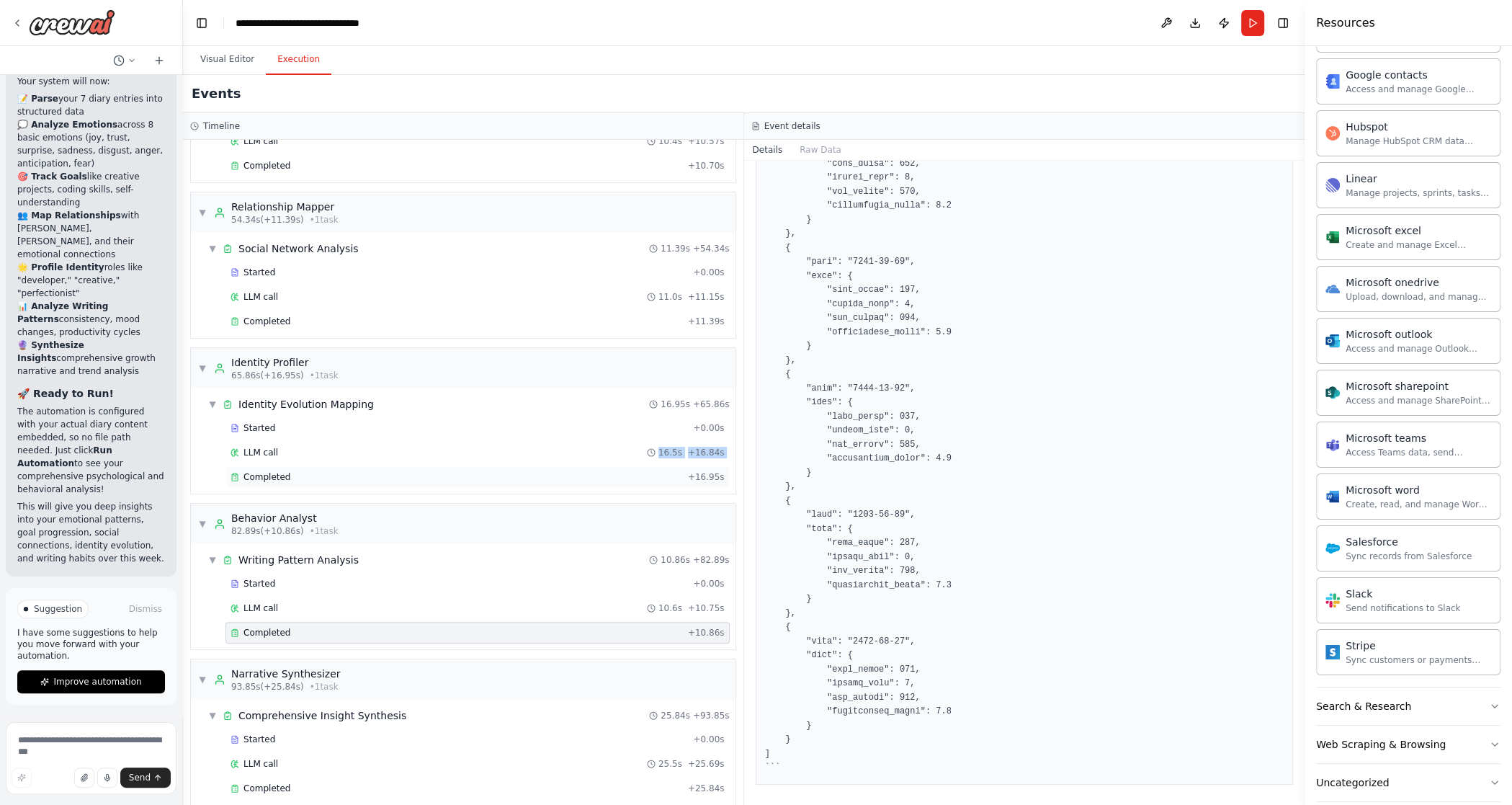
click at [304, 454] on div "Started + 0.00s LLM call 16.5s + 16.84s Completed + 16.95s" at bounding box center [468, 454] width 533 height 74
click at [298, 476] on div "Started + 0.00s LLM call 16.5s + 16.84s Completed + 16.95s" at bounding box center [468, 454] width 533 height 74
click at [301, 472] on div "Completed" at bounding box center [457, 477] width 452 height 11
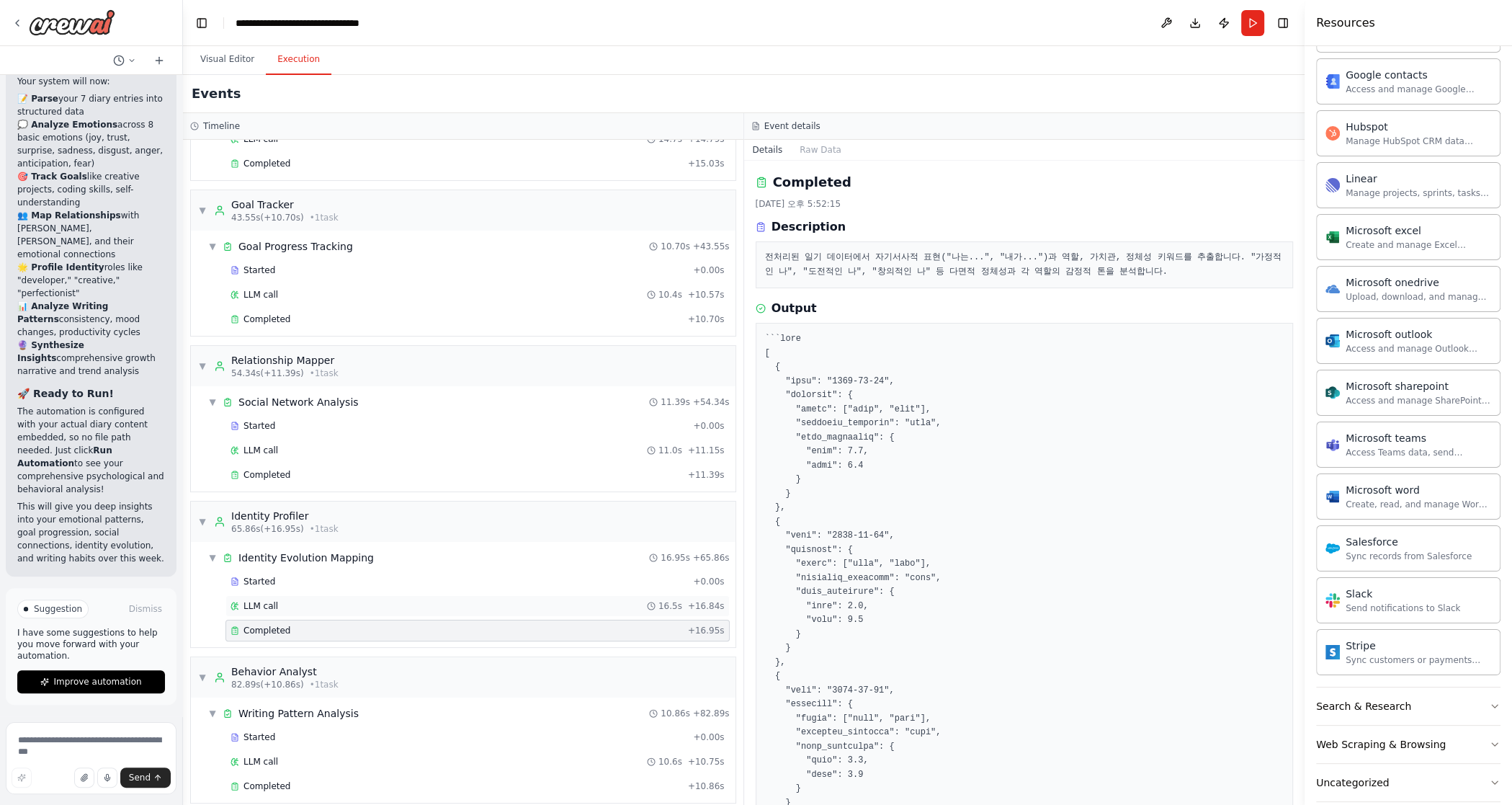
scroll to position [269, 0]
click at [349, 472] on div "Completed + 11.39s" at bounding box center [477, 474] width 504 height 22
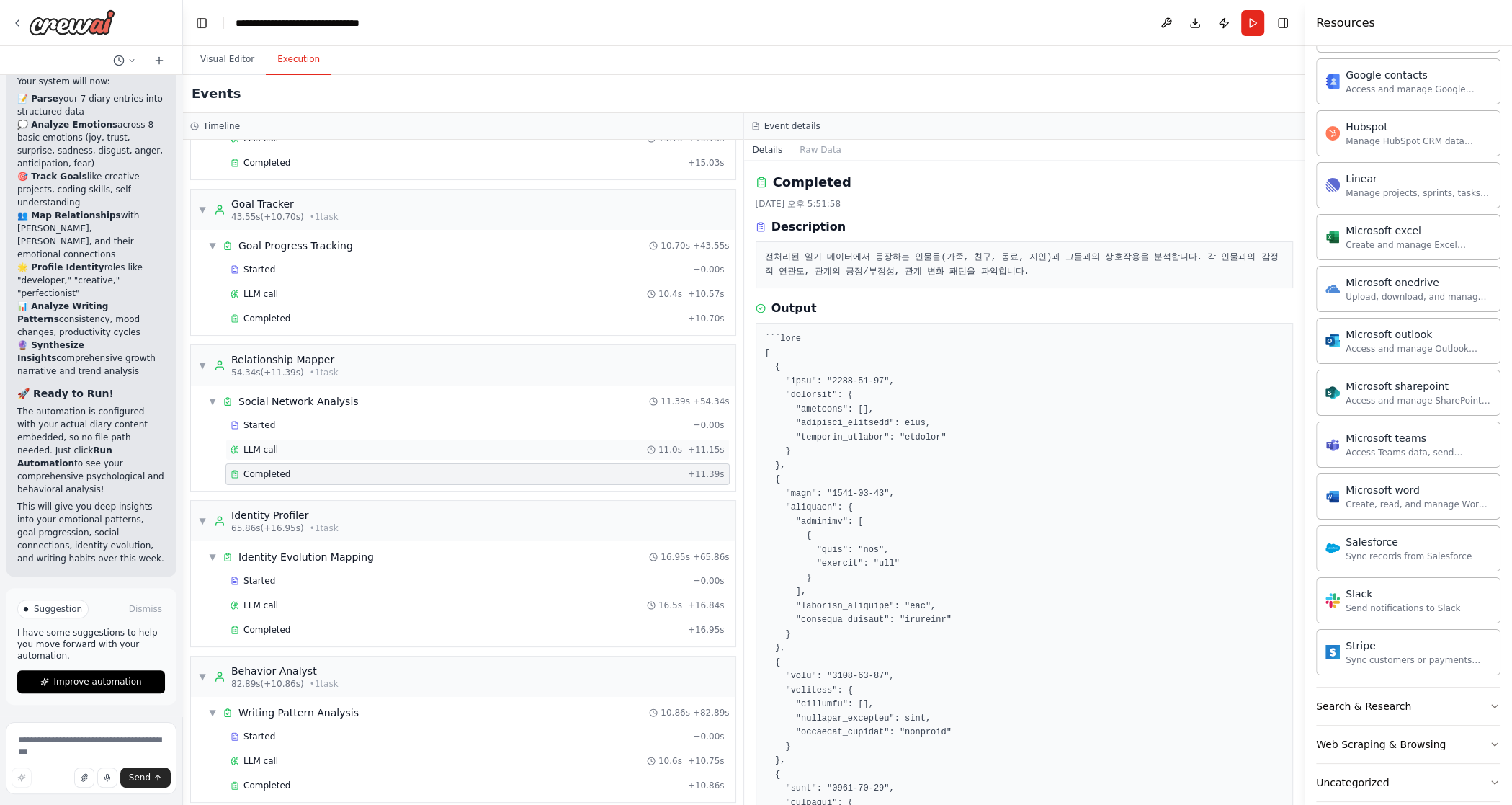
click at [339, 439] on div "LLM call 11.0s + 11.15s" at bounding box center [477, 449] width 504 height 22
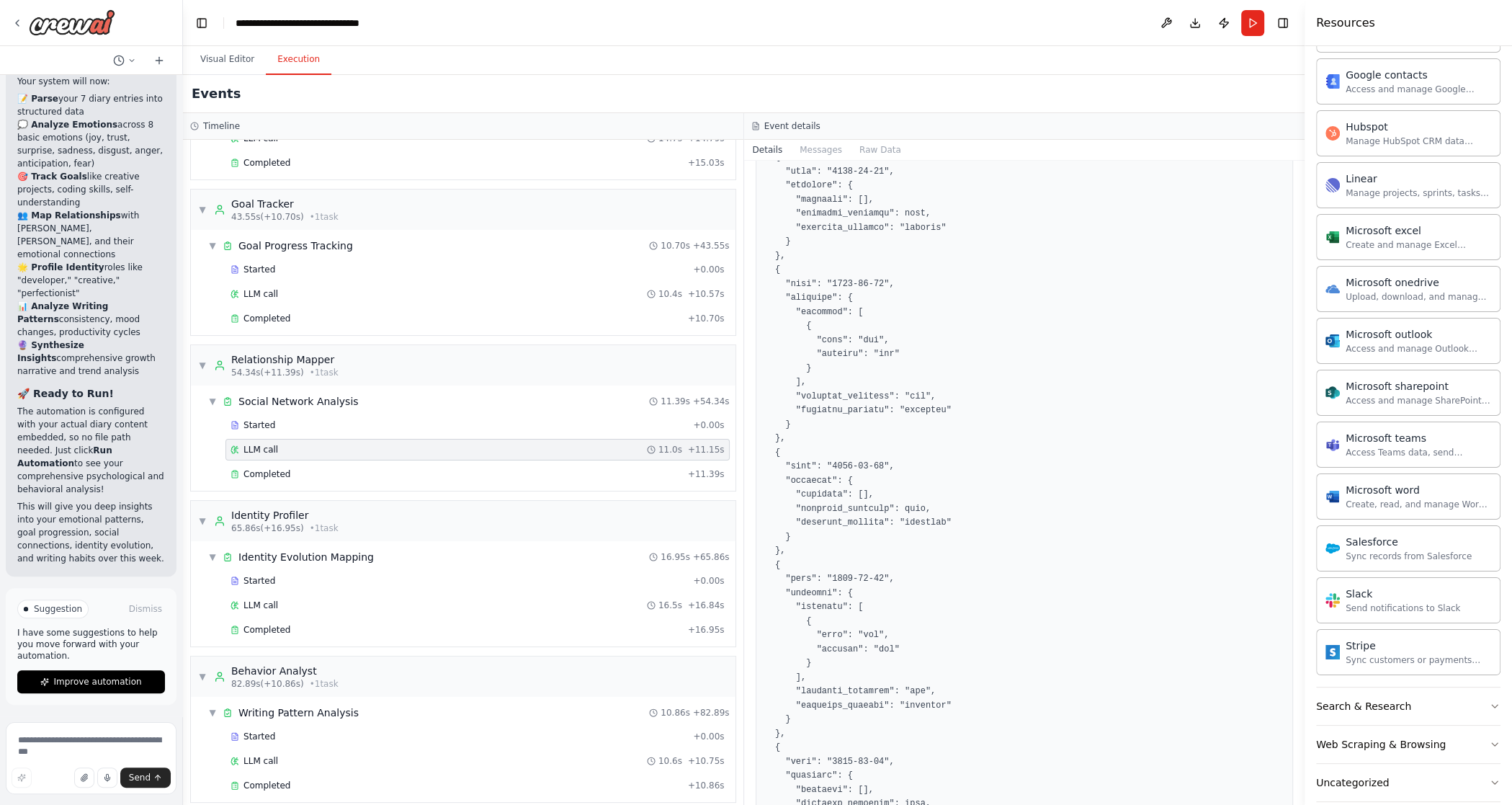
scroll to position [260, 0]
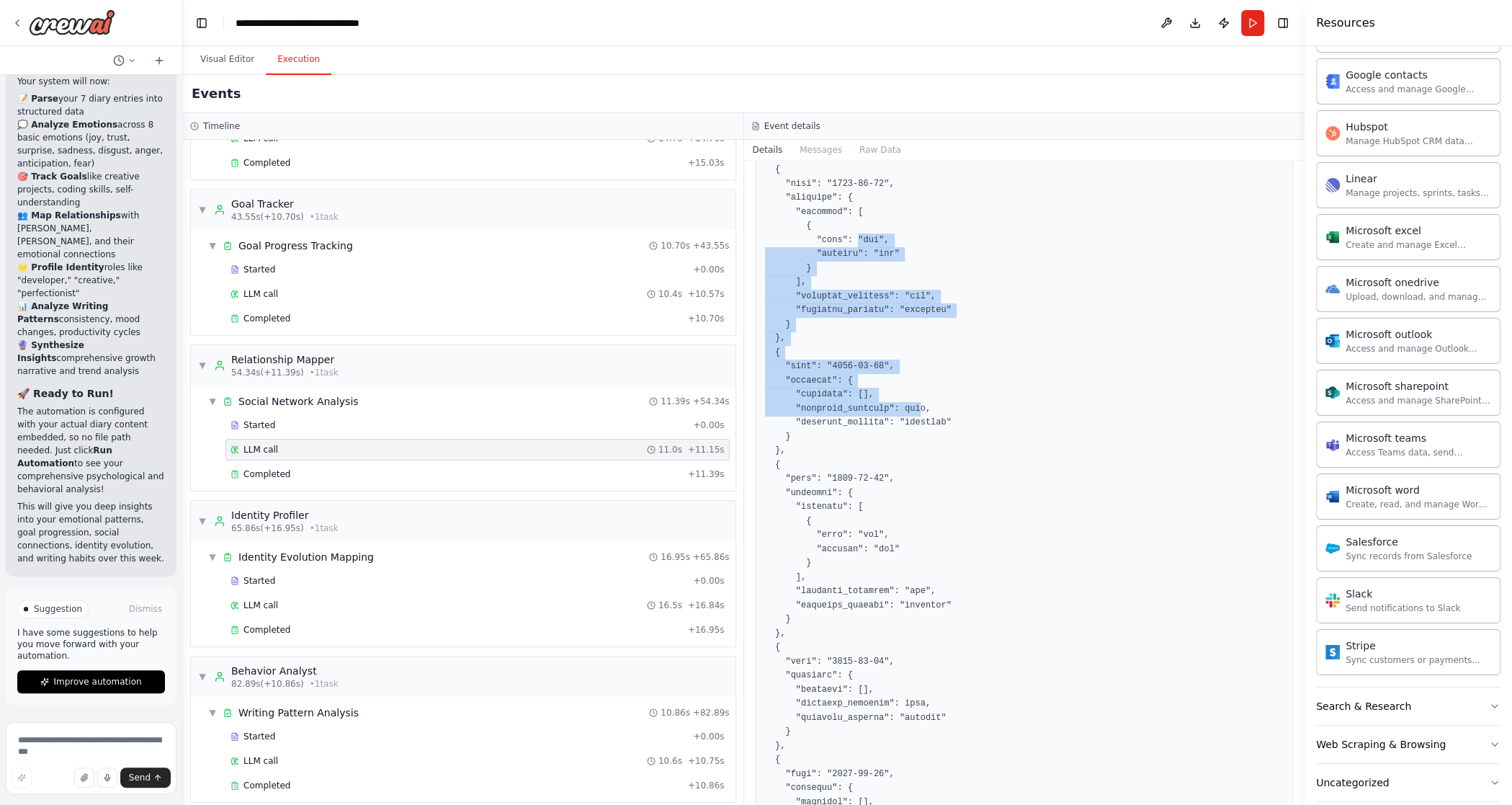
drag, startPoint x: 858, startPoint y: 243, endPoint x: 922, endPoint y: 407, distance: 176.0
click at [891, 407] on pre at bounding box center [1025, 500] width 519 height 1012
click at [891, 407] on pre at bounding box center [1025, 500] width 519 height 1012
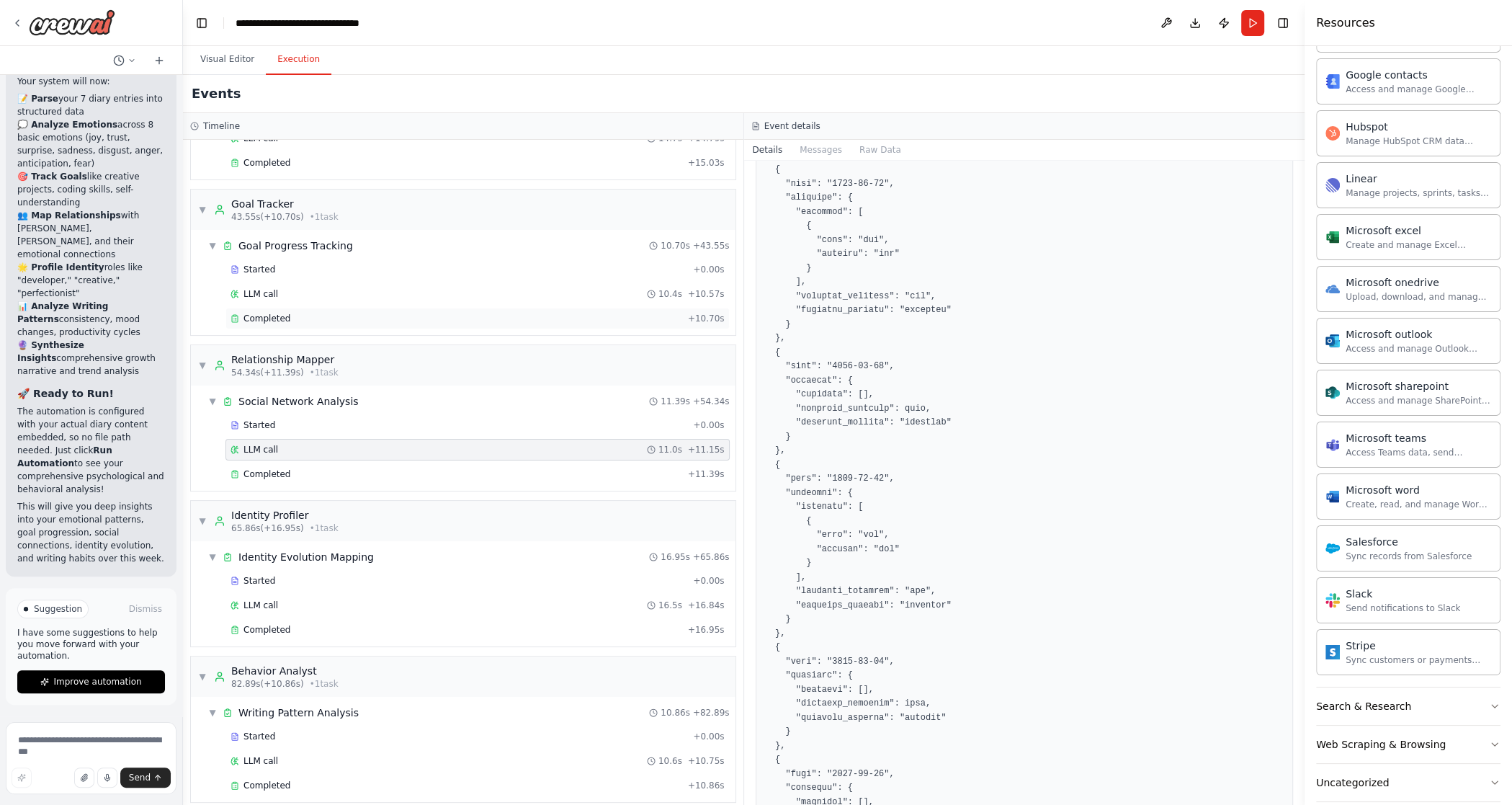
click at [287, 315] on div "Completed" at bounding box center [457, 318] width 452 height 11
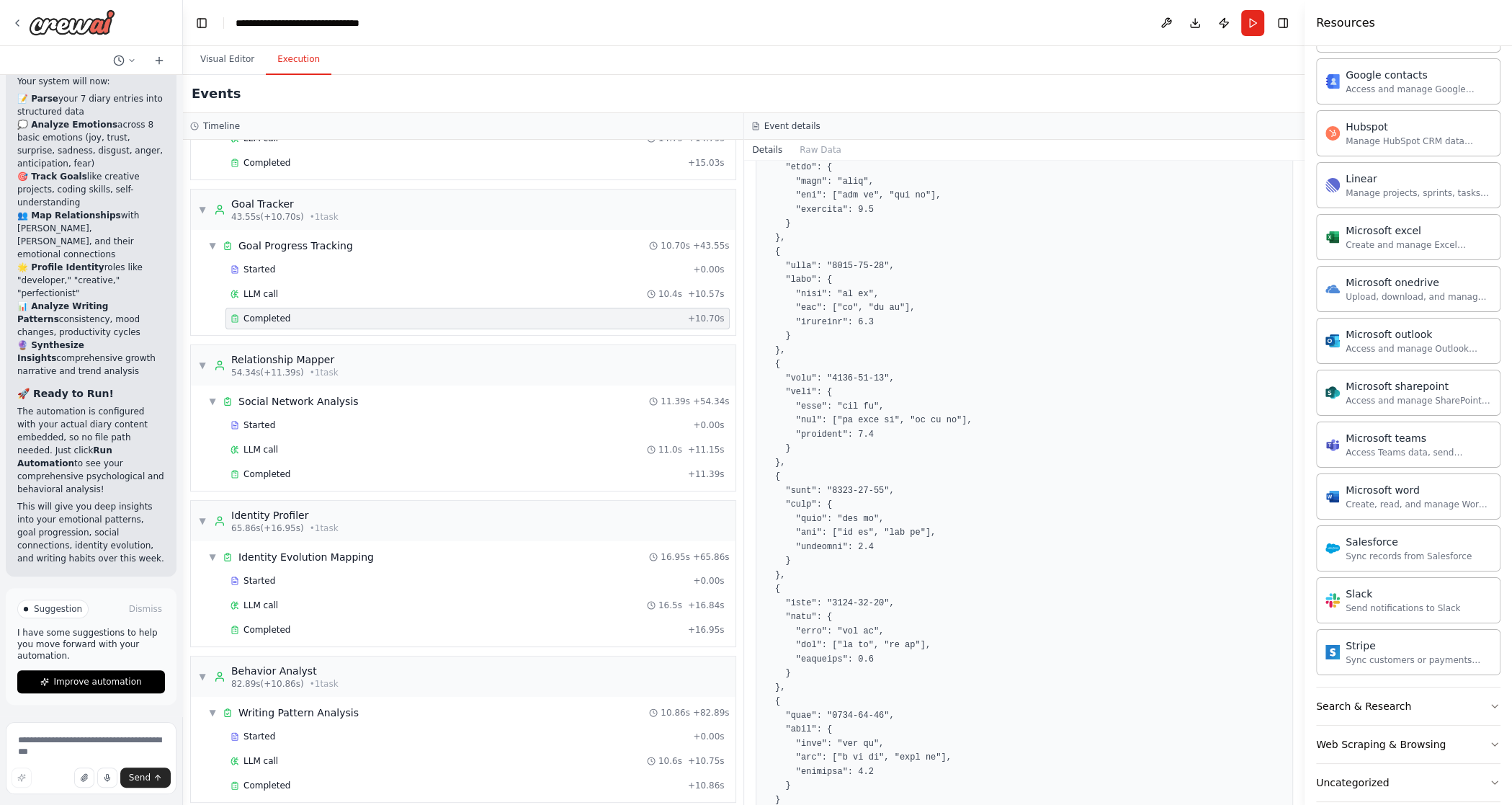
scroll to position [345, 0]
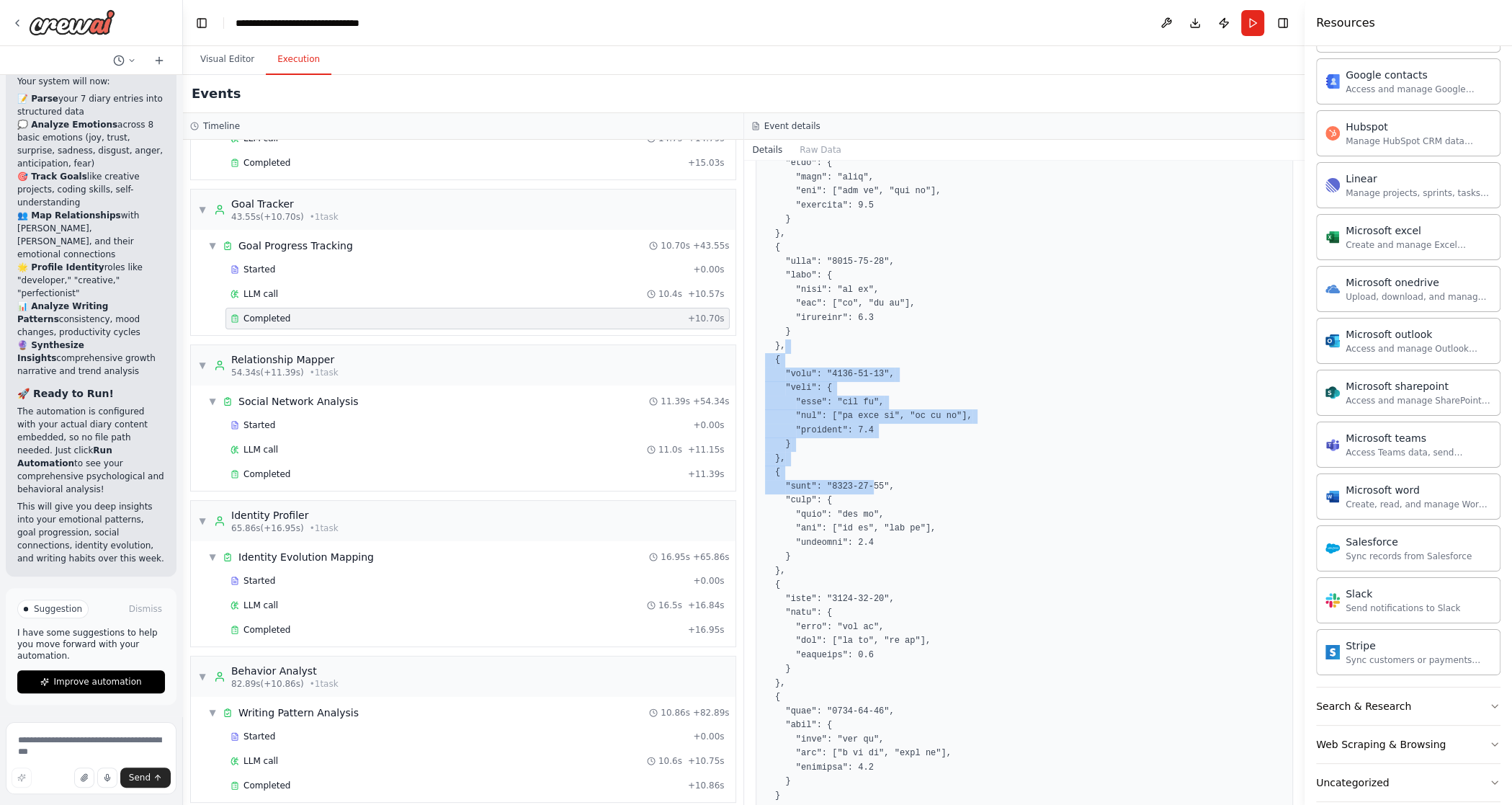
drag, startPoint x: 832, startPoint y: 341, endPoint x: 876, endPoint y: 482, distance: 147.7
click at [876, 482] on pre at bounding box center [1025, 410] width 519 height 843
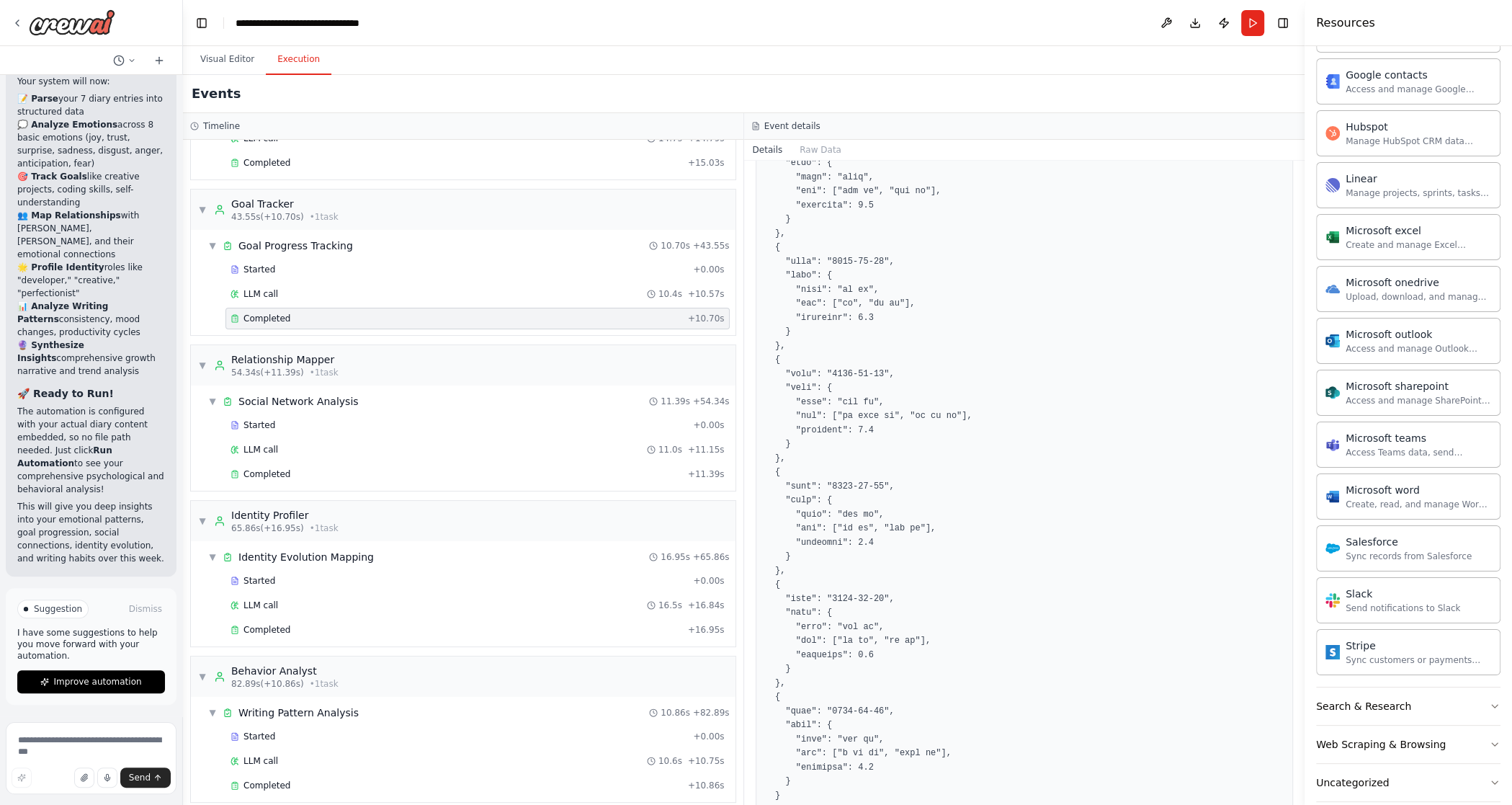
click at [878, 485] on pre at bounding box center [1025, 410] width 519 height 843
drag, startPoint x: 847, startPoint y: 404, endPoint x: 892, endPoint y: 399, distance: 45.3
click at [891, 399] on pre at bounding box center [1025, 410] width 519 height 843
drag, startPoint x: 844, startPoint y: 500, endPoint x: 991, endPoint y: 509, distance: 147.3
click at [891, 509] on pre at bounding box center [1025, 410] width 519 height 843
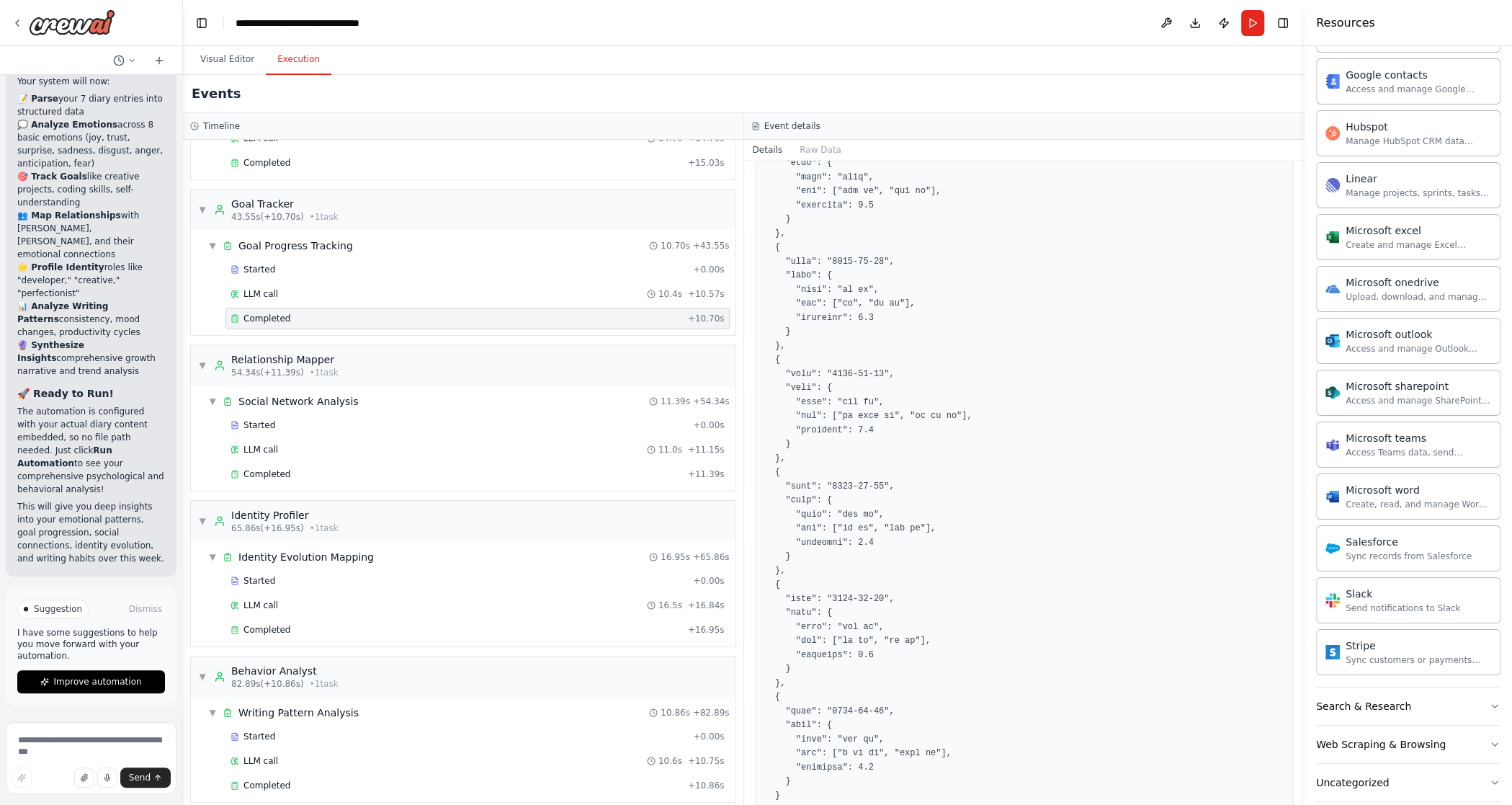
click at [833, 560] on pre at bounding box center [1025, 410] width 519 height 843
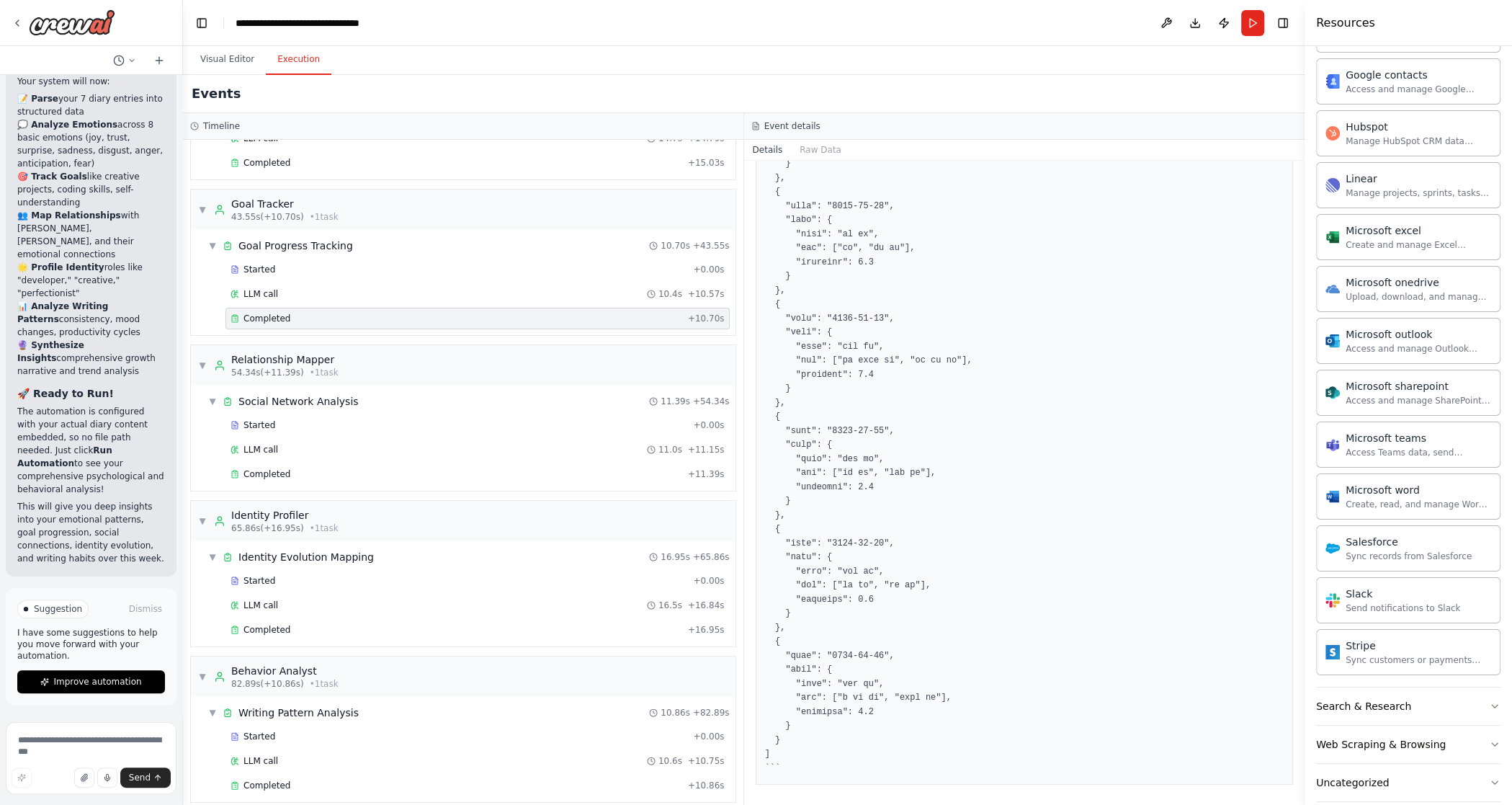
scroll to position [400, 0]
drag, startPoint x: 845, startPoint y: 574, endPoint x: 957, endPoint y: 569, distance: 112.1
click at [891, 569] on pre at bounding box center [1025, 354] width 519 height 843
click at [891, 570] on pre at bounding box center [1025, 354] width 519 height 843
drag, startPoint x: 953, startPoint y: 583, endPoint x: 834, endPoint y: 583, distance: 119.0
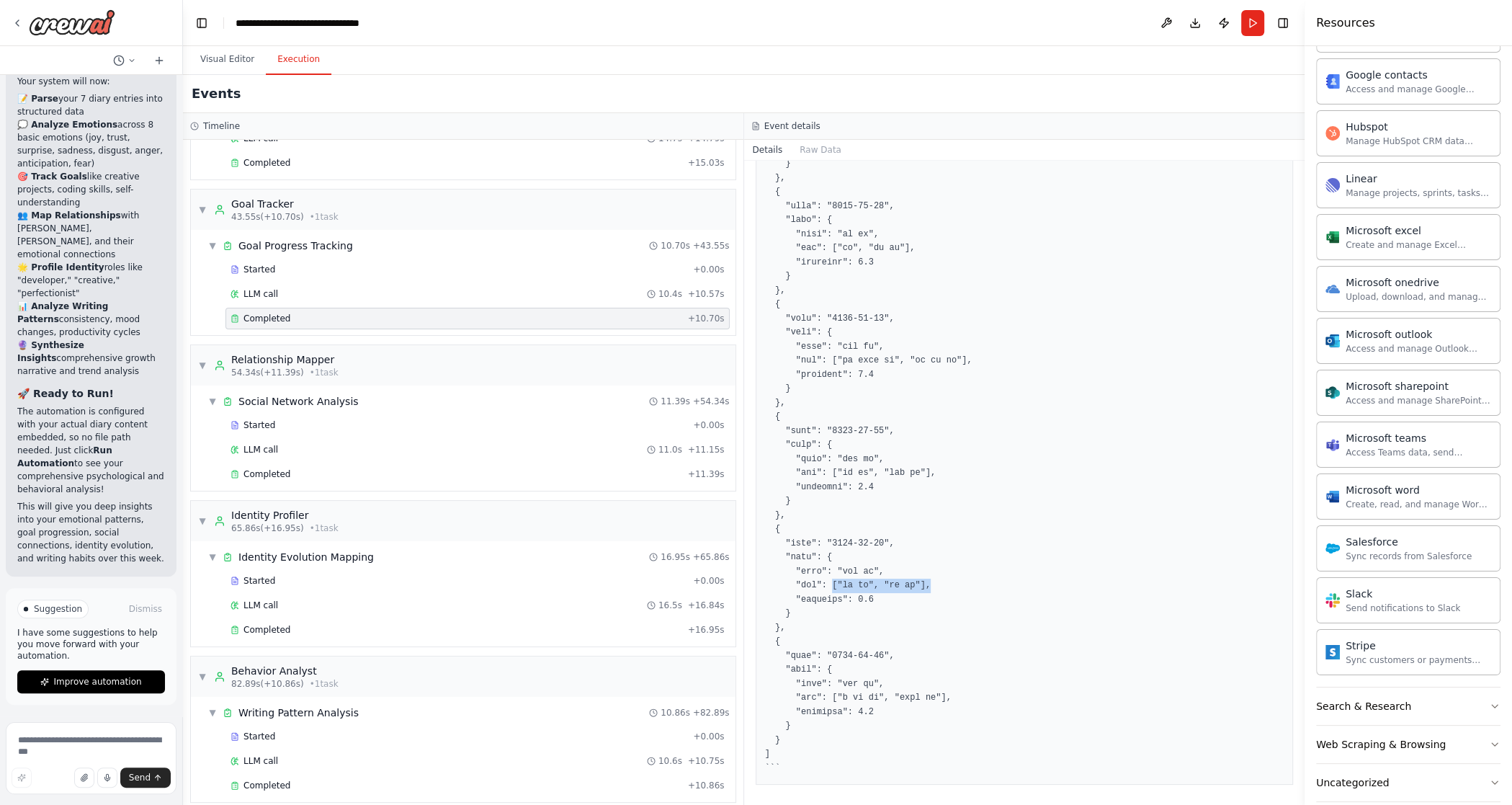
click at [834, 583] on pre at bounding box center [1025, 354] width 519 height 843
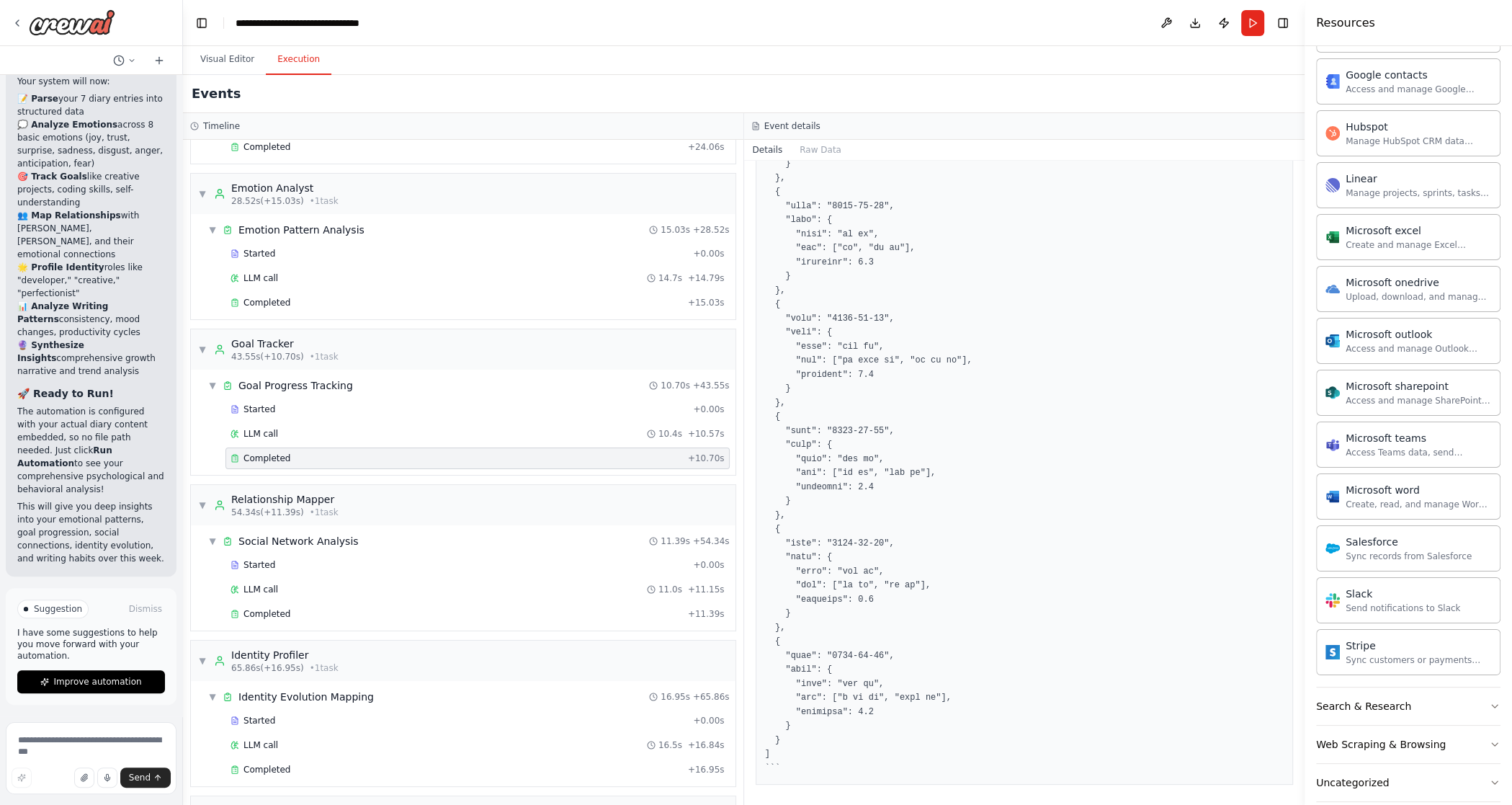
scroll to position [396, 0]
drag, startPoint x: 842, startPoint y: 476, endPoint x: 923, endPoint y: 479, distance: 81.1
click at [891, 479] on pre at bounding box center [1025, 357] width 519 height 843
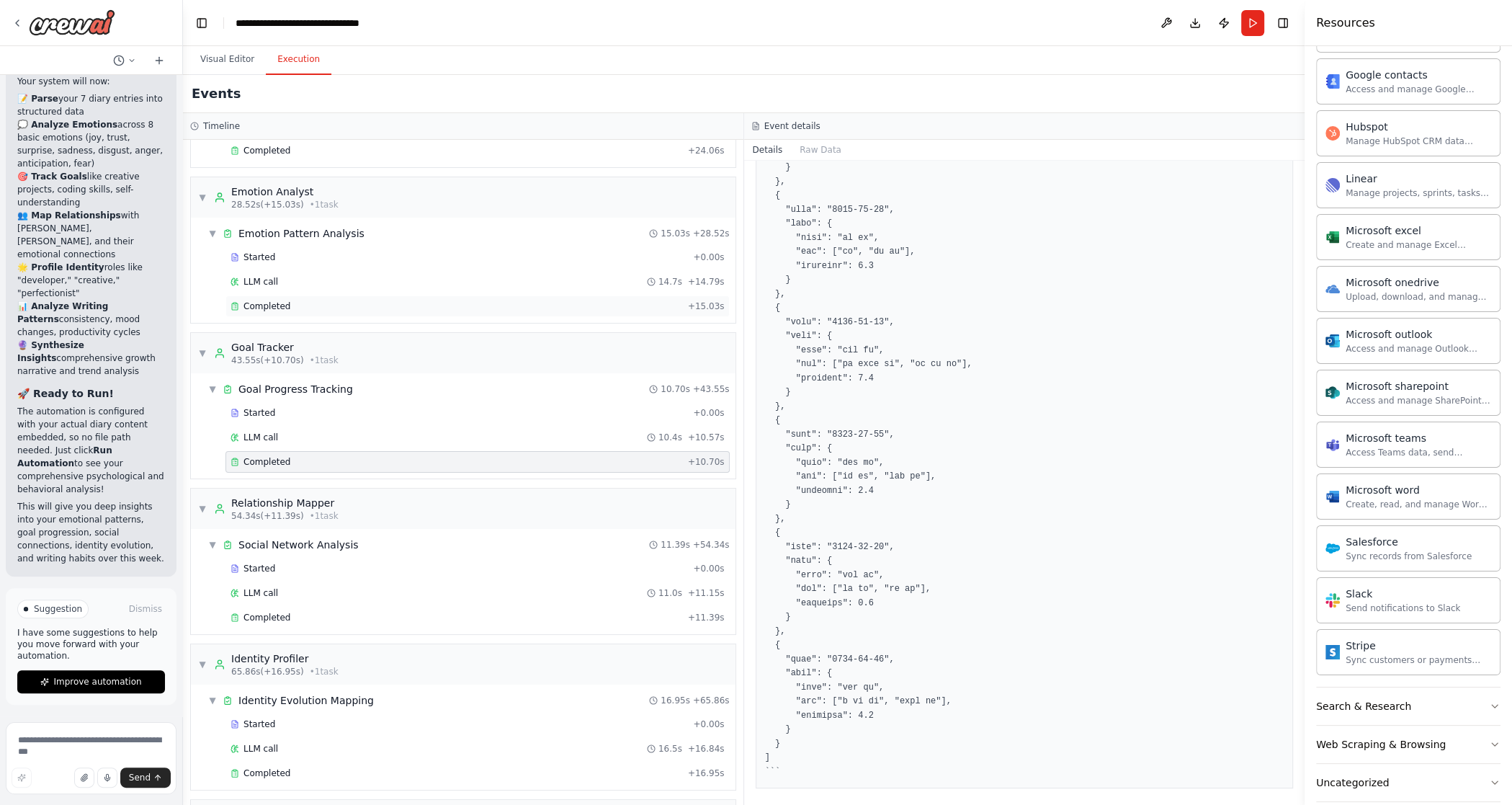
click at [285, 301] on span "Completed" at bounding box center [266, 306] width 47 height 11
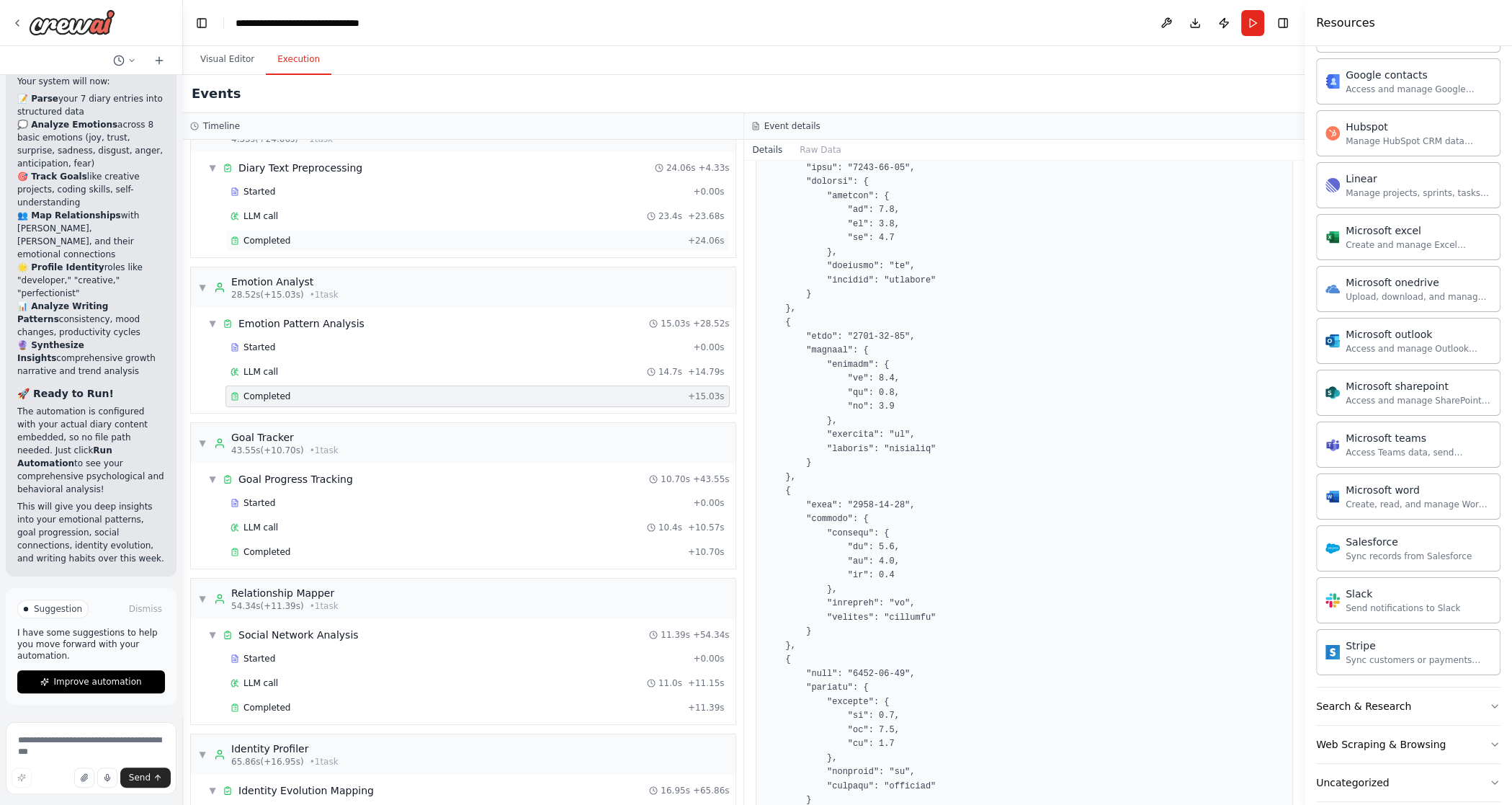
scroll to position [0, 0]
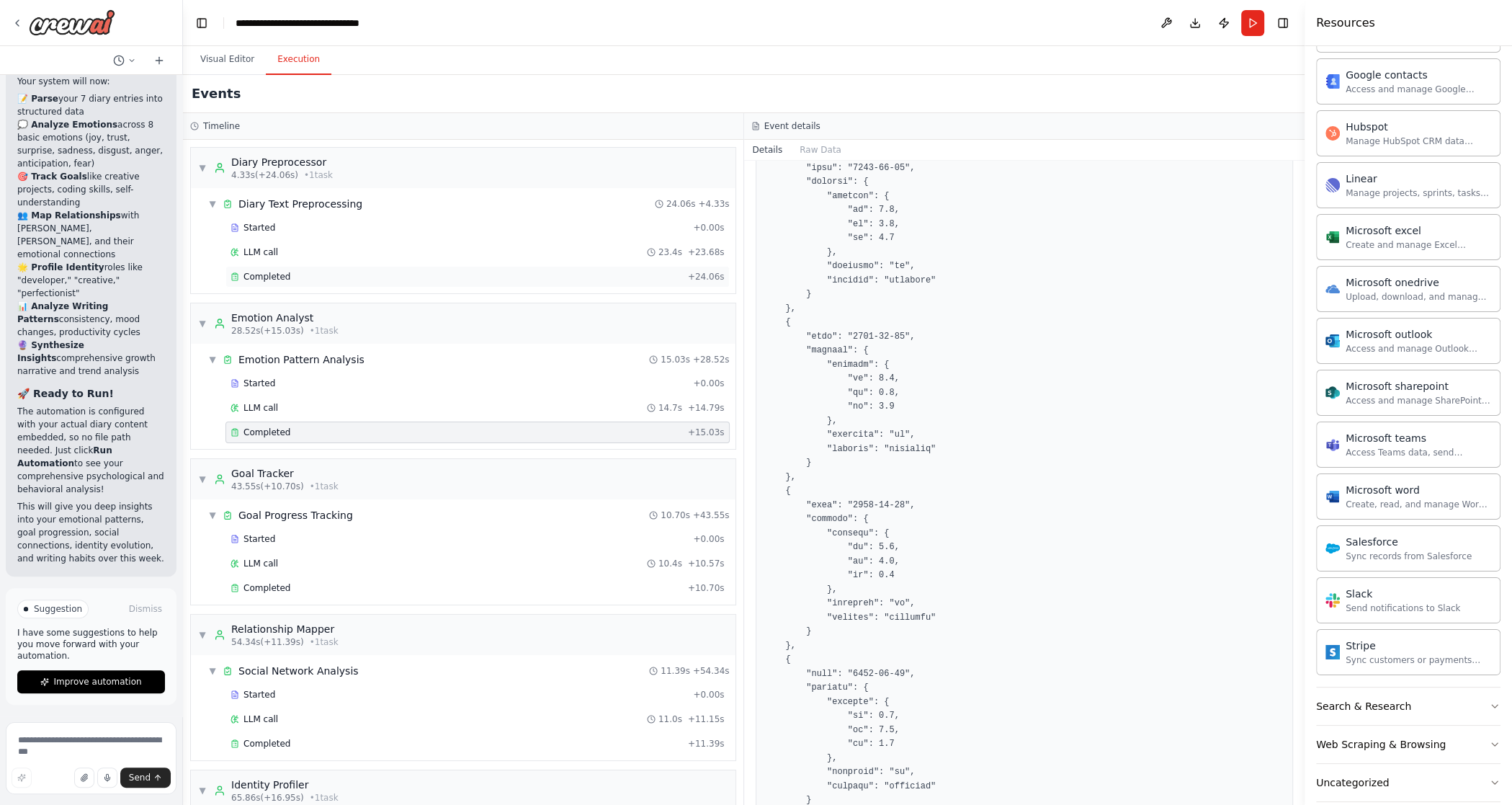
click at [292, 272] on div "Completed" at bounding box center [457, 276] width 452 height 11
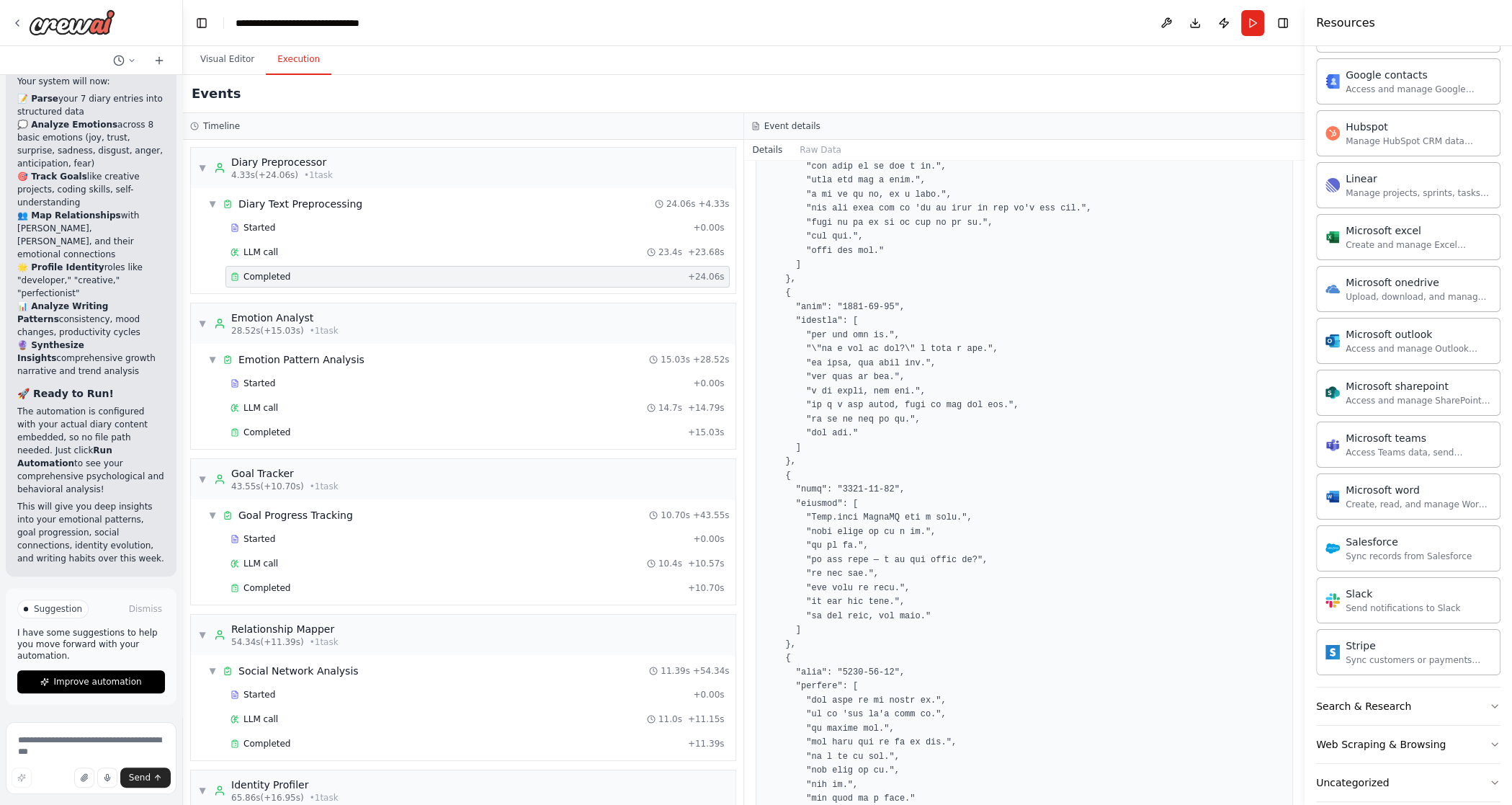
scroll to position [635, 0]
click at [853, 264] on pre at bounding box center [1025, 737] width 519 height 1321
click at [882, 332] on pre at bounding box center [1025, 737] width 519 height 1321
click at [891, 311] on pre at bounding box center [1025, 737] width 519 height 1321
click at [882, 350] on pre at bounding box center [1025, 737] width 519 height 1321
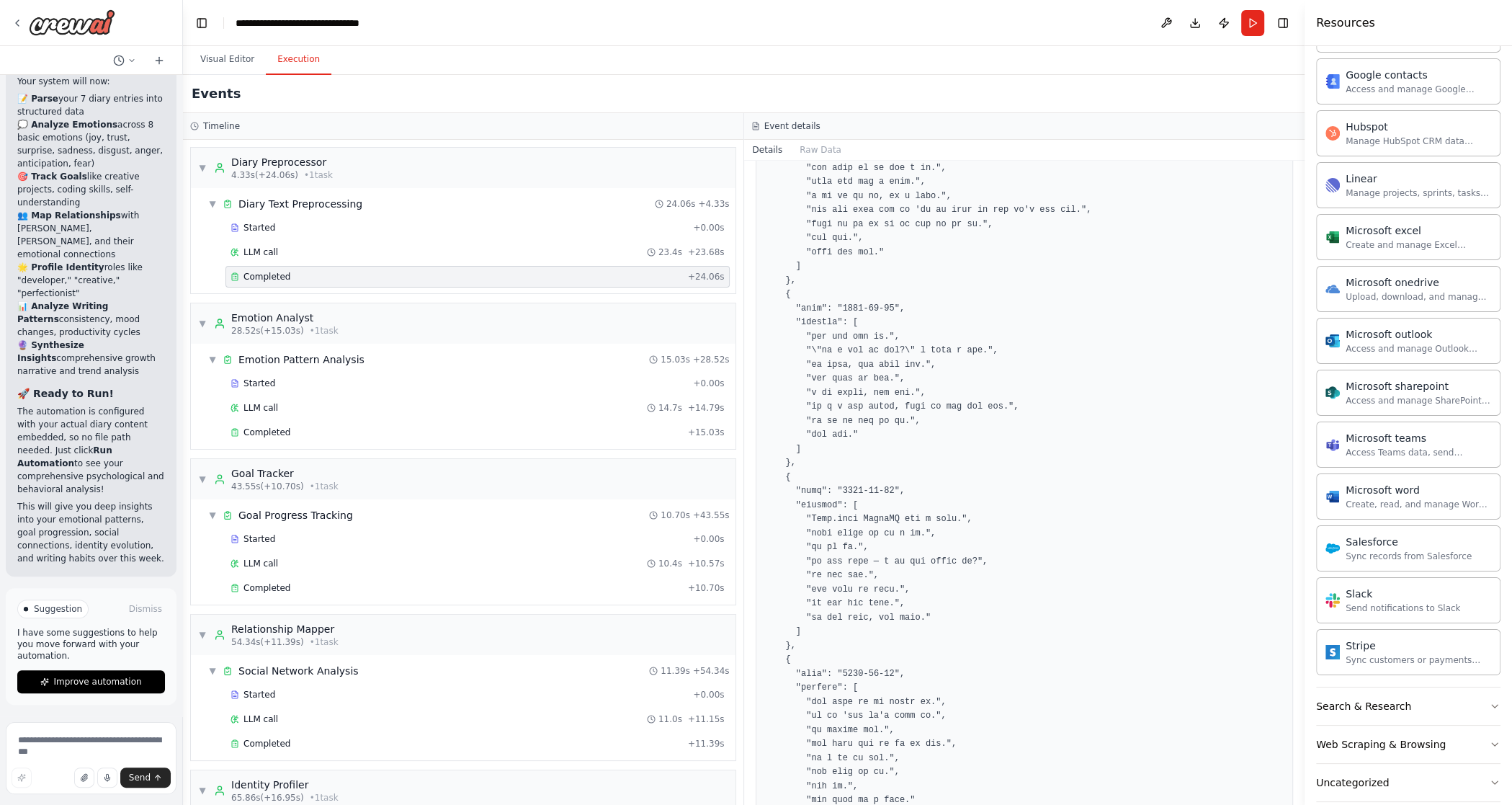
click at [880, 384] on pre at bounding box center [1025, 737] width 519 height 1321
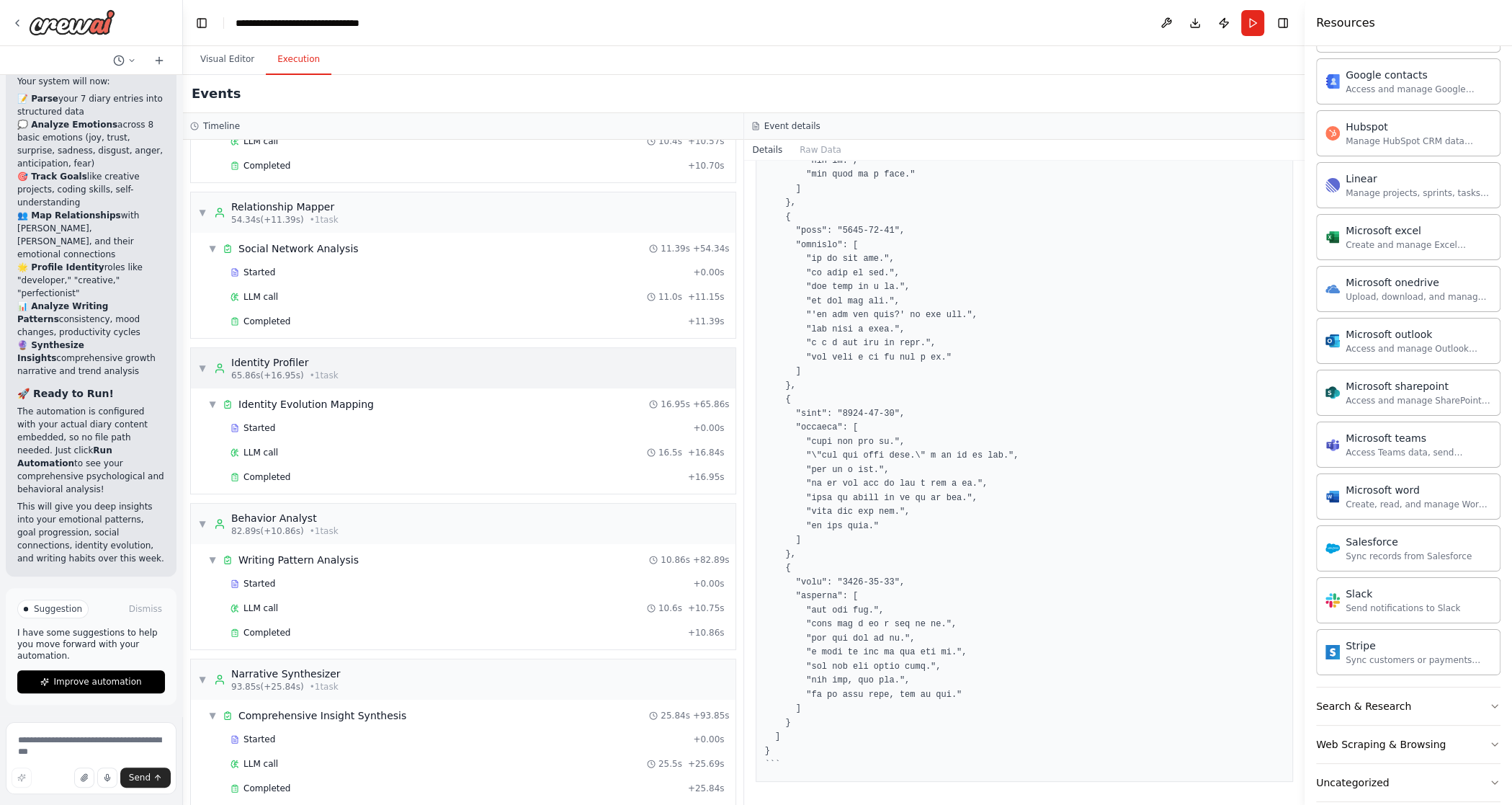
scroll to position [93, 0]
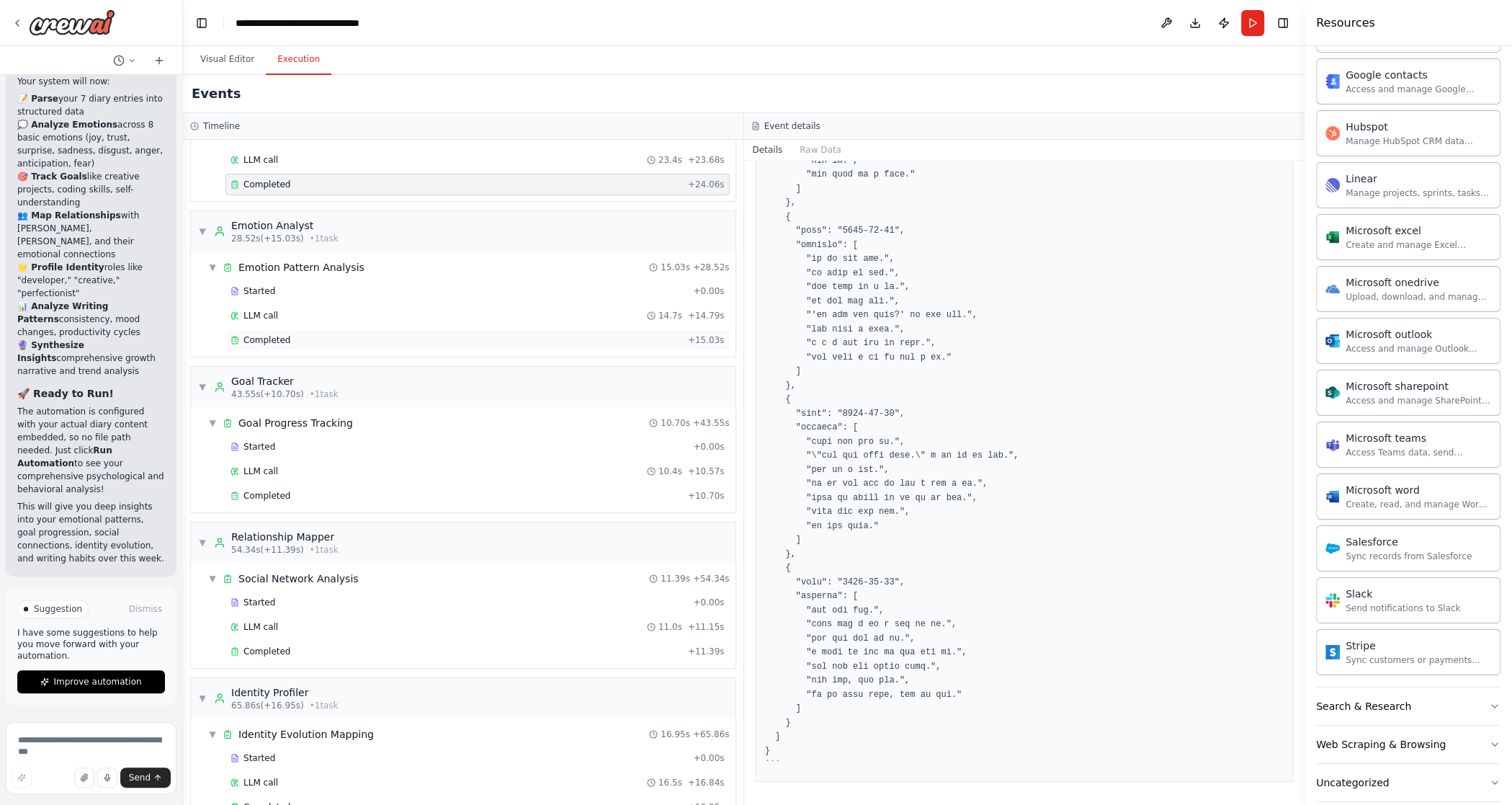
click at [264, 329] on div "Completed + 15.03s" at bounding box center [477, 339] width 504 height 22
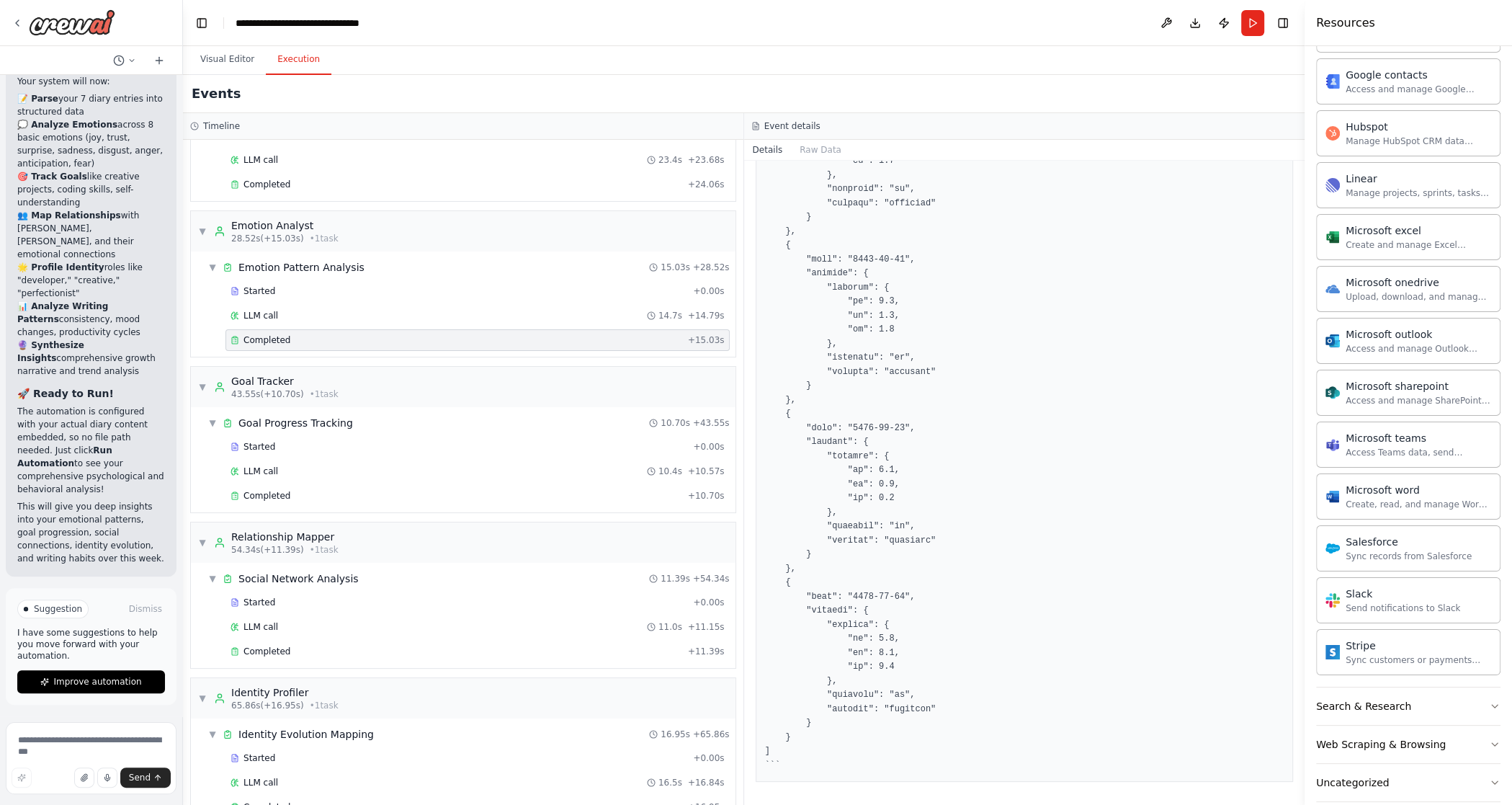
scroll to position [793, 0]
drag, startPoint x: 856, startPoint y: 303, endPoint x: 871, endPoint y: 322, distance: 24.2
click at [871, 322] on pre at bounding box center [1025, 157] width 519 height 1236
click at [888, 322] on pre at bounding box center [1025, 157] width 519 height 1236
click at [254, 490] on span "Completed" at bounding box center [266, 495] width 47 height 11
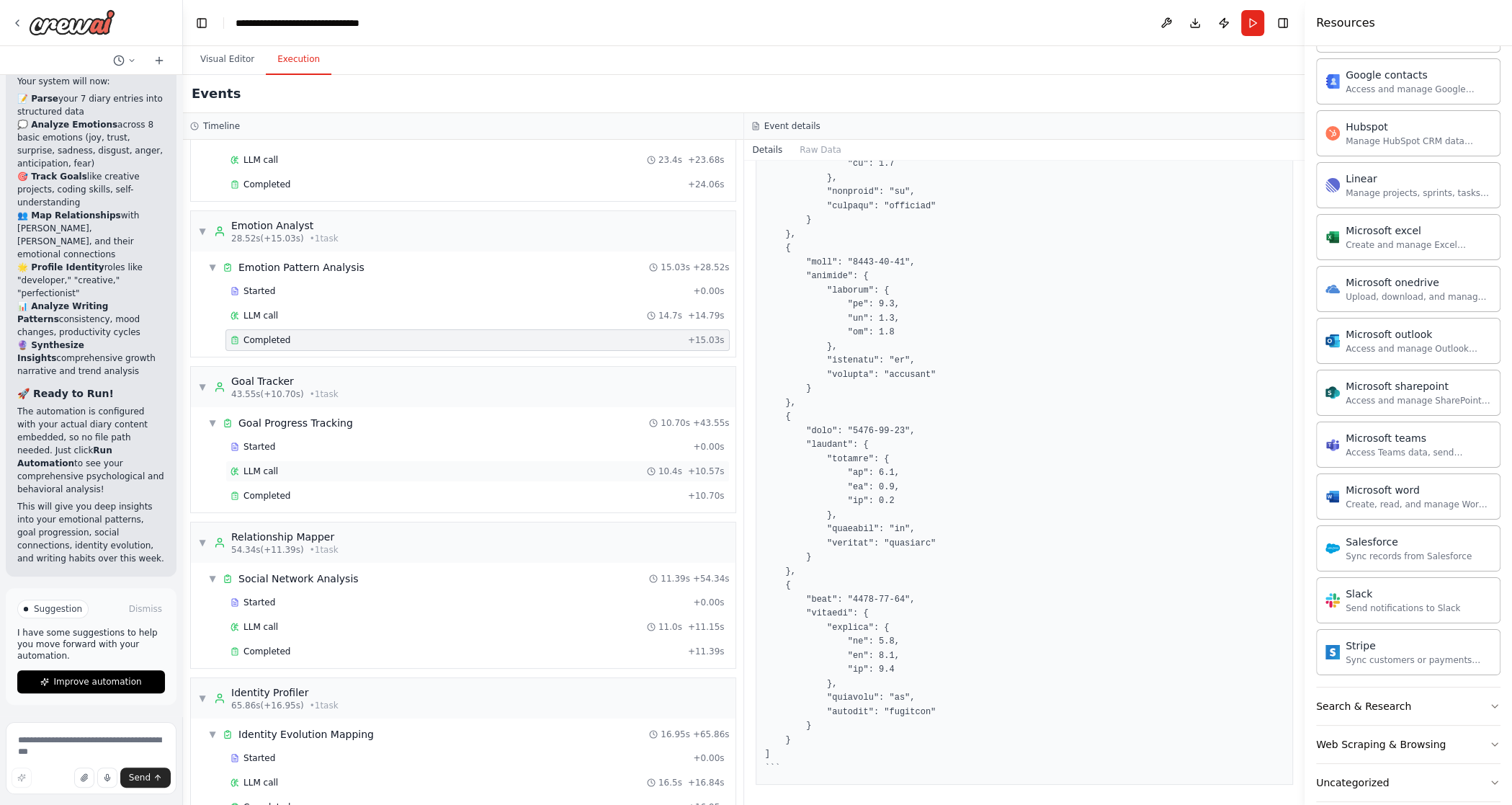
scroll to position [400, 0]
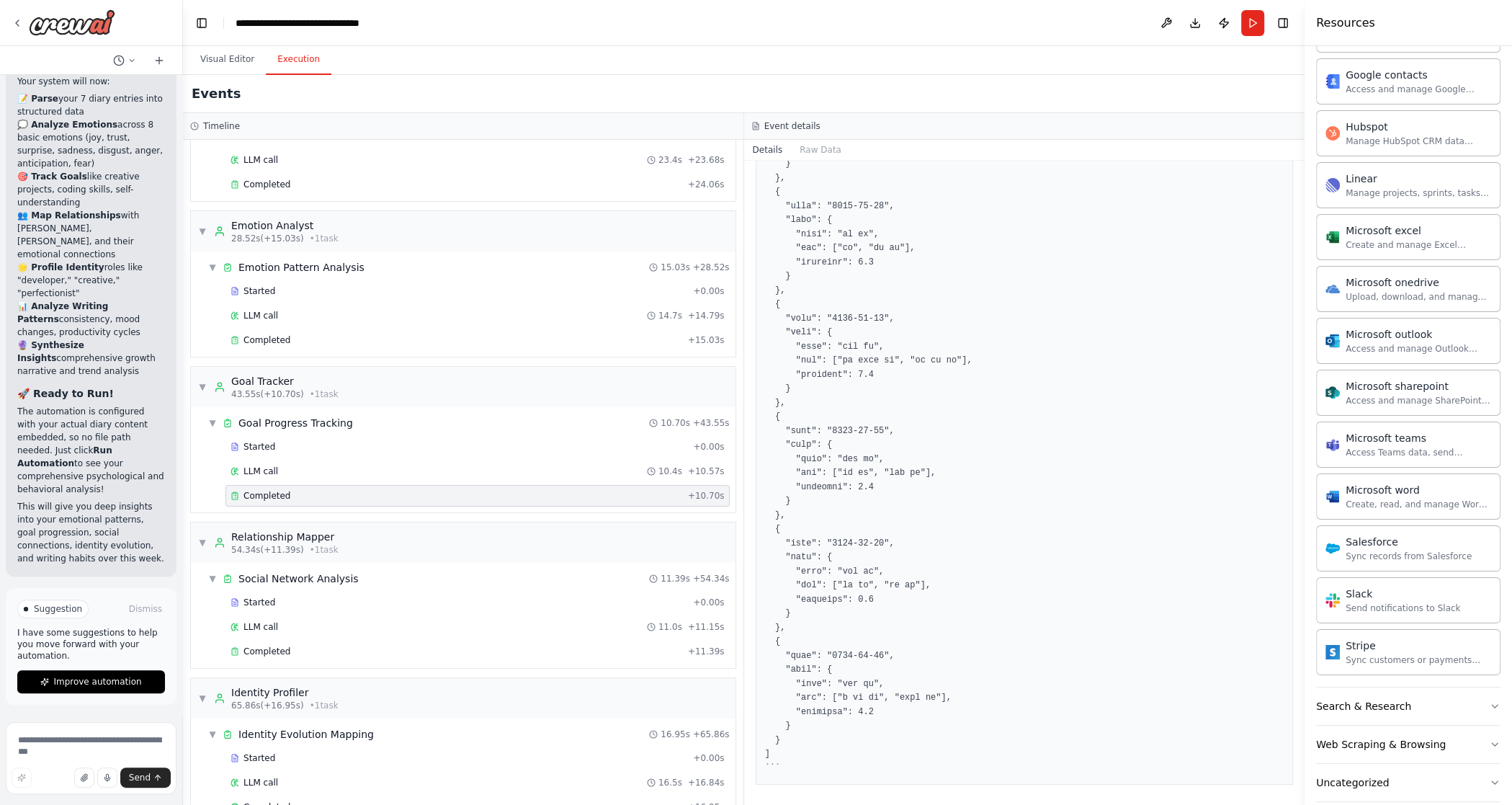
drag, startPoint x: 892, startPoint y: 362, endPoint x: 876, endPoint y: 369, distance: 17.5
click at [887, 360] on pre at bounding box center [1025, 354] width 519 height 843
click at [277, 644] on span "Completed" at bounding box center [266, 651] width 47 height 11
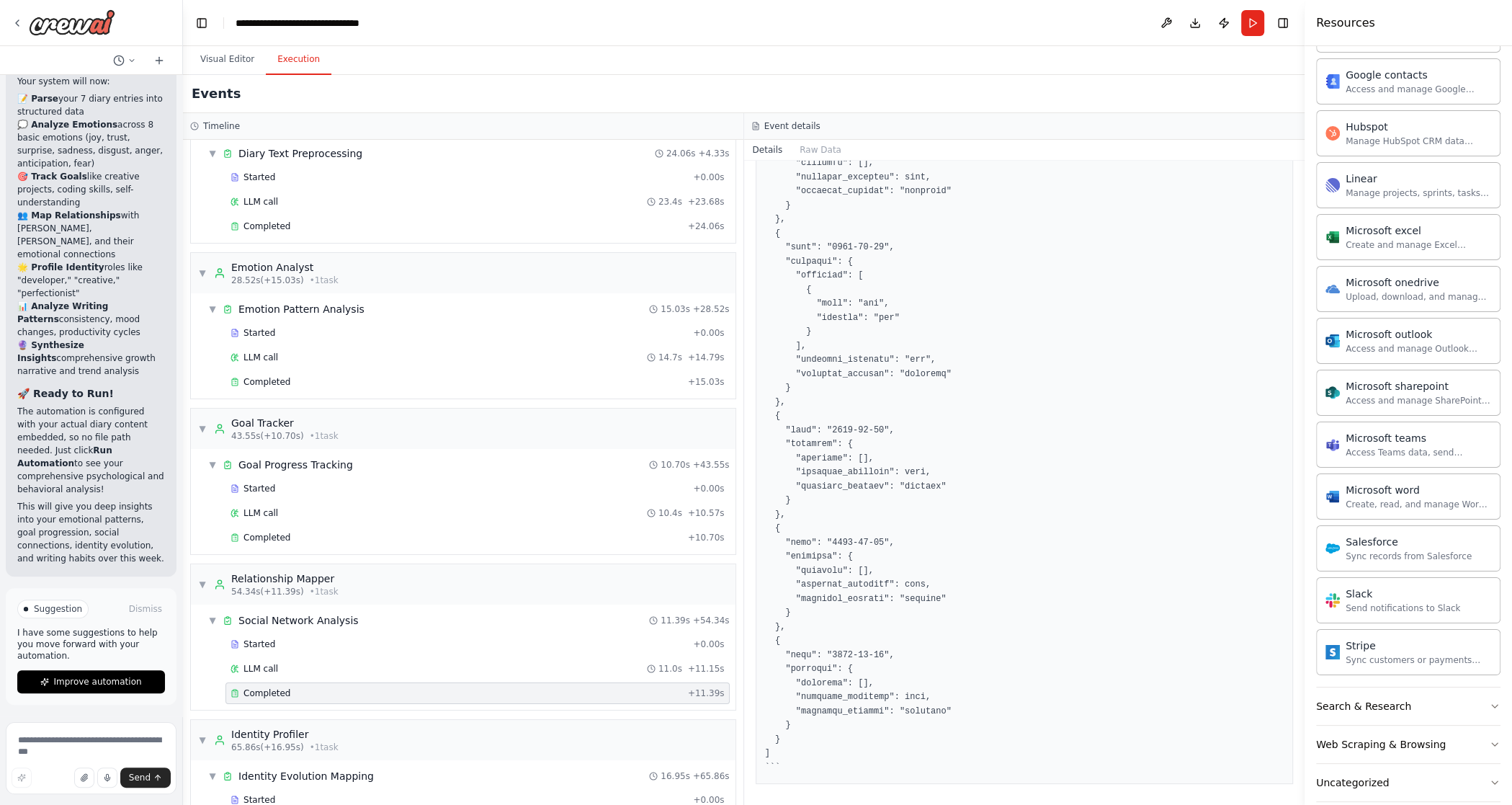
scroll to position [0, 0]
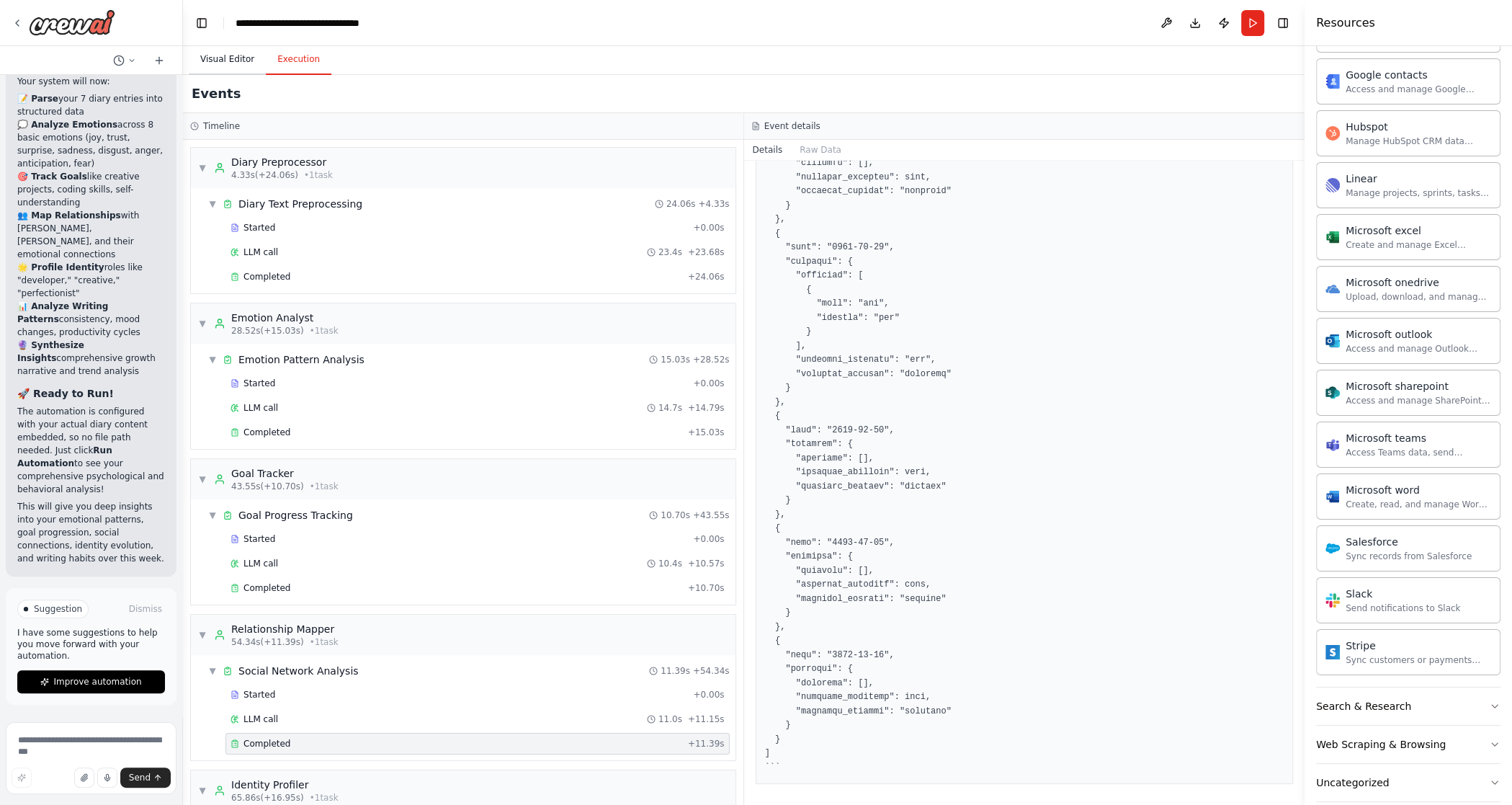
click at [223, 56] on button "Visual Editor" at bounding box center [227, 60] width 77 height 31
click at [305, 67] on button "Execution" at bounding box center [298, 60] width 66 height 31
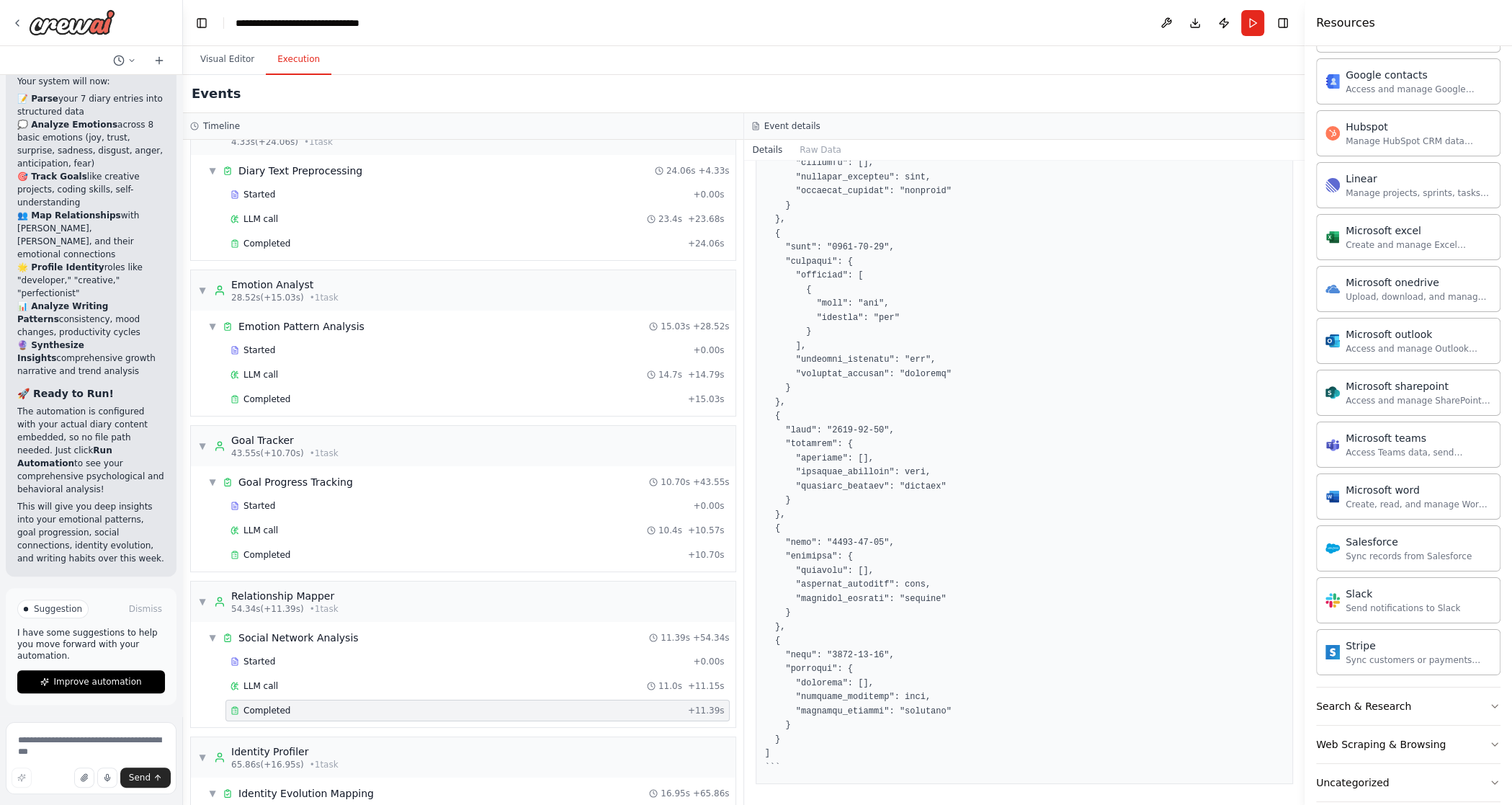
scroll to position [164, 0]
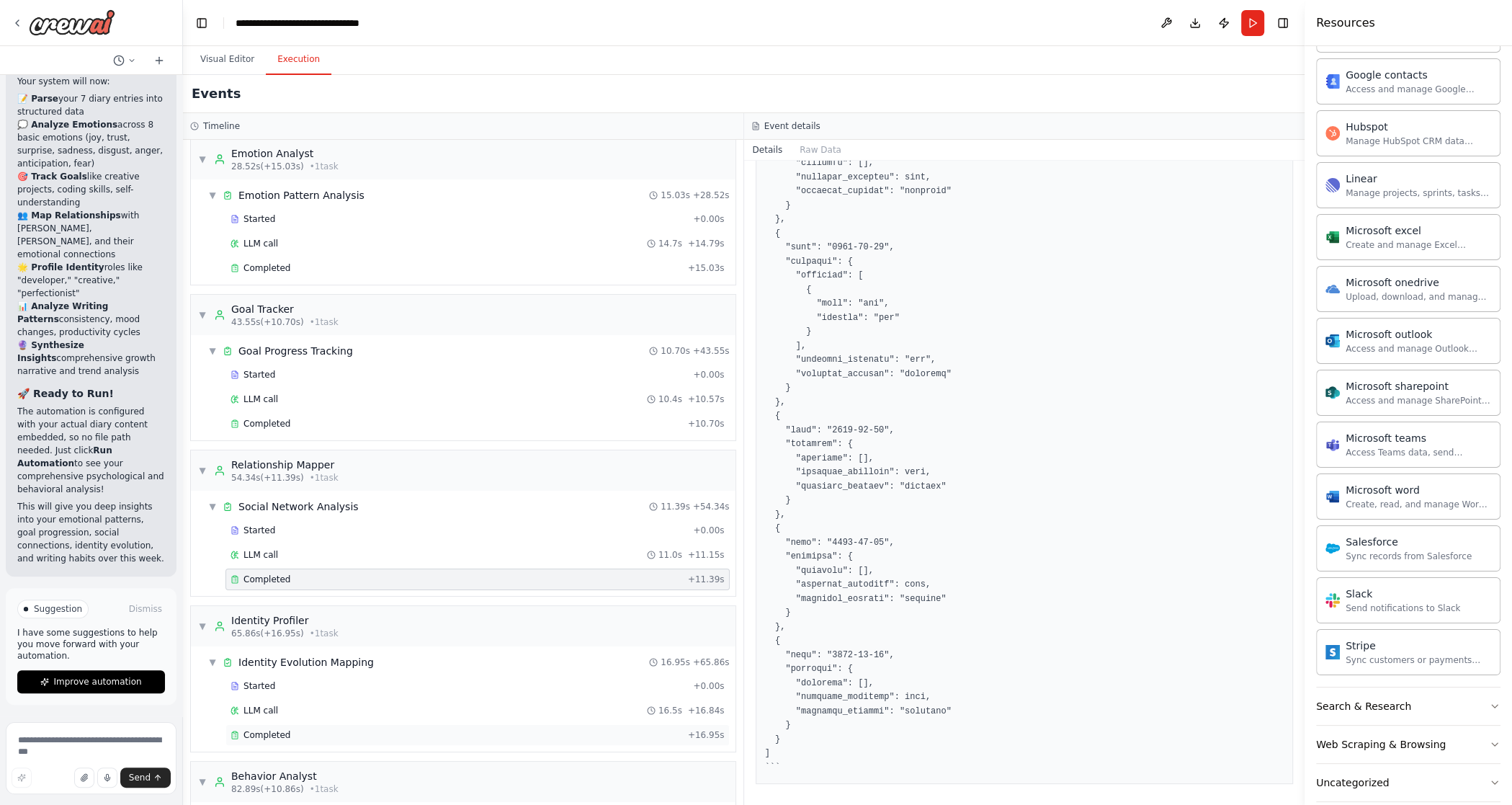
click at [277, 644] on div "Completed + 16.95s" at bounding box center [477, 735] width 504 height 22
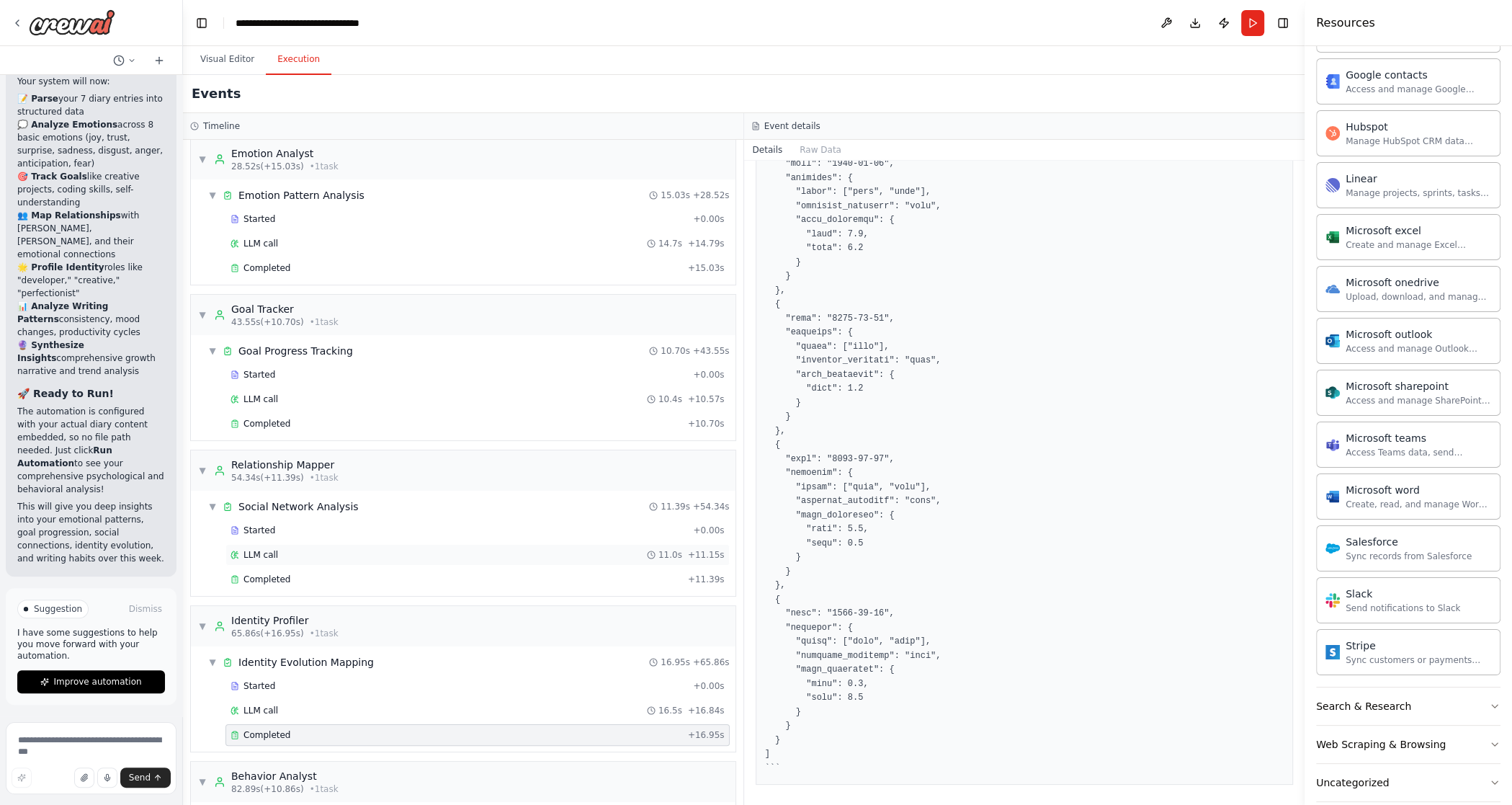
scroll to position [422, 0]
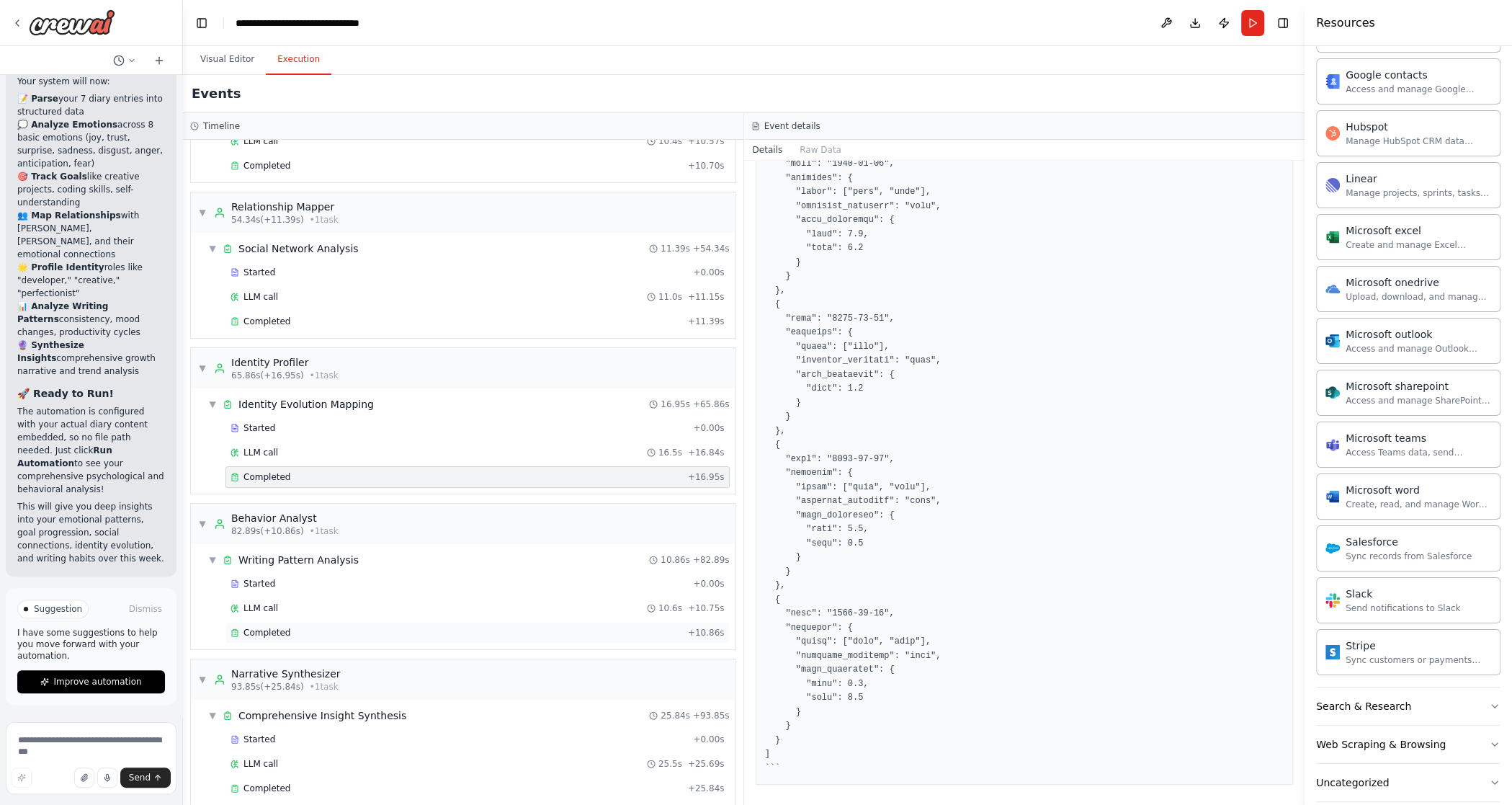
click at [257, 627] on span "Completed" at bounding box center [266, 632] width 47 height 11
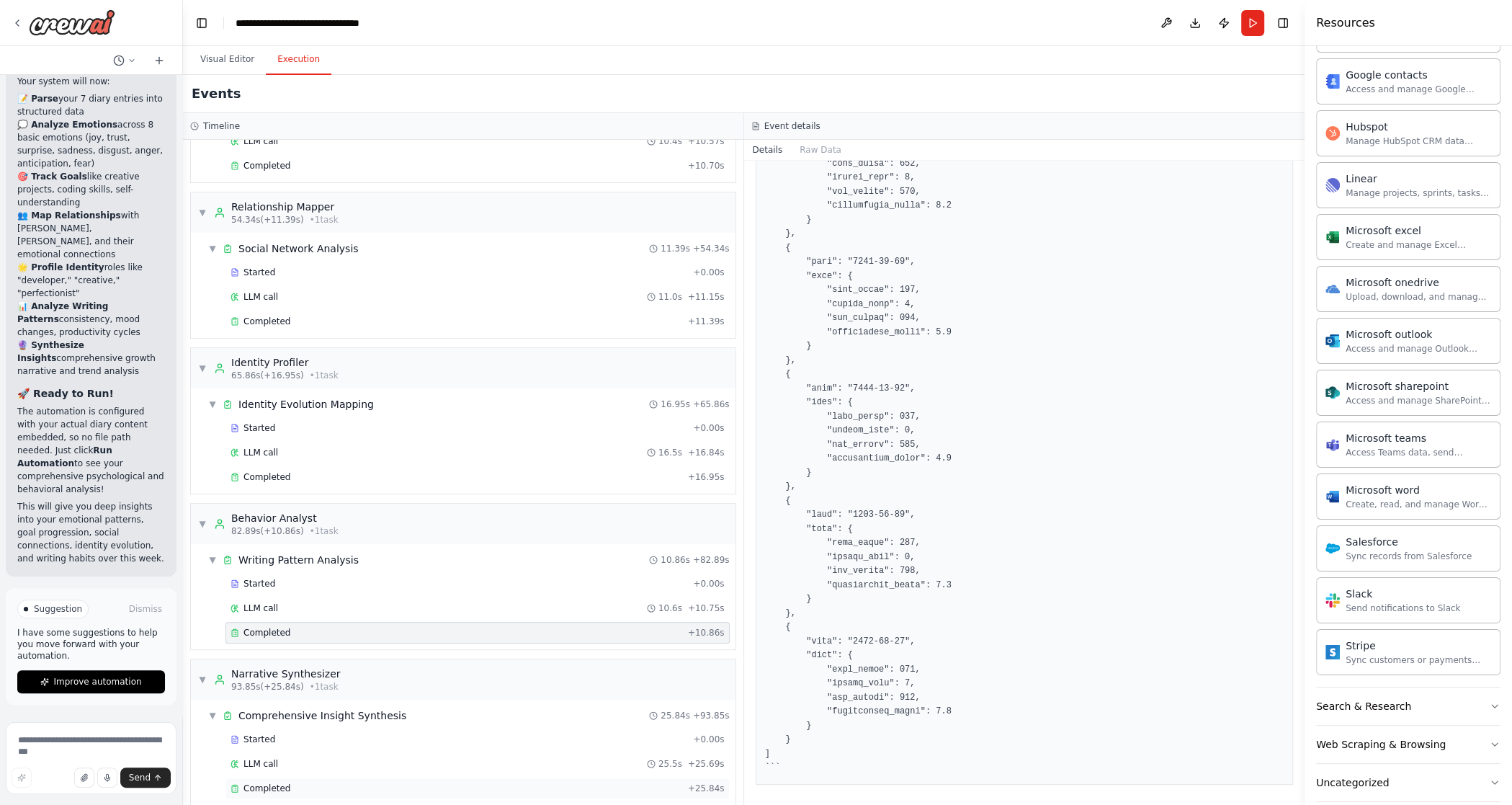
click at [260, 644] on span "Completed" at bounding box center [266, 788] width 47 height 11
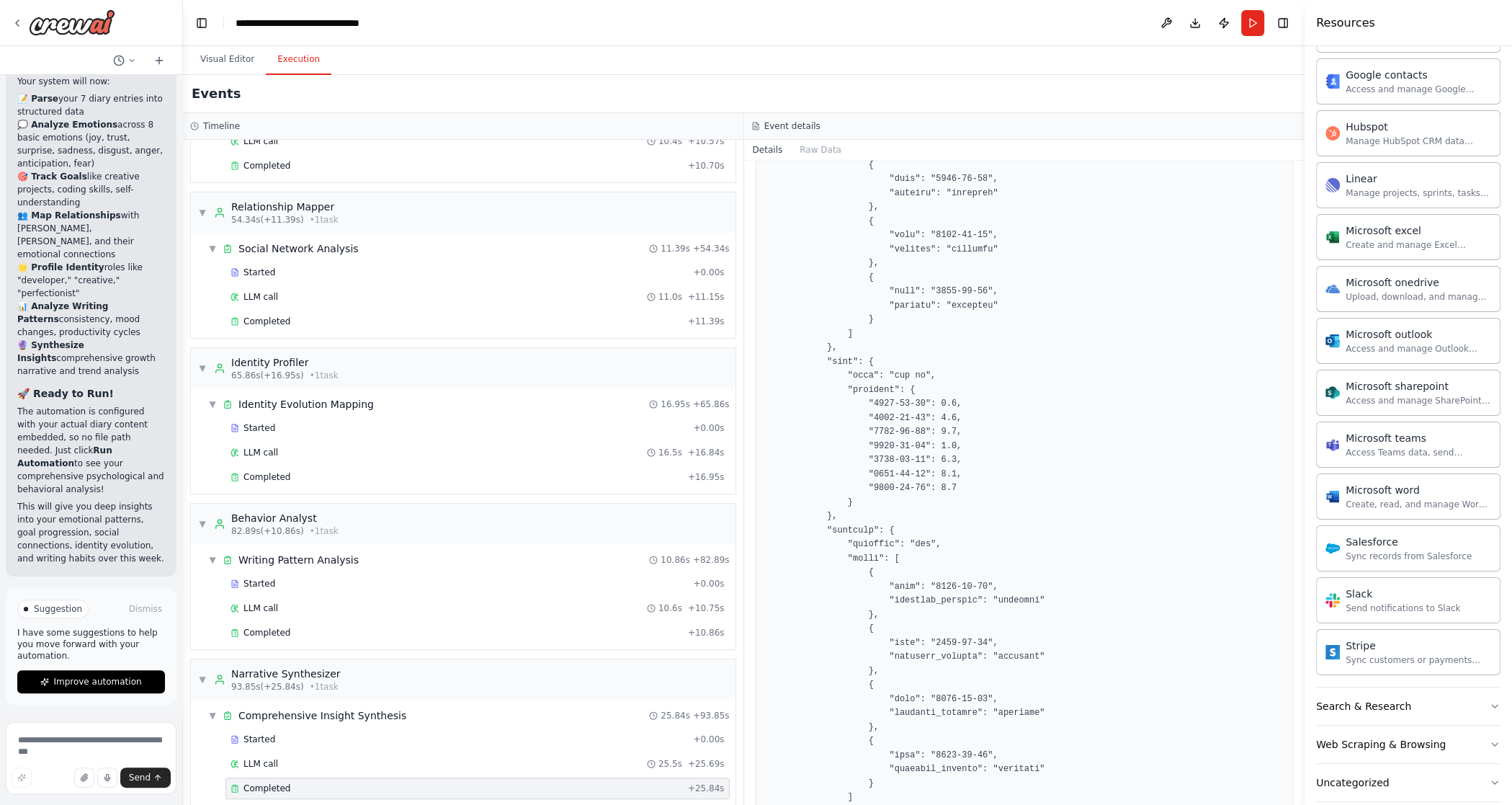
scroll to position [0, 0]
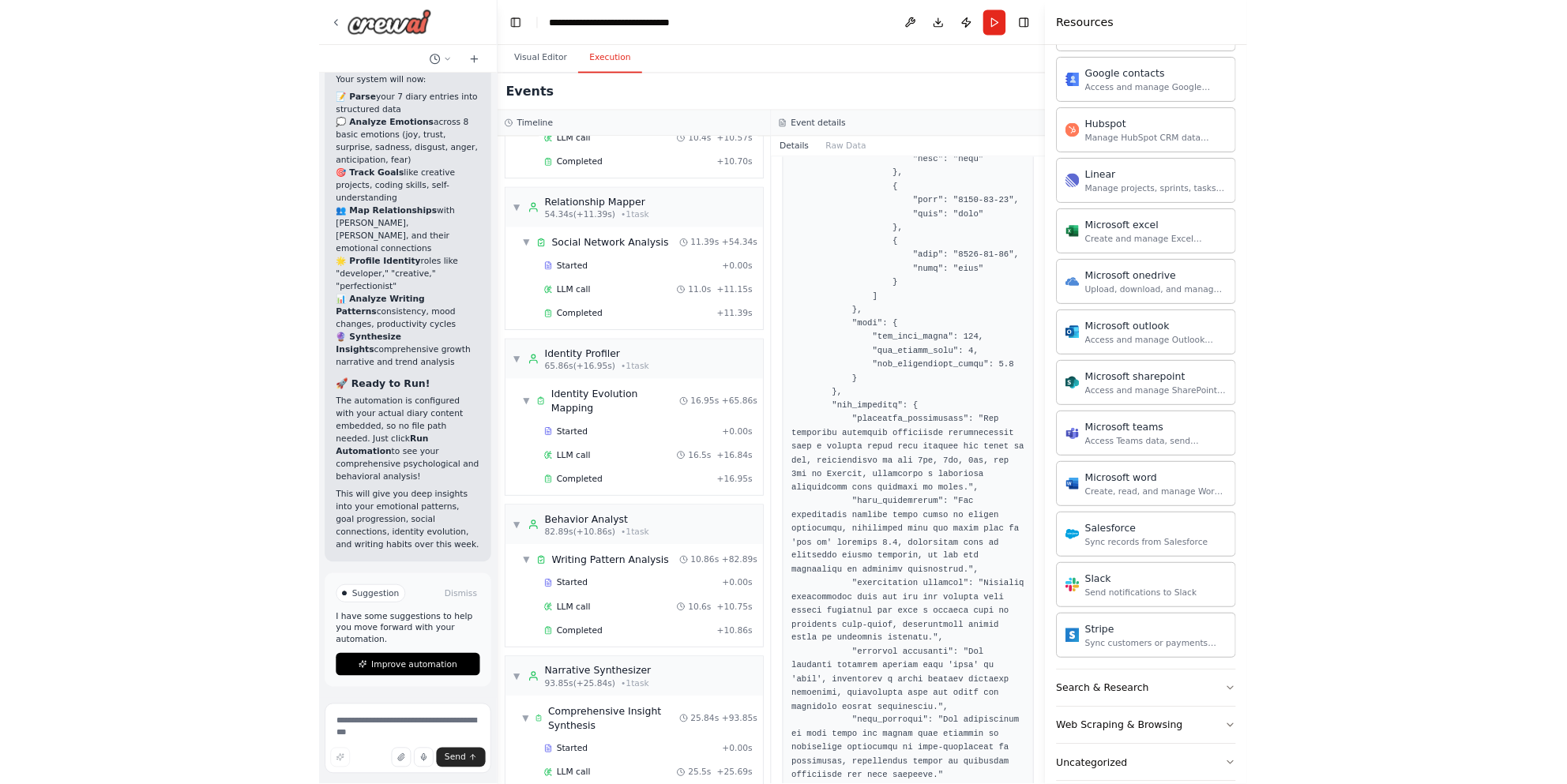
scroll to position [1747, 0]
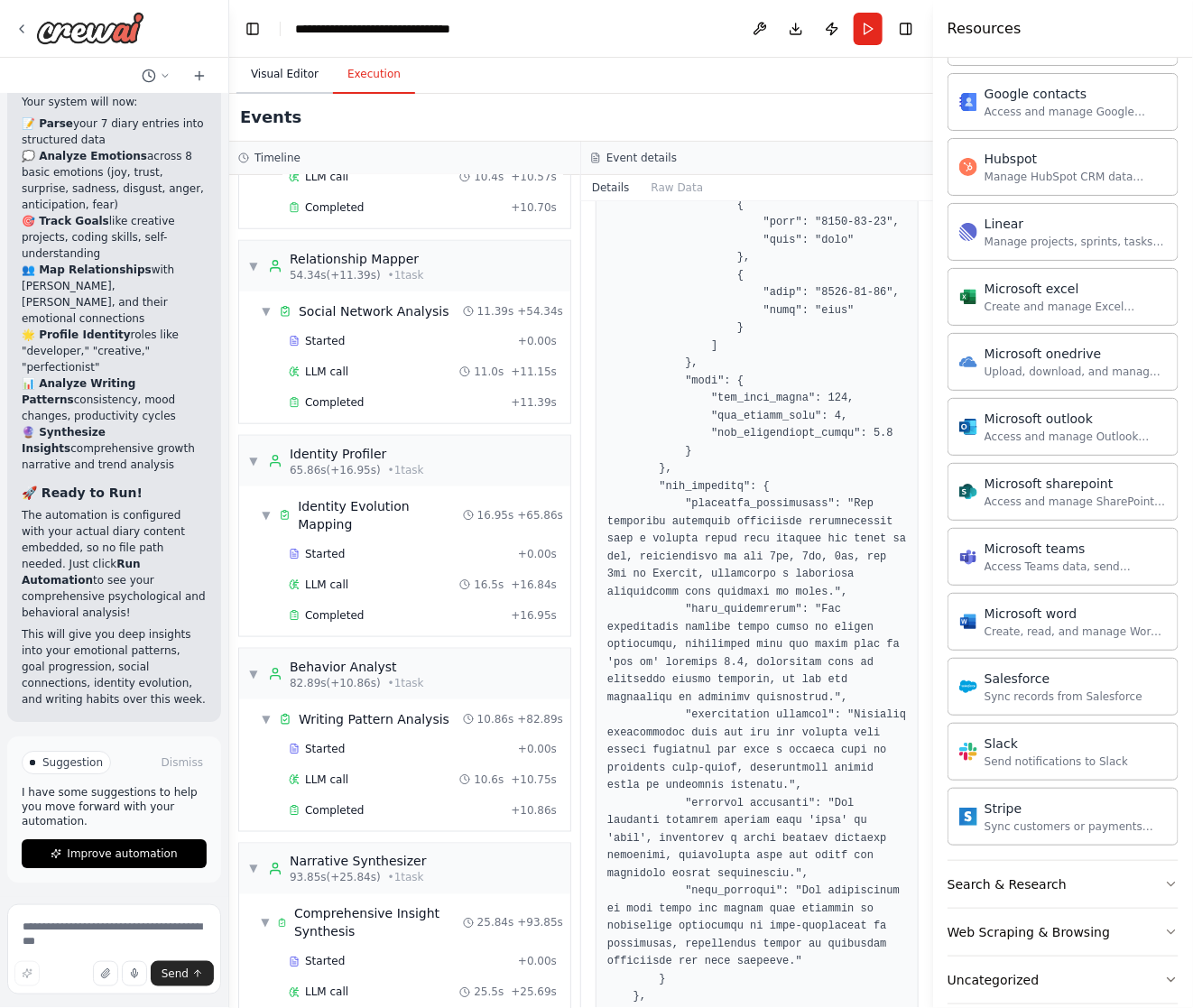
click at [309, 73] on button "Visual Editor" at bounding box center [284, 75] width 96 height 38
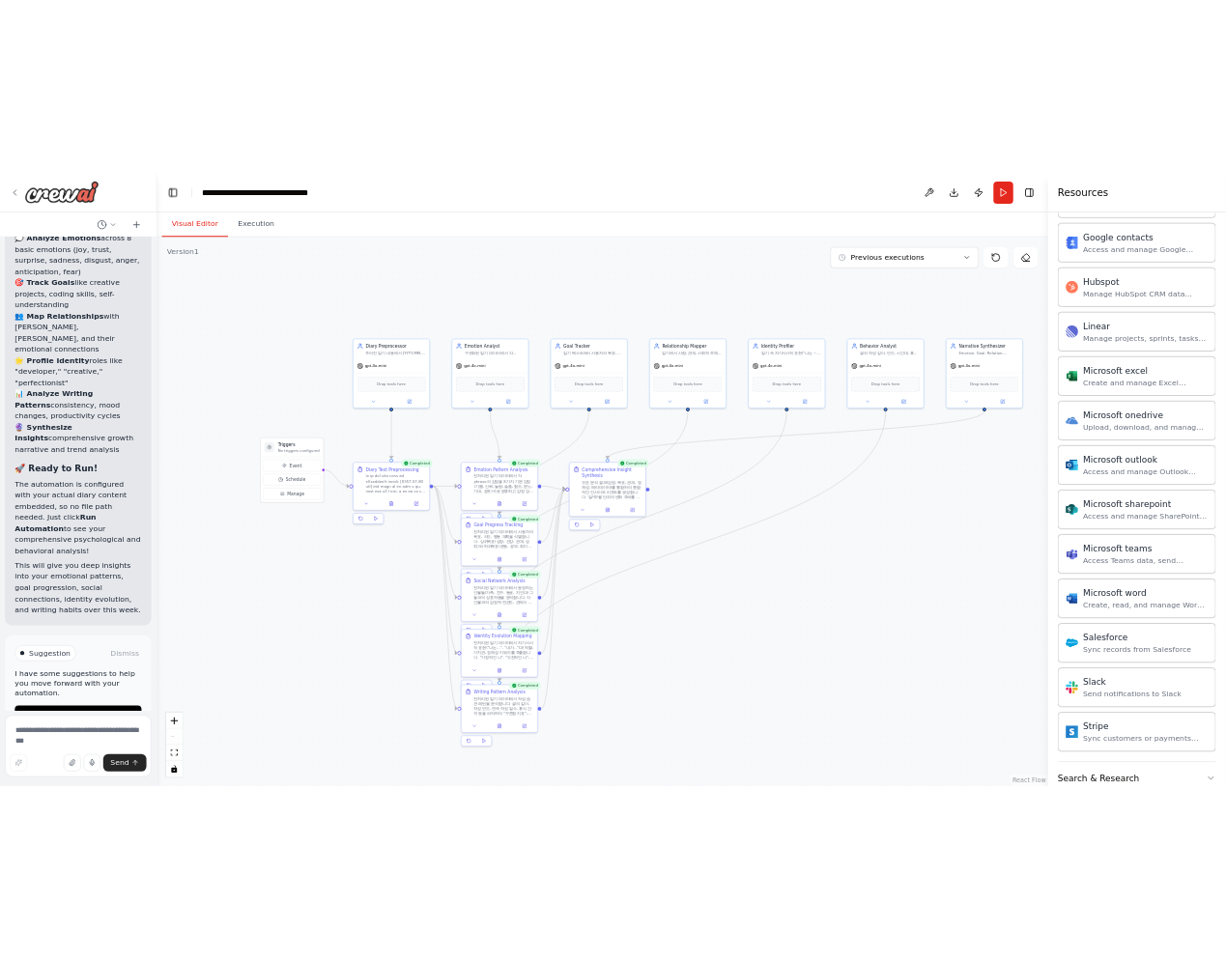
scroll to position [1626, 0]
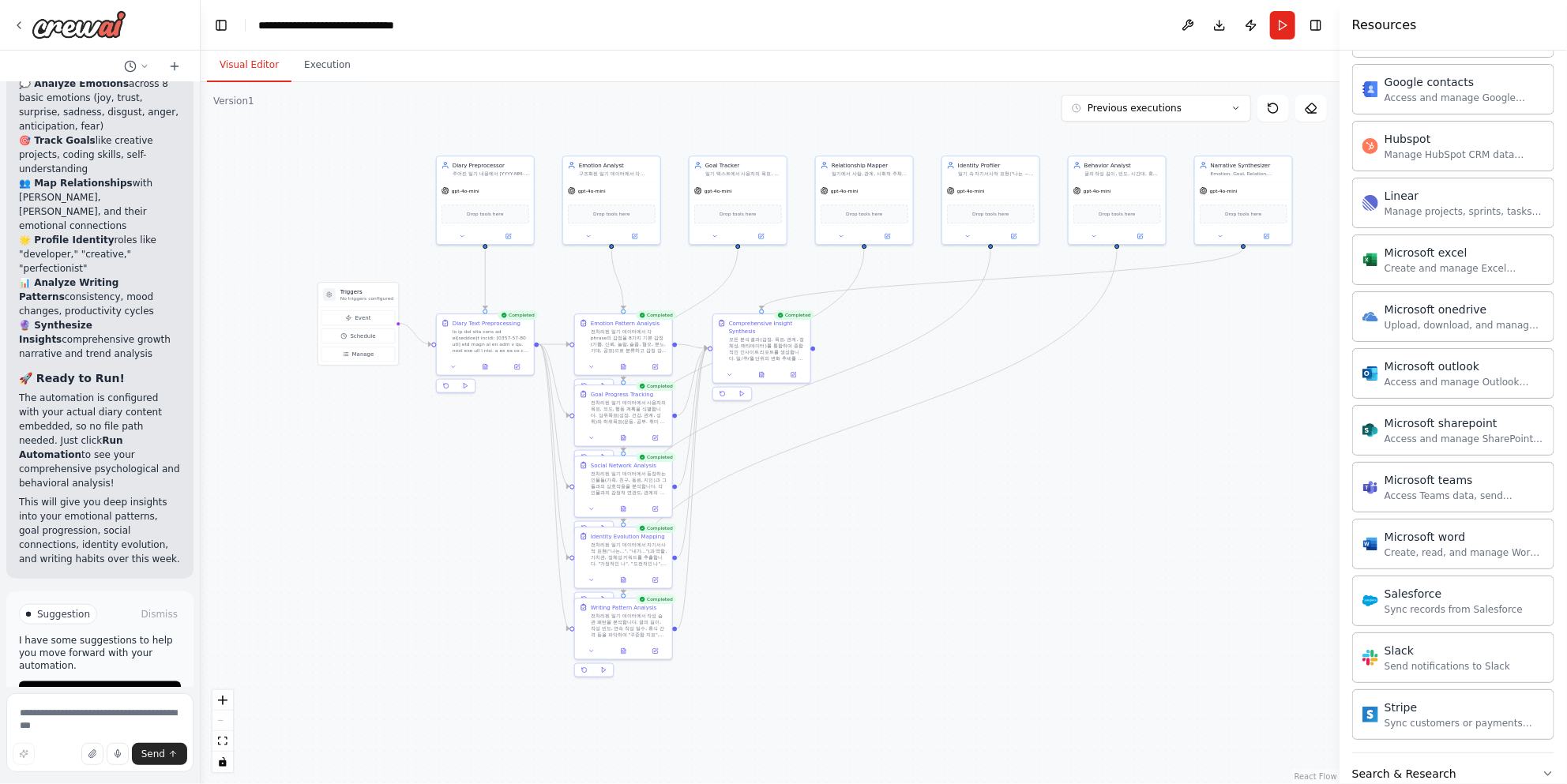
drag, startPoint x: 384, startPoint y: 231, endPoint x: 366, endPoint y: 172, distance: 61.7
click at [366, 172] on div ".deletable-edge-delete-btn { width: 20px; height: 20px; border: 0px solid #ffff…" at bounding box center [770, 432] width 1139 height 702
click at [349, 258] on div ".deletable-edge-delete-btn { width: 20px; height: 20px; border: 0px solid #ffff…" at bounding box center [770, 432] width 1139 height 702
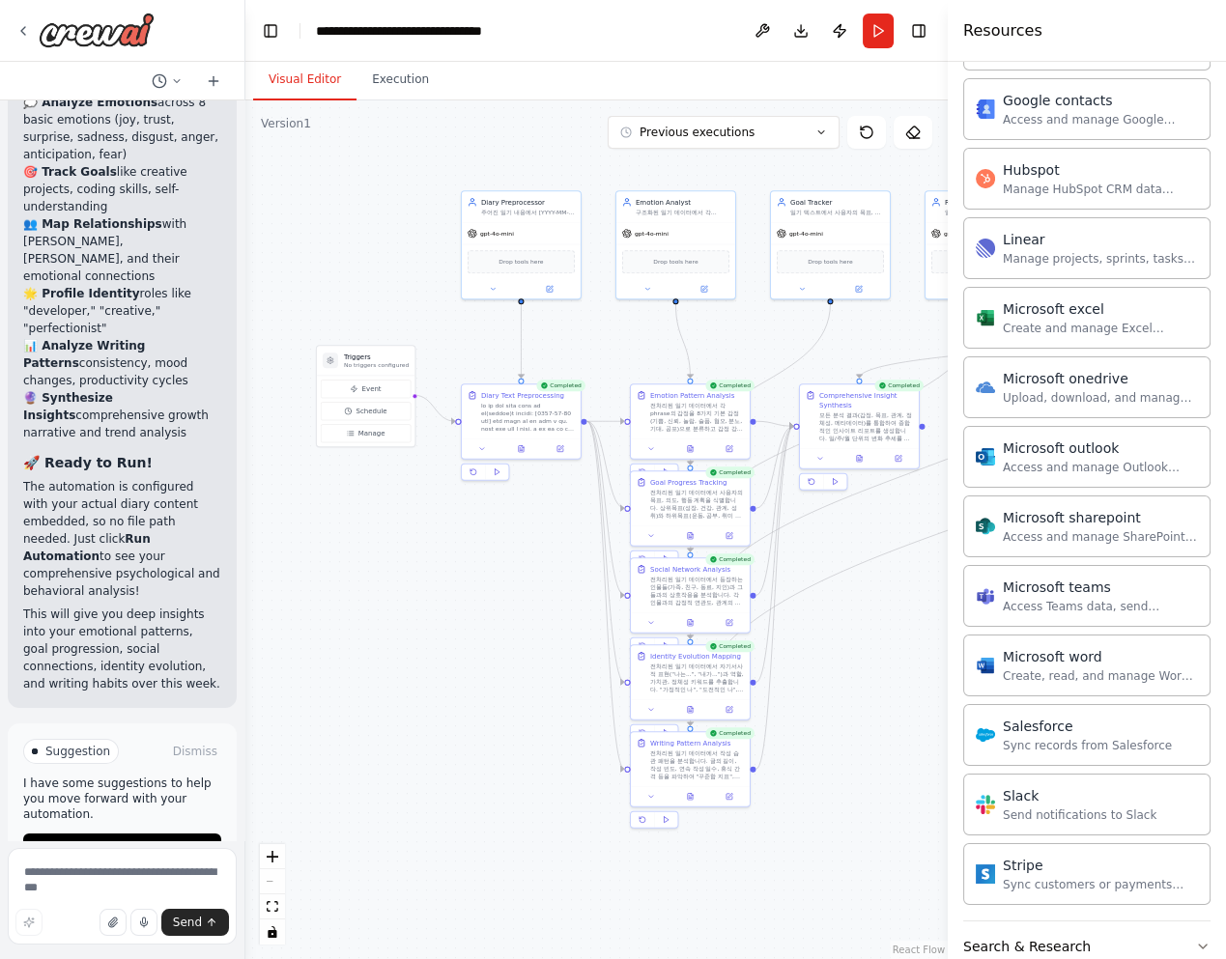
drag, startPoint x: 454, startPoint y: 202, endPoint x: 413, endPoint y: 149, distance: 66.8
click at [372, 207] on div ".deletable-edge-delete-btn { width: 20px; height: 20px; border: 0px solid #ffff…" at bounding box center [596, 529] width 702 height 859
